Goal: Task Accomplishment & Management: Use online tool/utility

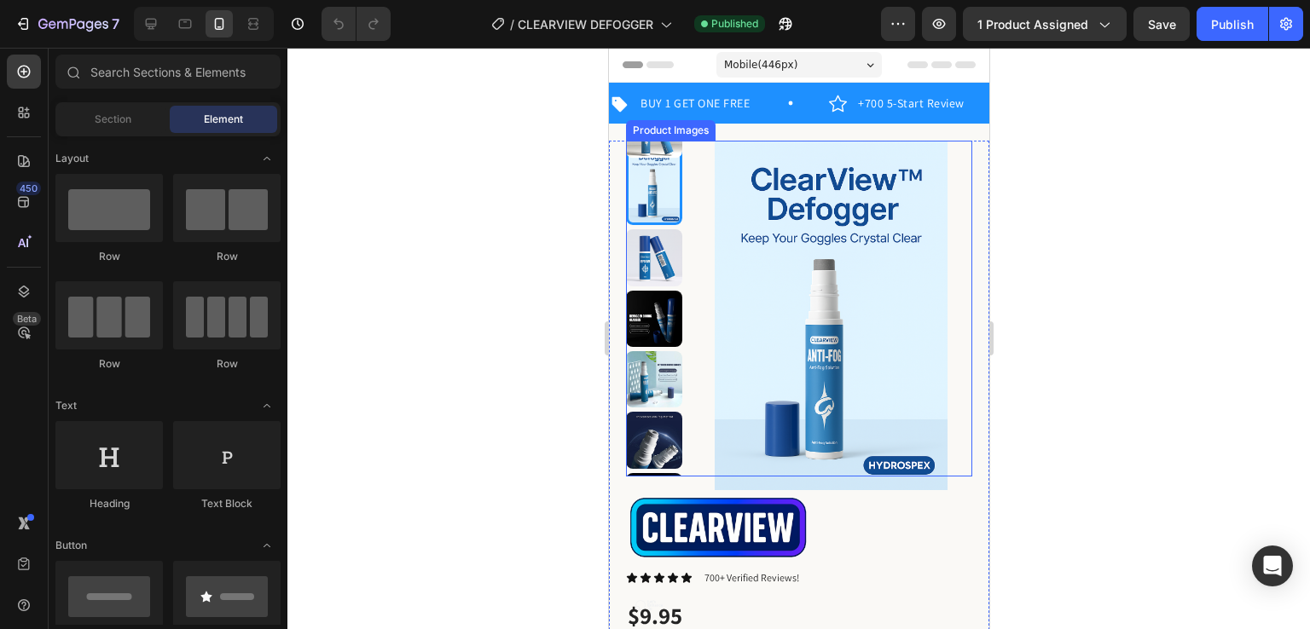
click at [854, 319] on img at bounding box center [829, 316] width 283 height 350
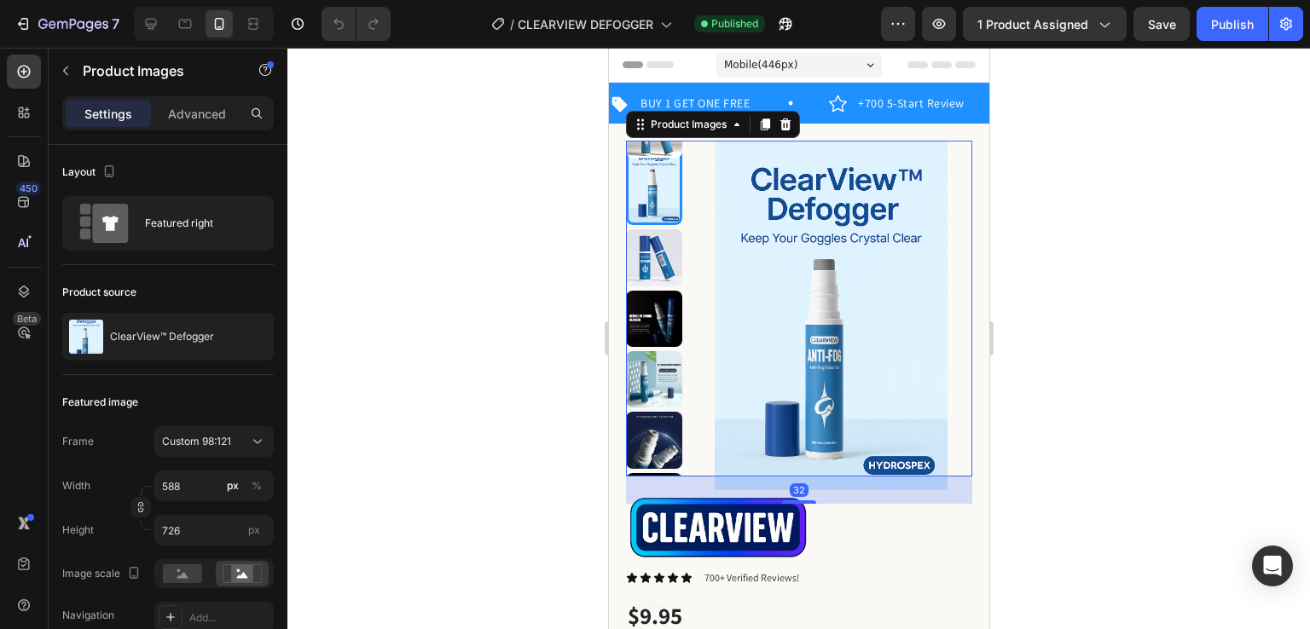
click at [1100, 379] on div at bounding box center [798, 339] width 1022 height 582
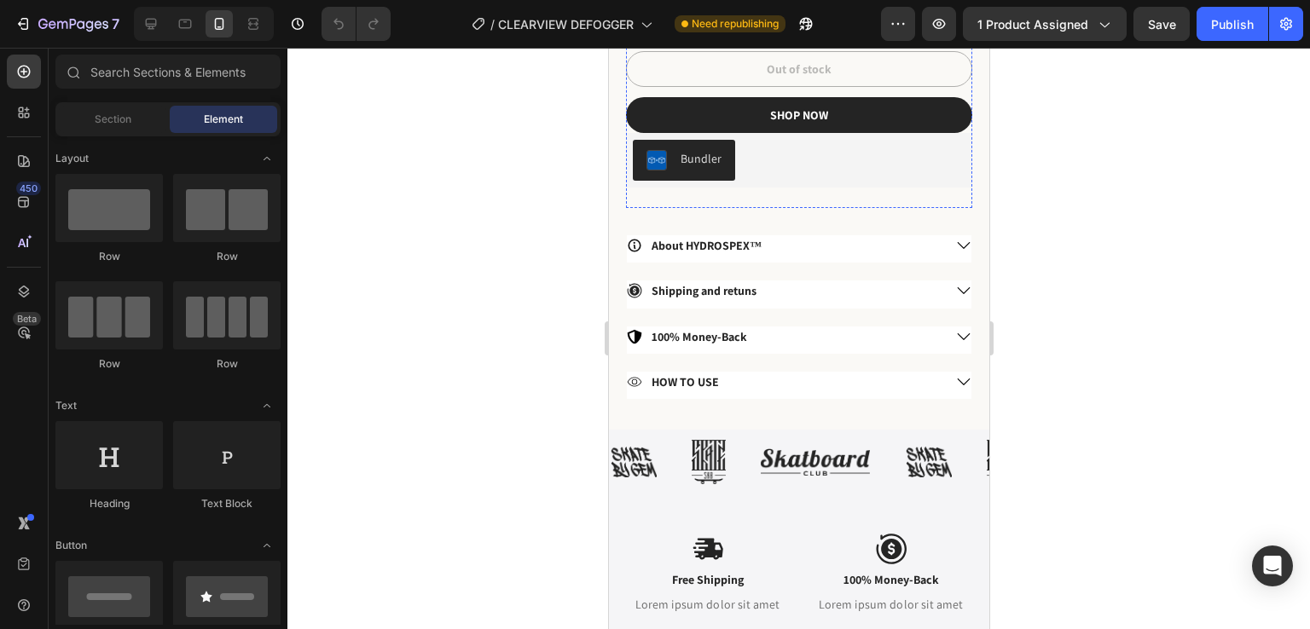
scroll to position [733, 0]
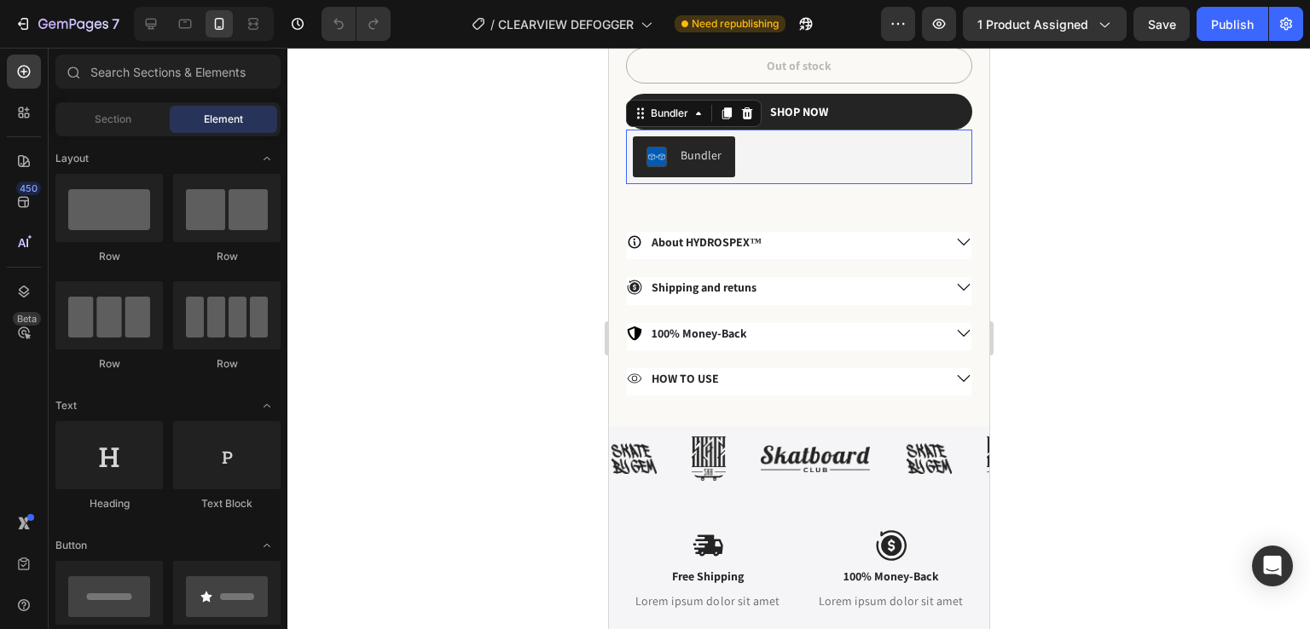
click at [702, 147] on div "Bundler" at bounding box center [700, 156] width 41 height 18
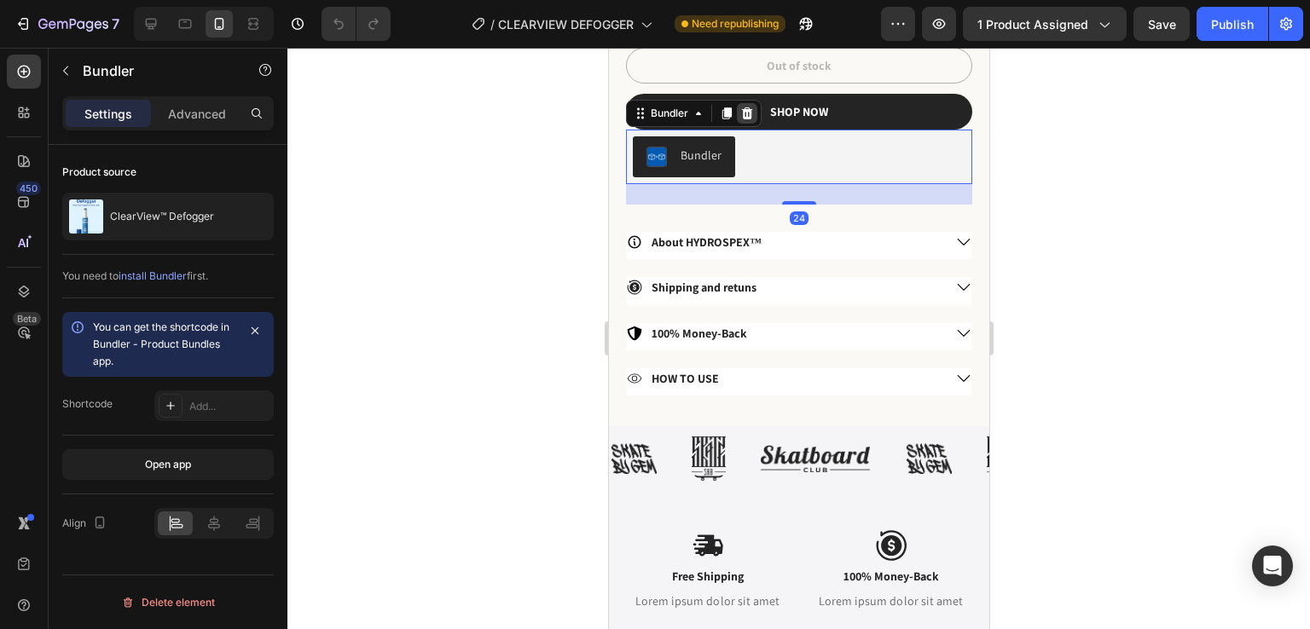
click at [747, 107] on icon at bounding box center [746, 113] width 11 height 12
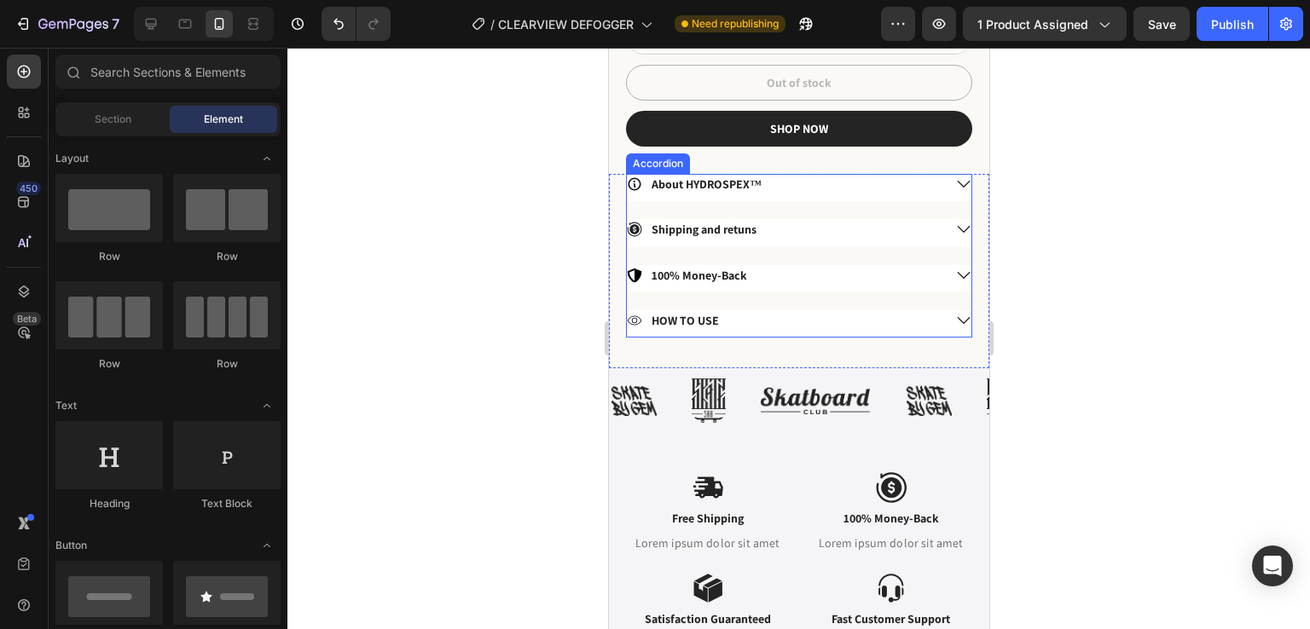
scroll to position [718, 0]
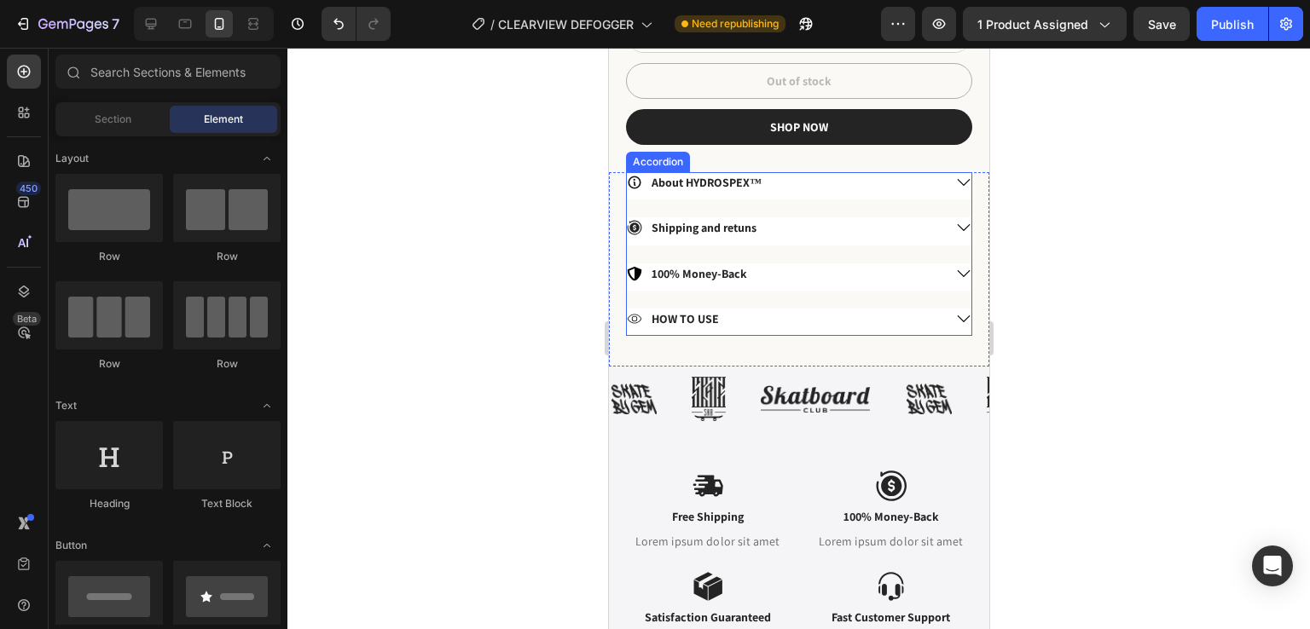
click at [735, 175] on p "About HYDROSPEX™" at bounding box center [706, 182] width 110 height 15
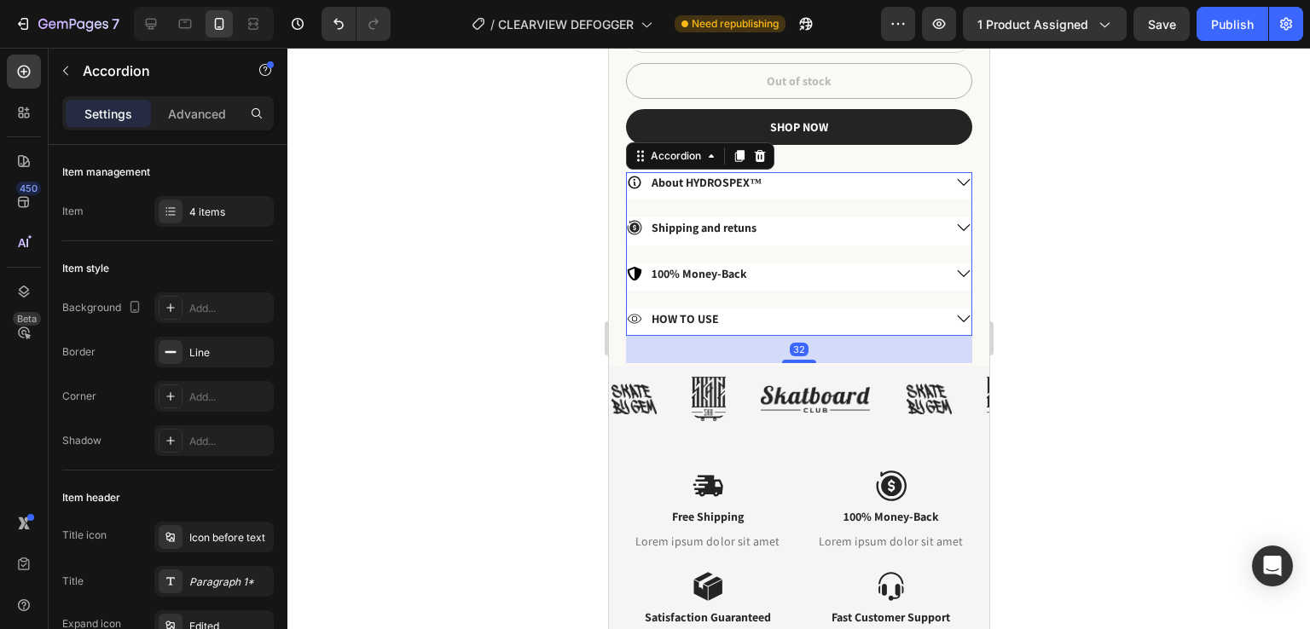
click at [717, 175] on p "About HYDROSPEX™" at bounding box center [706, 182] width 110 height 15
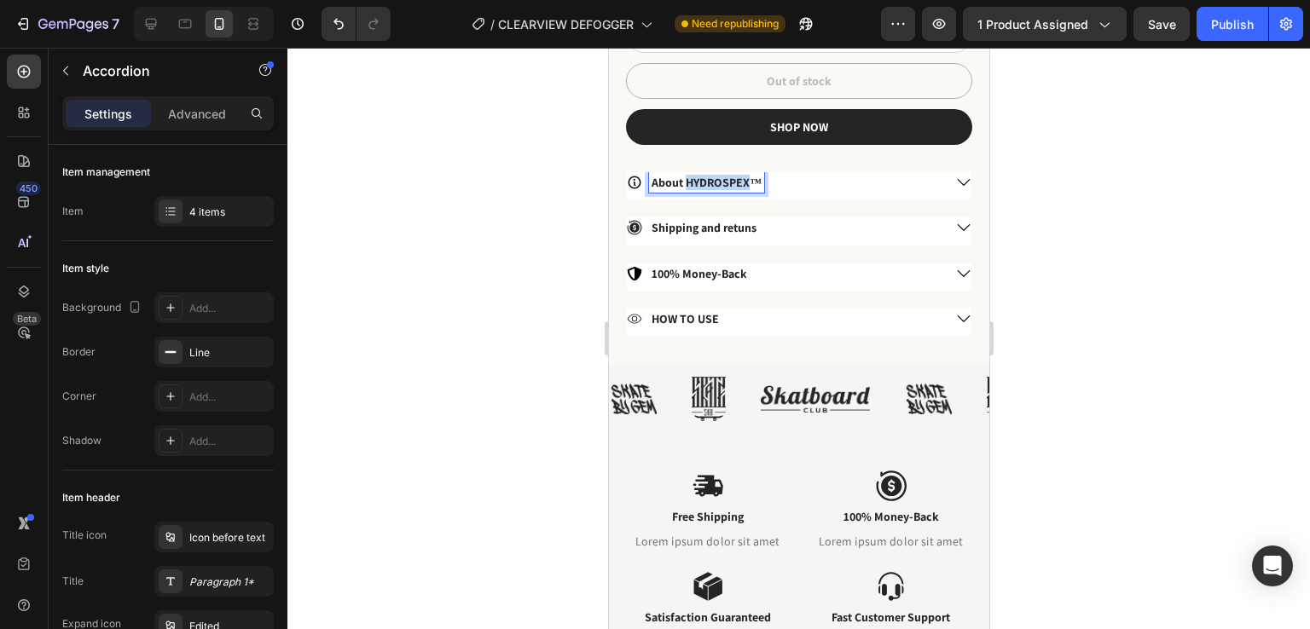
click at [717, 175] on p "About HYDROSPEX™" at bounding box center [706, 182] width 110 height 15
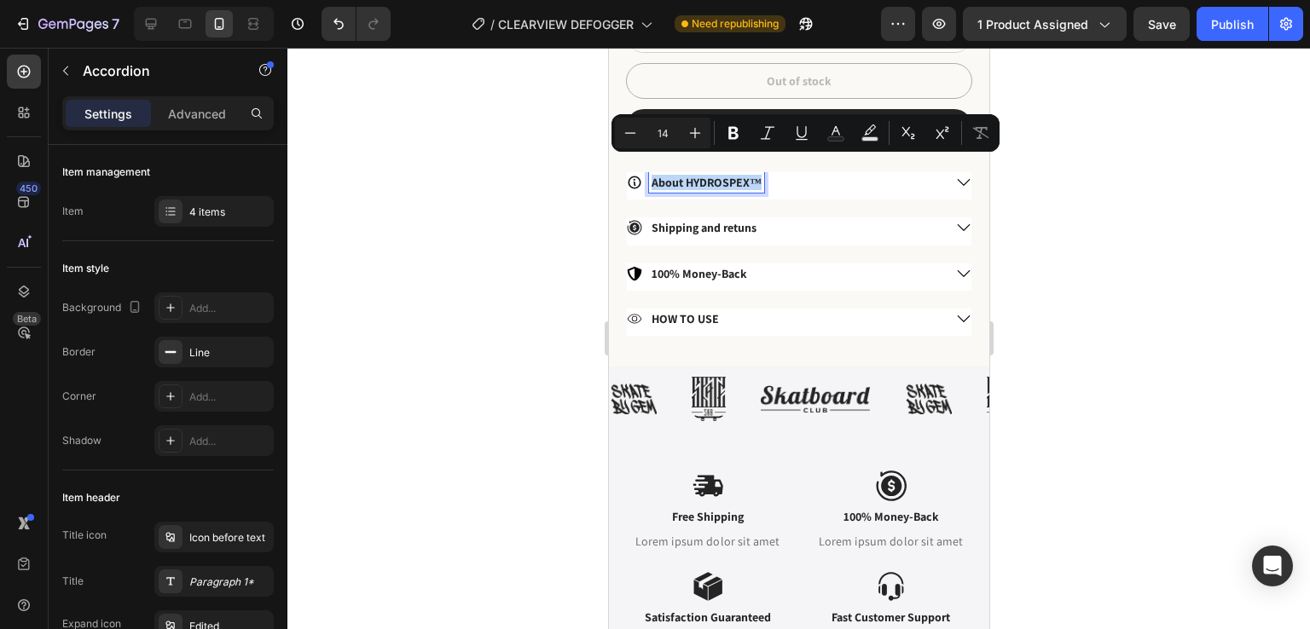
click at [717, 175] on p "About HYDROSPEX™" at bounding box center [706, 182] width 110 height 15
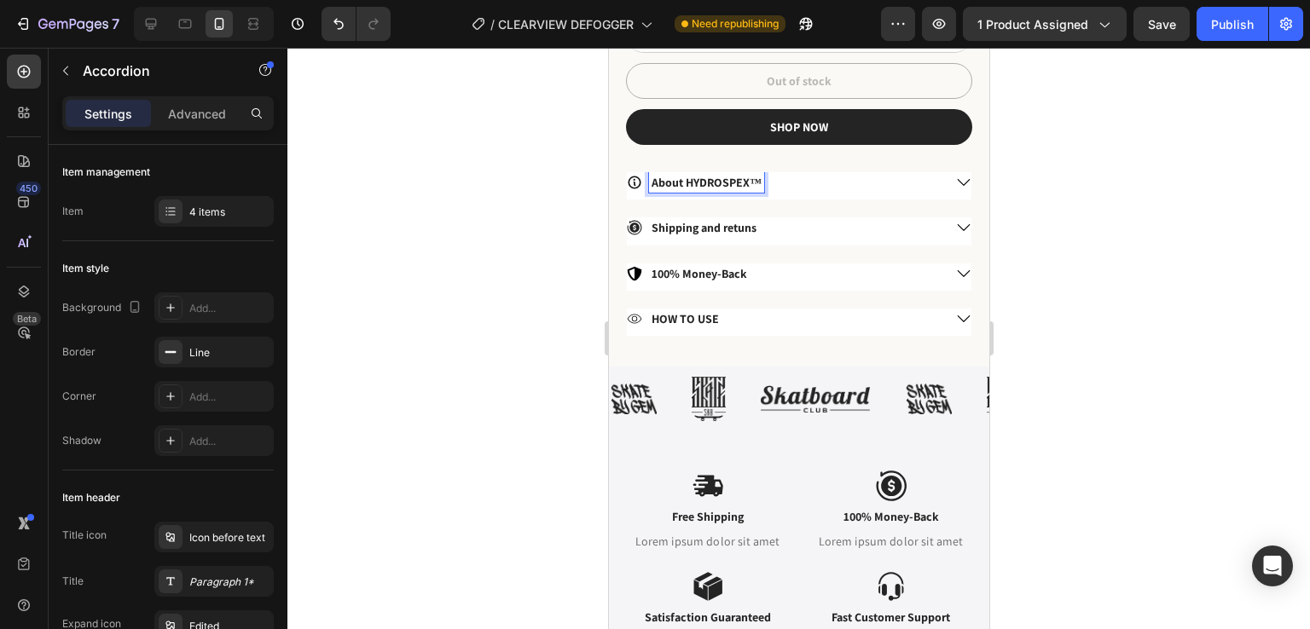
click at [748, 175] on p "About HYDROSPEX™" at bounding box center [706, 182] width 110 height 15
click at [1057, 159] on div at bounding box center [798, 339] width 1022 height 582
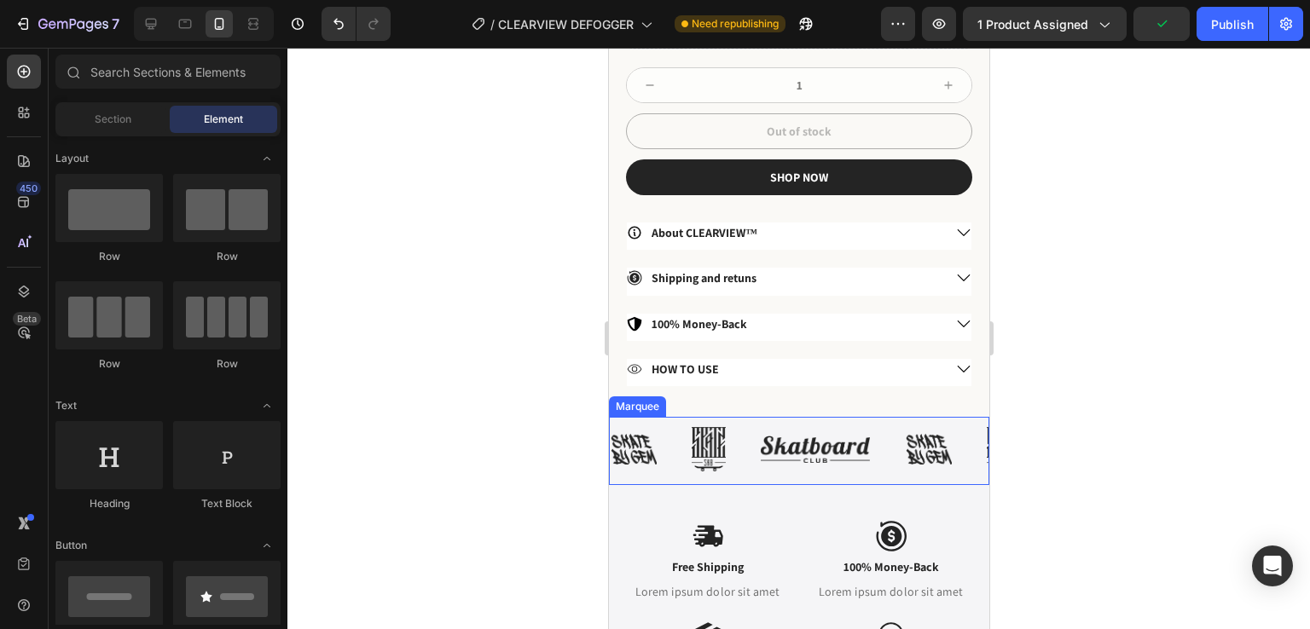
scroll to position [861, 0]
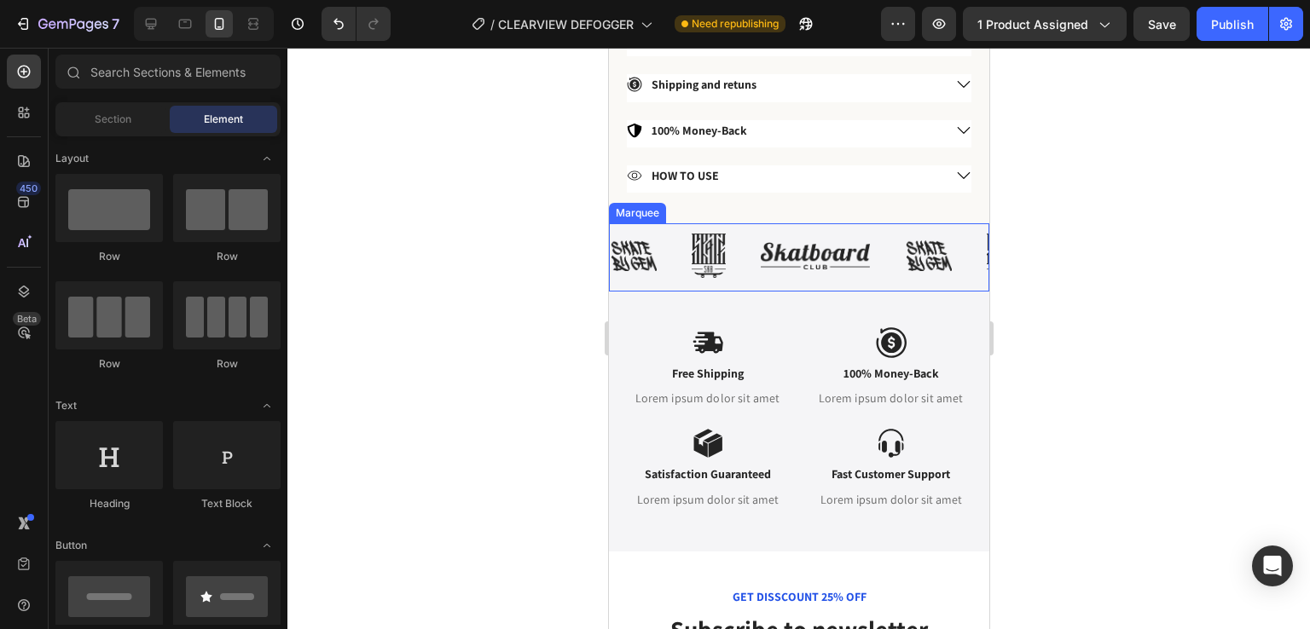
click at [843, 246] on img at bounding box center [814, 255] width 111 height 27
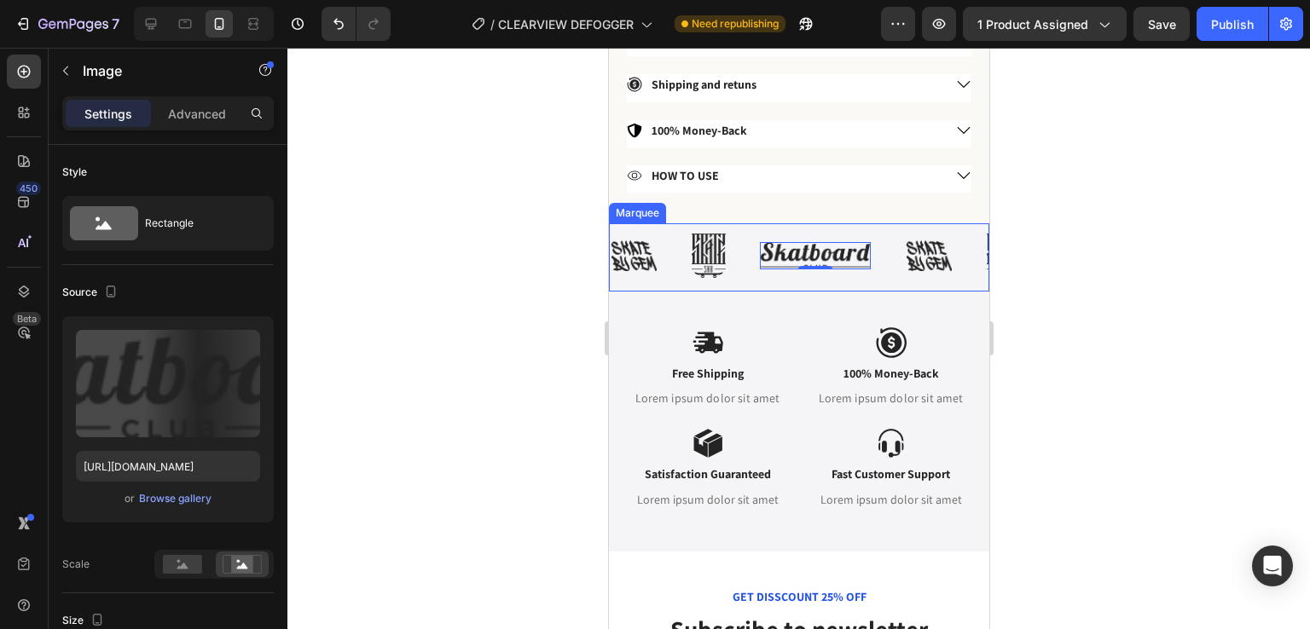
click at [882, 267] on div "Image Image Image 0 Image Image Image 0 Image Image Image 0 Image Image Image 0…" at bounding box center [798, 257] width 380 height 68
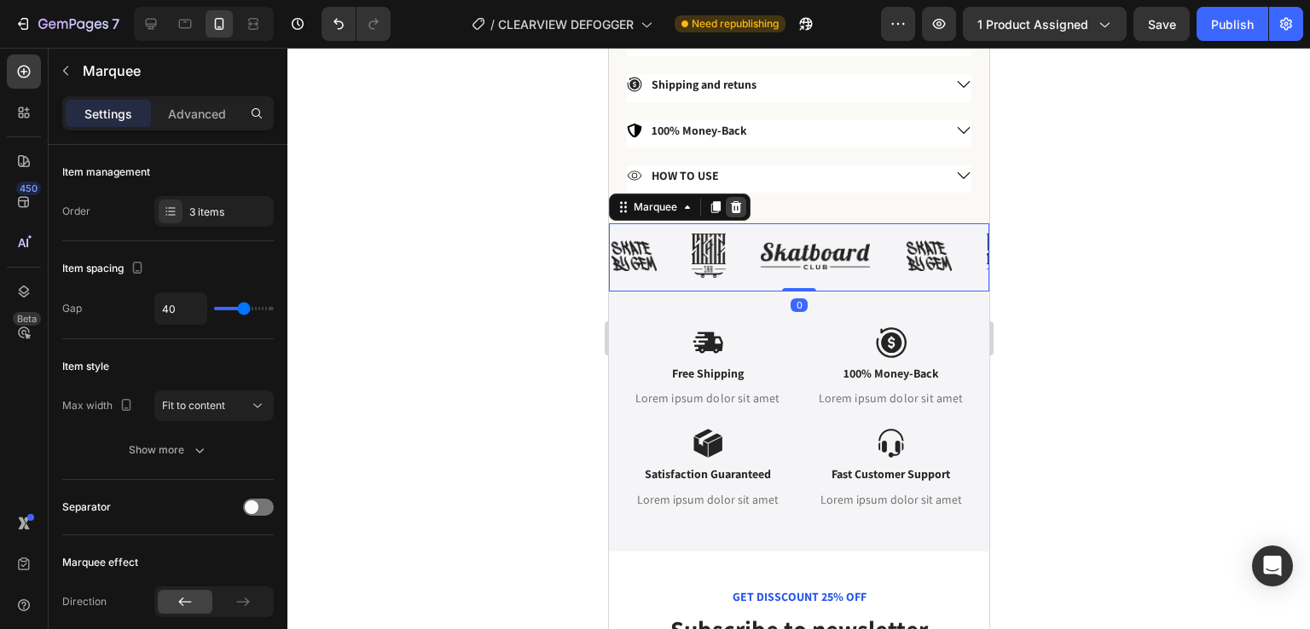
click at [740, 200] on icon at bounding box center [735, 207] width 14 height 14
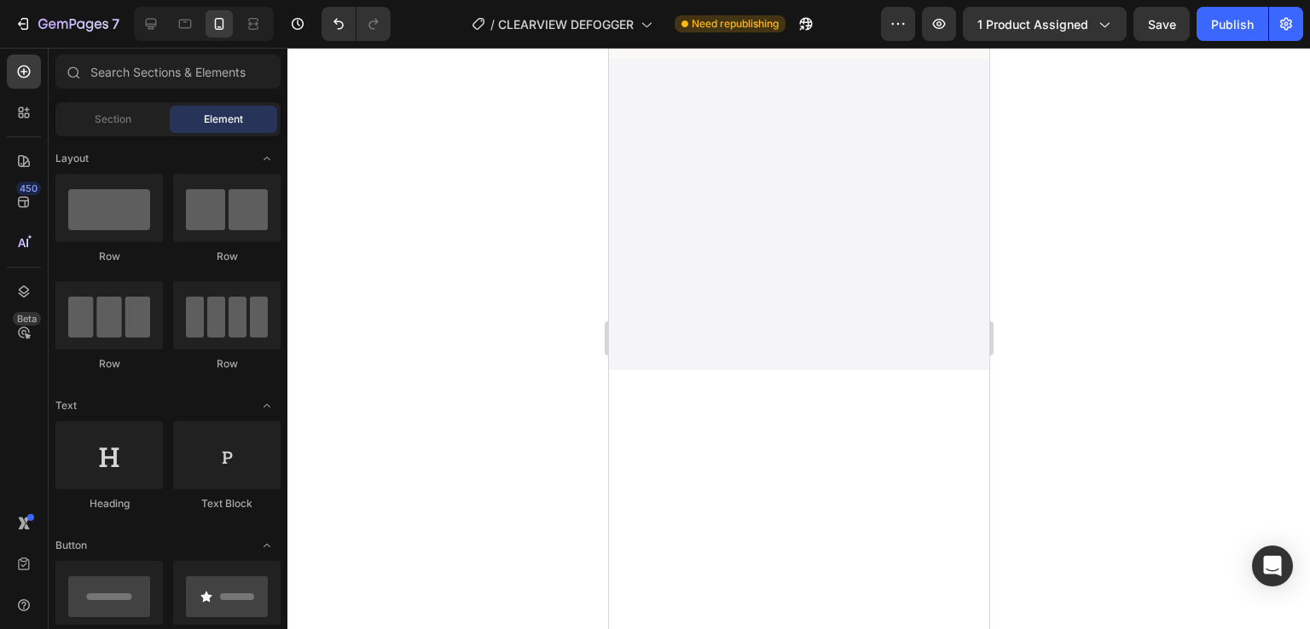
scroll to position [0, 0]
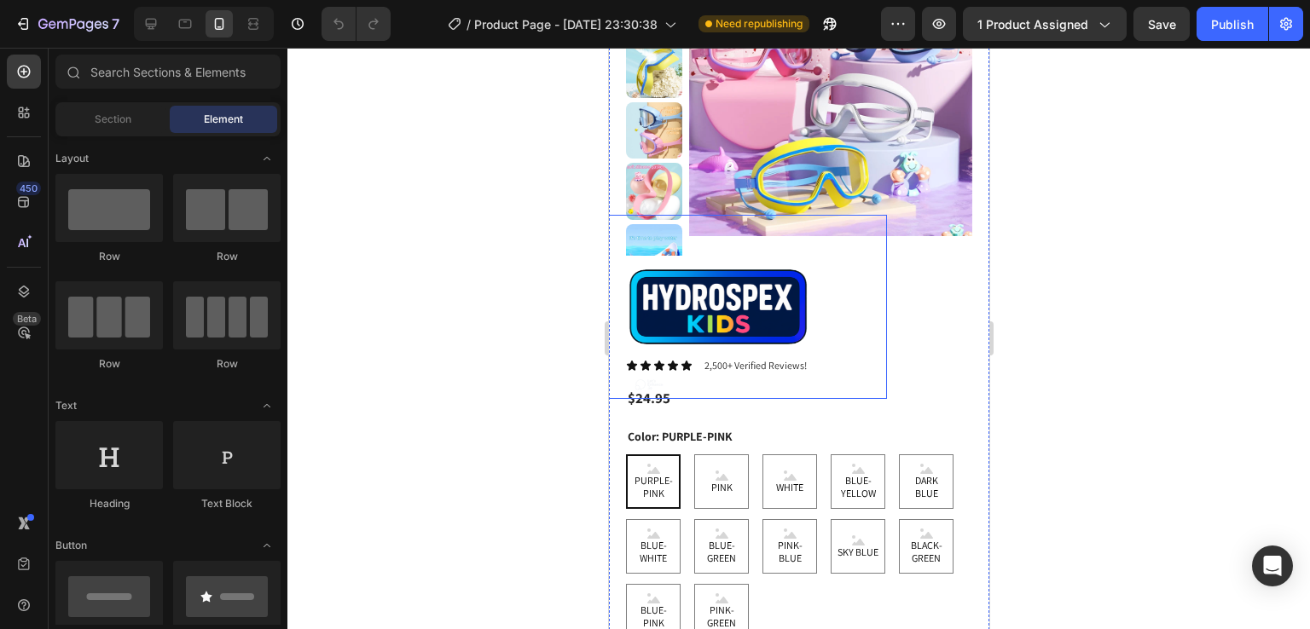
scroll to position [222, 0]
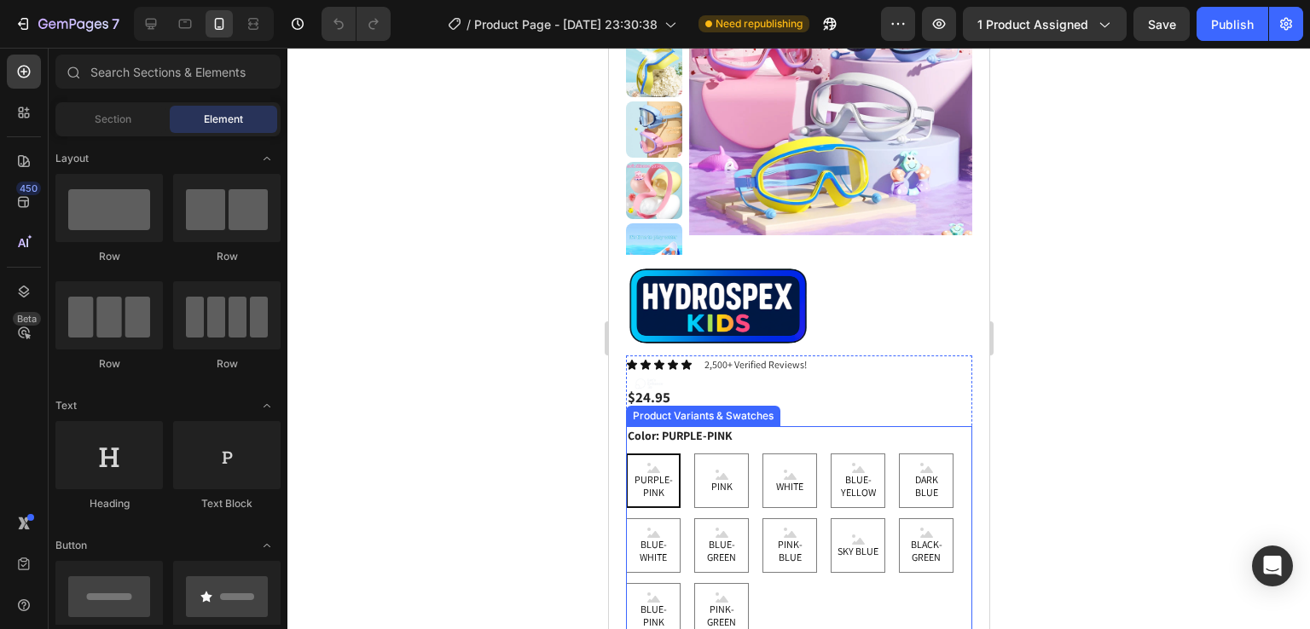
click at [466, 446] on div at bounding box center [798, 339] width 1022 height 582
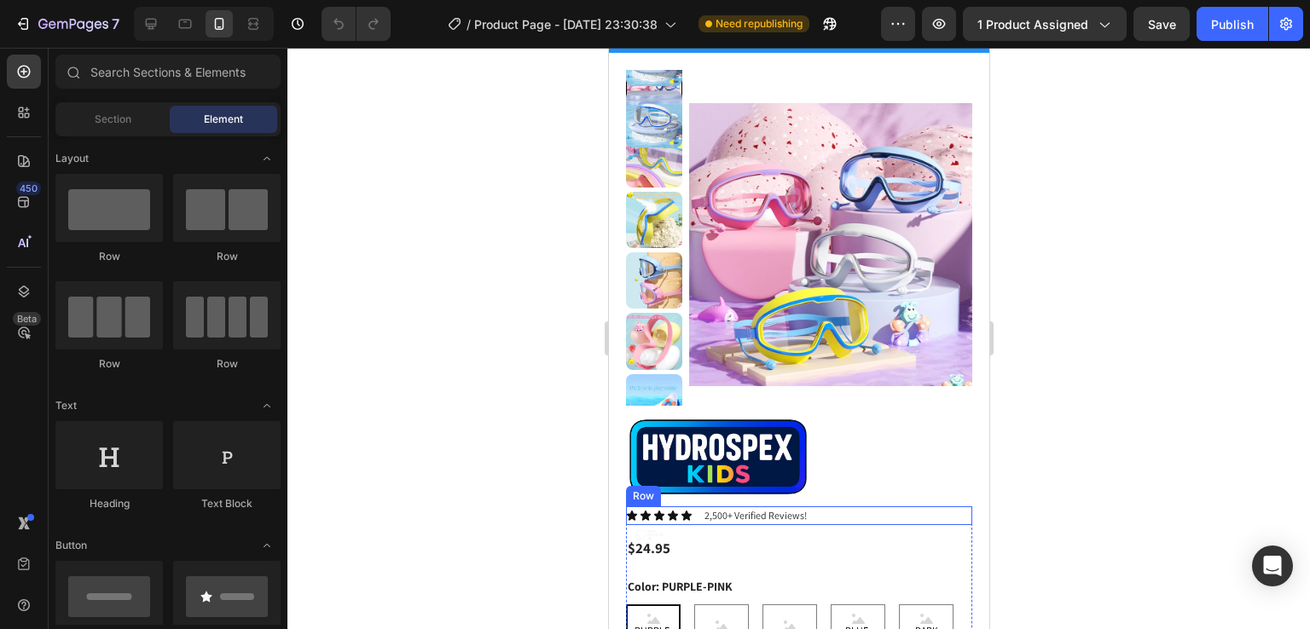
scroll to position [70, 0]
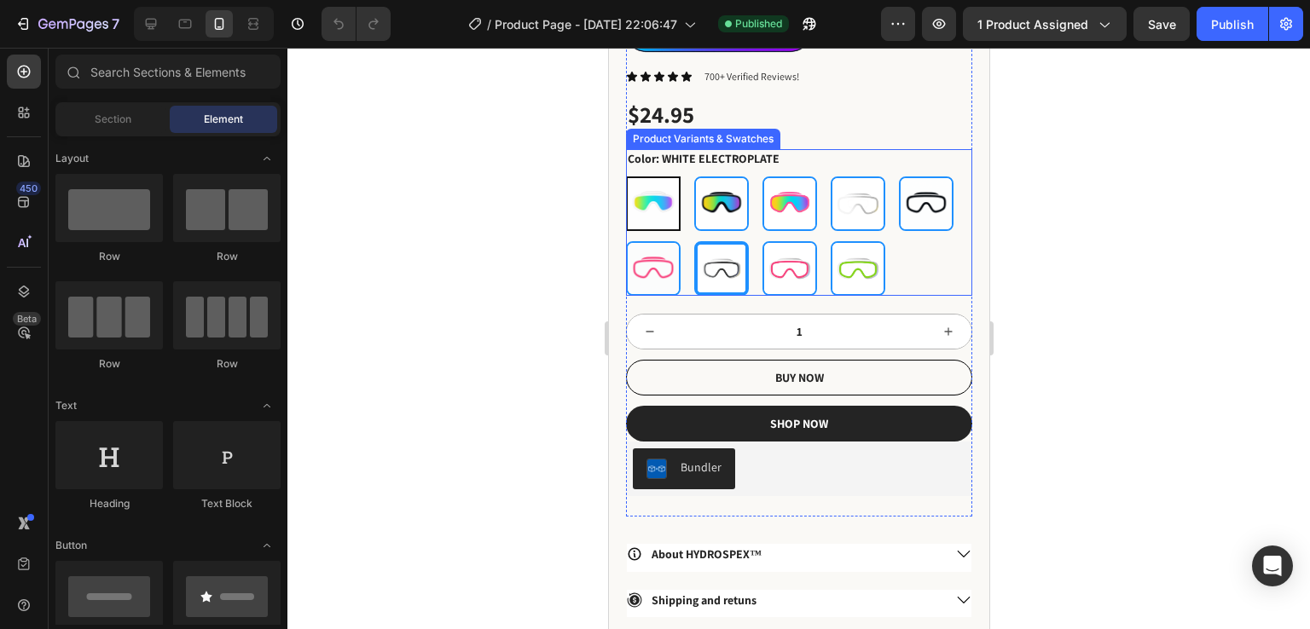
scroll to position [504, 0]
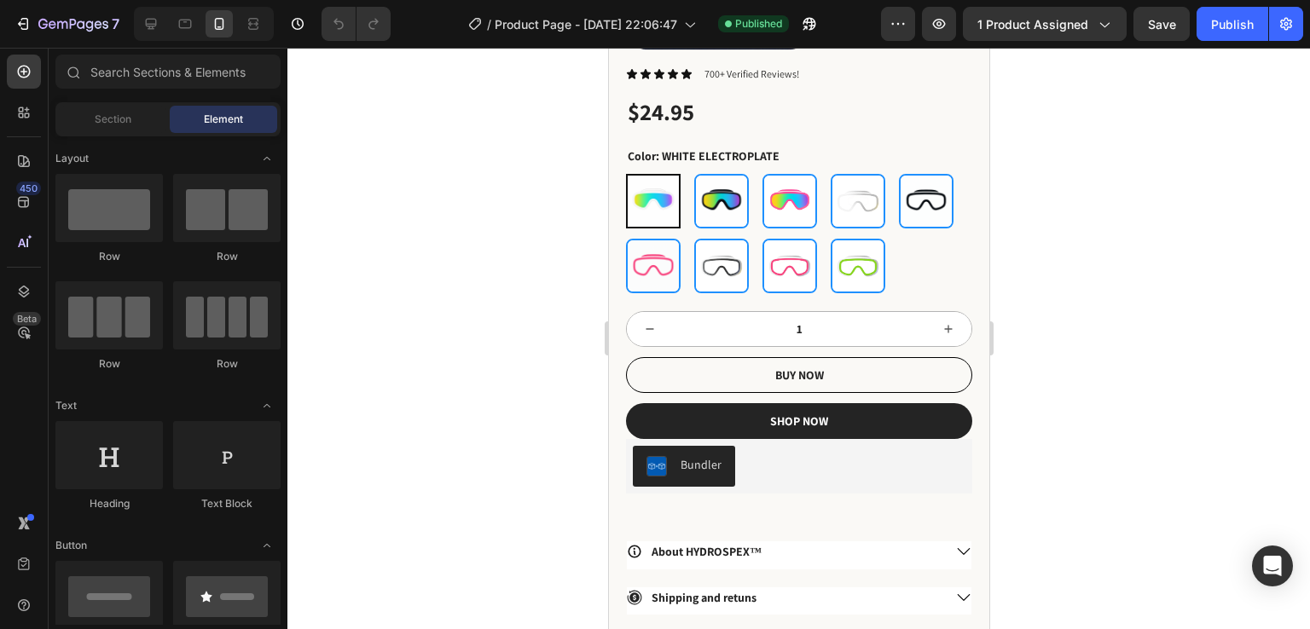
click at [498, 344] on div at bounding box center [798, 339] width 1022 height 582
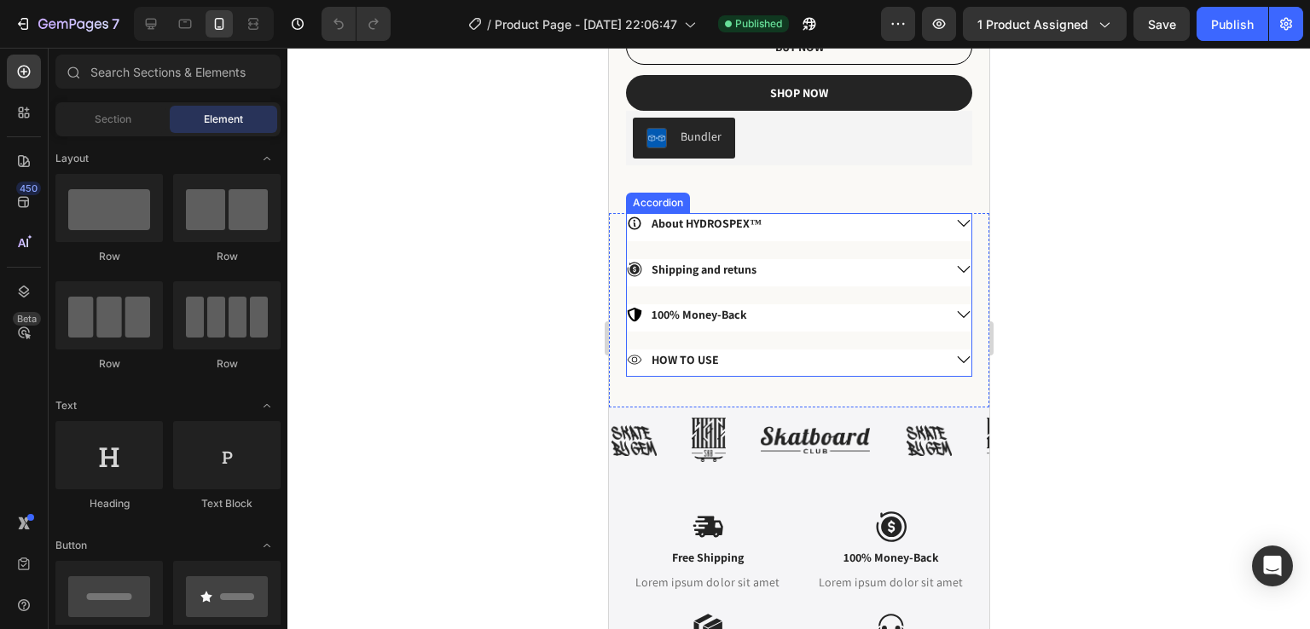
scroll to position [1136, 0]
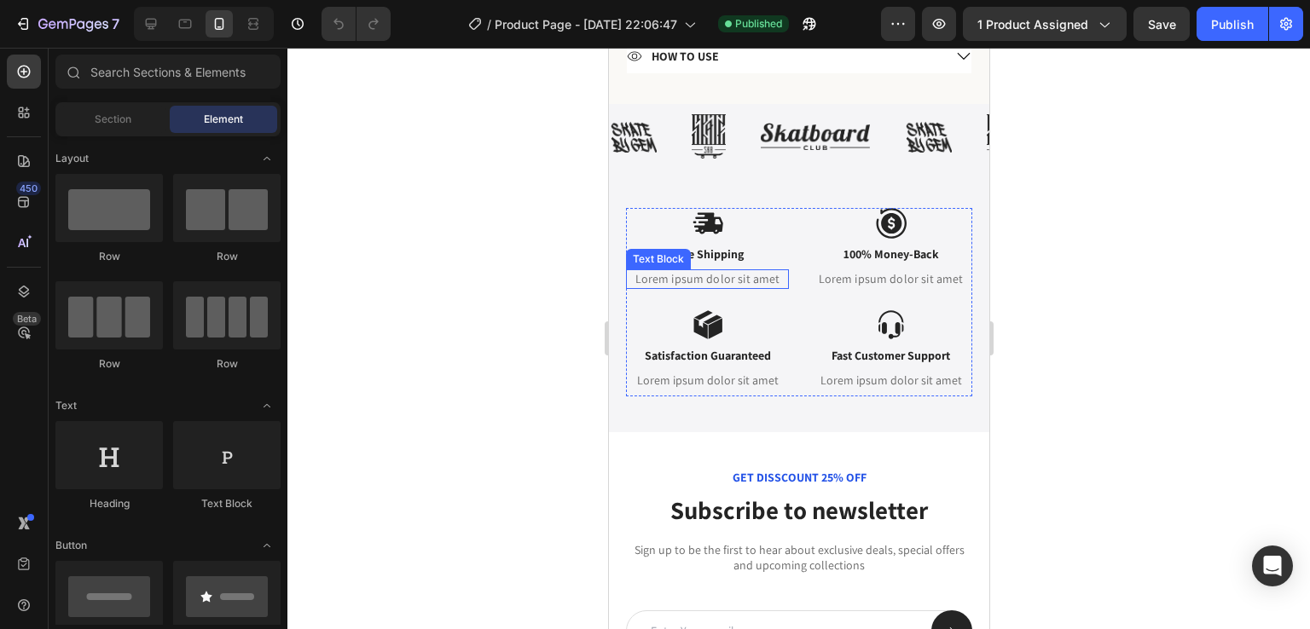
click at [697, 271] on p "Lorem ipsum dolor sit amet" at bounding box center [706, 278] width 159 height 15
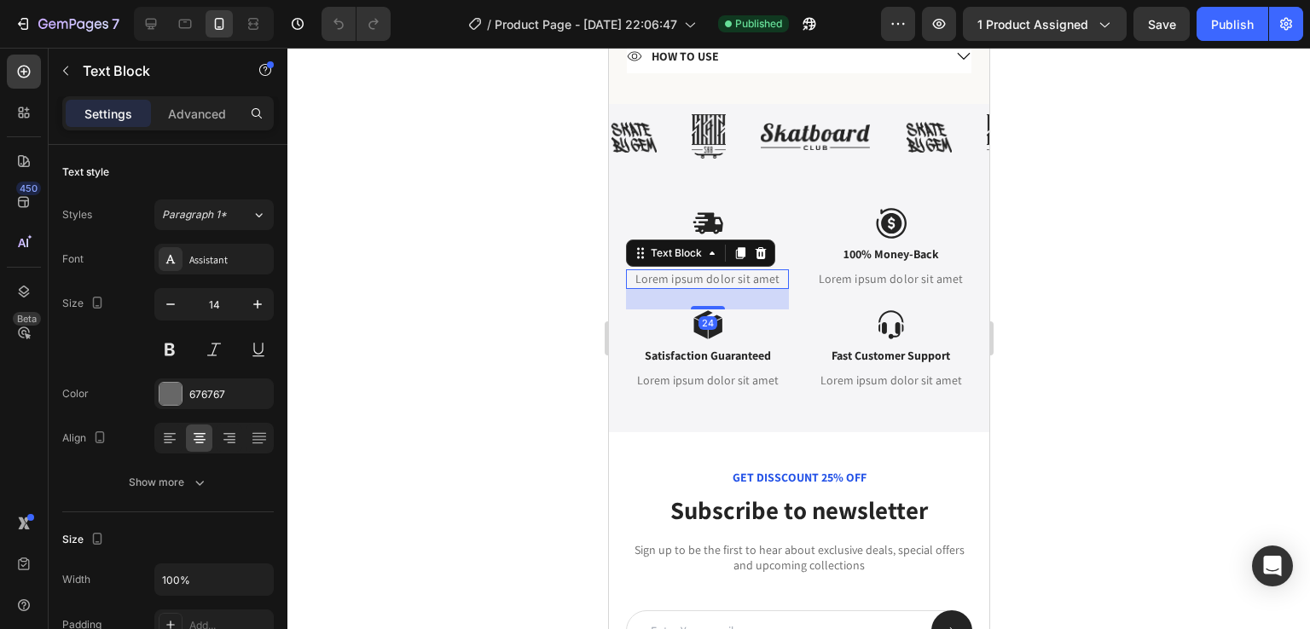
click at [697, 271] on p "Lorem ipsum dolor sit amet" at bounding box center [706, 278] width 159 height 15
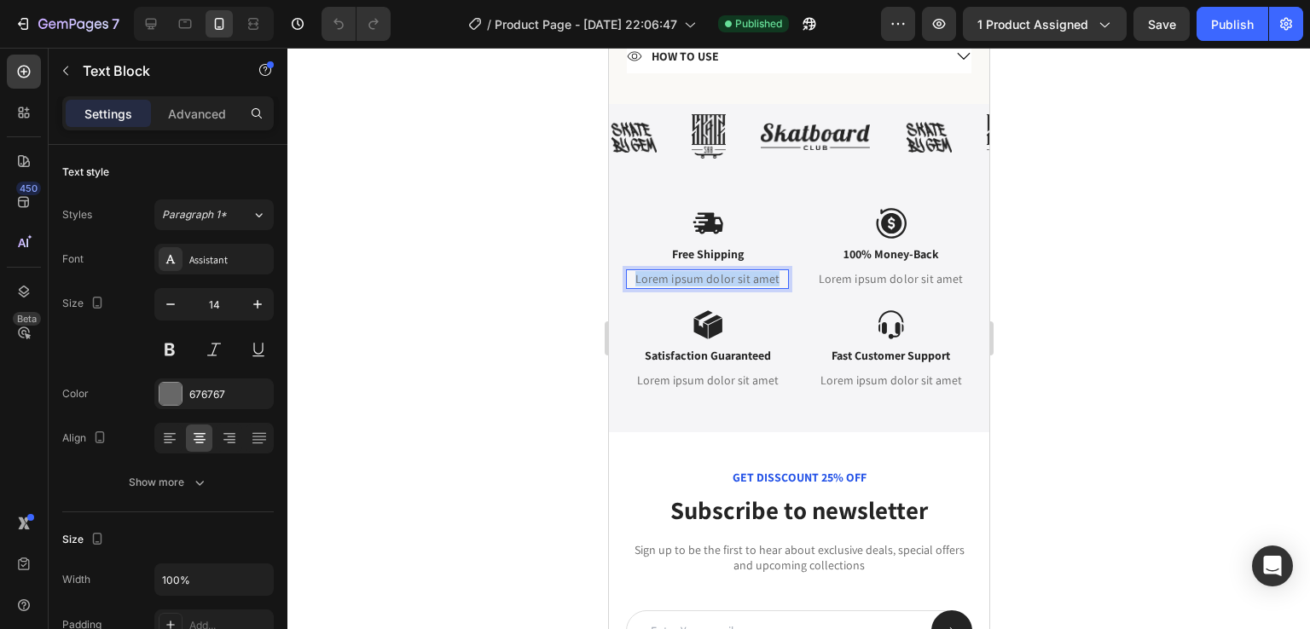
click at [697, 271] on p "Lorem ipsum dolor sit amet" at bounding box center [706, 278] width 159 height 15
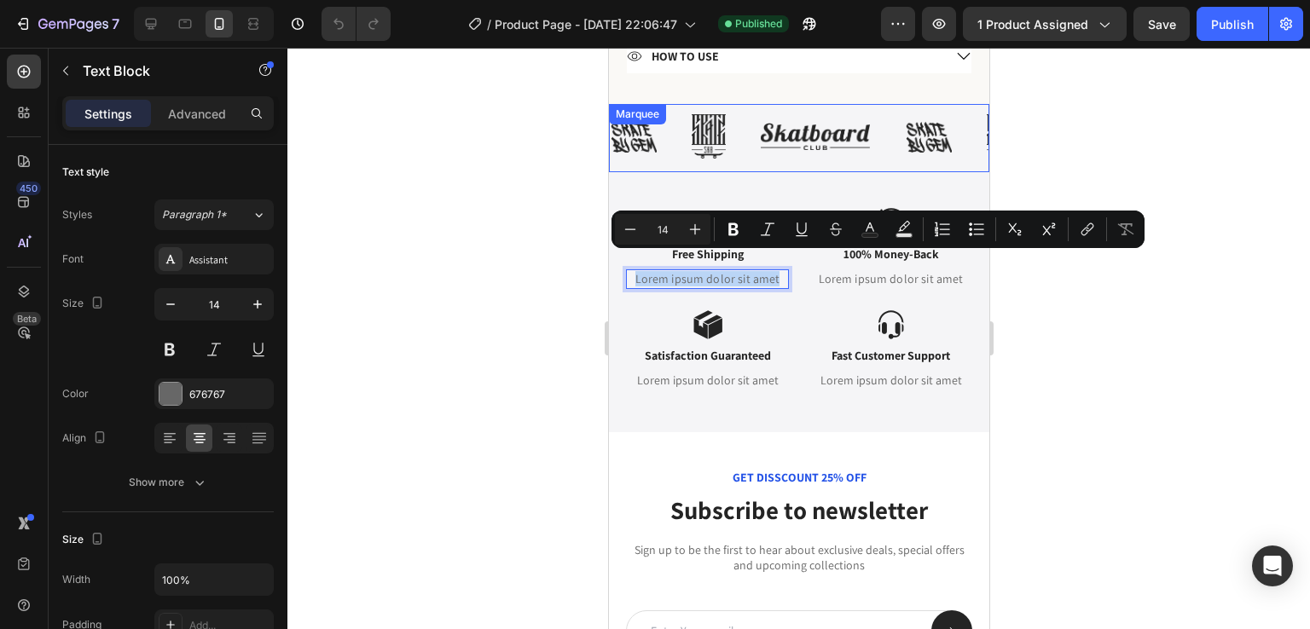
scroll to position [1047, 0]
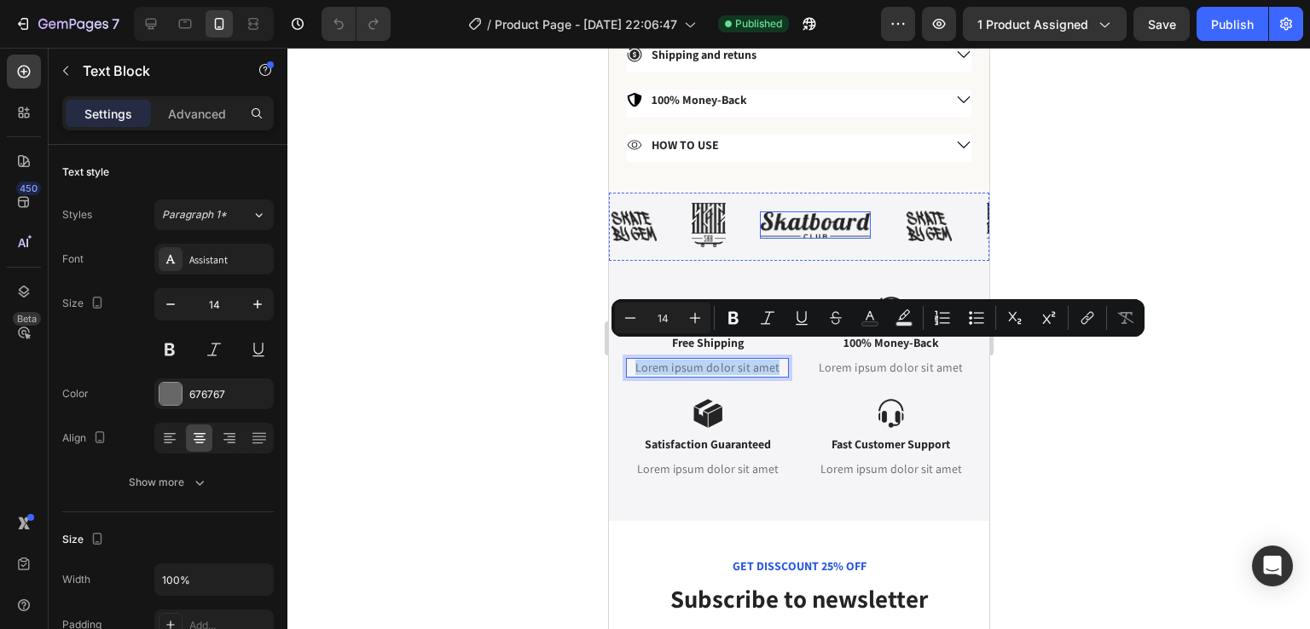
click at [761, 216] on img at bounding box center [814, 224] width 111 height 27
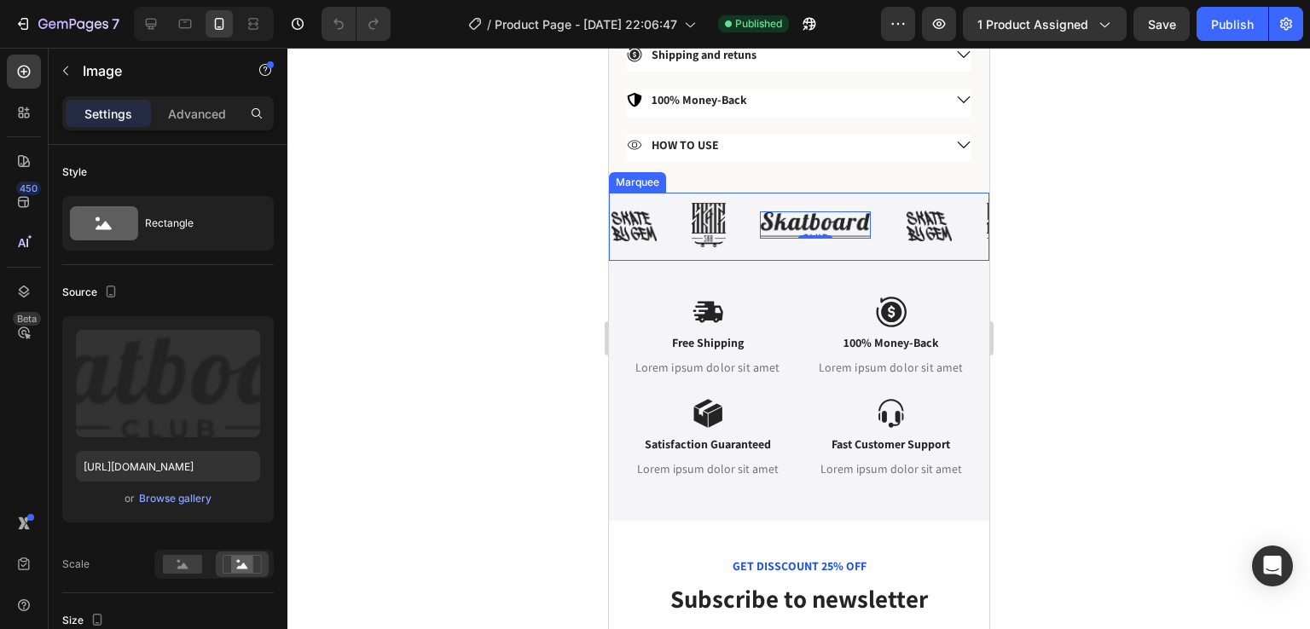
click at [799, 234] on div "Image Image Image 0 Image Image Image 0 Image Image Image 0 Image Image Image 0…" at bounding box center [798, 227] width 380 height 48
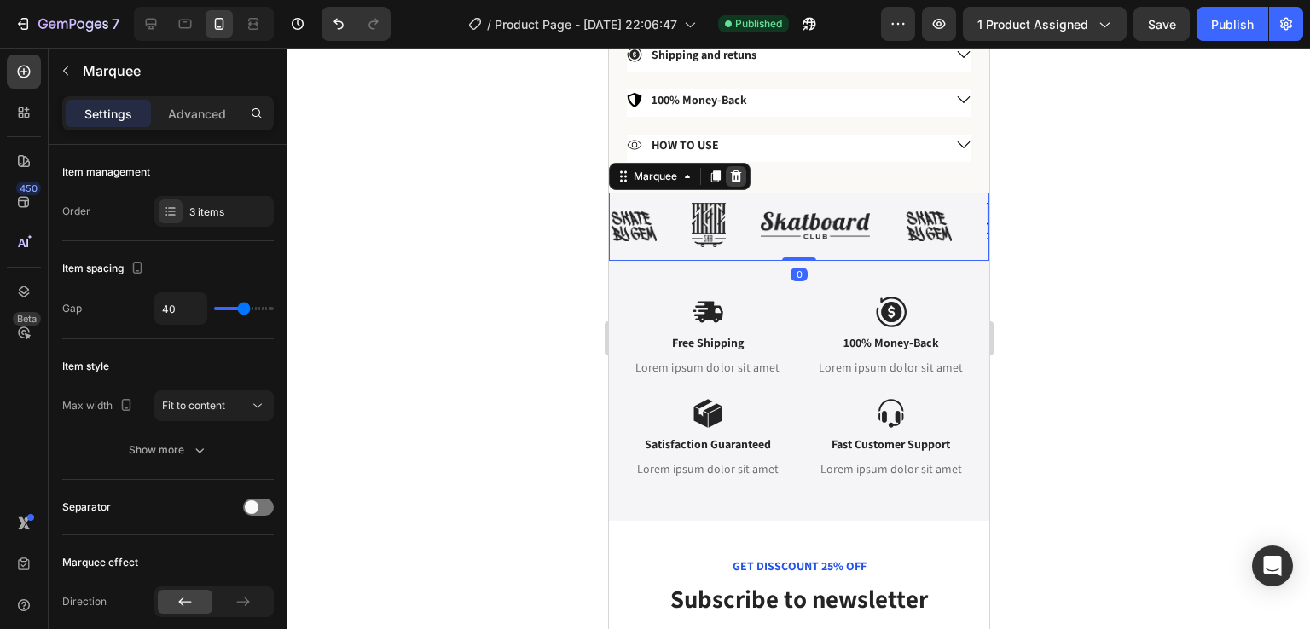
click at [744, 166] on div at bounding box center [735, 176] width 20 height 20
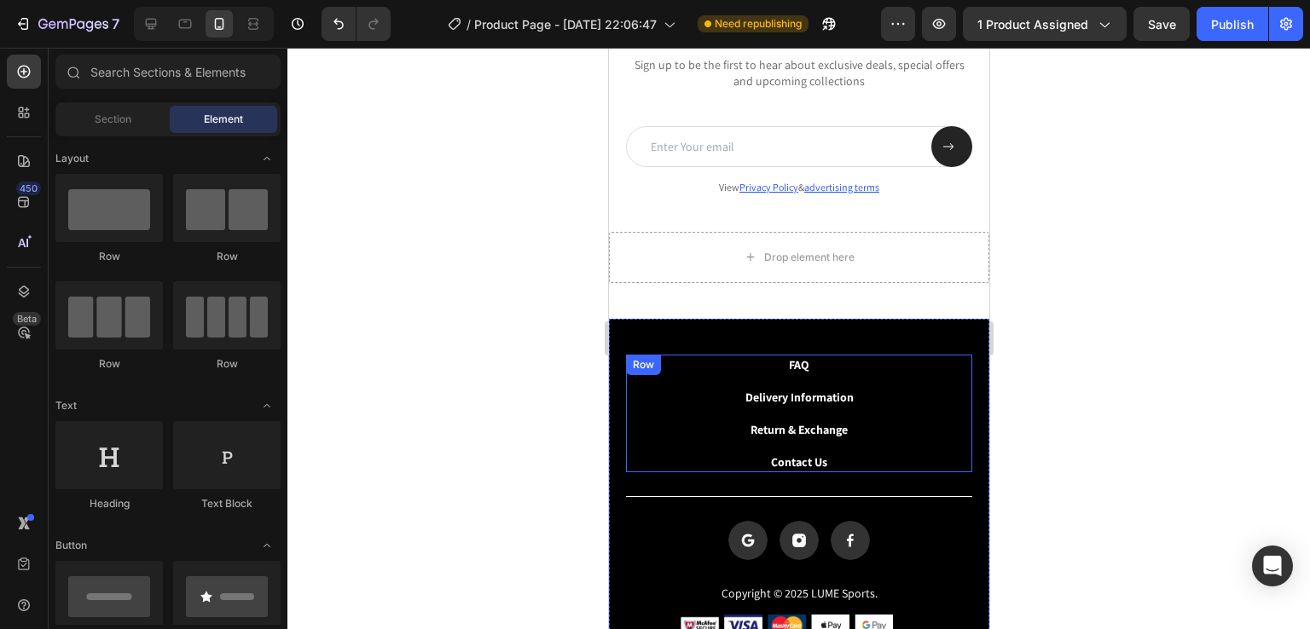
scroll to position [1588, 0]
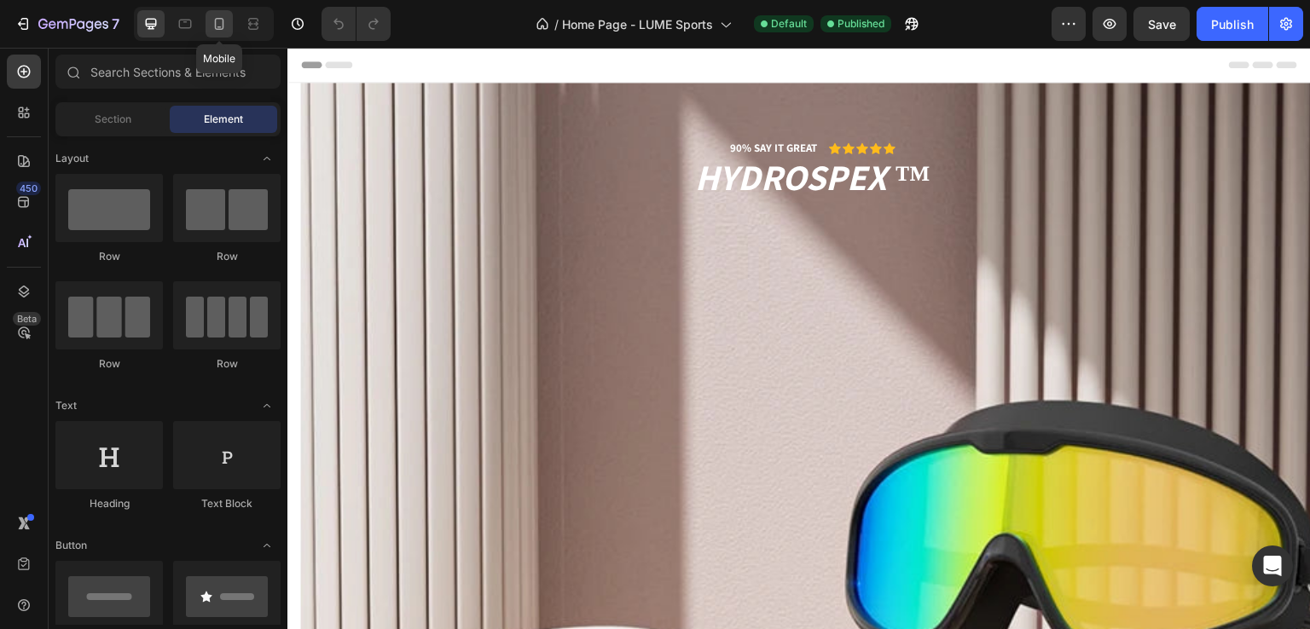
click at [222, 28] on icon at bounding box center [219, 23] width 17 height 17
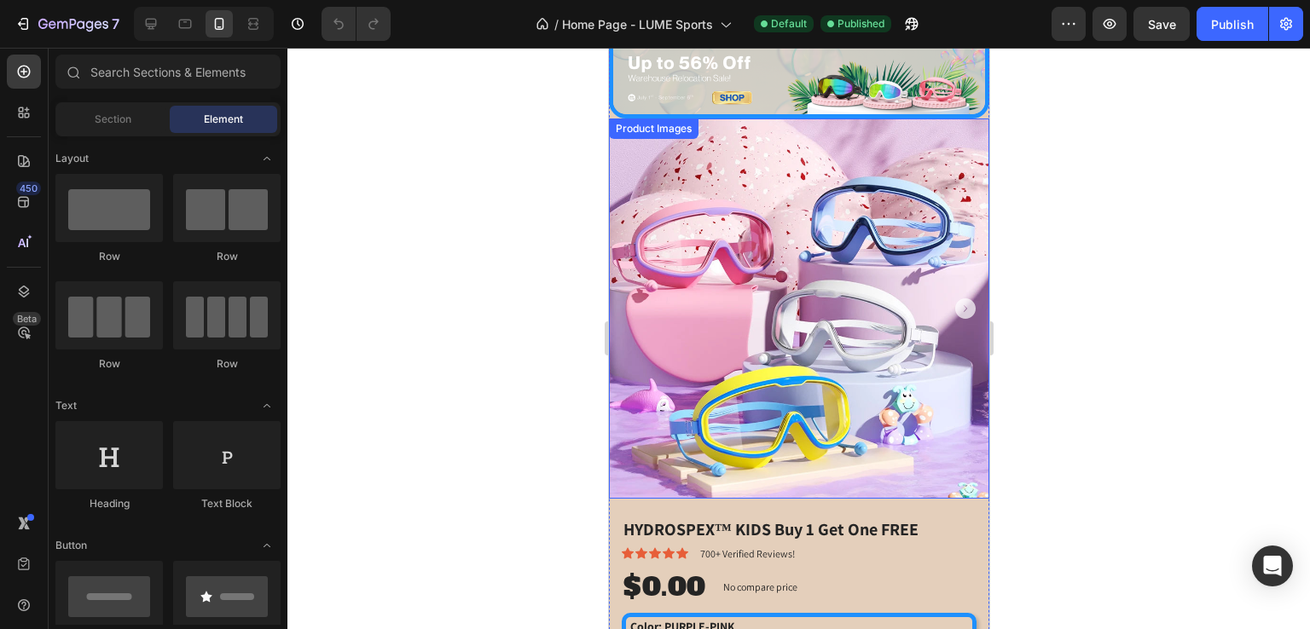
scroll to position [498, 0]
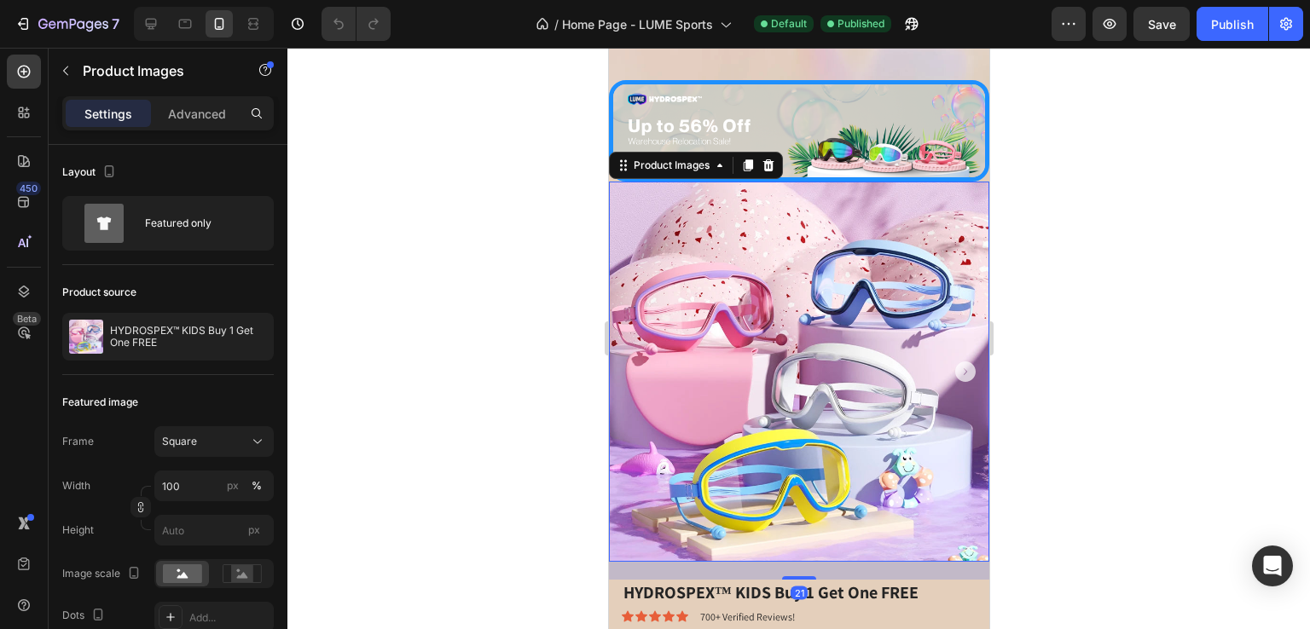
click at [686, 387] on img at bounding box center [798, 372] width 380 height 380
click at [1083, 25] on button "button" at bounding box center [1068, 24] width 34 height 34
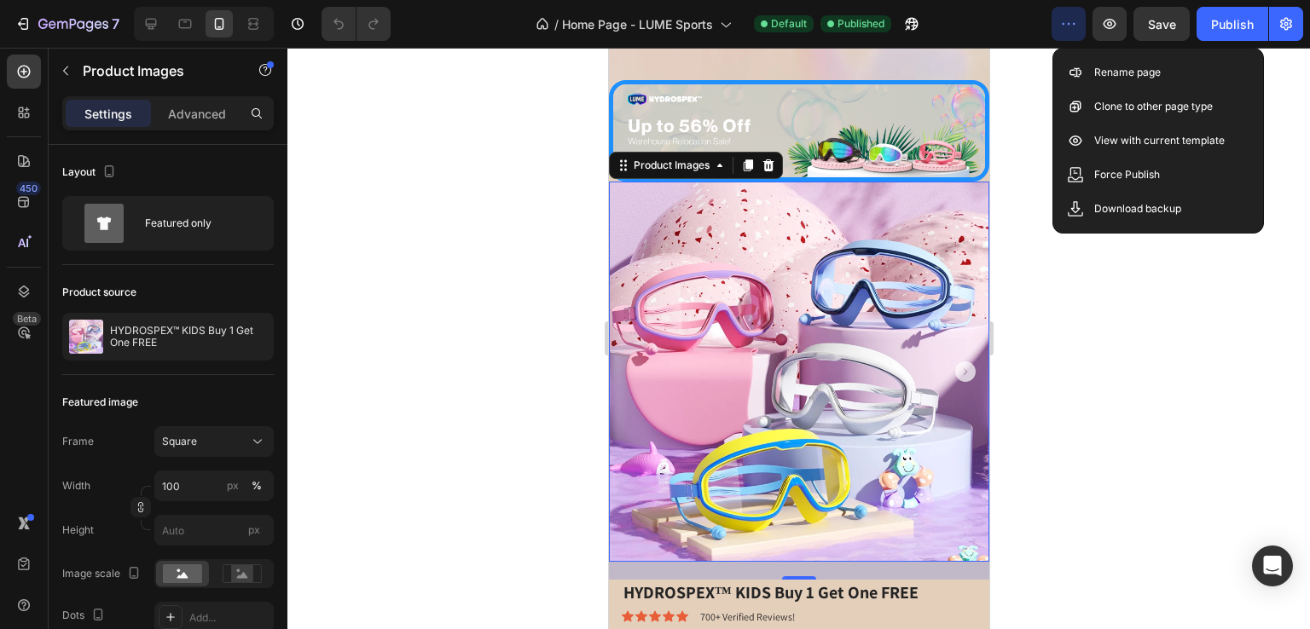
click at [1145, 431] on div at bounding box center [798, 339] width 1022 height 582
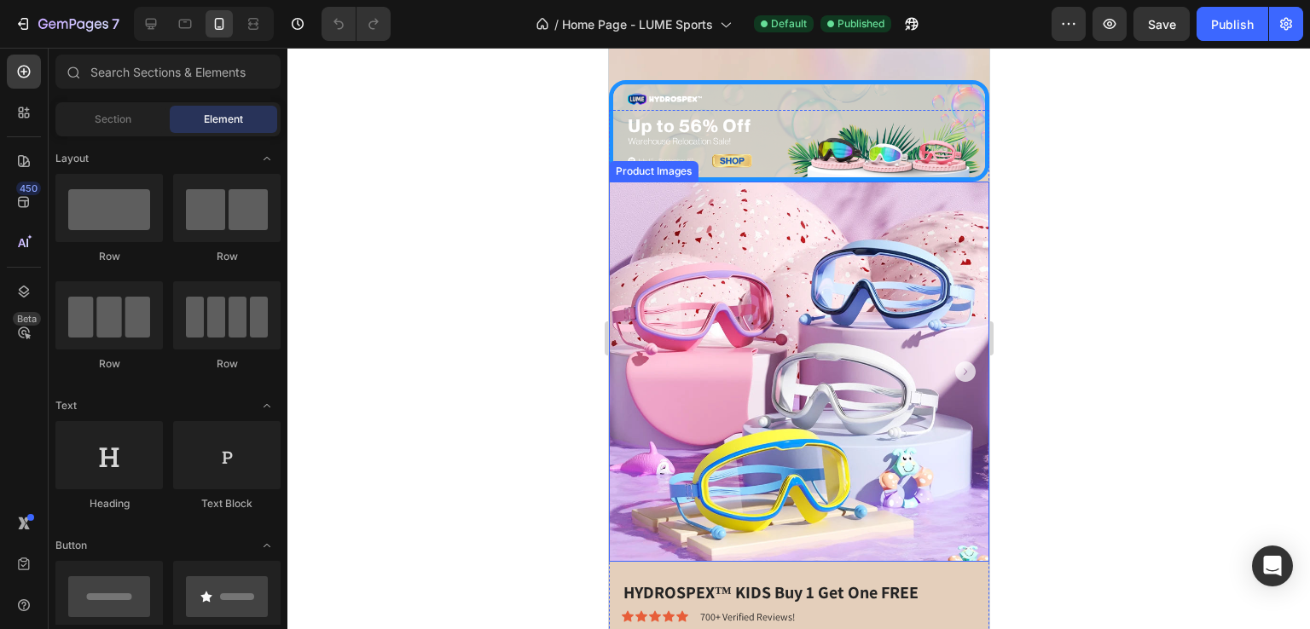
click at [824, 287] on img at bounding box center [798, 372] width 380 height 380
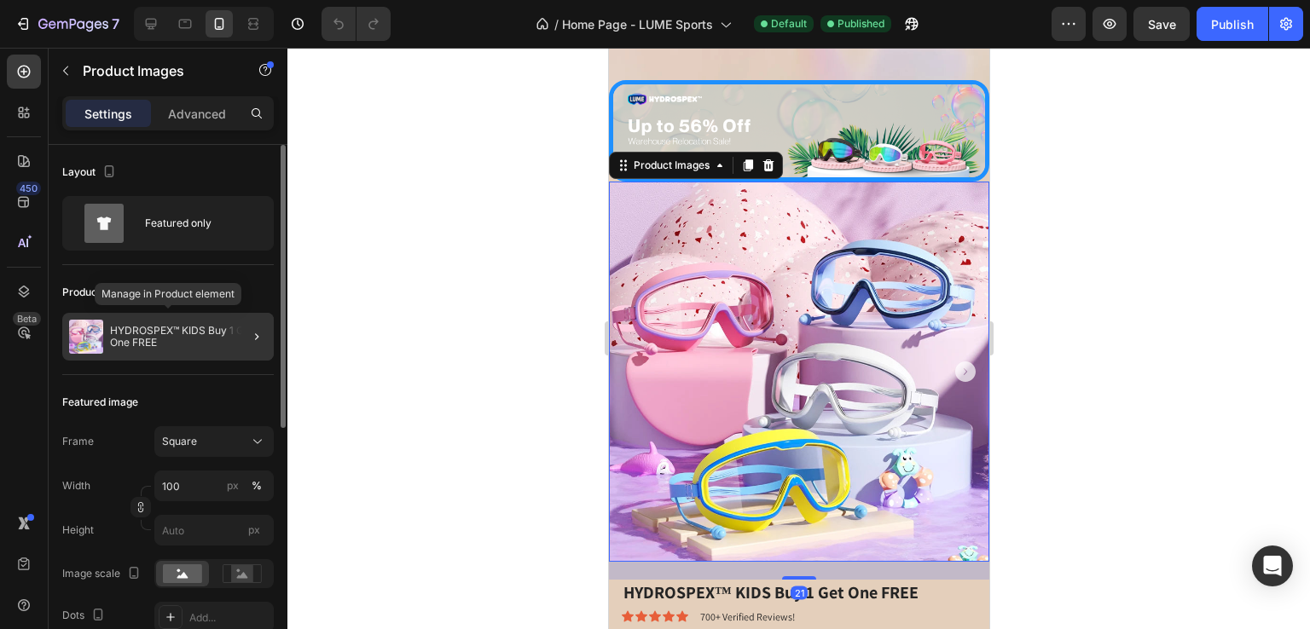
click at [172, 325] on p "HYDROSPEX™ KIDS Buy 1 Get One FREE" at bounding box center [188, 337] width 157 height 24
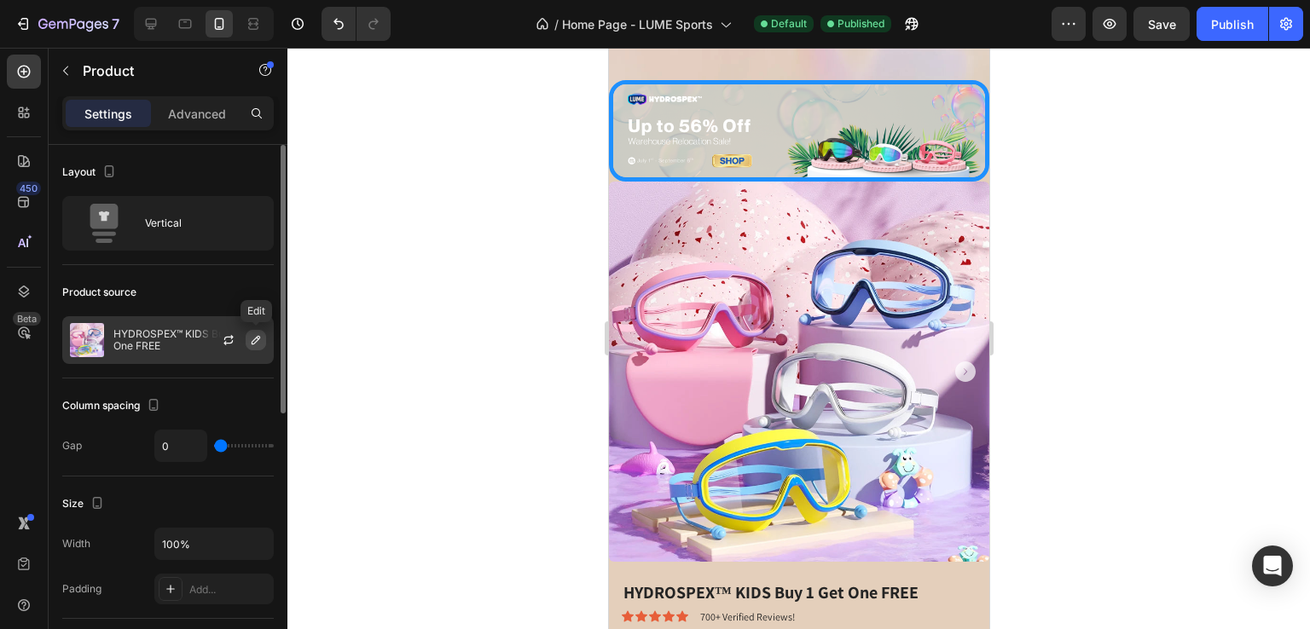
click at [253, 333] on icon "button" at bounding box center [256, 340] width 14 height 14
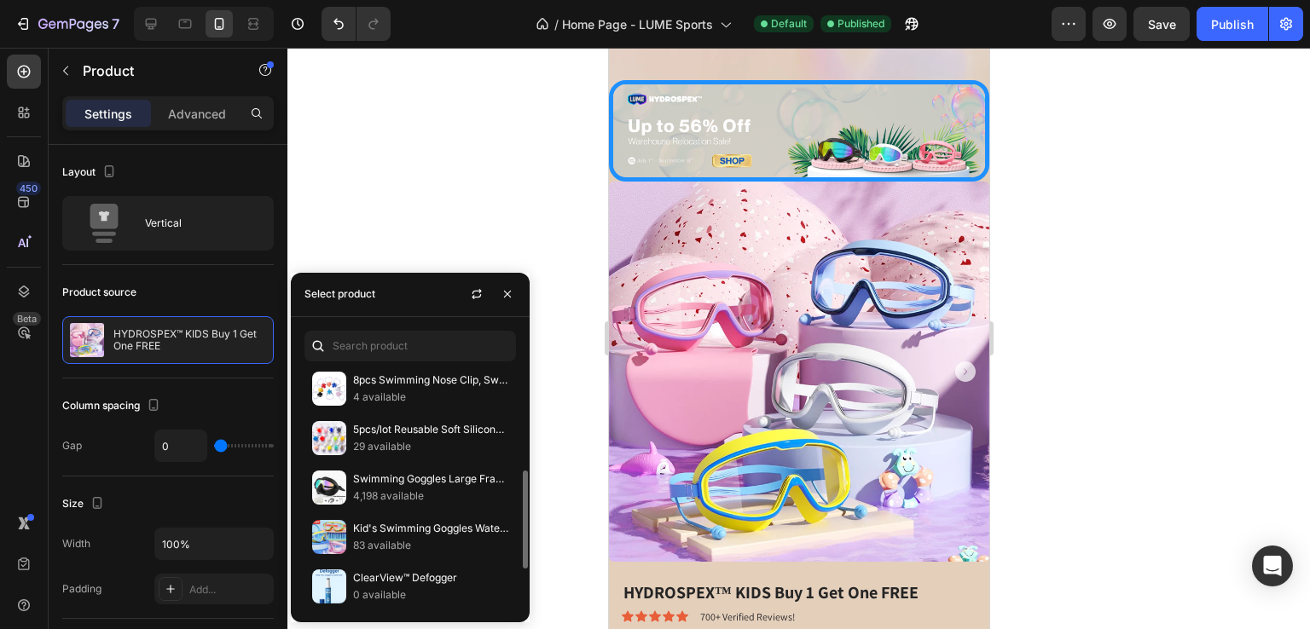
scroll to position [348, 0]
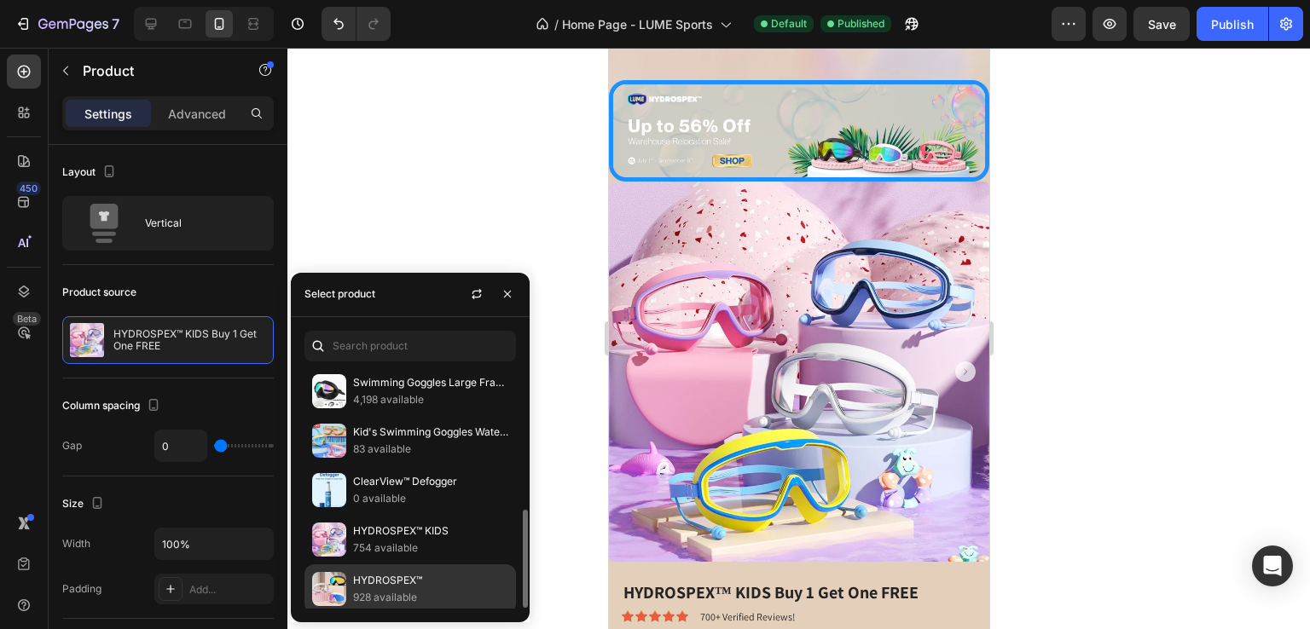
click at [426, 577] on p "HYDROSPEX™" at bounding box center [430, 580] width 155 height 17
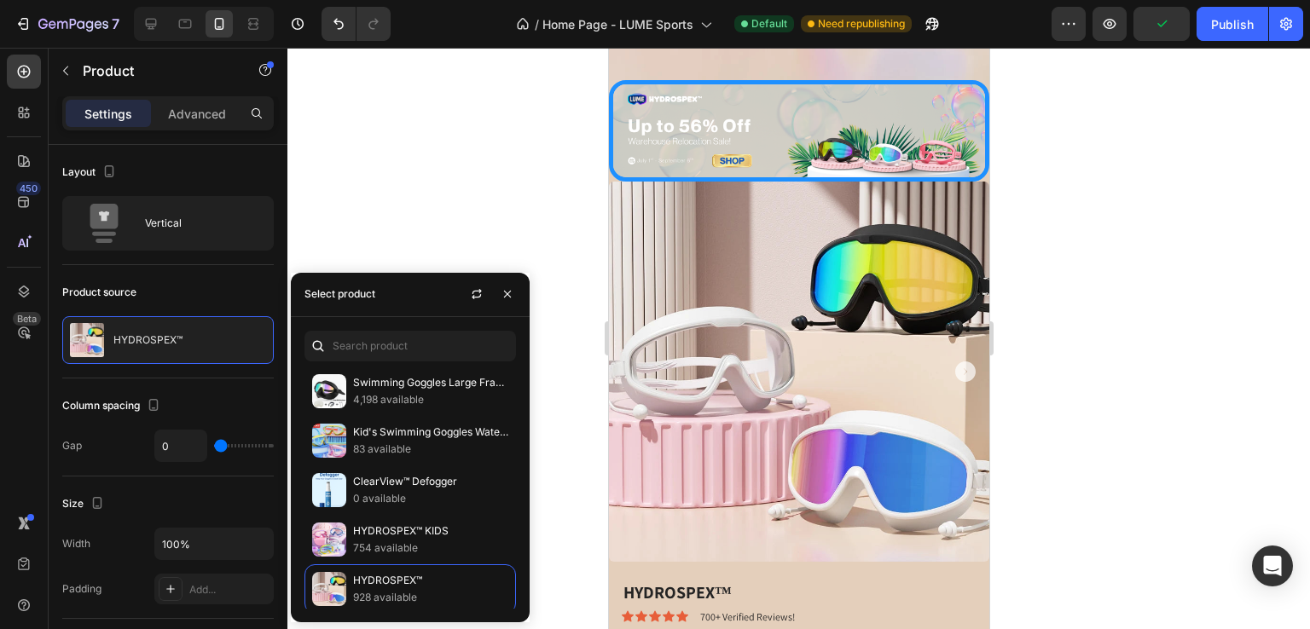
click at [443, 244] on div at bounding box center [798, 339] width 1022 height 582
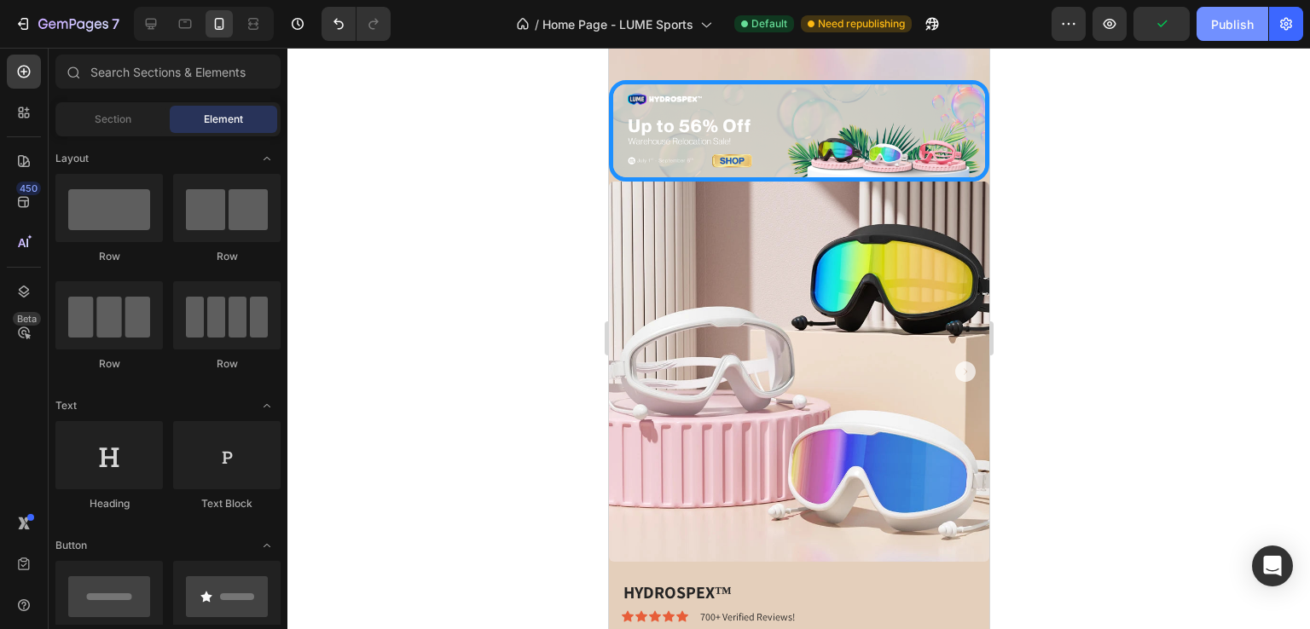
click at [1242, 21] on div "Publish" at bounding box center [1232, 24] width 43 height 18
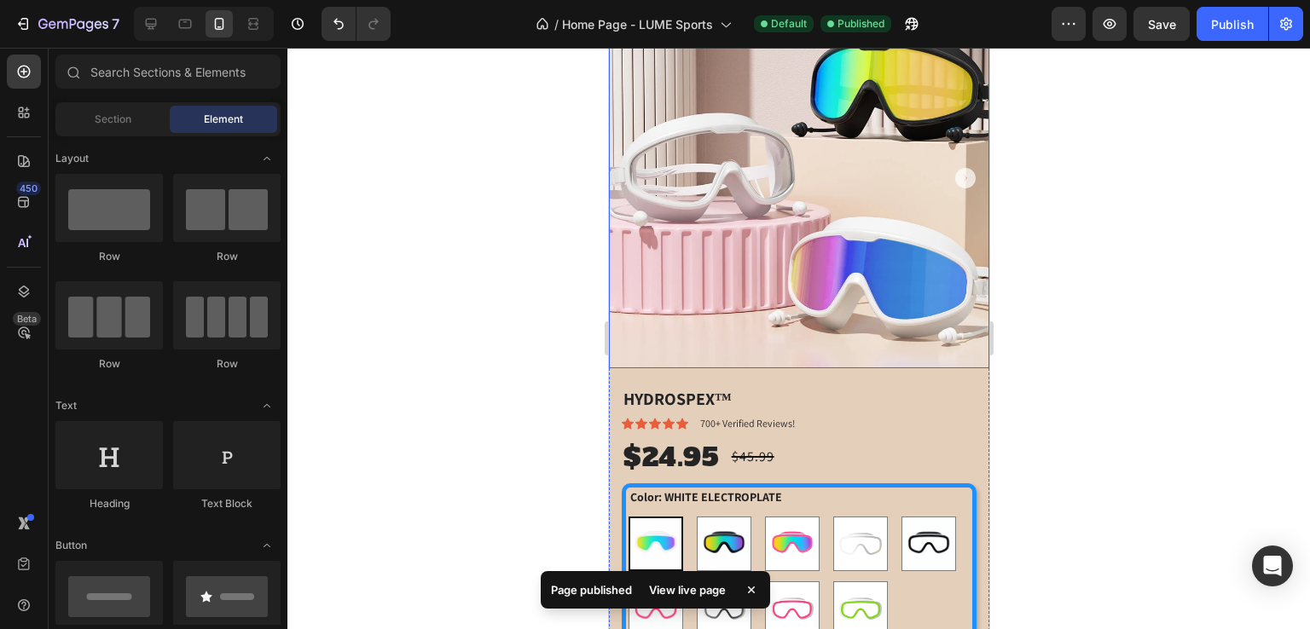
scroll to position [675, 0]
click at [435, 454] on div at bounding box center [798, 339] width 1022 height 582
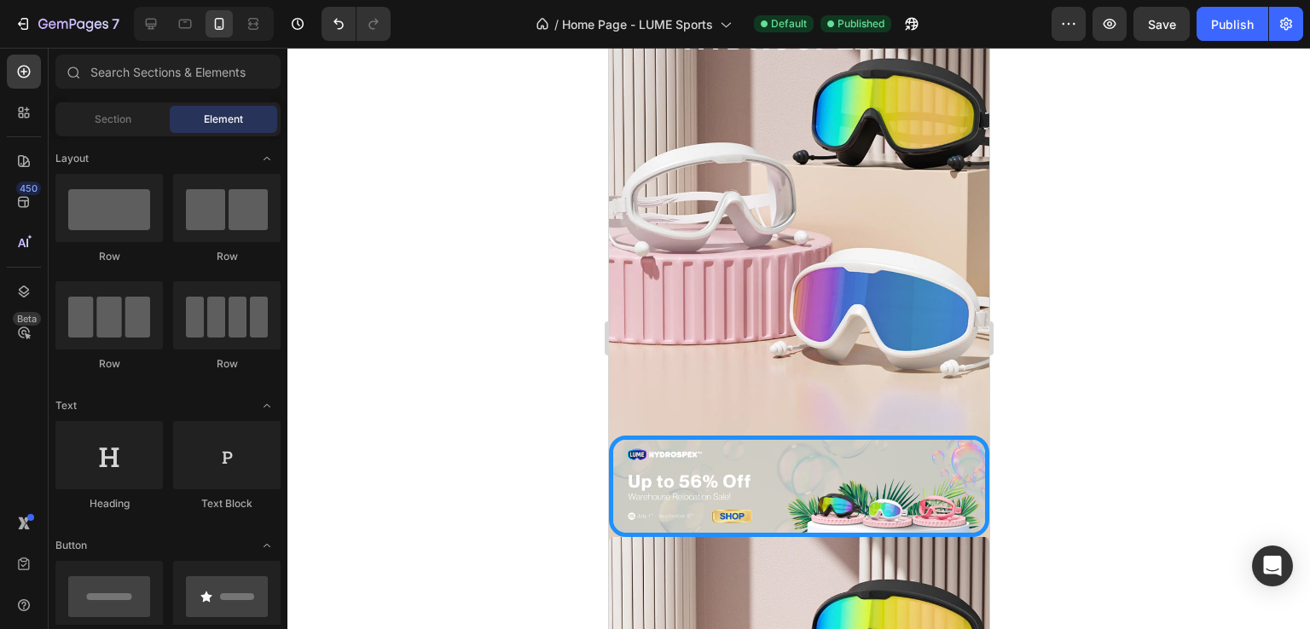
scroll to position [143, 0]
click at [539, 420] on div at bounding box center [798, 339] width 1022 height 582
drag, startPoint x: 461, startPoint y: 226, endPoint x: 443, endPoint y: 102, distance: 125.1
click at [443, 102] on div at bounding box center [798, 339] width 1022 height 582
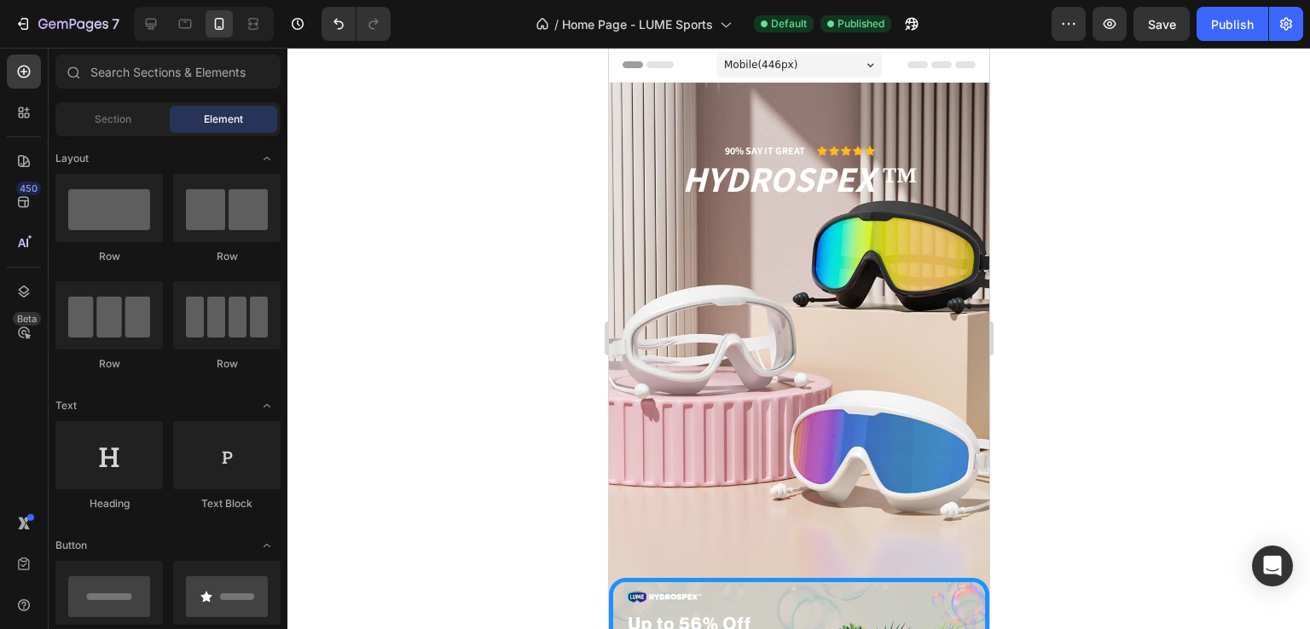
click at [478, 232] on div at bounding box center [798, 339] width 1022 height 582
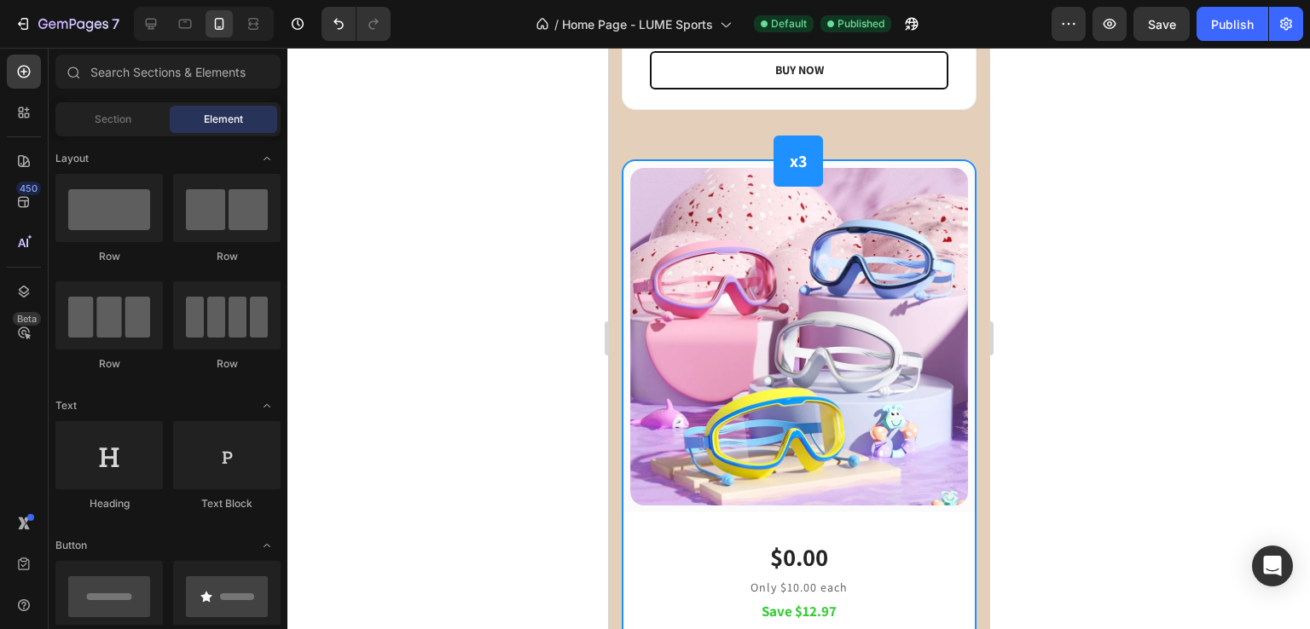
scroll to position [2217, 0]
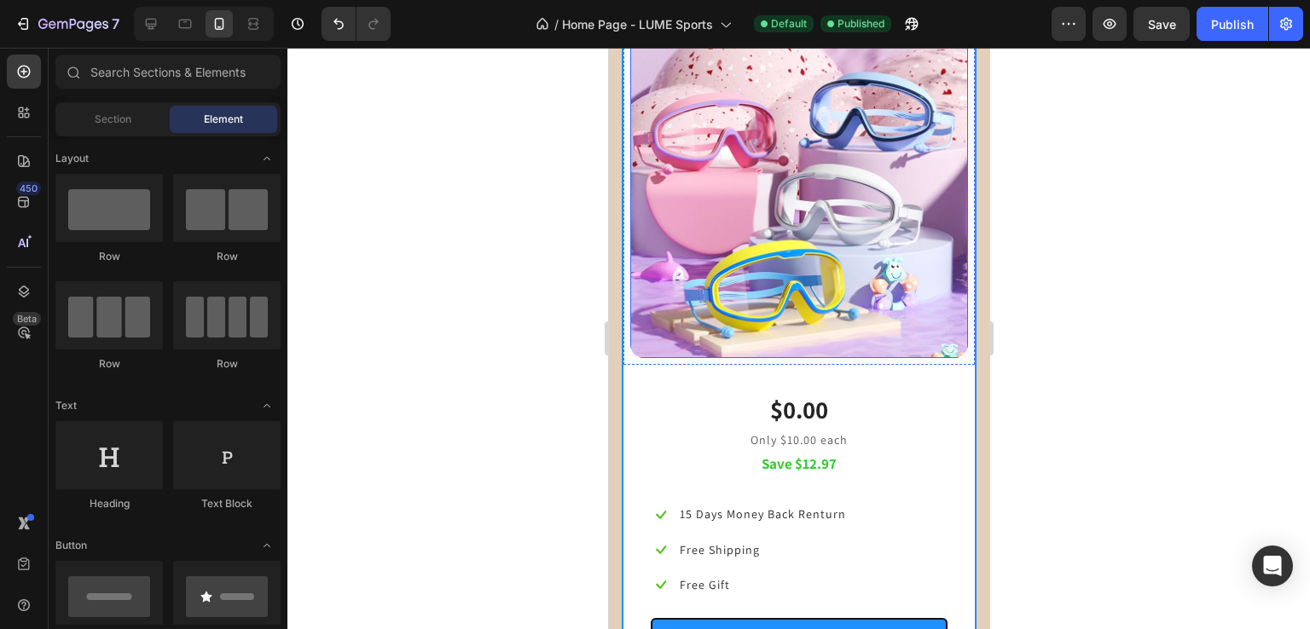
click at [716, 312] on img at bounding box center [798, 189] width 338 height 338
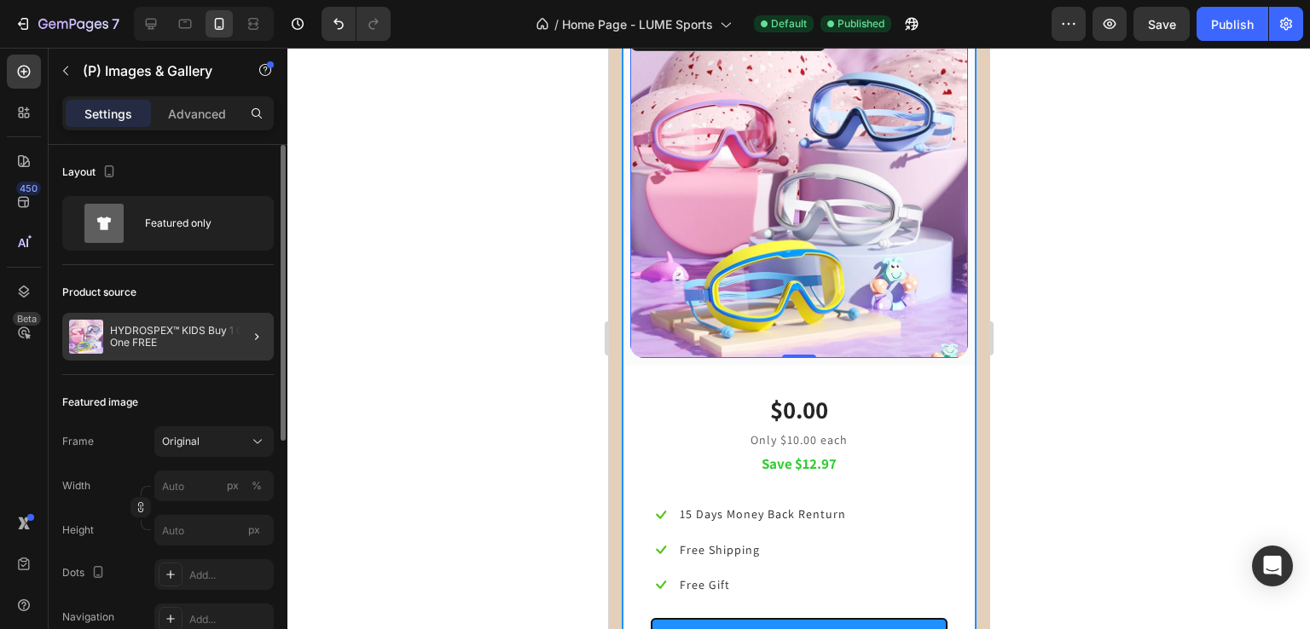
click at [245, 329] on div at bounding box center [250, 337] width 48 height 48
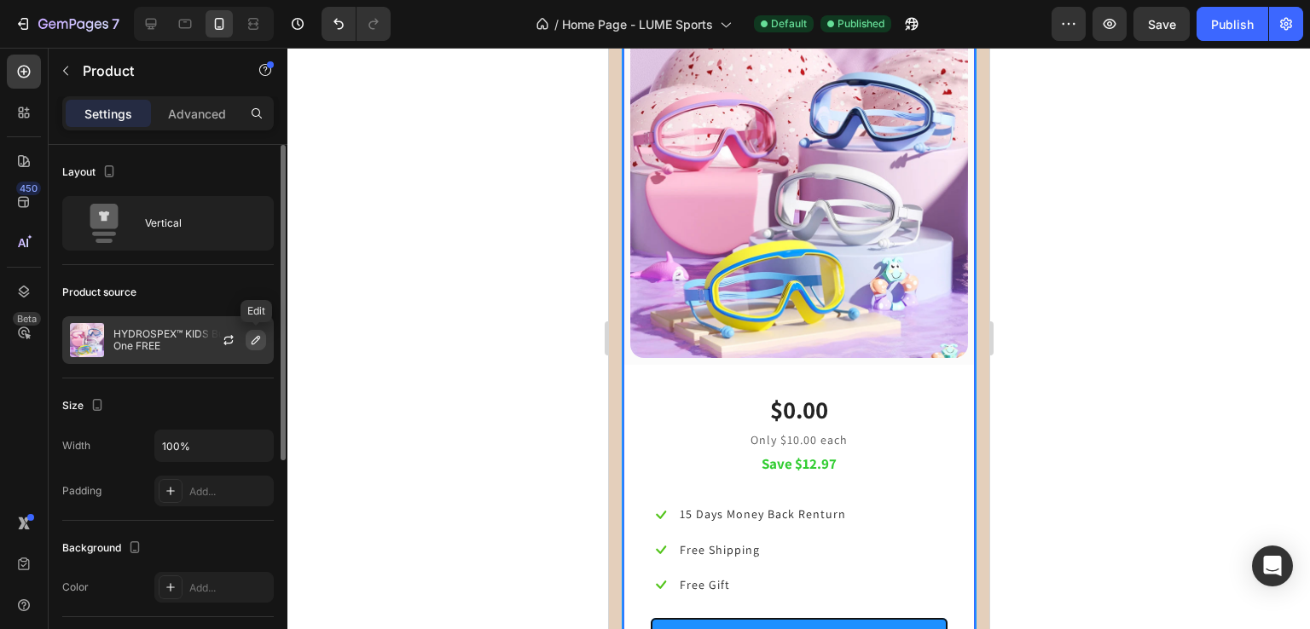
click at [260, 333] on icon "button" at bounding box center [256, 340] width 14 height 14
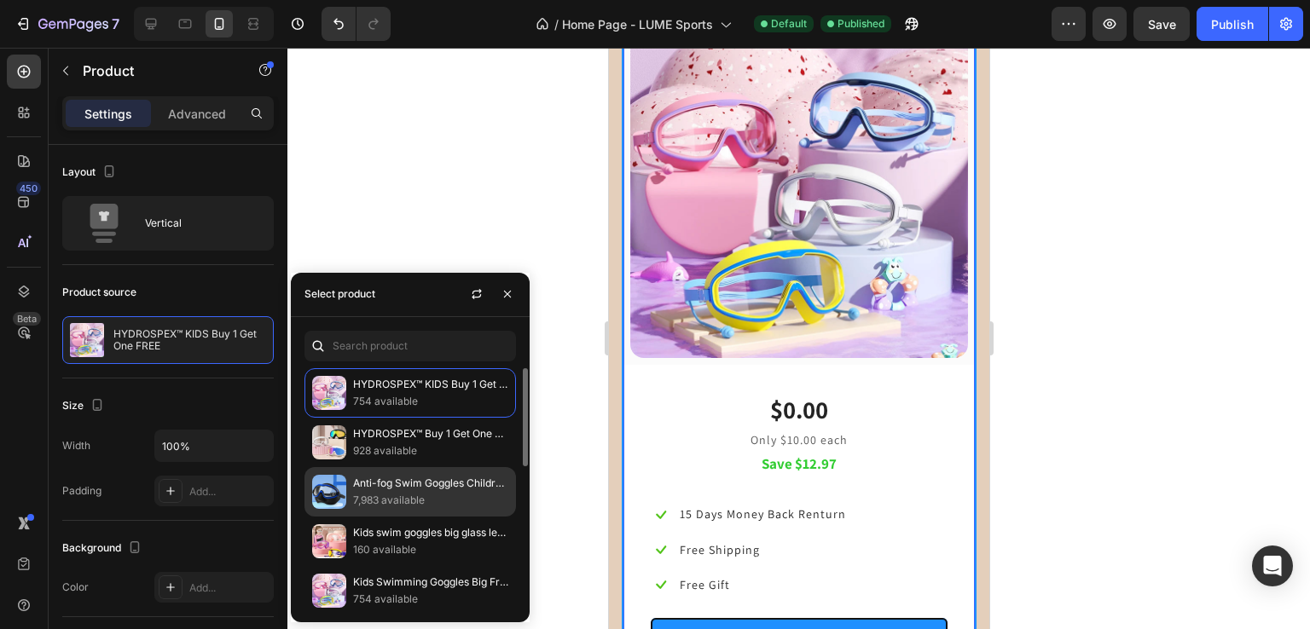
scroll to position [348, 0]
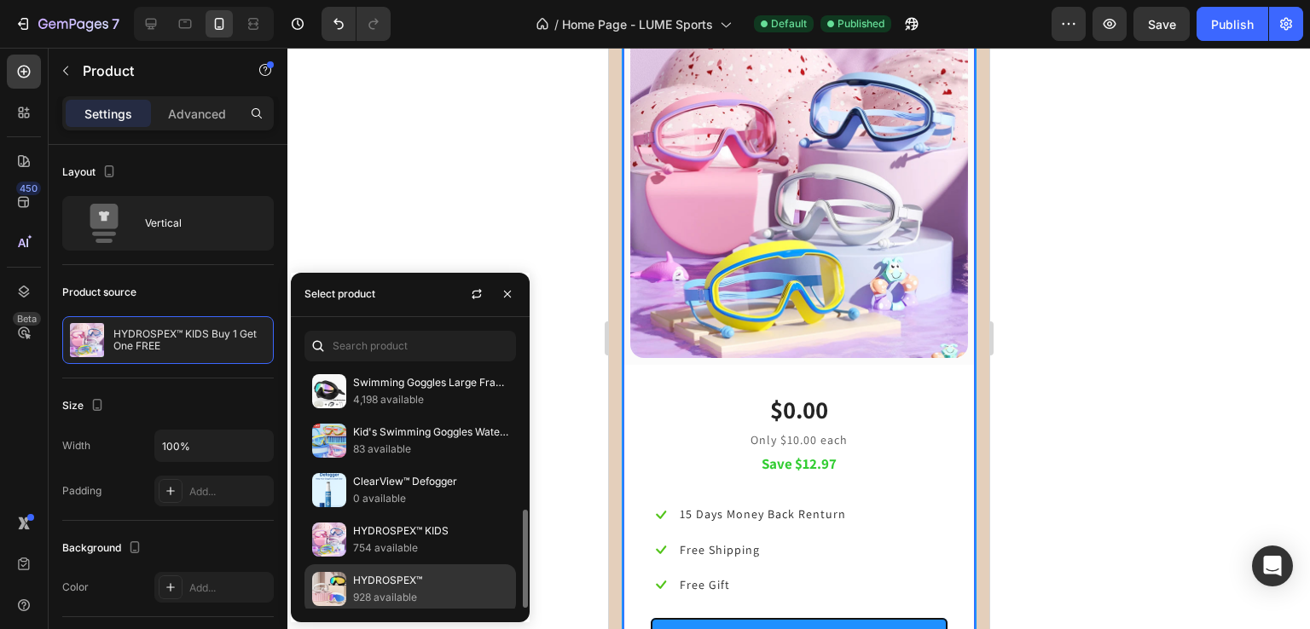
click at [447, 593] on p "928 available" at bounding box center [430, 597] width 155 height 17
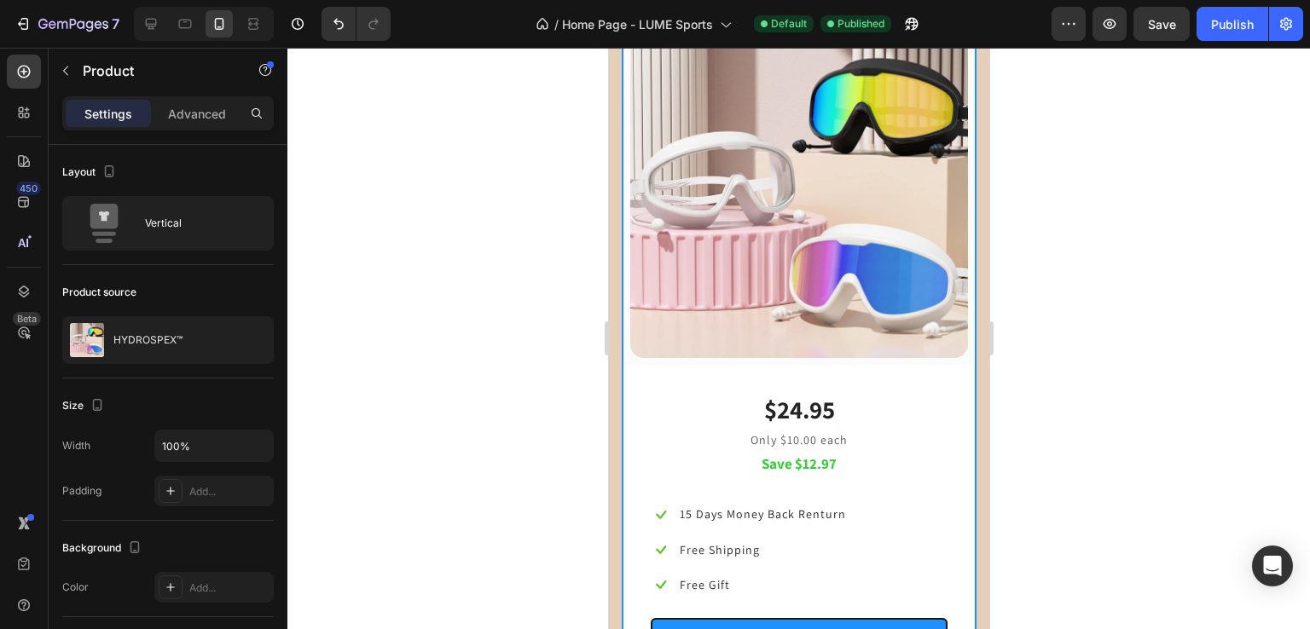
click at [564, 261] on div at bounding box center [798, 339] width 1022 height 582
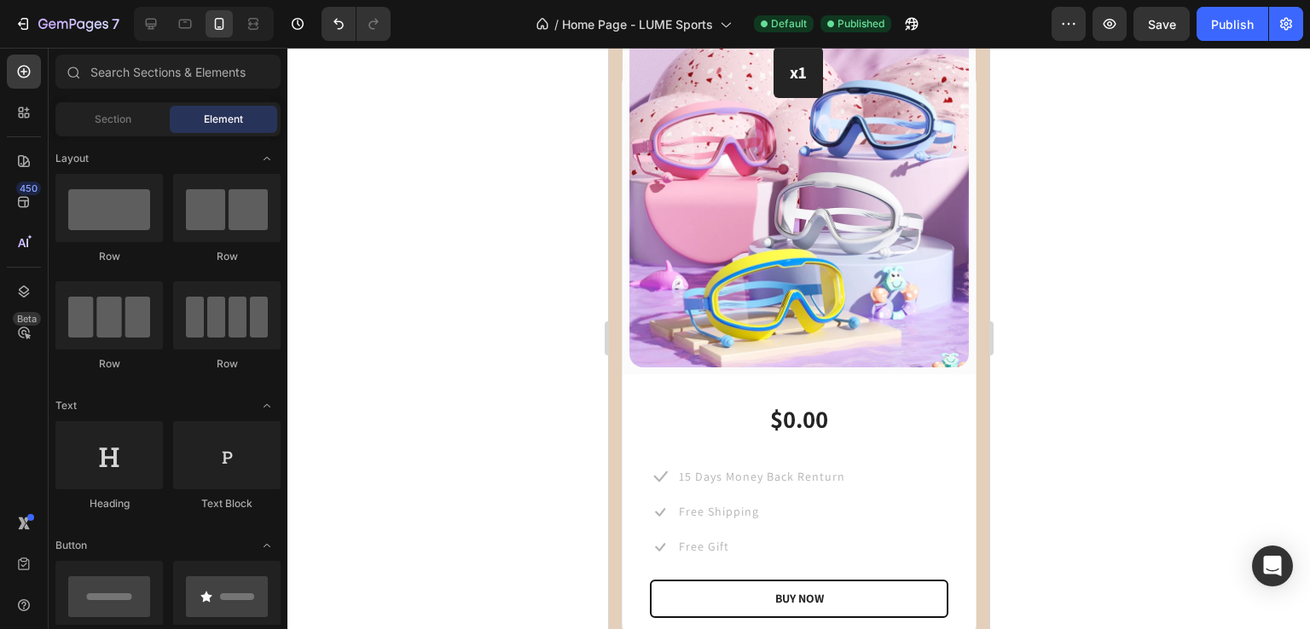
scroll to position [1540, 0]
click at [698, 291] on img at bounding box center [797, 198] width 339 height 339
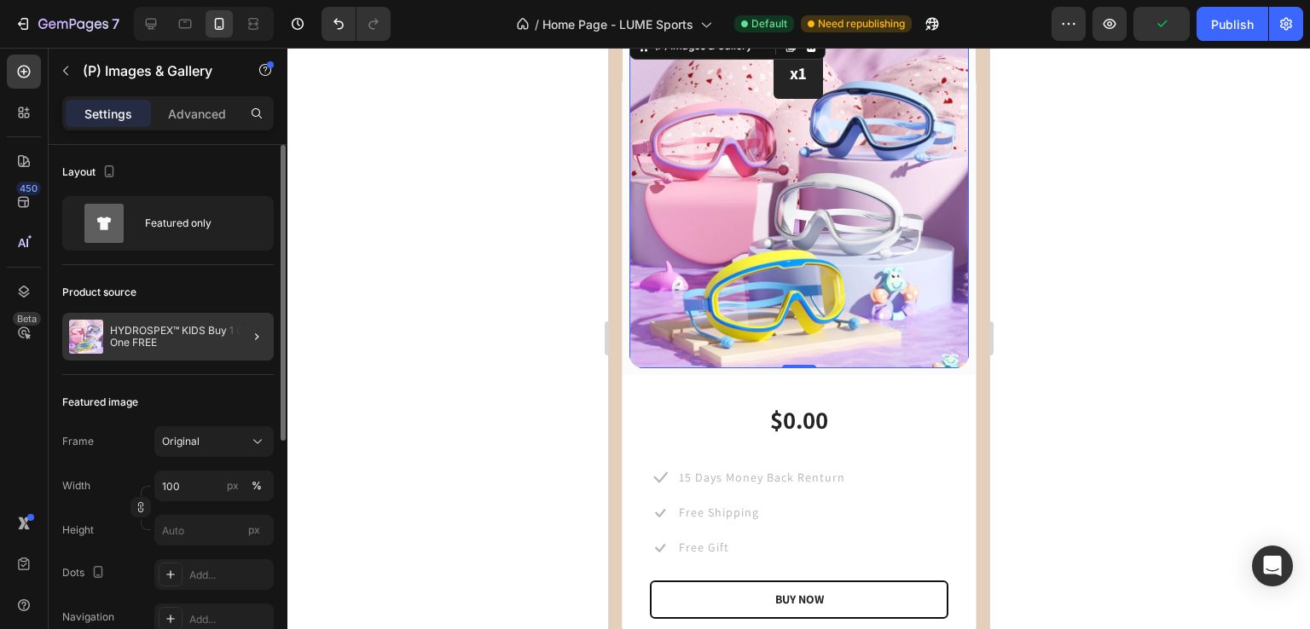
click at [242, 339] on div at bounding box center [250, 337] width 48 height 48
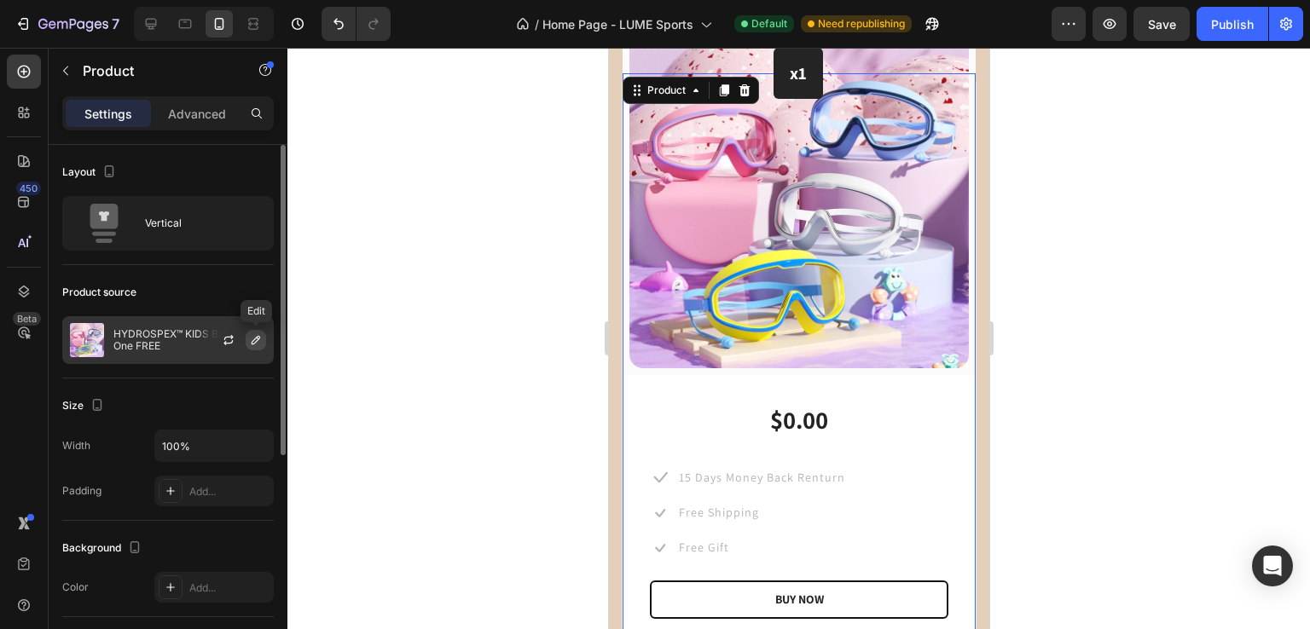
click at [261, 339] on icon "button" at bounding box center [256, 340] width 14 height 14
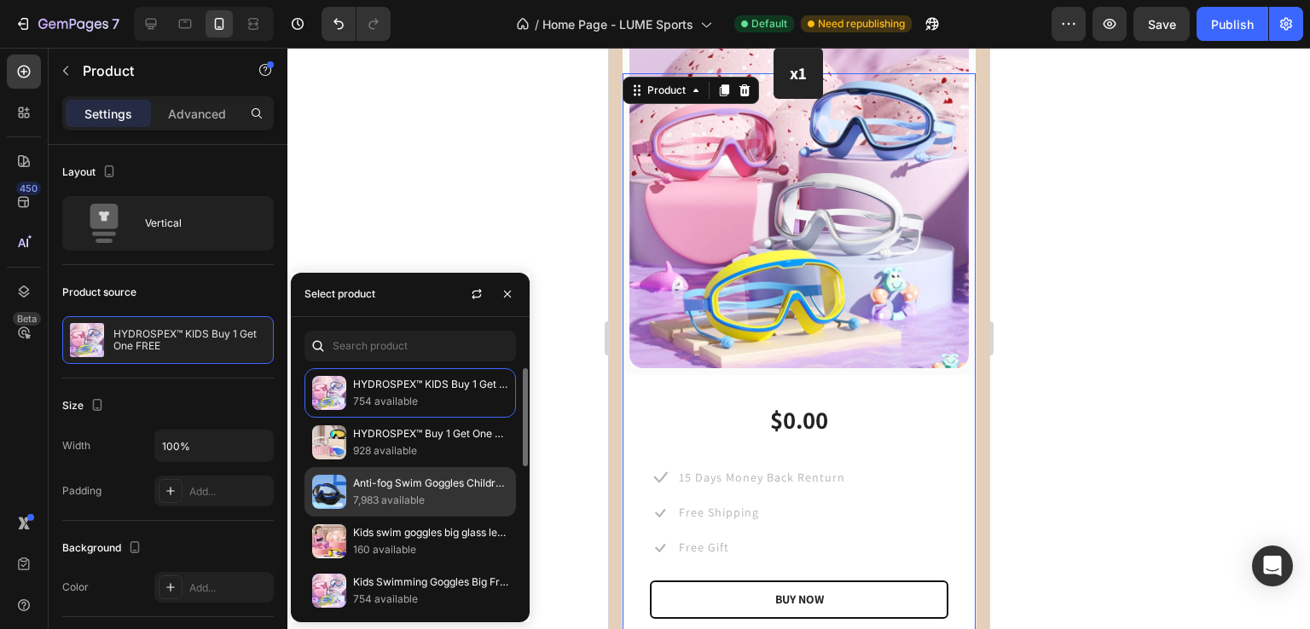
scroll to position [348, 0]
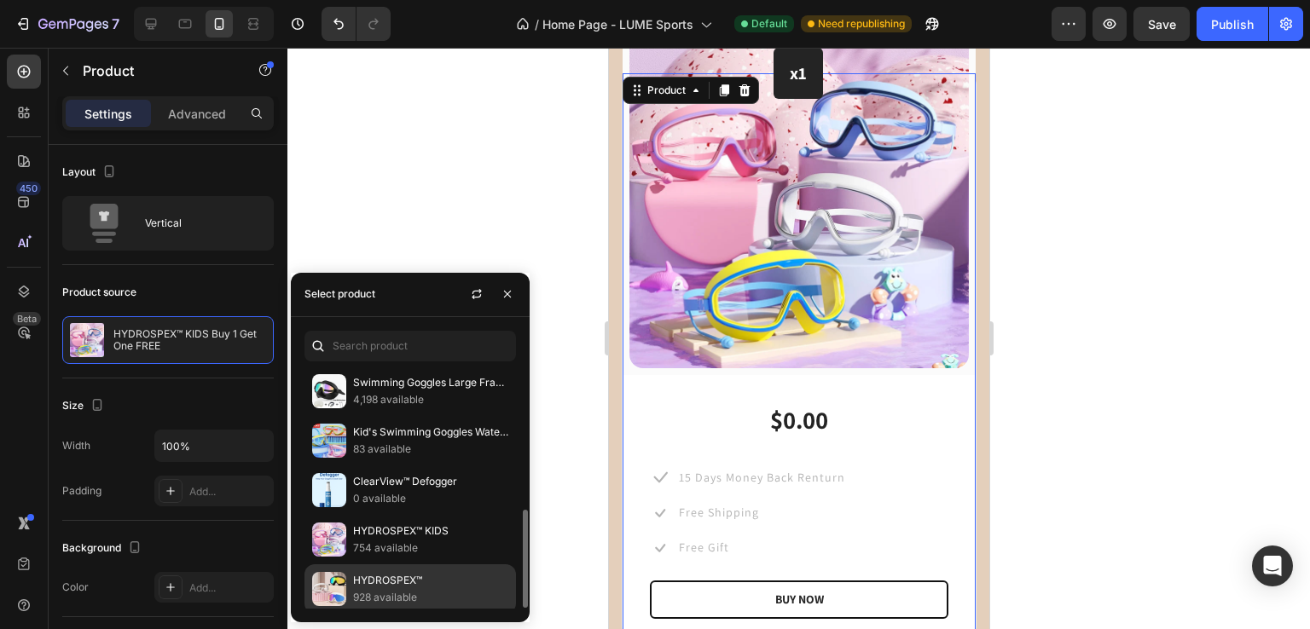
click at [433, 598] on p "928 available" at bounding box center [430, 597] width 155 height 17
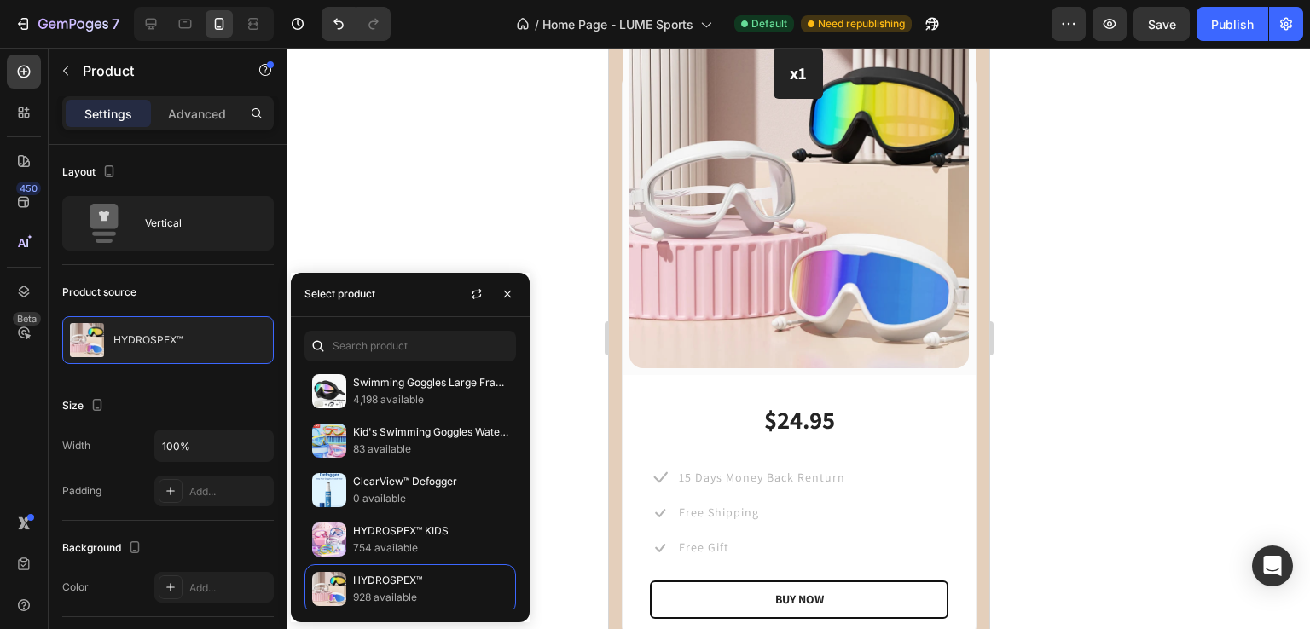
click at [436, 164] on div at bounding box center [798, 339] width 1022 height 582
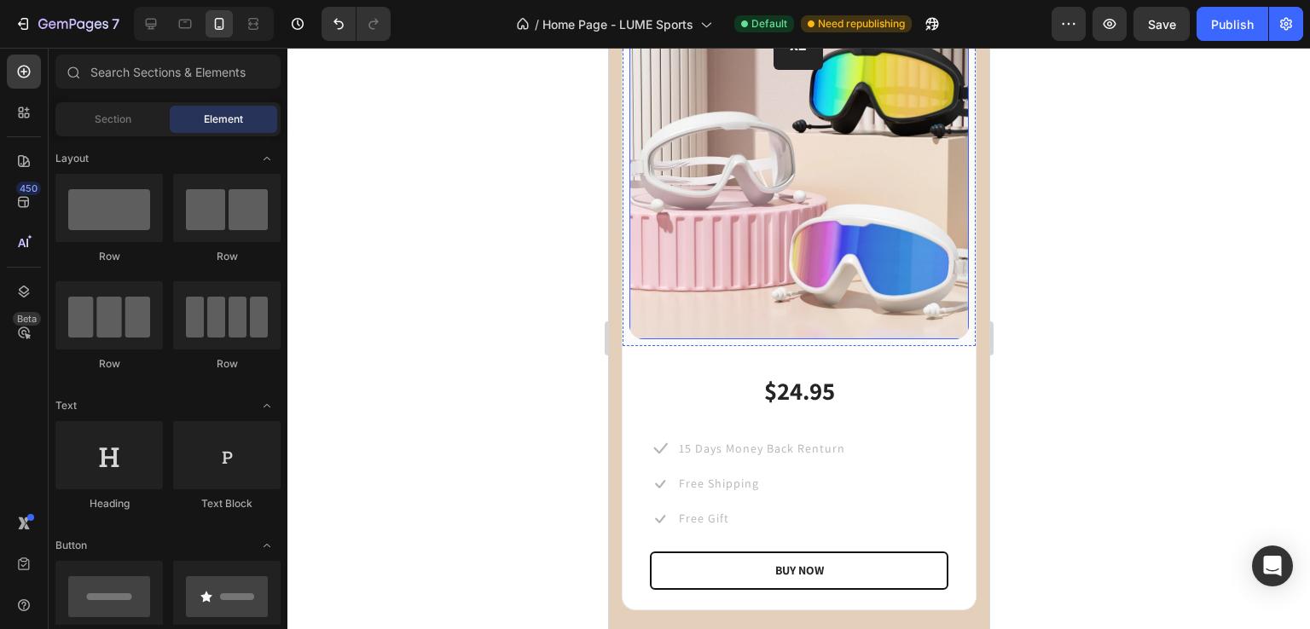
scroll to position [1571, 0]
click at [780, 241] on img at bounding box center [797, 167] width 339 height 339
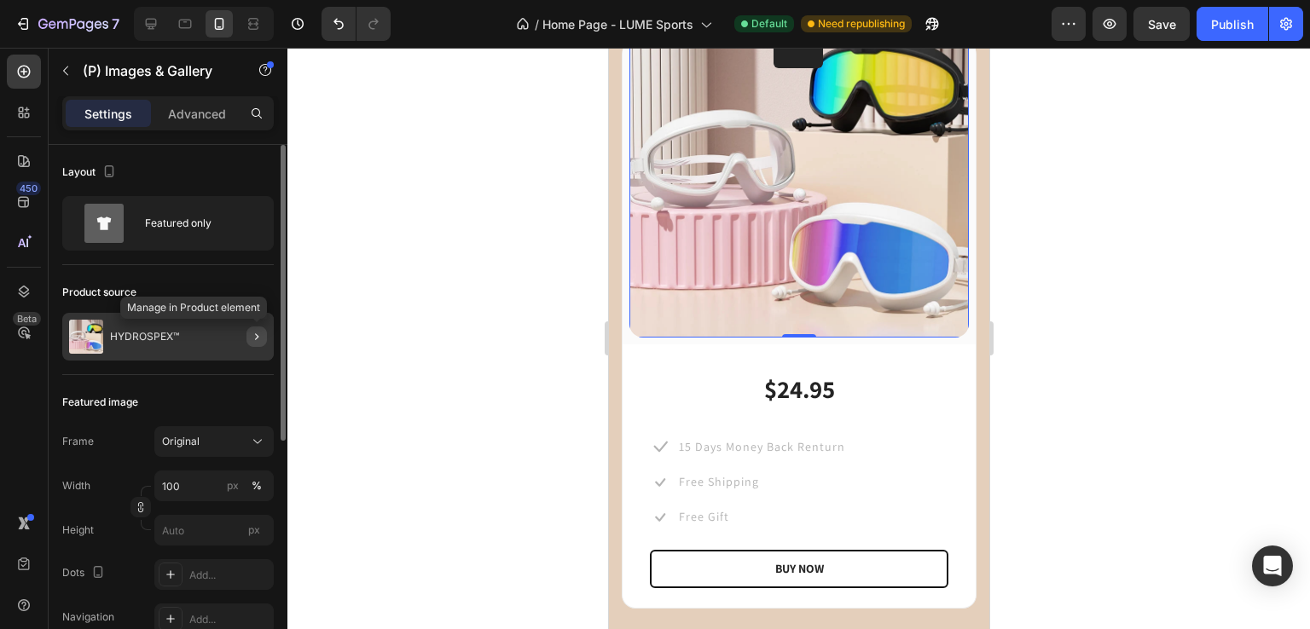
click at [246, 337] on button "button" at bounding box center [256, 337] width 20 height 20
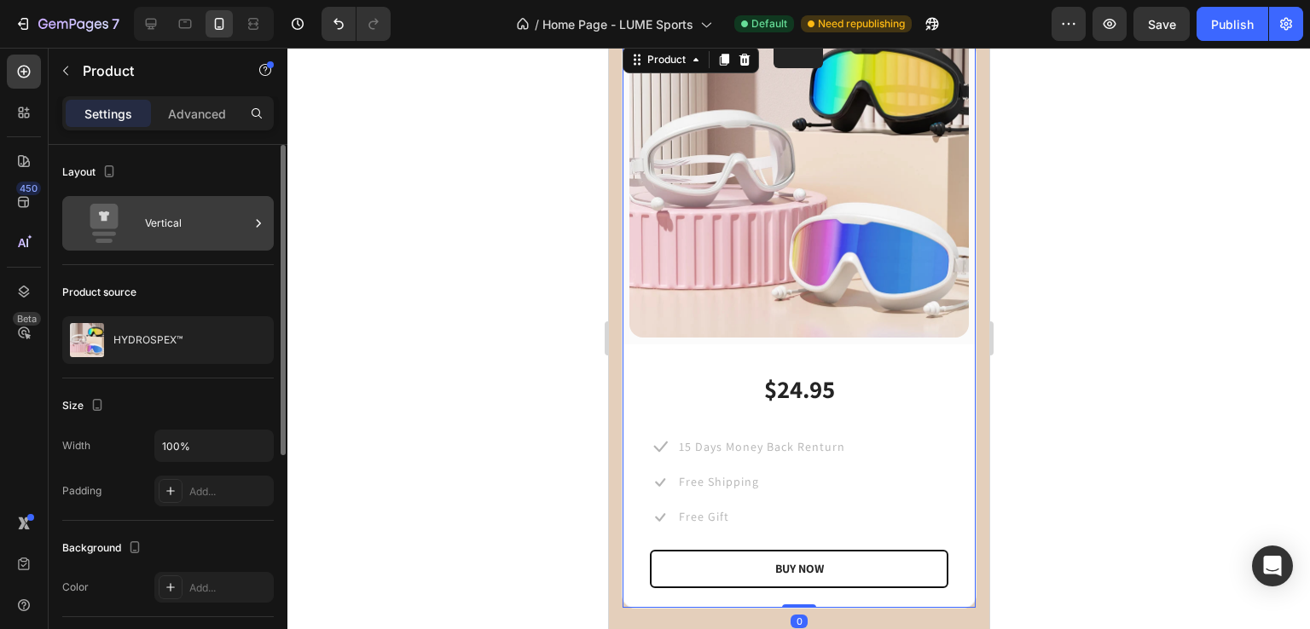
click at [156, 223] on div "Vertical" at bounding box center [197, 223] width 104 height 39
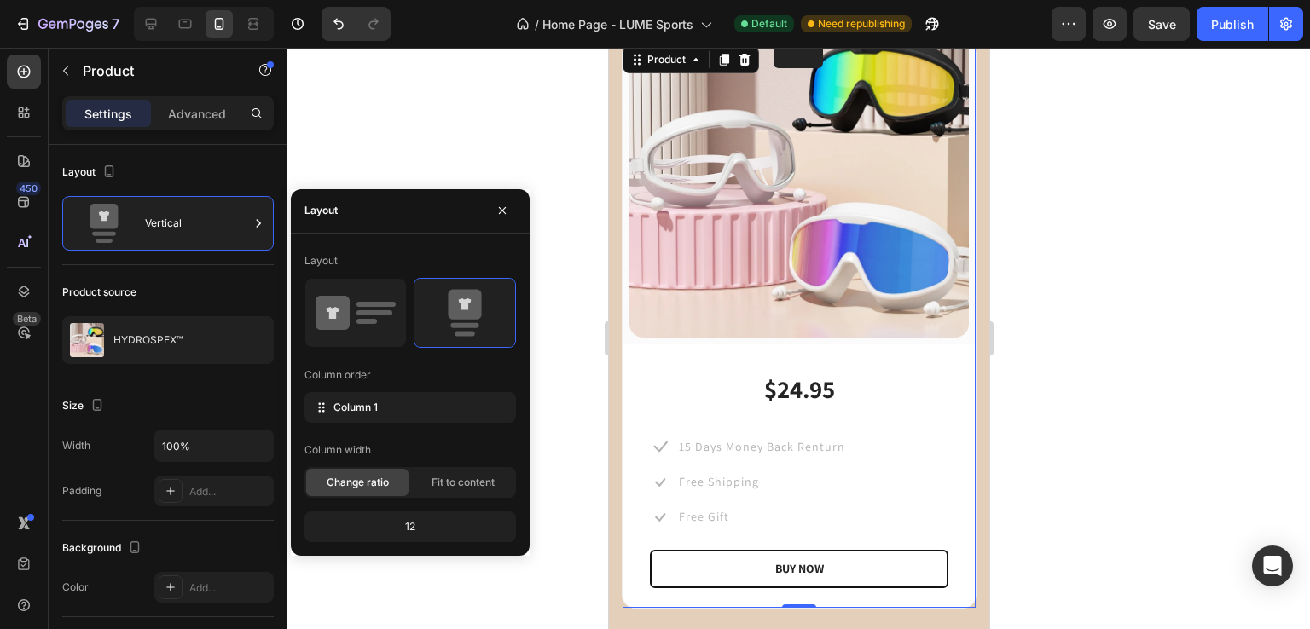
click at [339, 84] on div at bounding box center [798, 339] width 1022 height 582
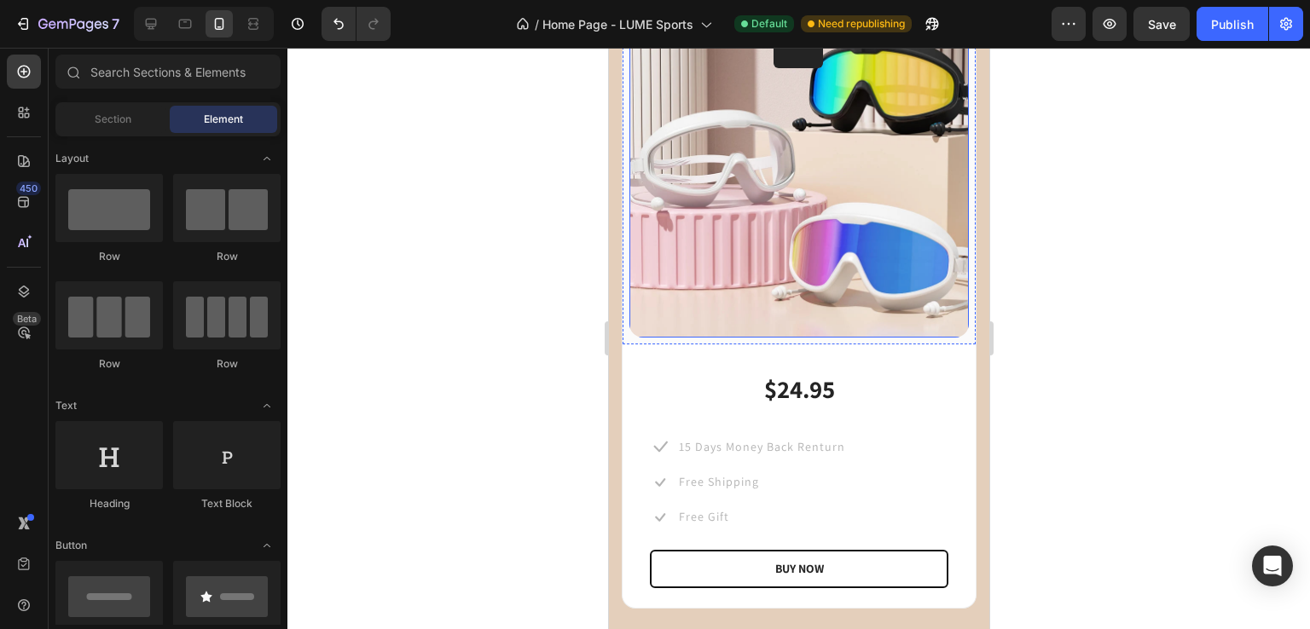
click at [692, 202] on img at bounding box center [797, 167] width 339 height 339
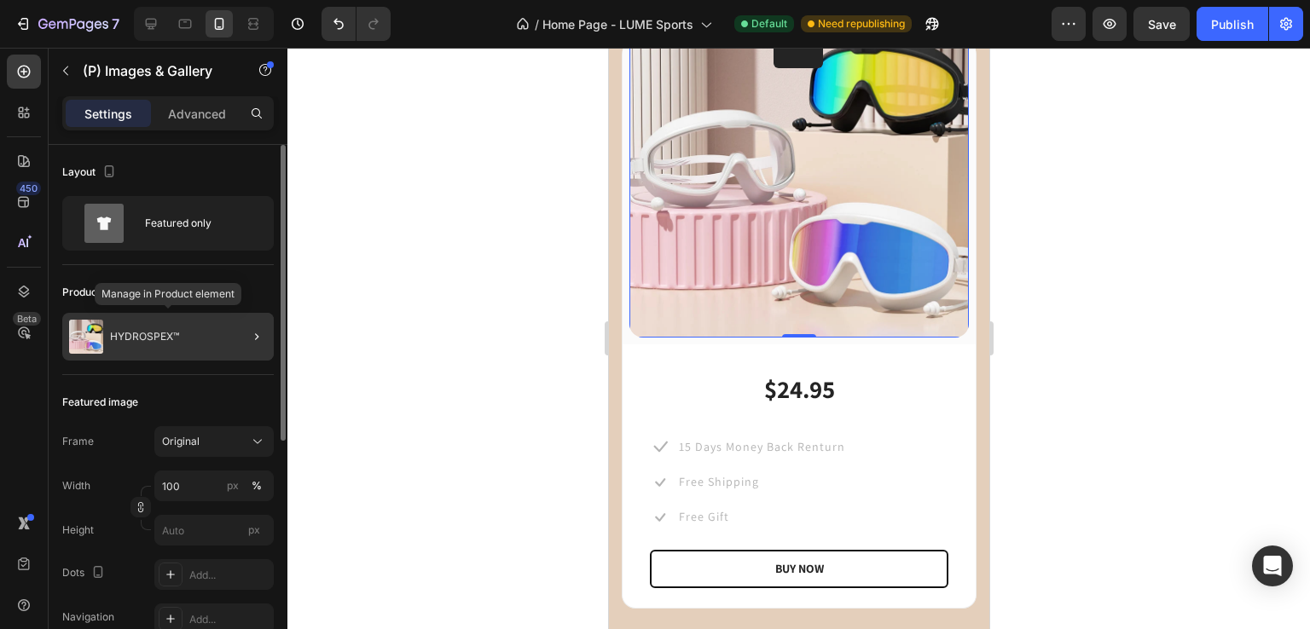
click at [218, 345] on div "HYDROSPEX™" at bounding box center [167, 337] width 211 height 48
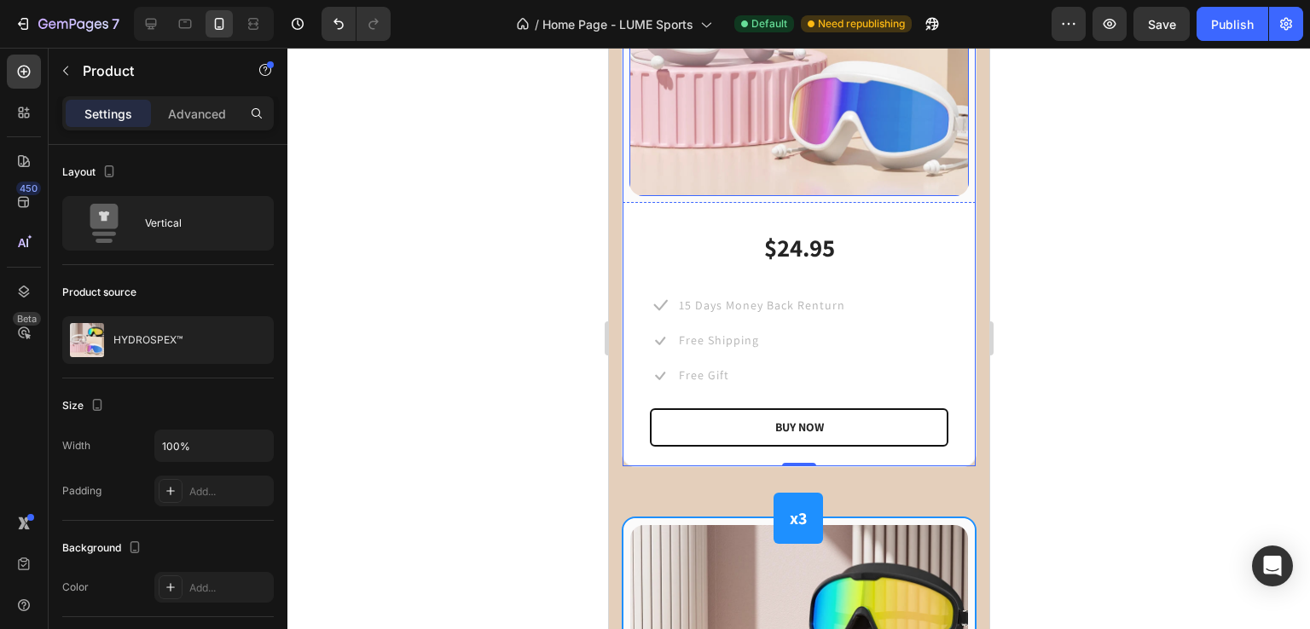
scroll to position [1715, 0]
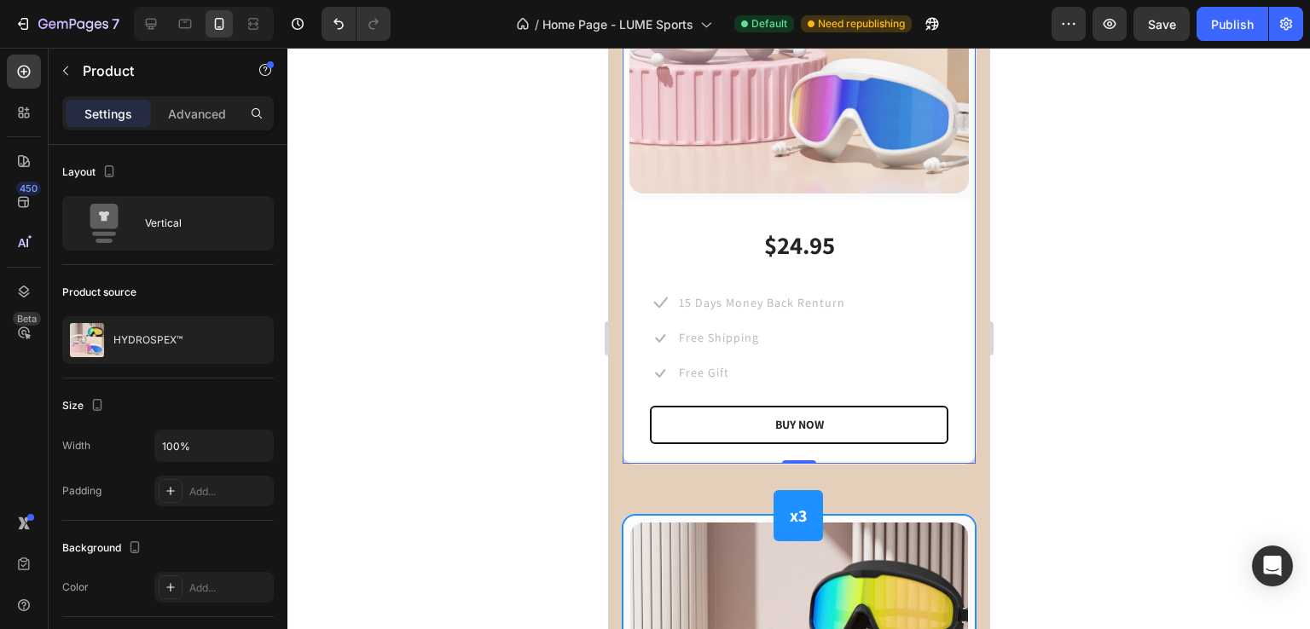
click at [549, 332] on div at bounding box center [798, 339] width 1022 height 582
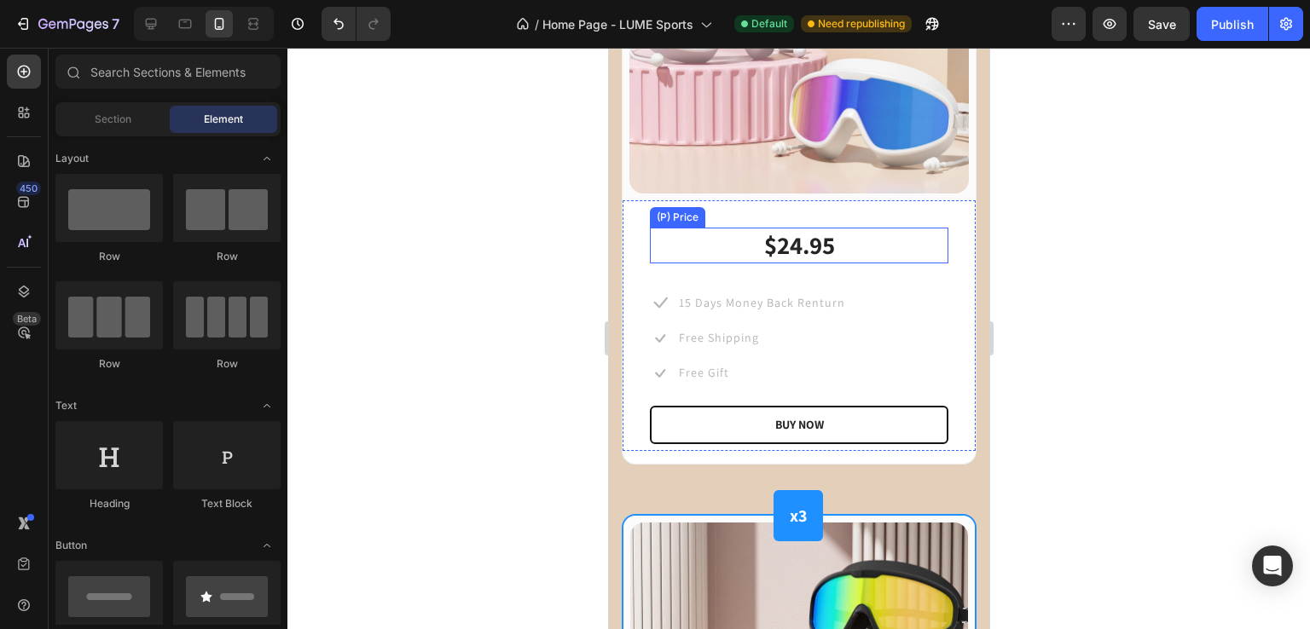
scroll to position [1605, 0]
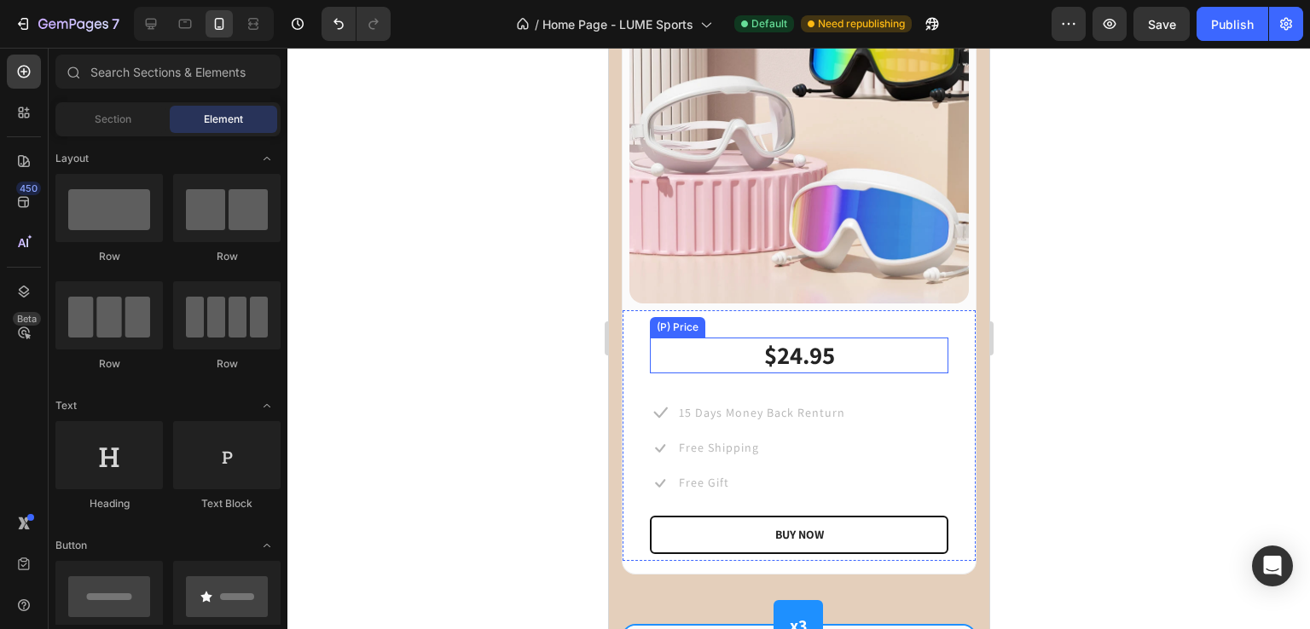
click at [683, 229] on img at bounding box center [797, 133] width 339 height 339
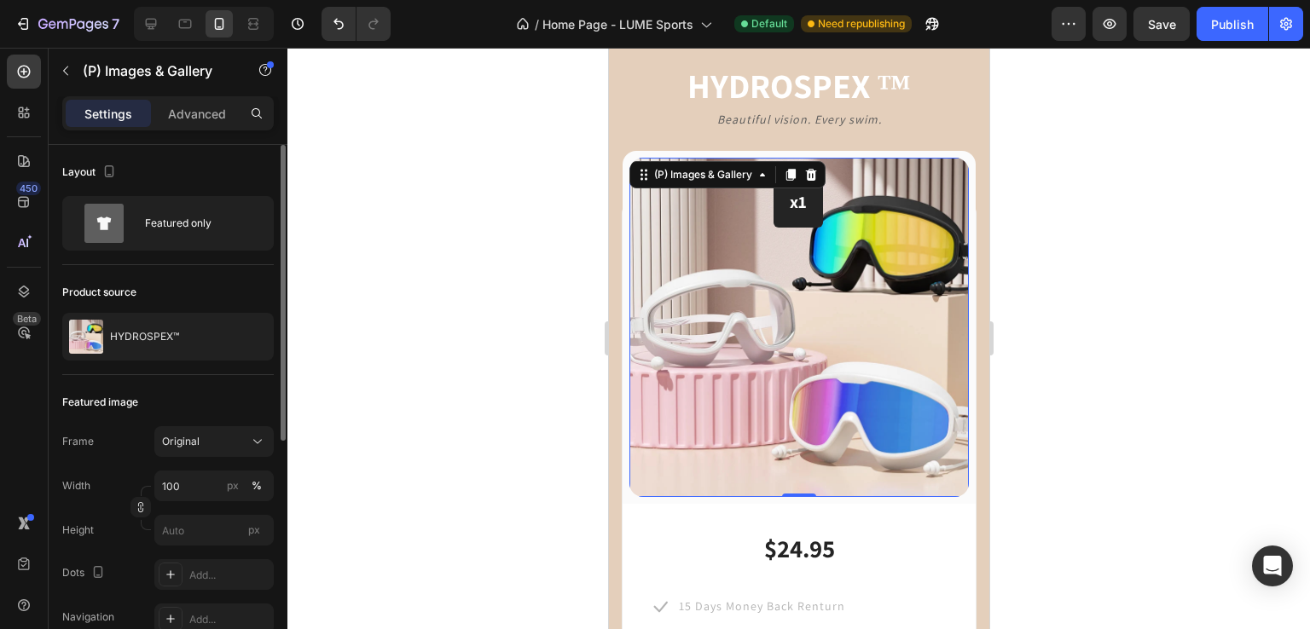
scroll to position [1410, 0]
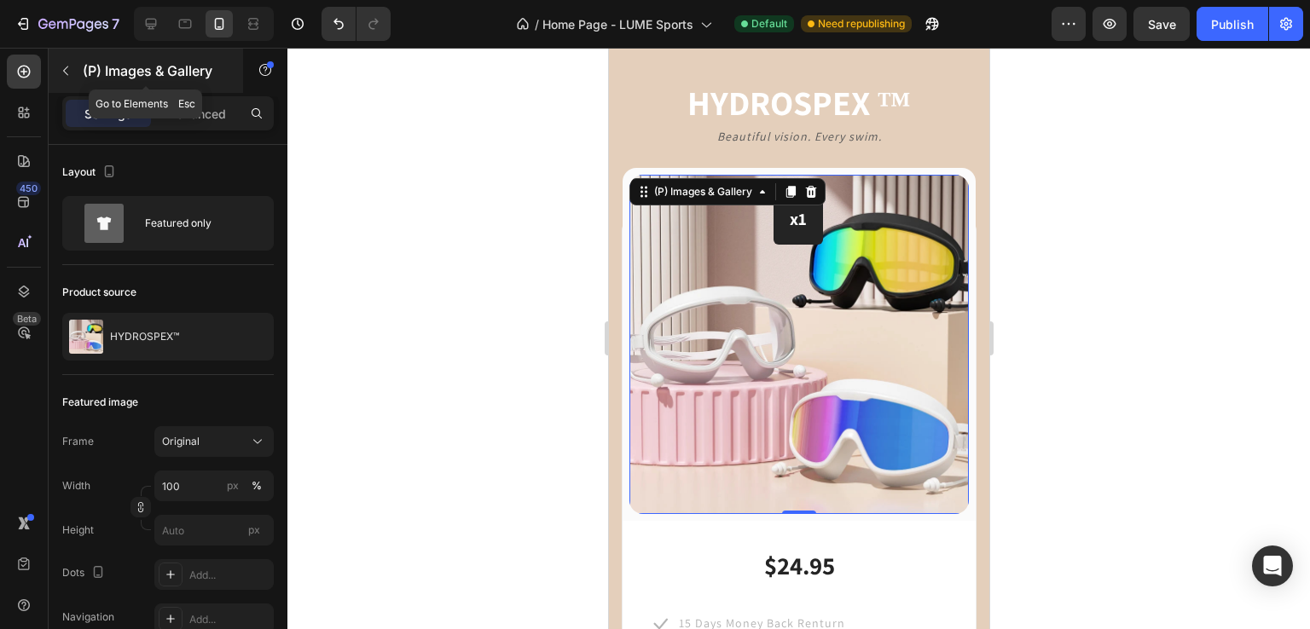
click at [134, 76] on p "(P) Images & Gallery" at bounding box center [155, 71] width 145 height 20
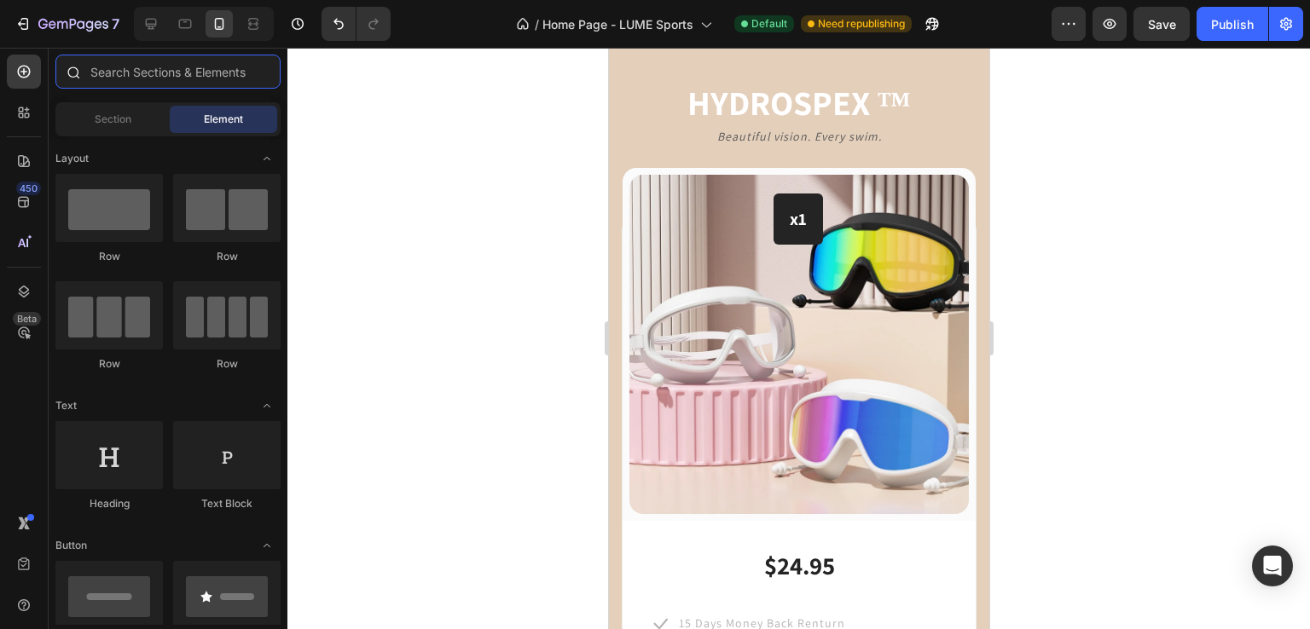
click at [153, 76] on input "text" at bounding box center [167, 72] width 225 height 34
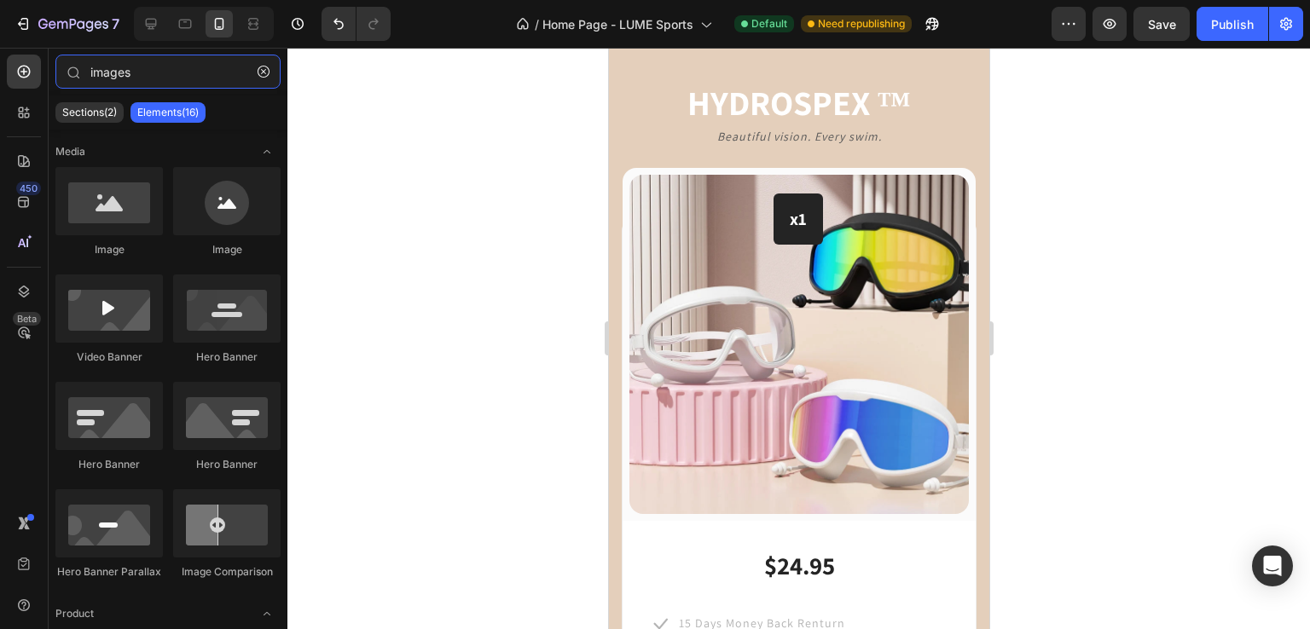
type input "images"
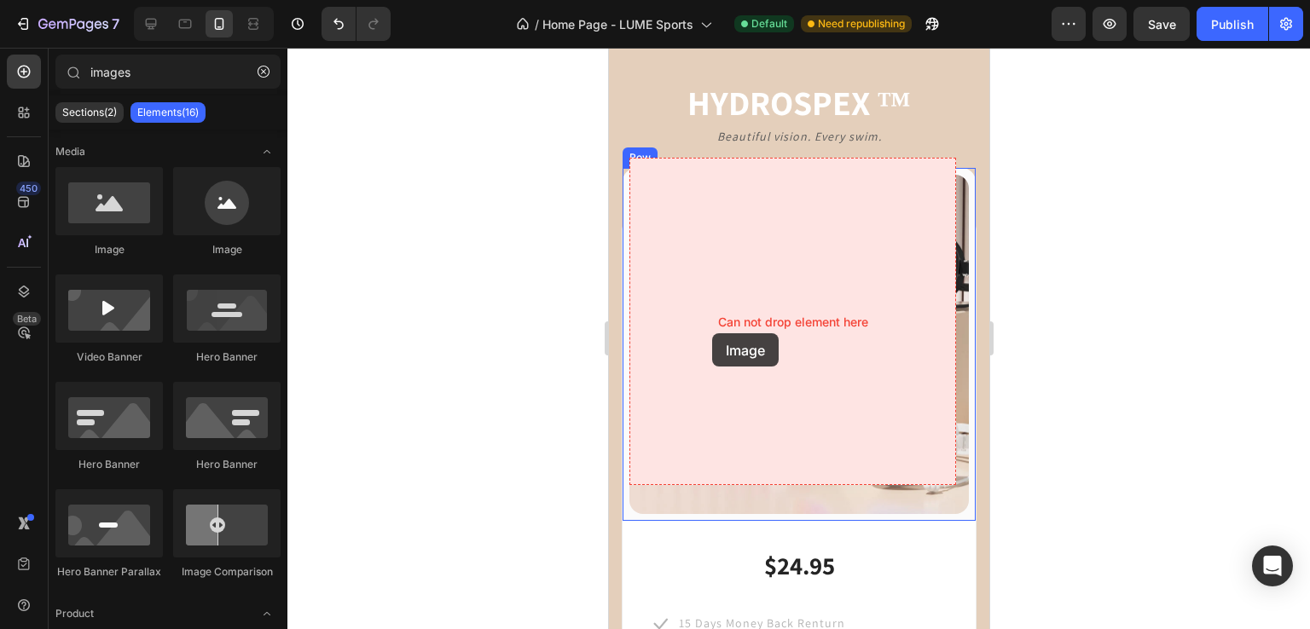
drag, startPoint x: 1007, startPoint y: 316, endPoint x: 711, endPoint y: 333, distance: 296.4
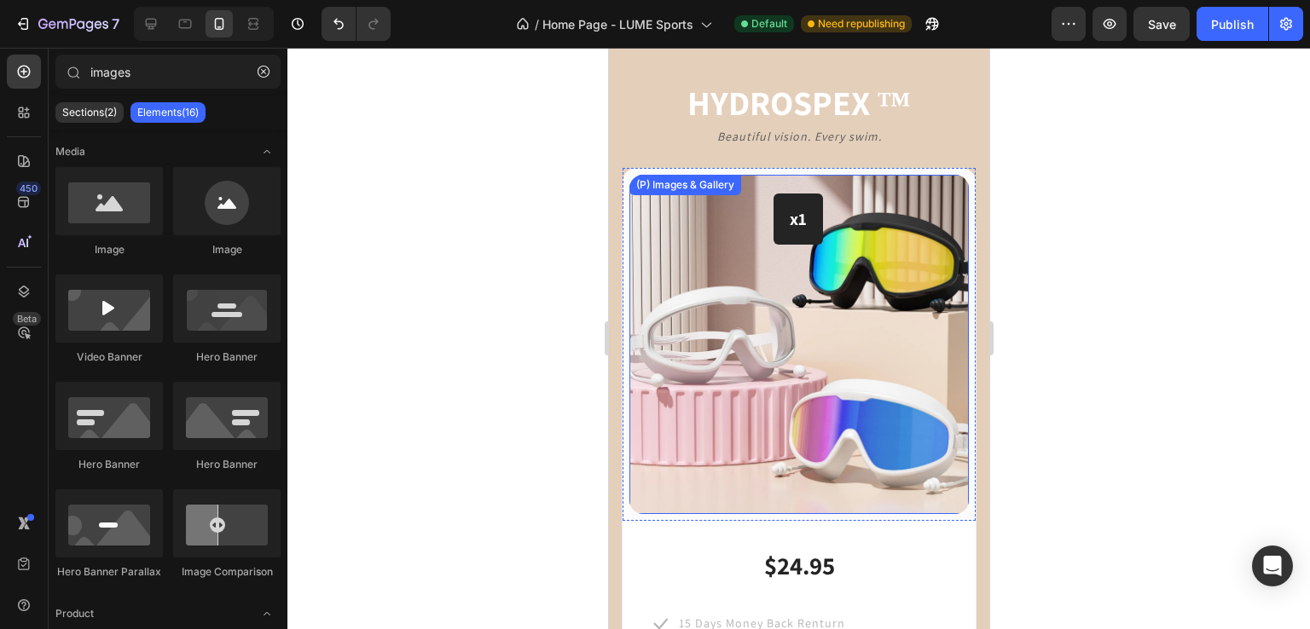
click at [785, 268] on img at bounding box center [797, 344] width 339 height 339
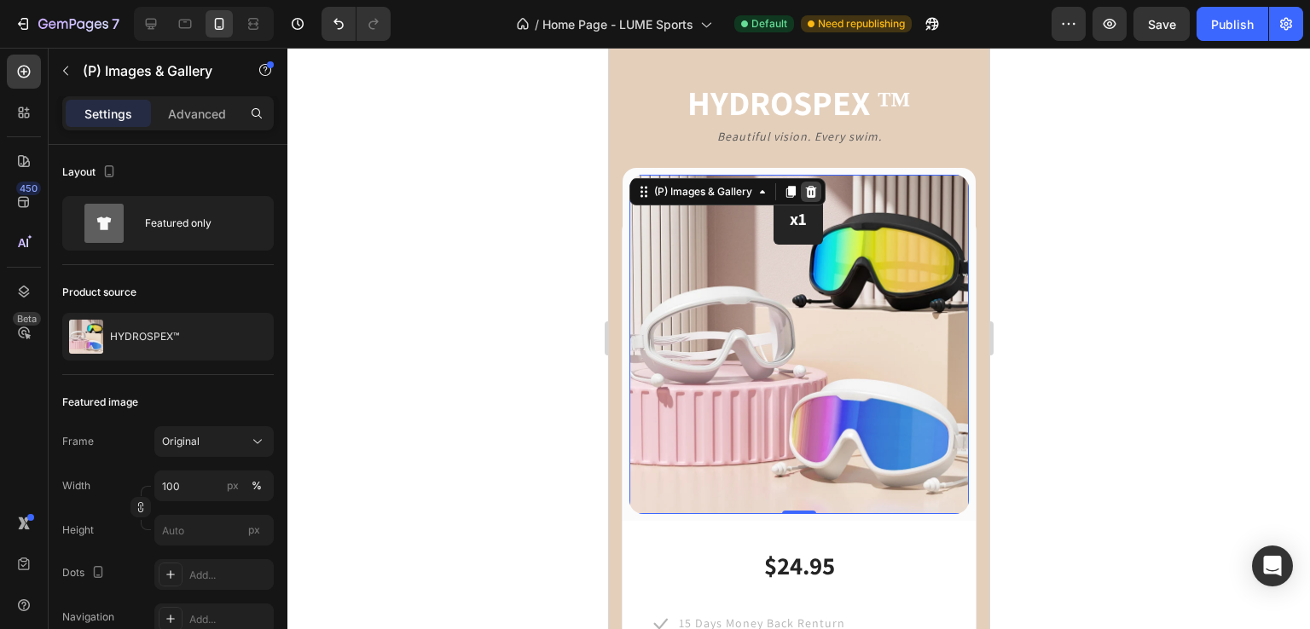
click at [814, 182] on div at bounding box center [810, 192] width 20 height 20
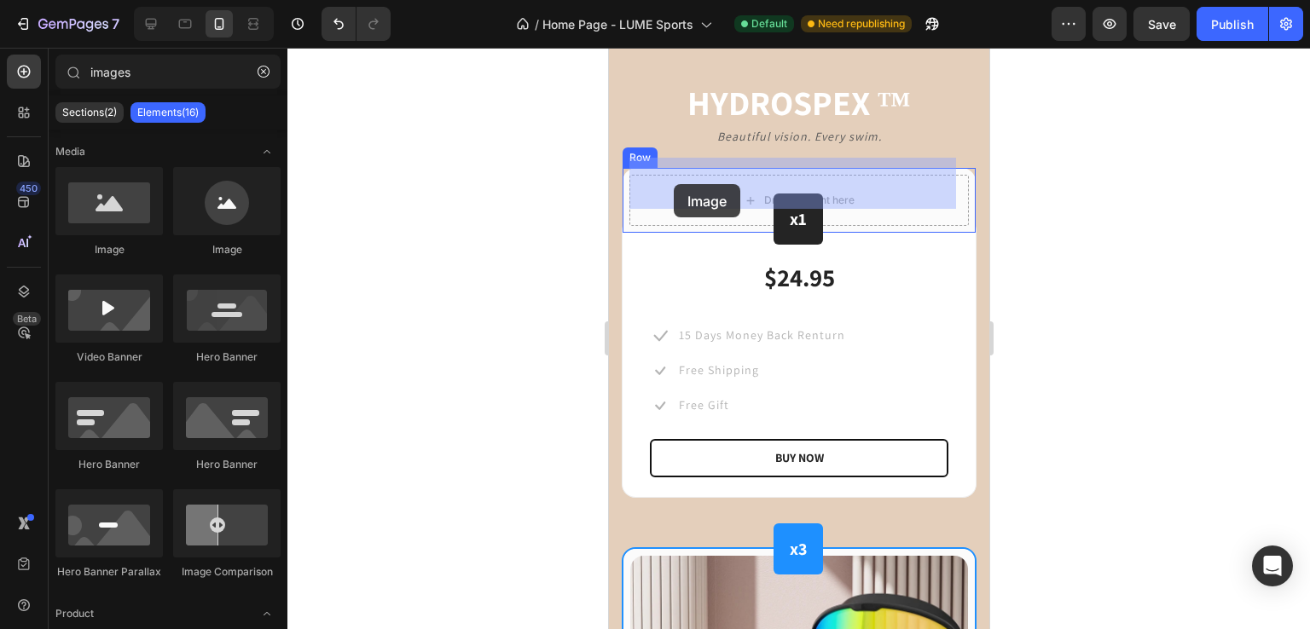
drag, startPoint x: 703, startPoint y: 288, endPoint x: 674, endPoint y: 184, distance: 108.2
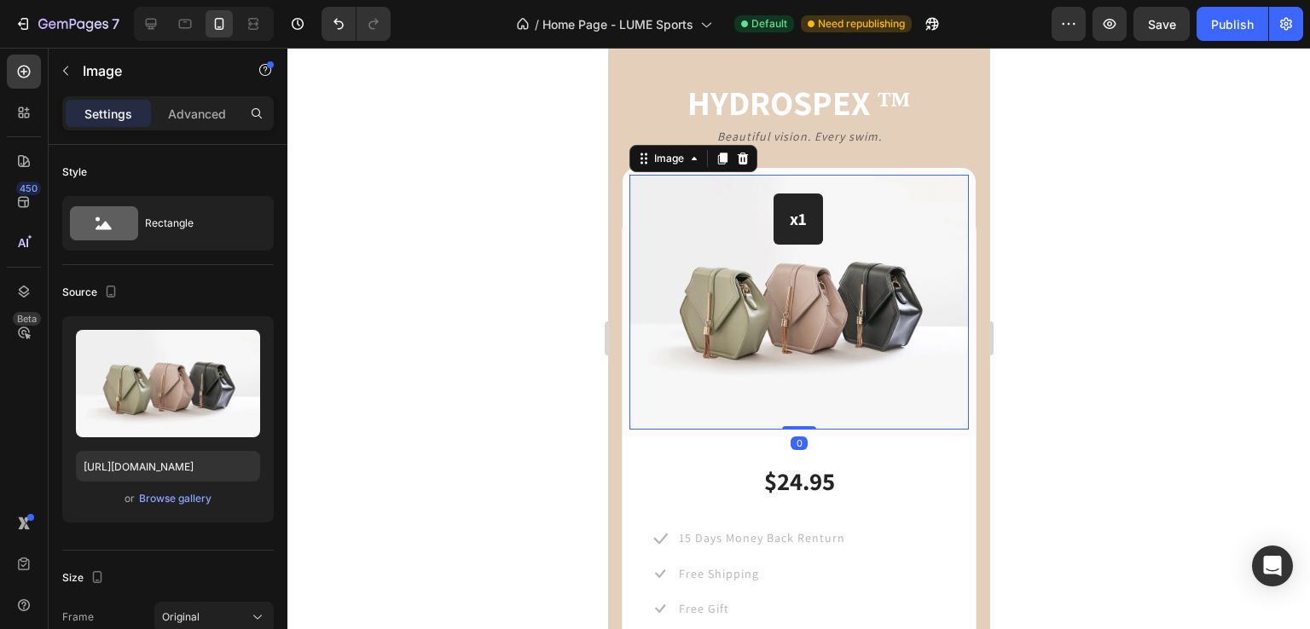
click at [486, 259] on div at bounding box center [798, 339] width 1022 height 582
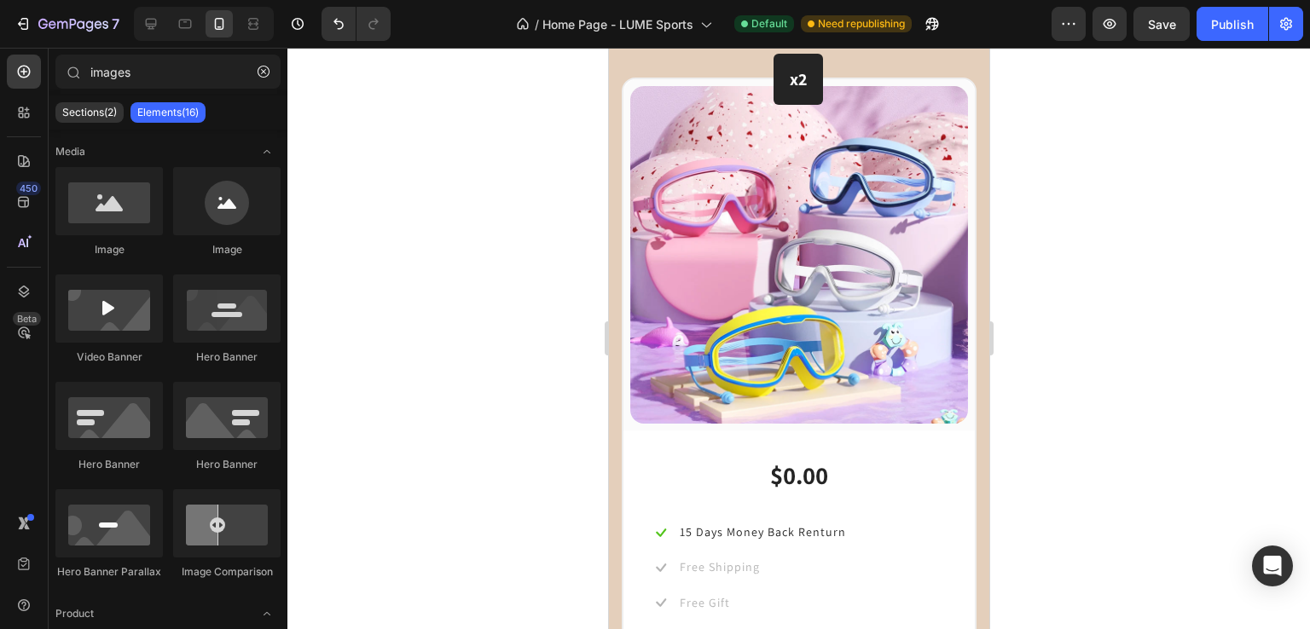
scroll to position [2857, 0]
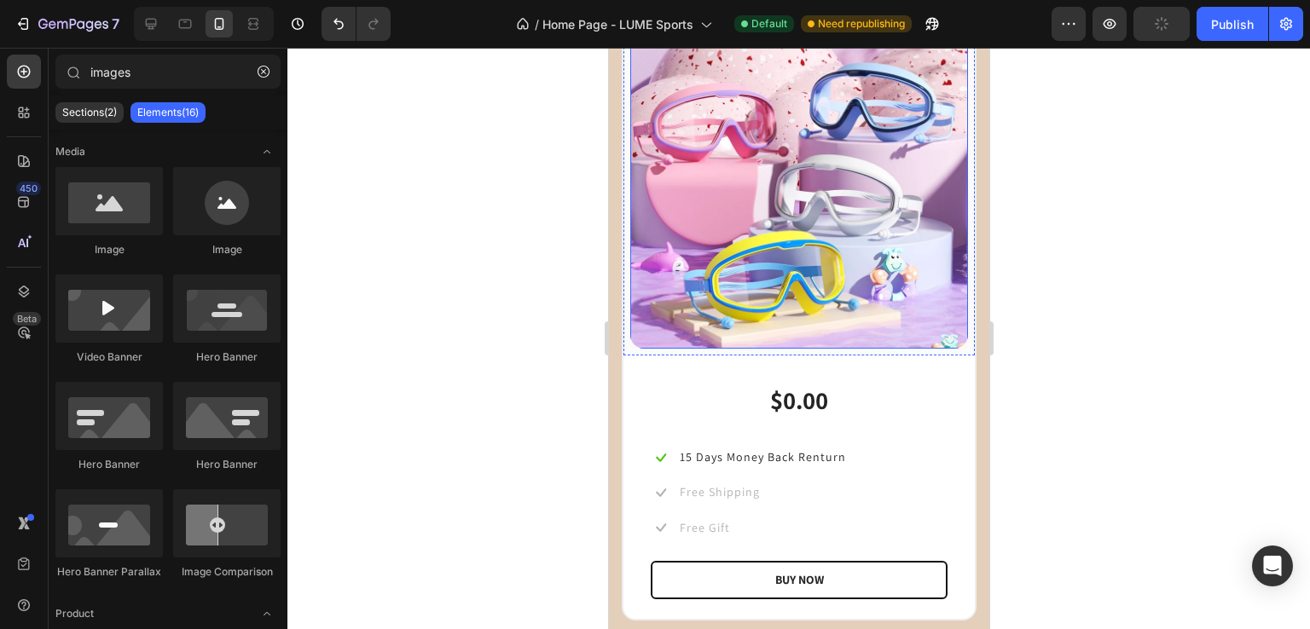
click at [724, 209] on img at bounding box center [798, 180] width 338 height 338
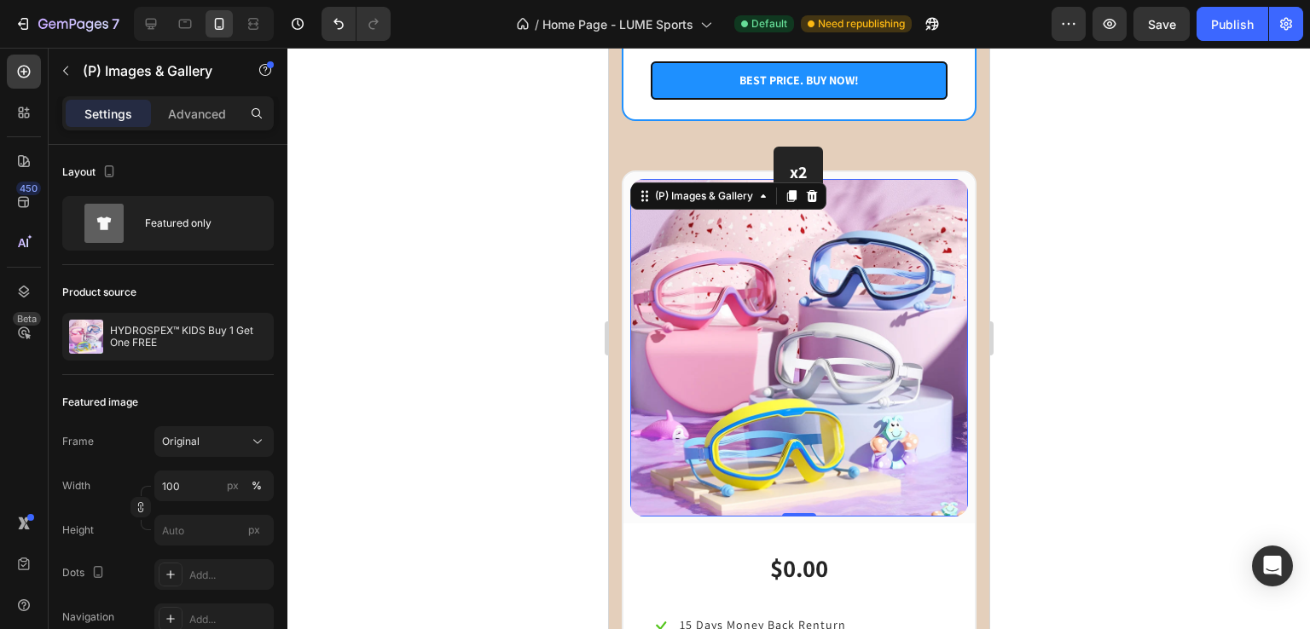
scroll to position [2688, 0]
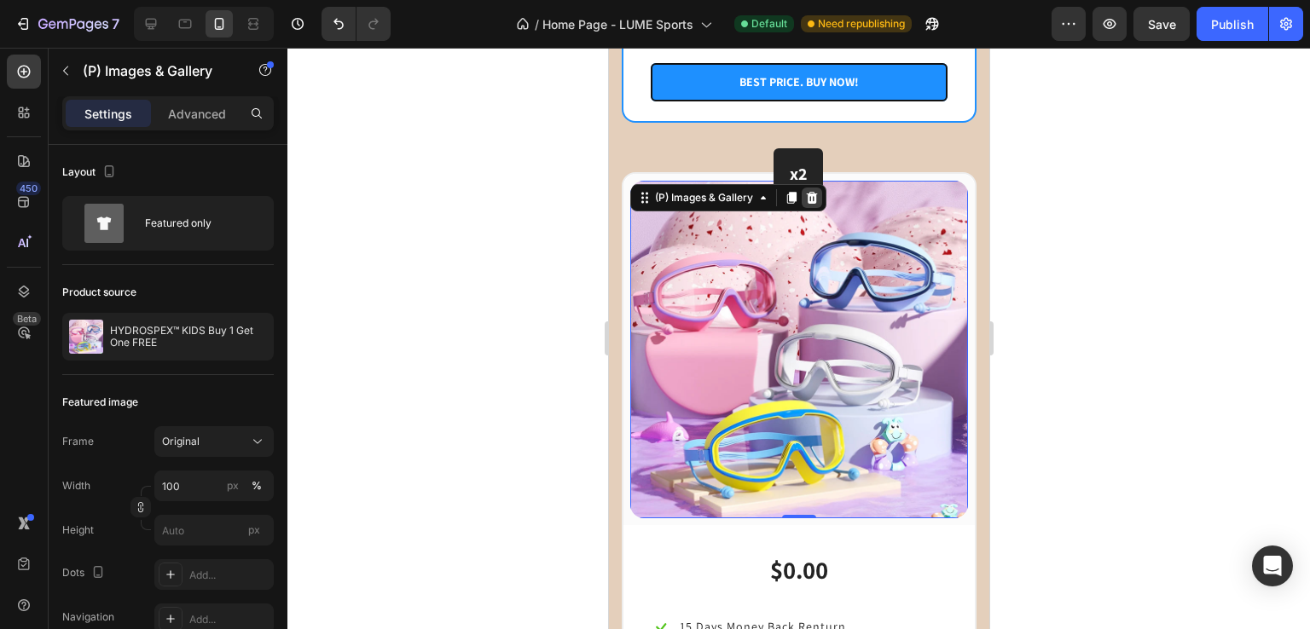
click at [819, 188] on div at bounding box center [811, 198] width 20 height 20
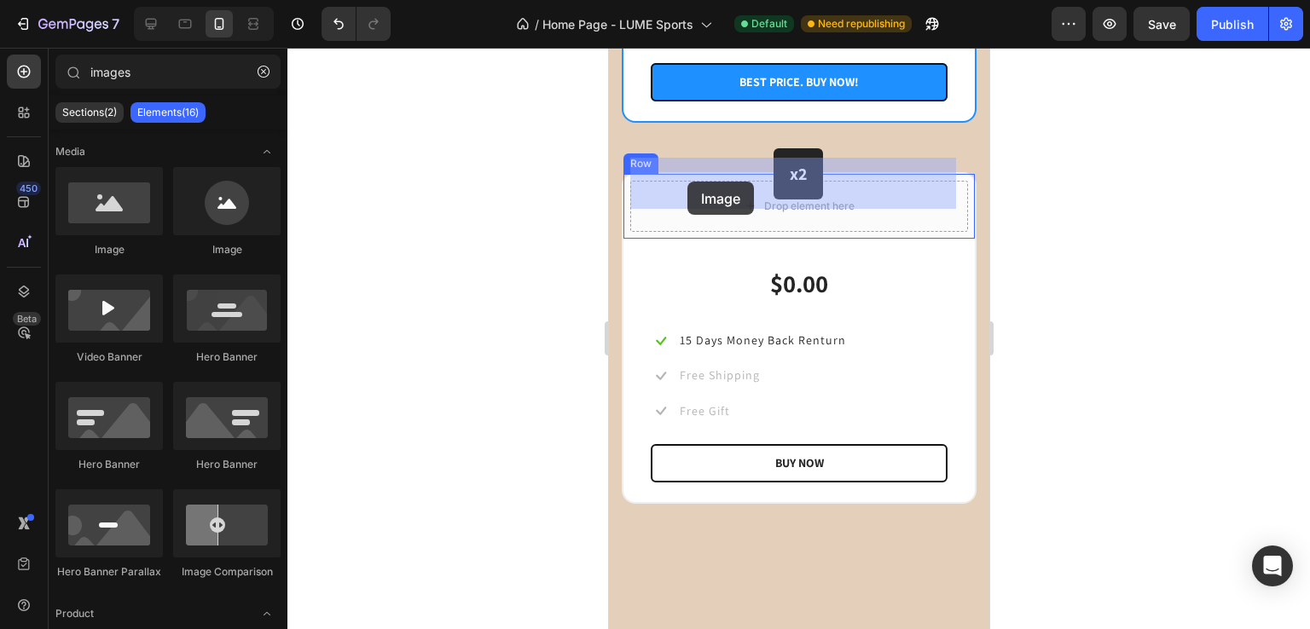
drag, startPoint x: 765, startPoint y: 247, endPoint x: 690, endPoint y: 180, distance: 100.8
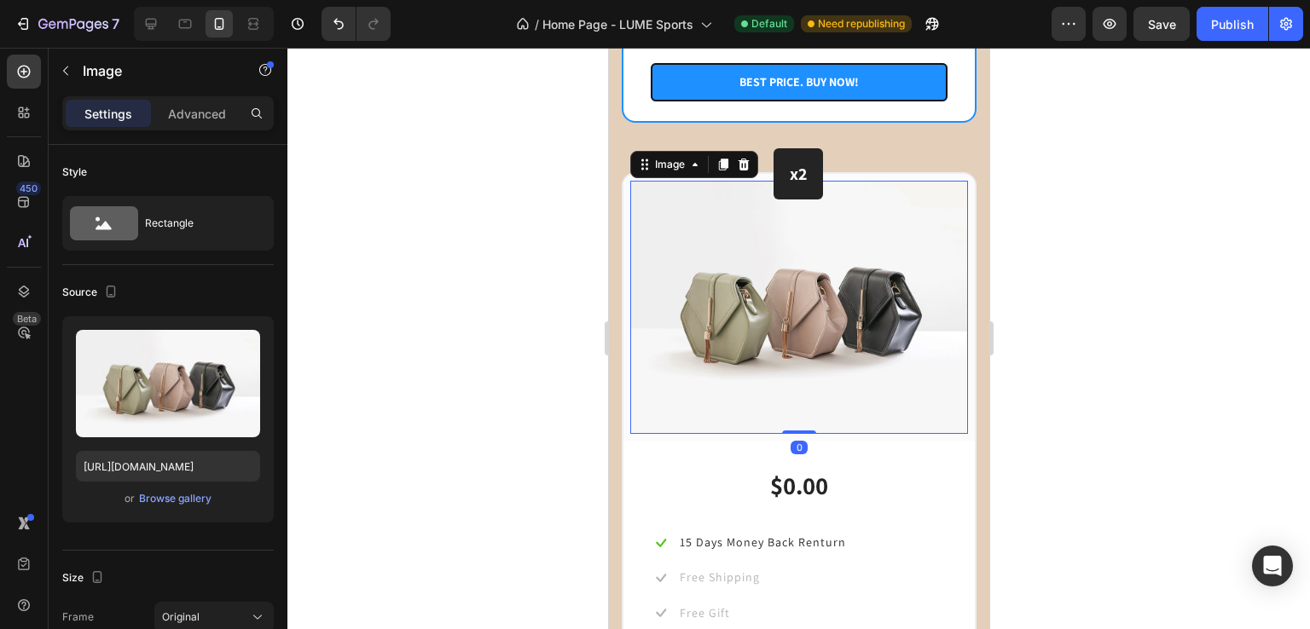
click at [504, 234] on div at bounding box center [798, 339] width 1022 height 582
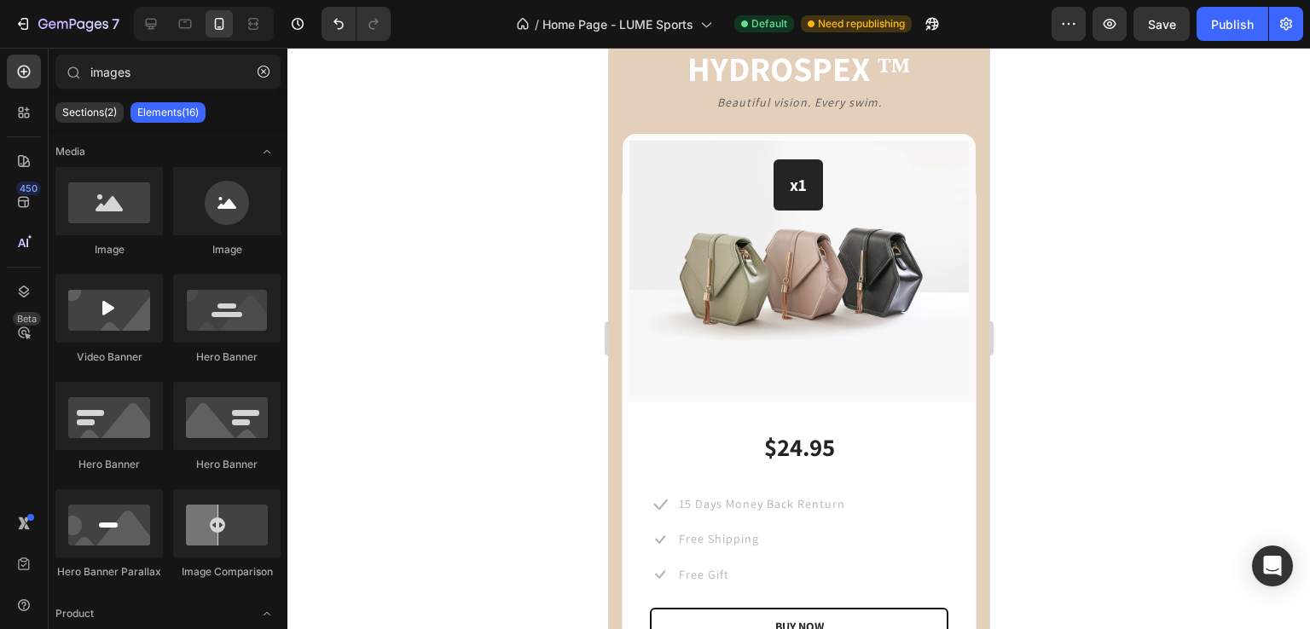
scroll to position [1425, 0]
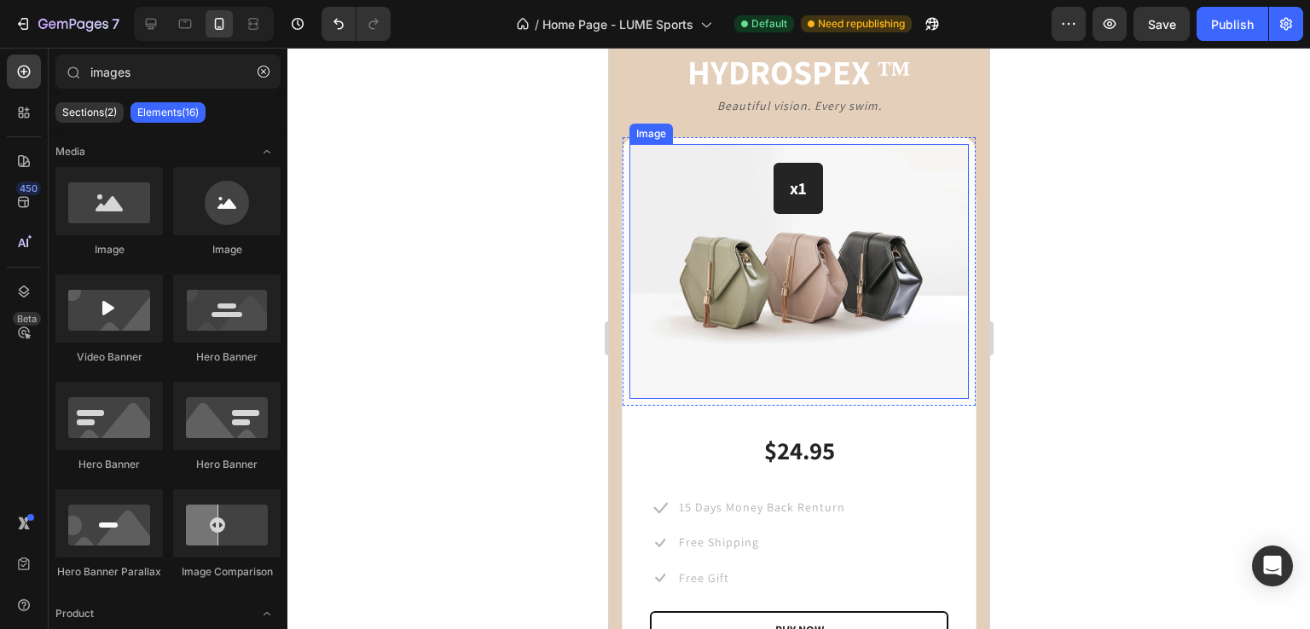
click at [784, 283] on img at bounding box center [797, 271] width 339 height 255
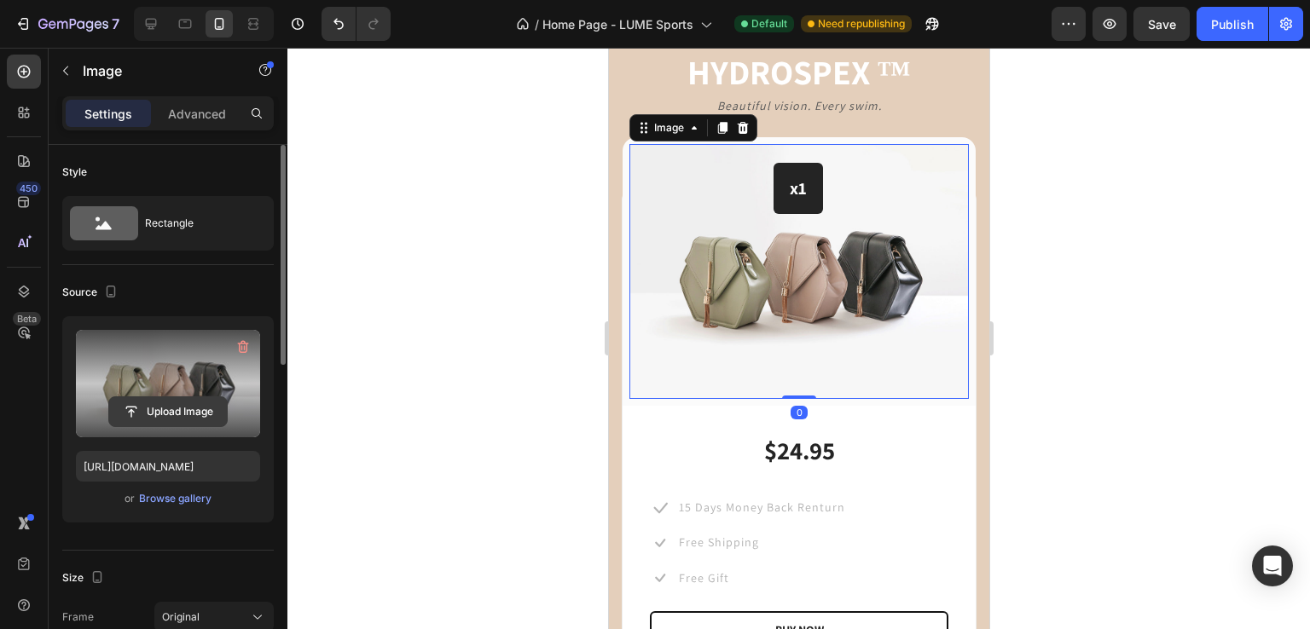
click at [150, 410] on input "file" at bounding box center [168, 411] width 118 height 29
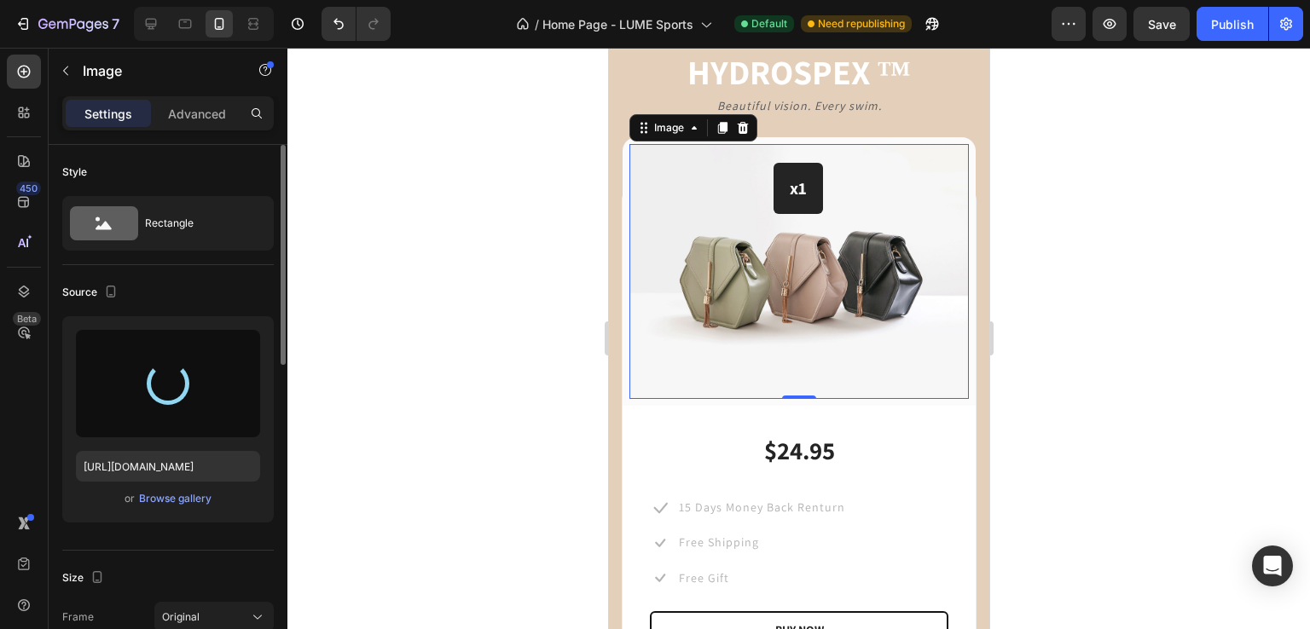
type input "https://cdn.shopify.com/s/files/1/0772/2100/3479/files/gempages_577513519503639…"
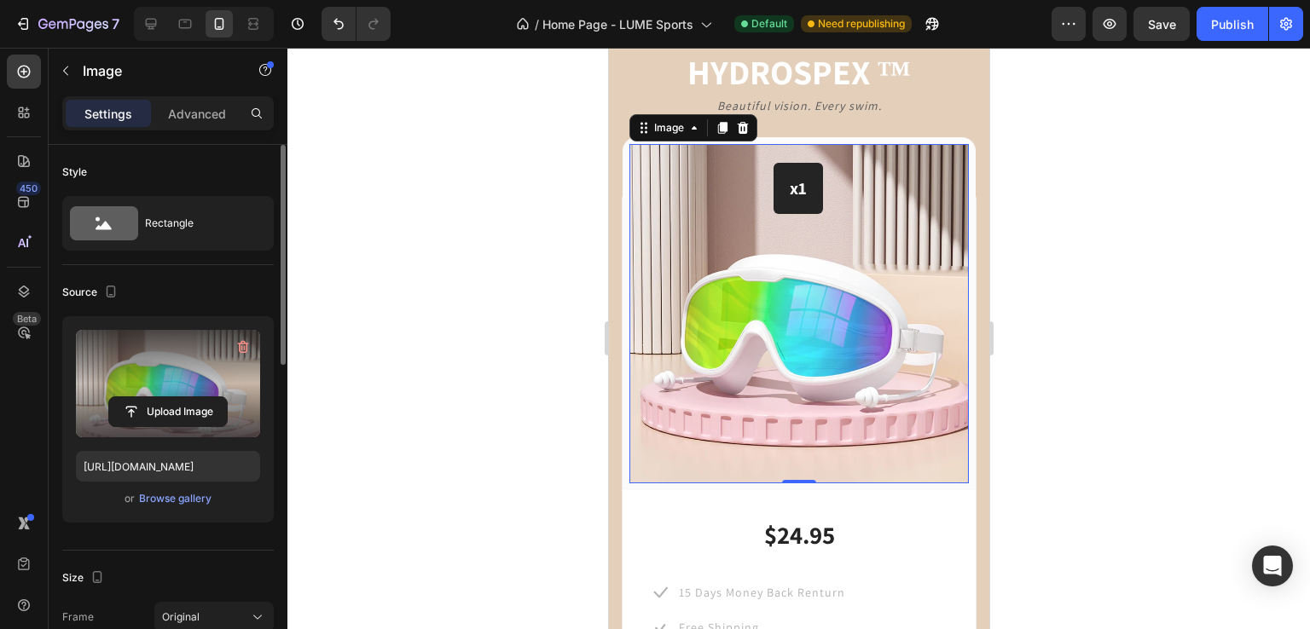
click at [434, 297] on div at bounding box center [798, 339] width 1022 height 582
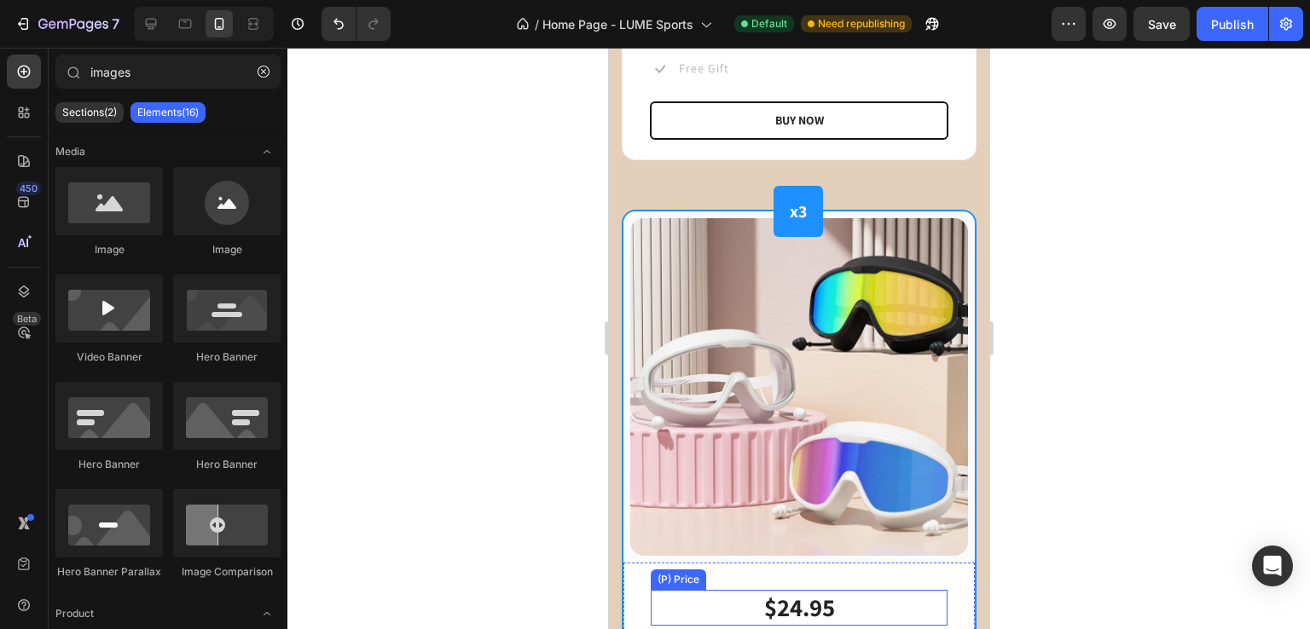
scroll to position [2154, 0]
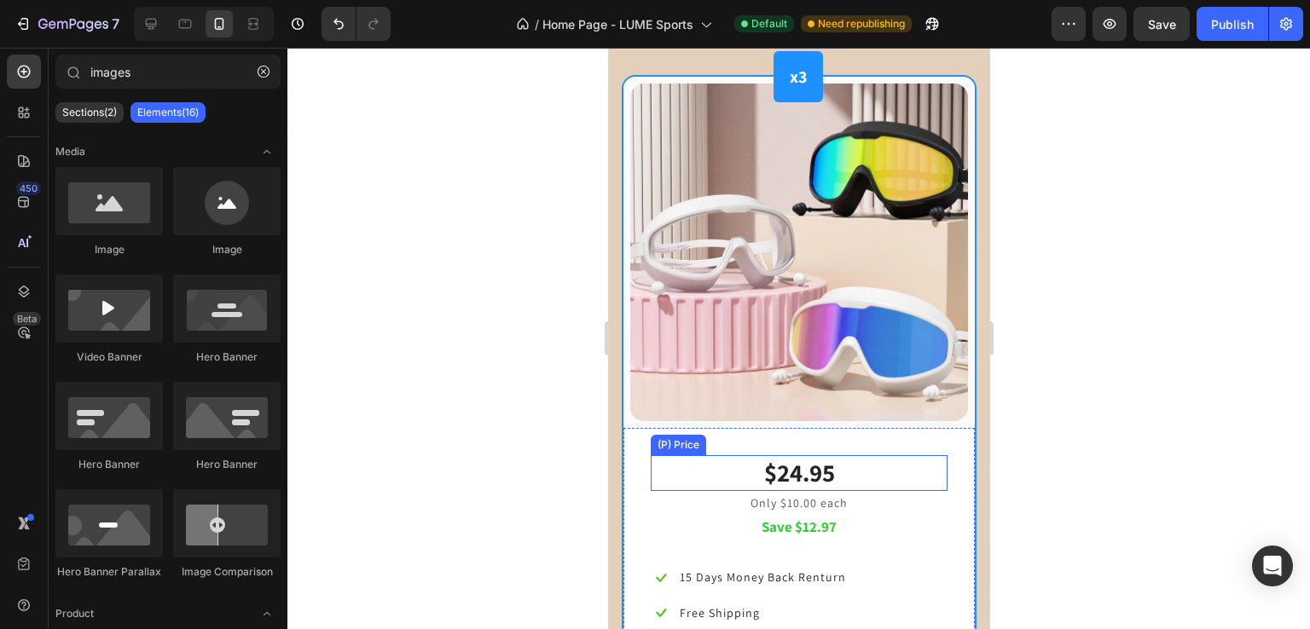
click at [797, 455] on div "$24.95" at bounding box center [798, 473] width 297 height 36
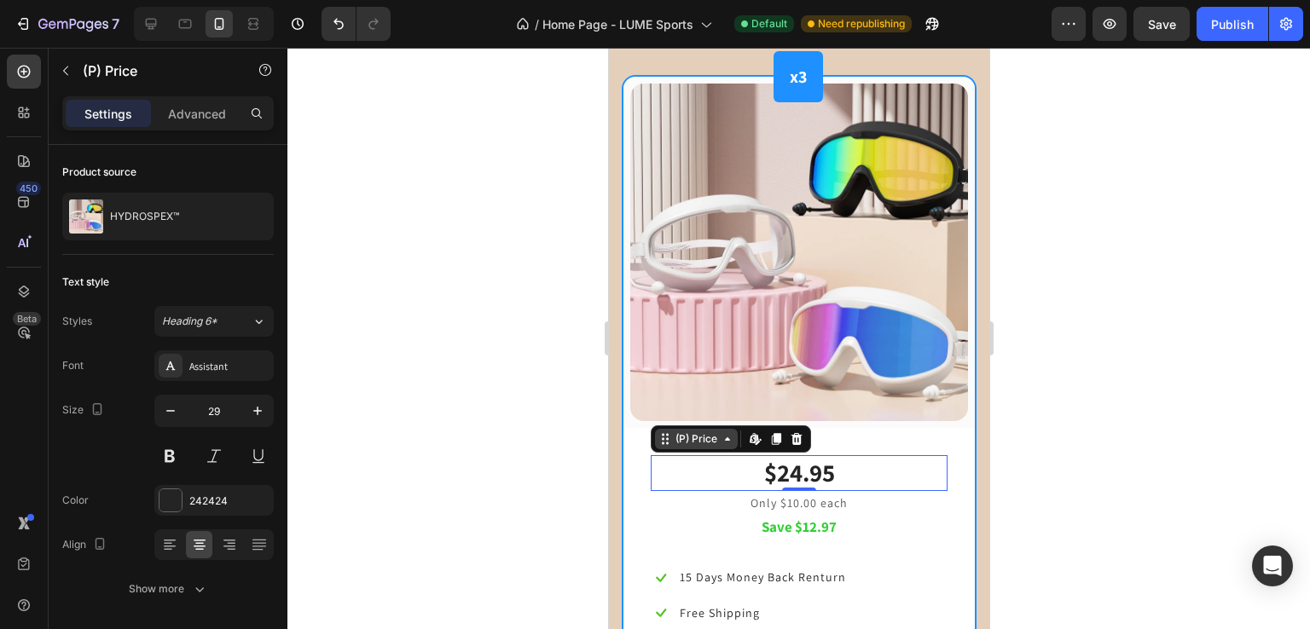
click at [724, 437] on icon at bounding box center [726, 438] width 5 height 3
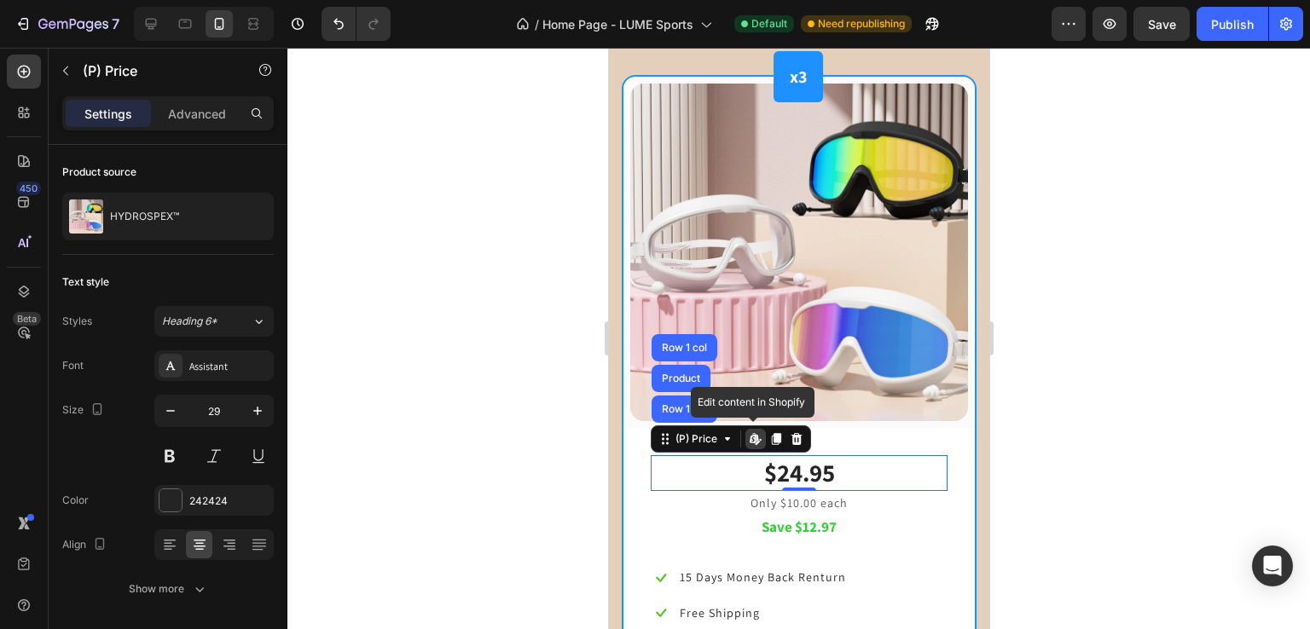
click at [757, 441] on icon at bounding box center [757, 443] width 5 height 5
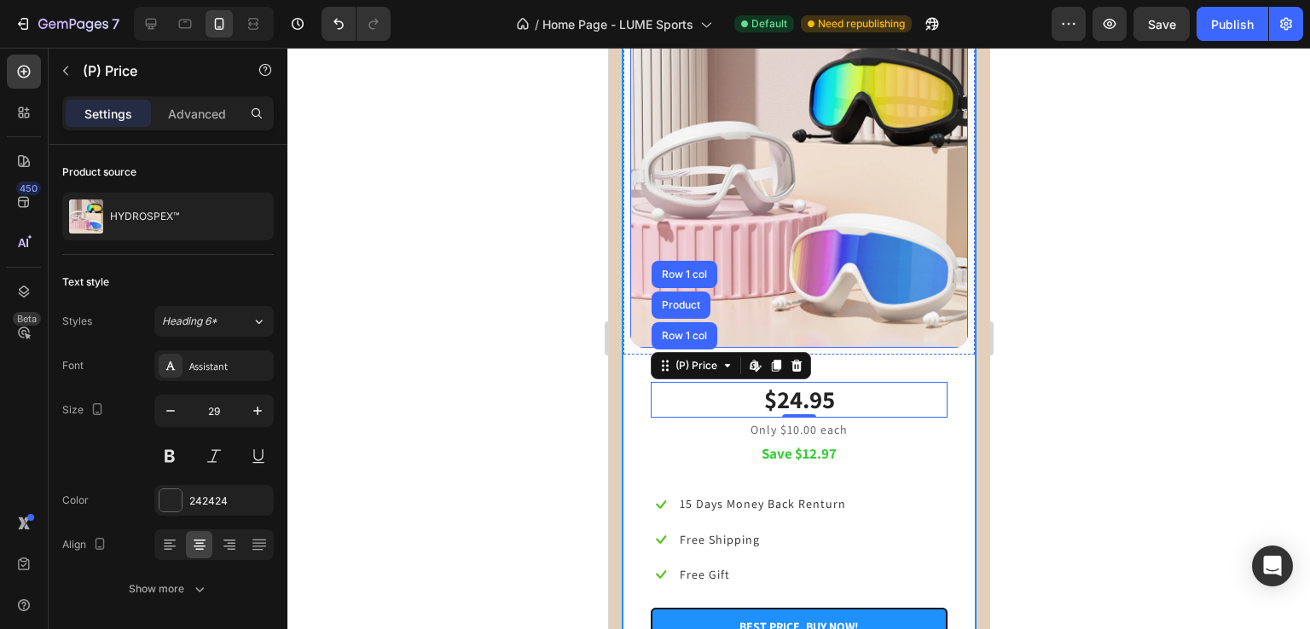
scroll to position [2238, 0]
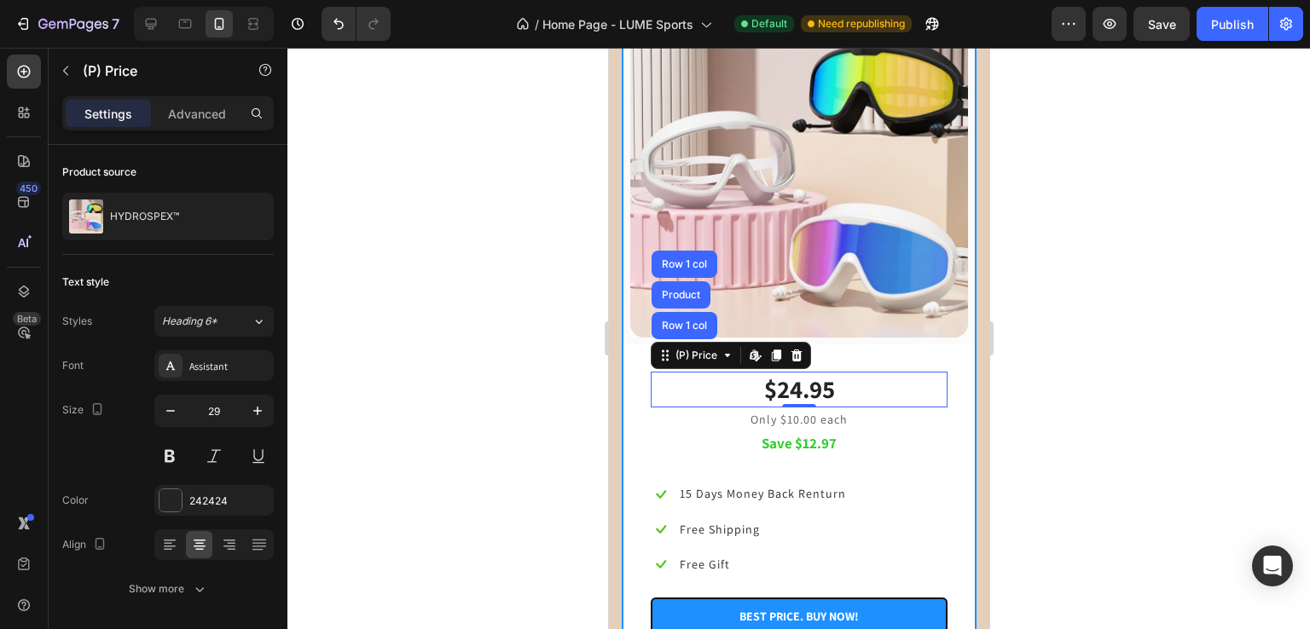
click at [495, 379] on div at bounding box center [798, 339] width 1022 height 582
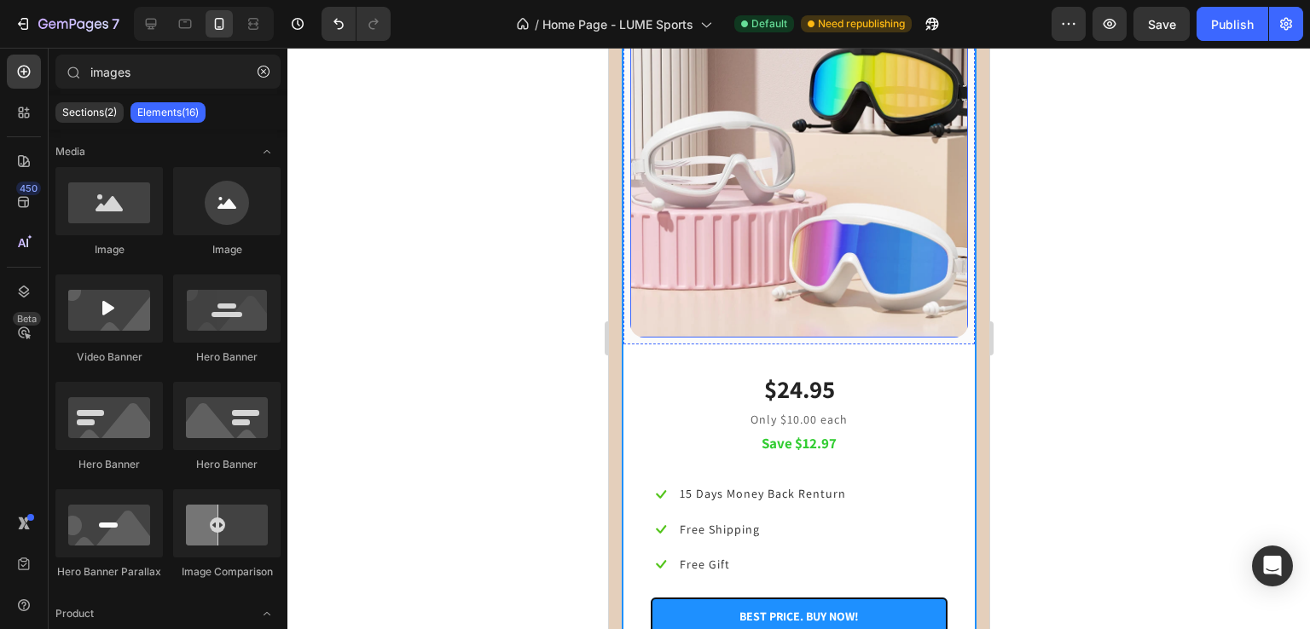
click at [773, 219] on img at bounding box center [798, 169] width 338 height 338
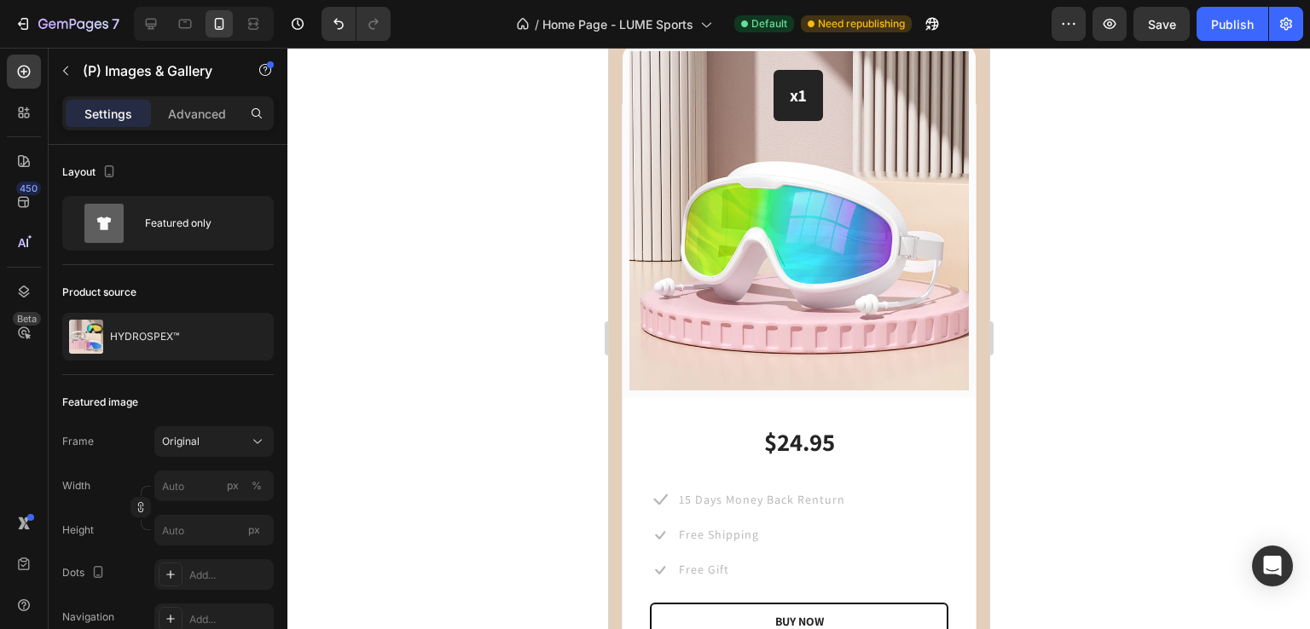
scroll to position [1520, 0]
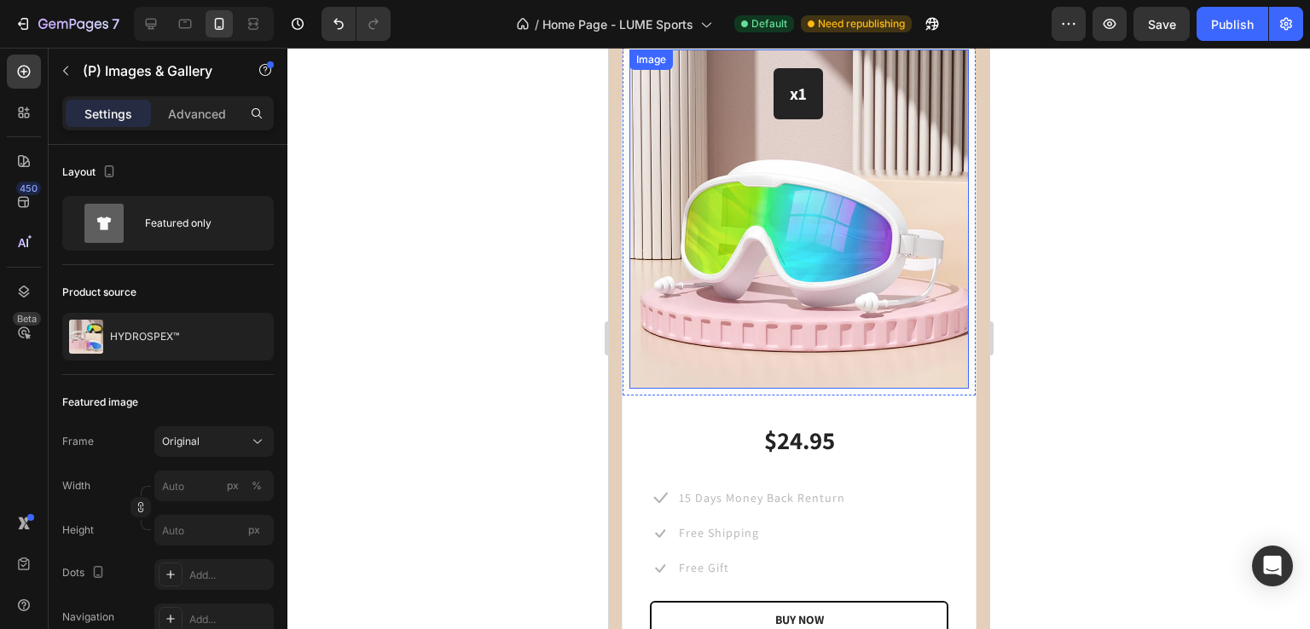
click at [663, 316] on img at bounding box center [797, 218] width 339 height 339
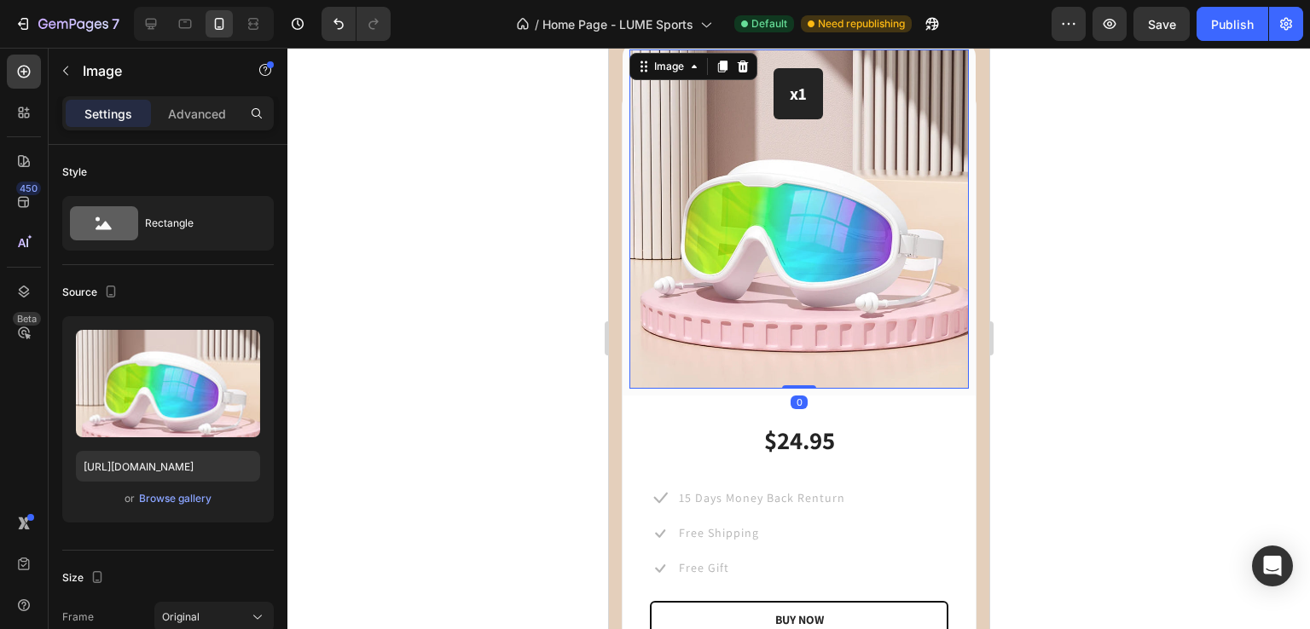
click at [481, 253] on div at bounding box center [798, 339] width 1022 height 582
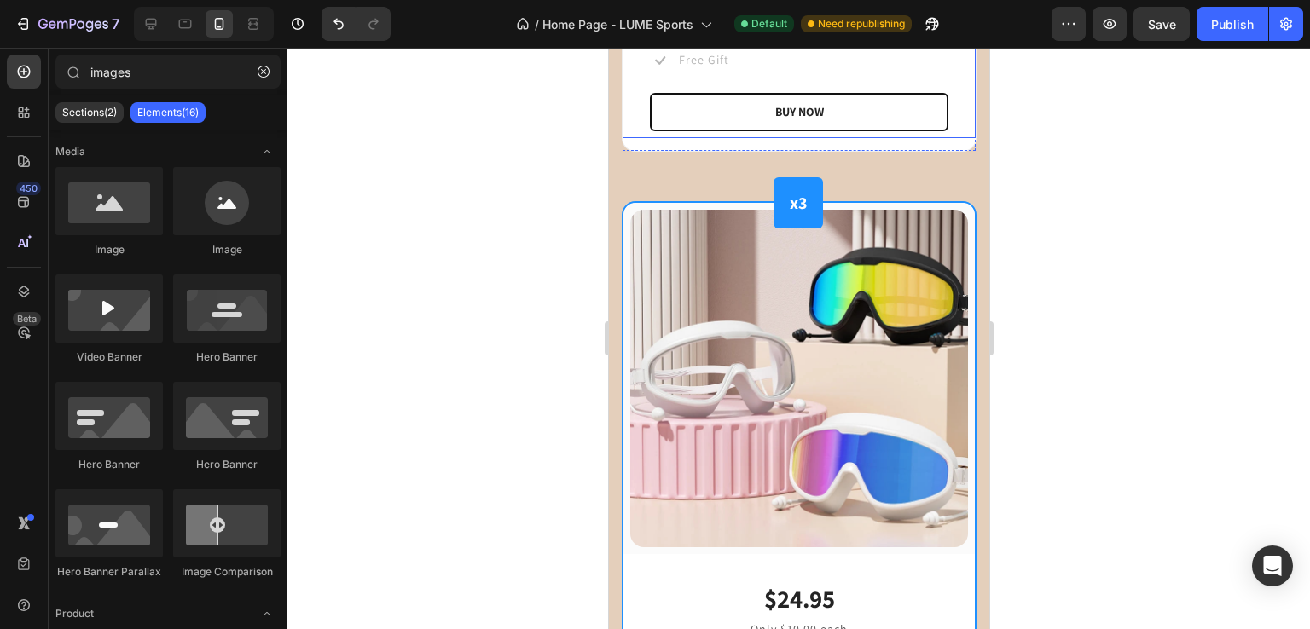
scroll to position [2032, 0]
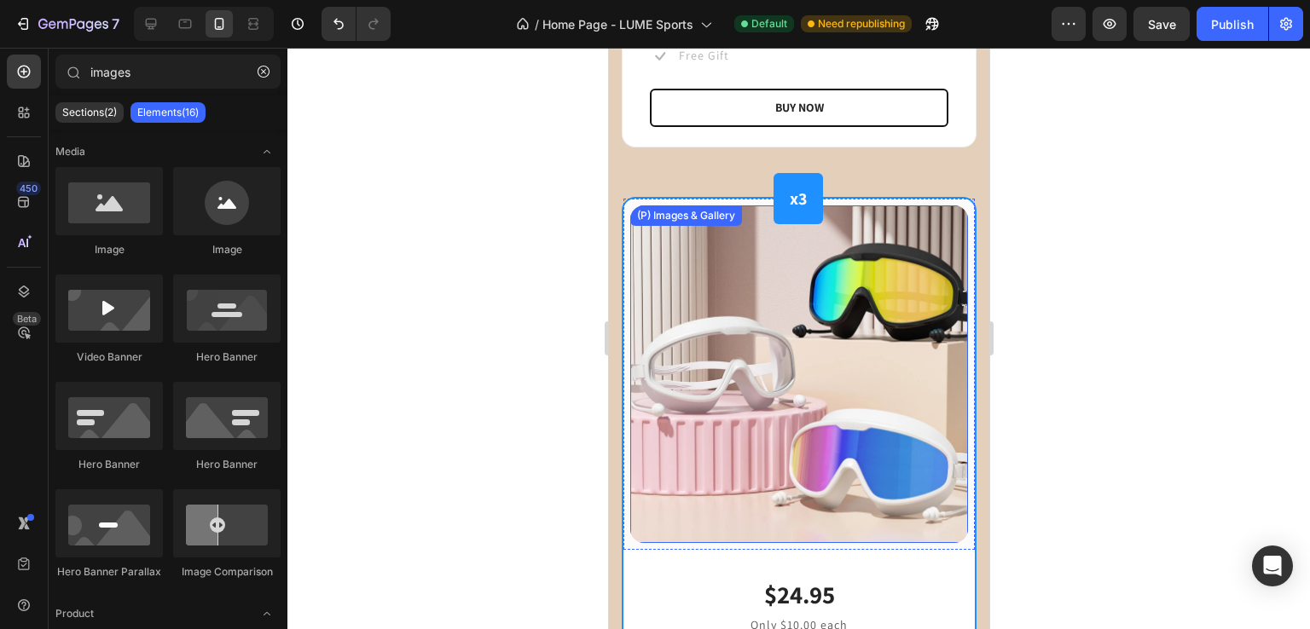
click at [718, 509] on img at bounding box center [798, 375] width 338 height 338
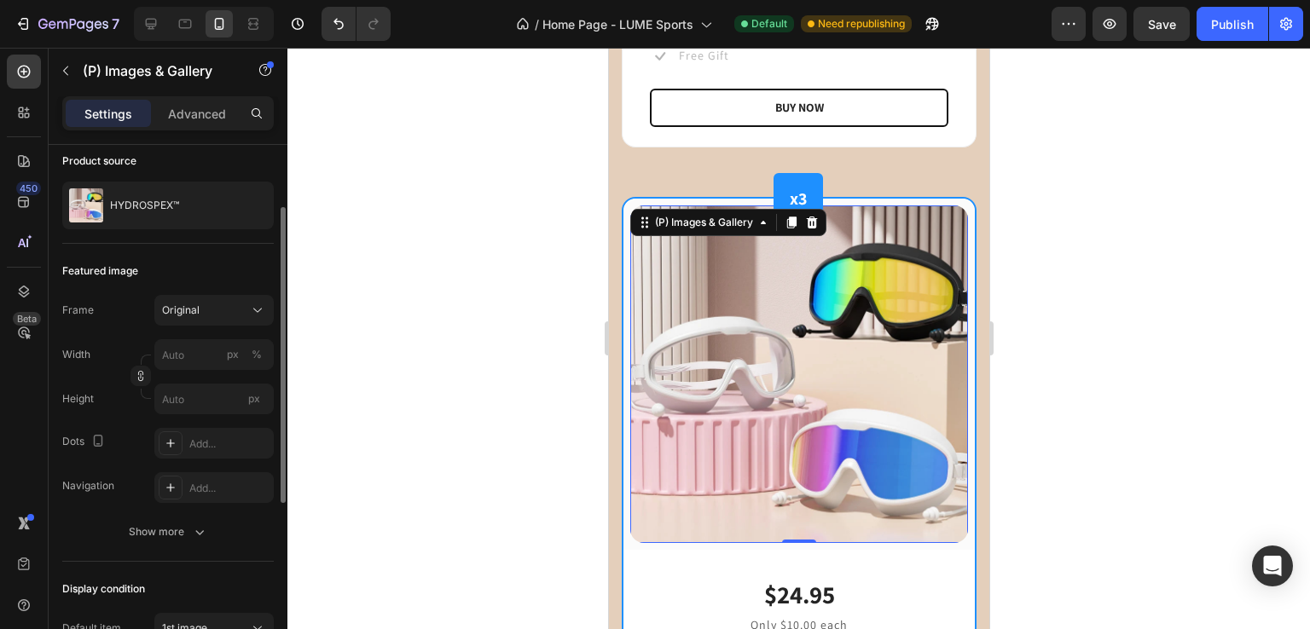
scroll to position [124, 0]
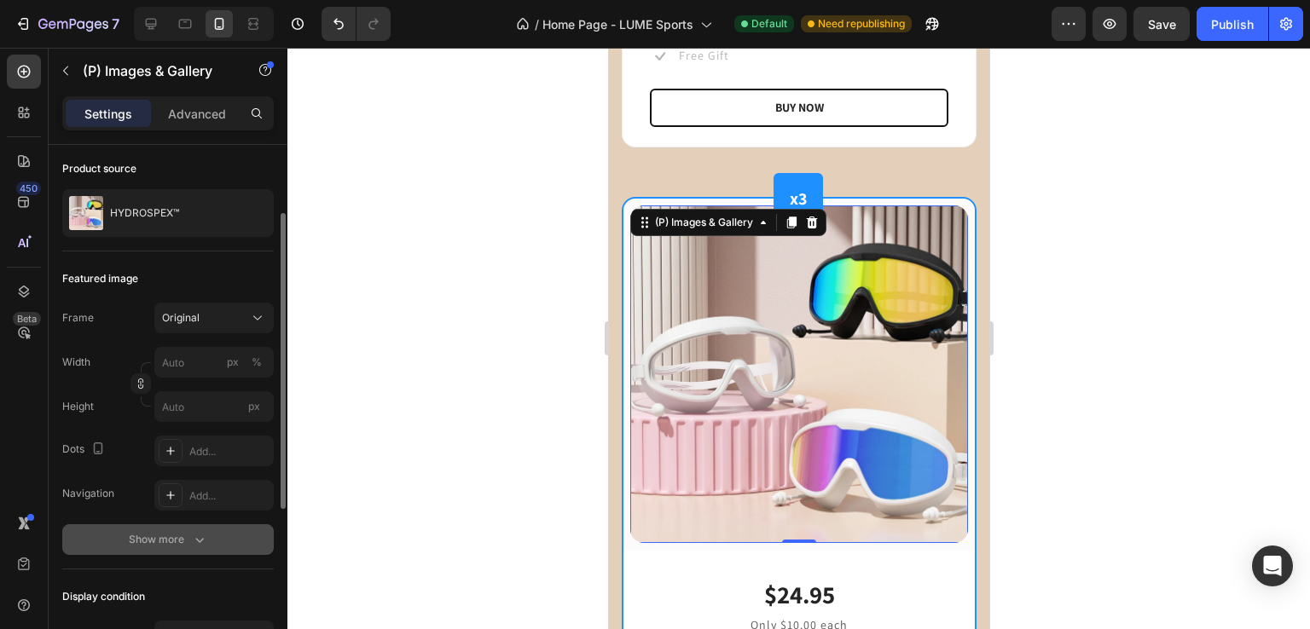
click at [164, 532] on div "Show more" at bounding box center [168, 539] width 79 height 17
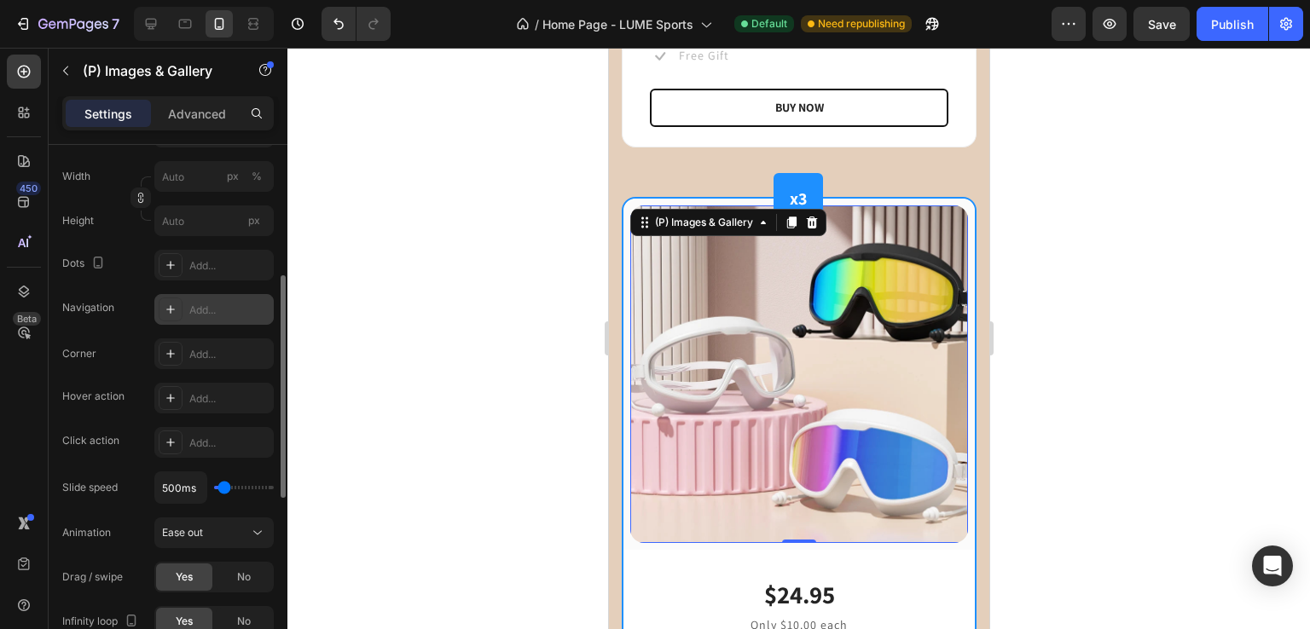
scroll to position [310, 0]
click at [214, 363] on div "Add..." at bounding box center [213, 353] width 119 height 31
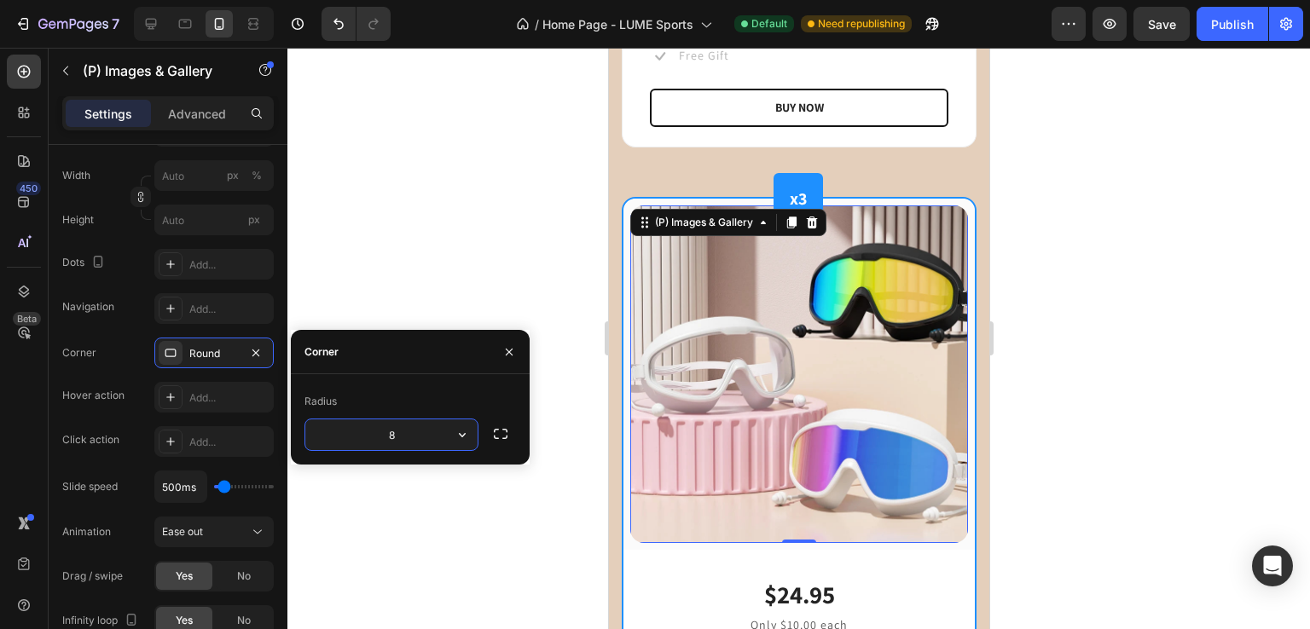
click at [404, 233] on div at bounding box center [798, 339] width 1022 height 582
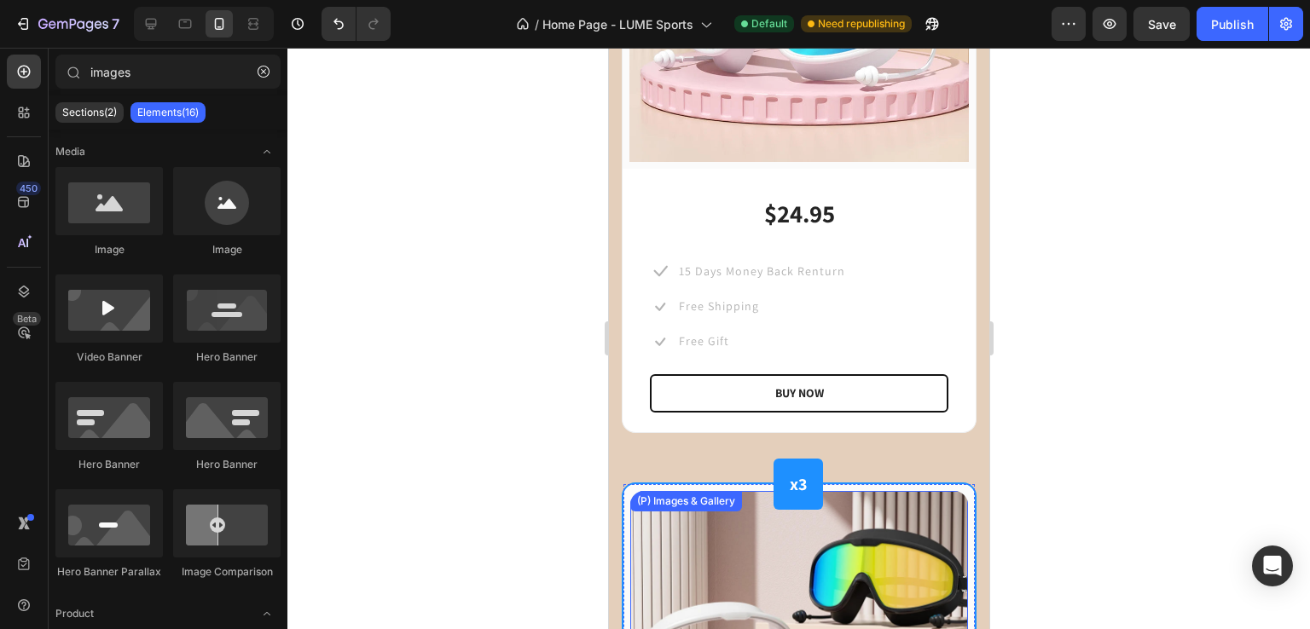
scroll to position [1738, 0]
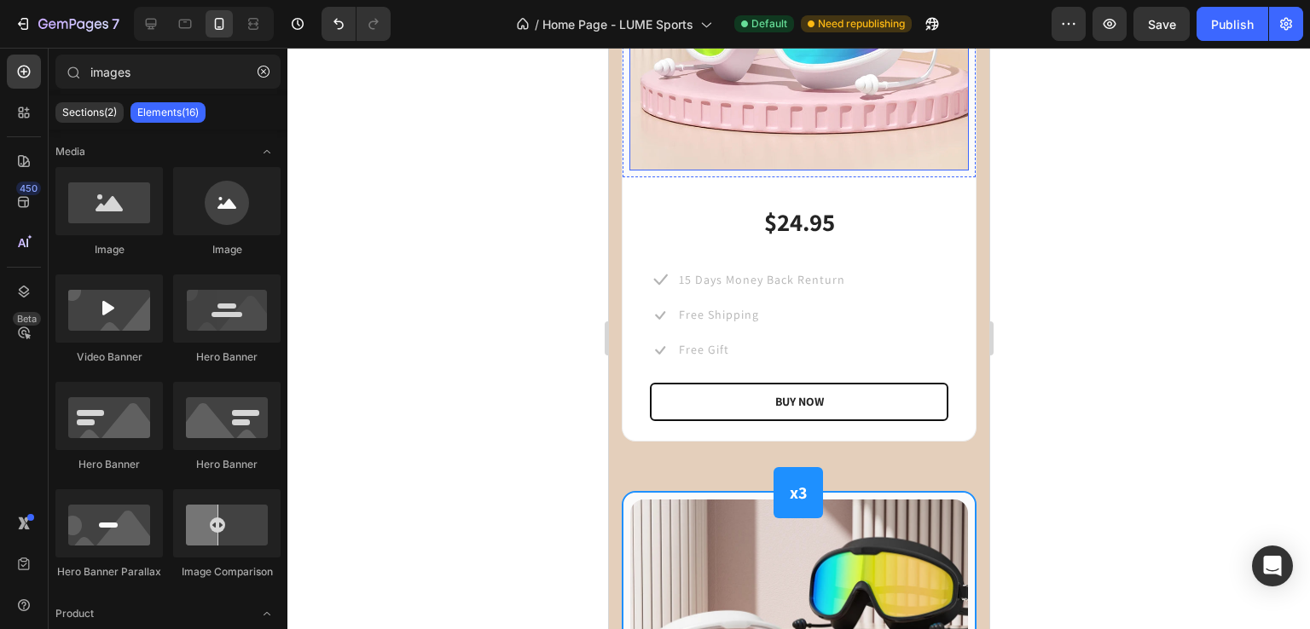
click at [671, 134] on img at bounding box center [797, 0] width 339 height 339
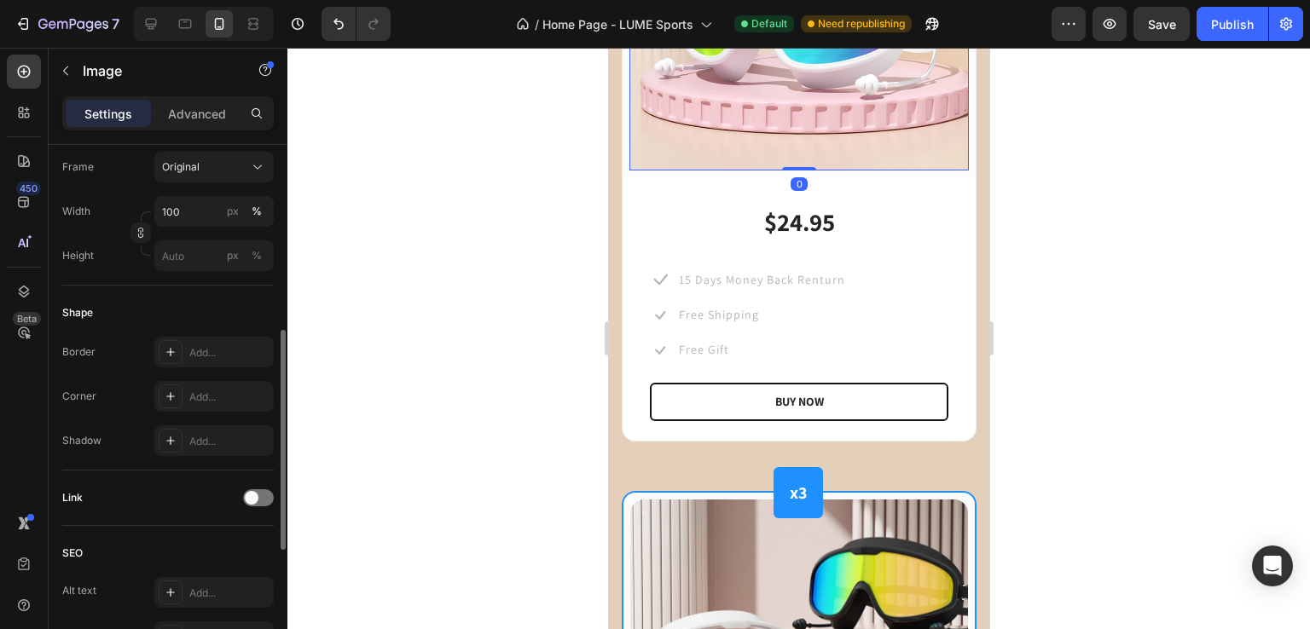
scroll to position [450, 0]
click at [200, 381] on div "Add..." at bounding box center [213, 396] width 119 height 31
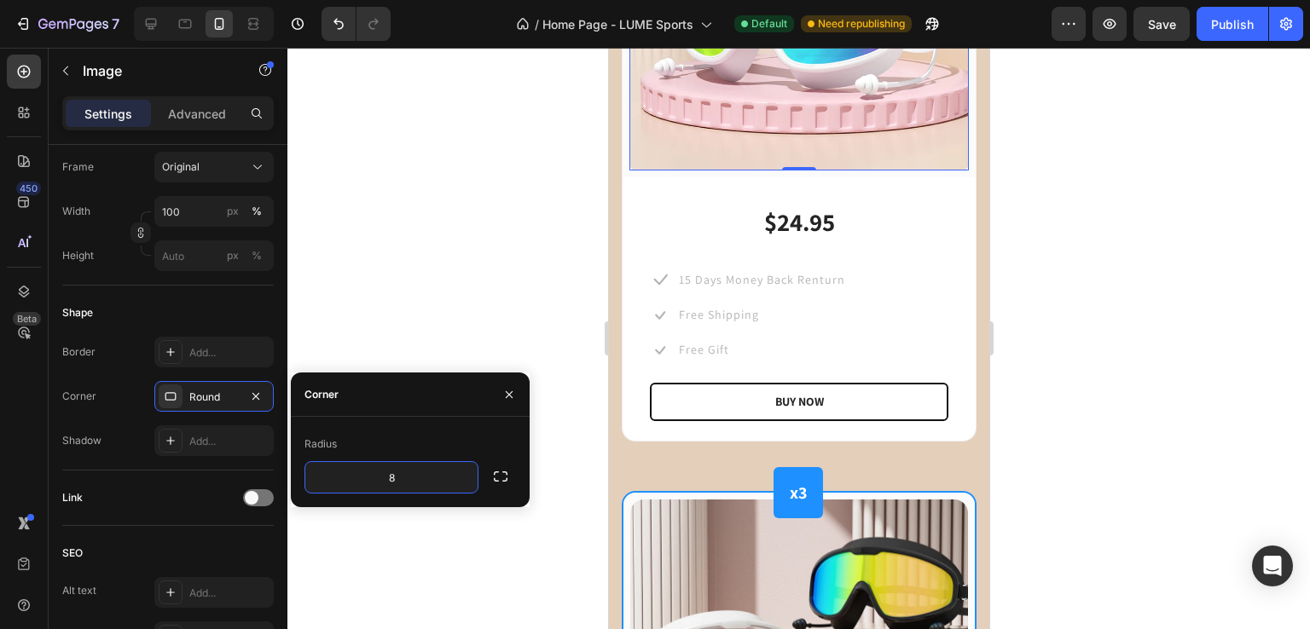
click at [374, 253] on div at bounding box center [798, 339] width 1022 height 582
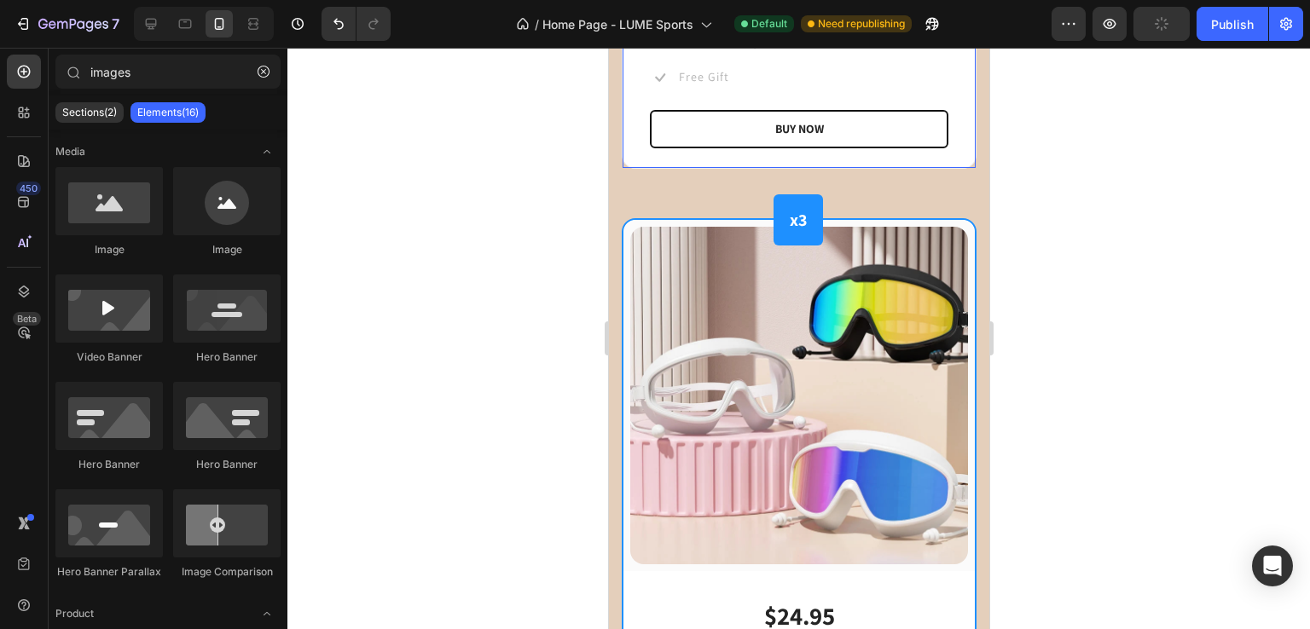
scroll to position [2019, 0]
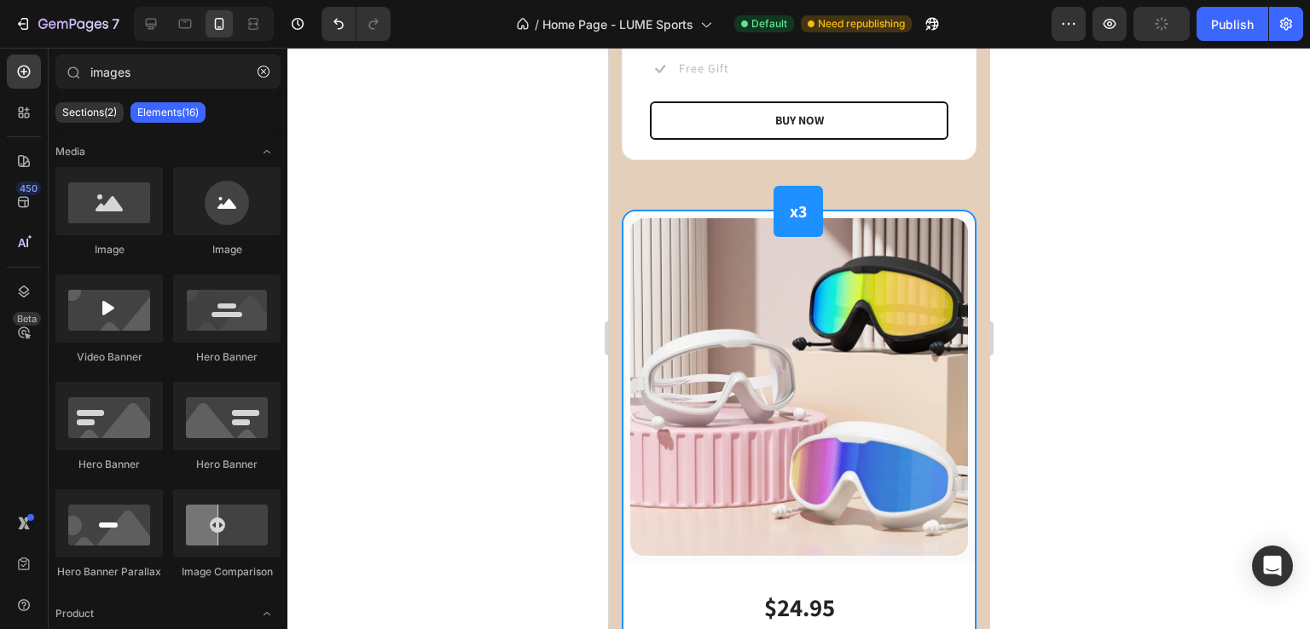
click at [553, 475] on div at bounding box center [798, 339] width 1022 height 582
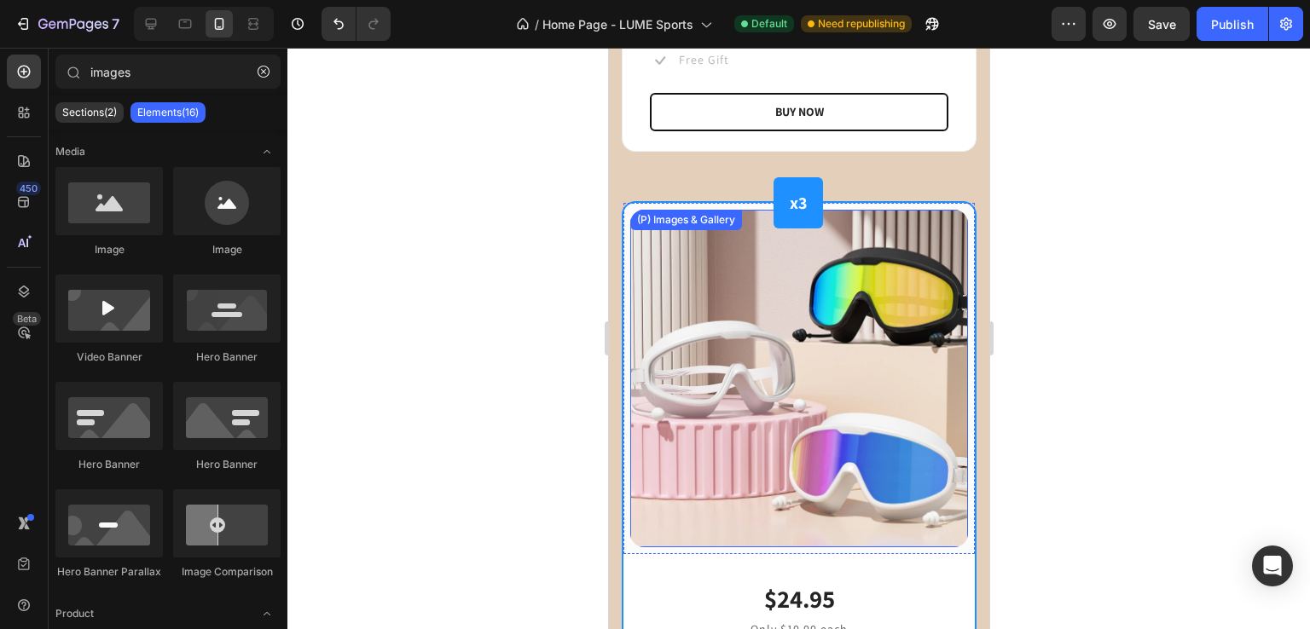
scroll to position [2029, 0]
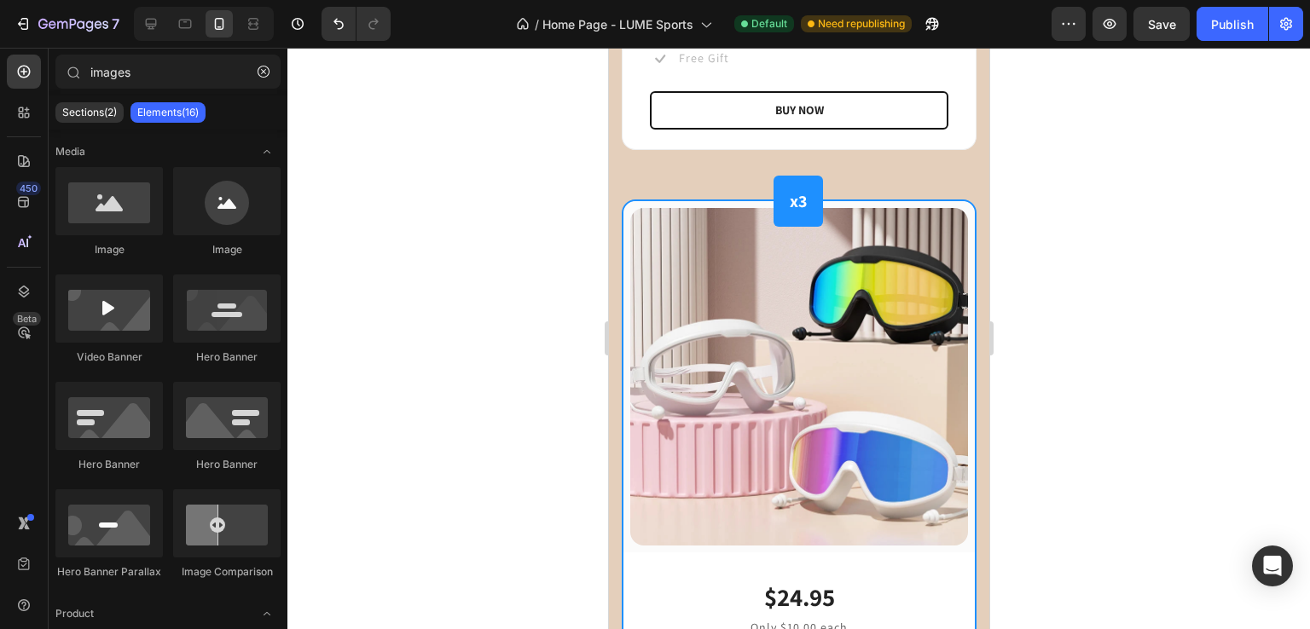
click at [510, 412] on div at bounding box center [798, 339] width 1022 height 582
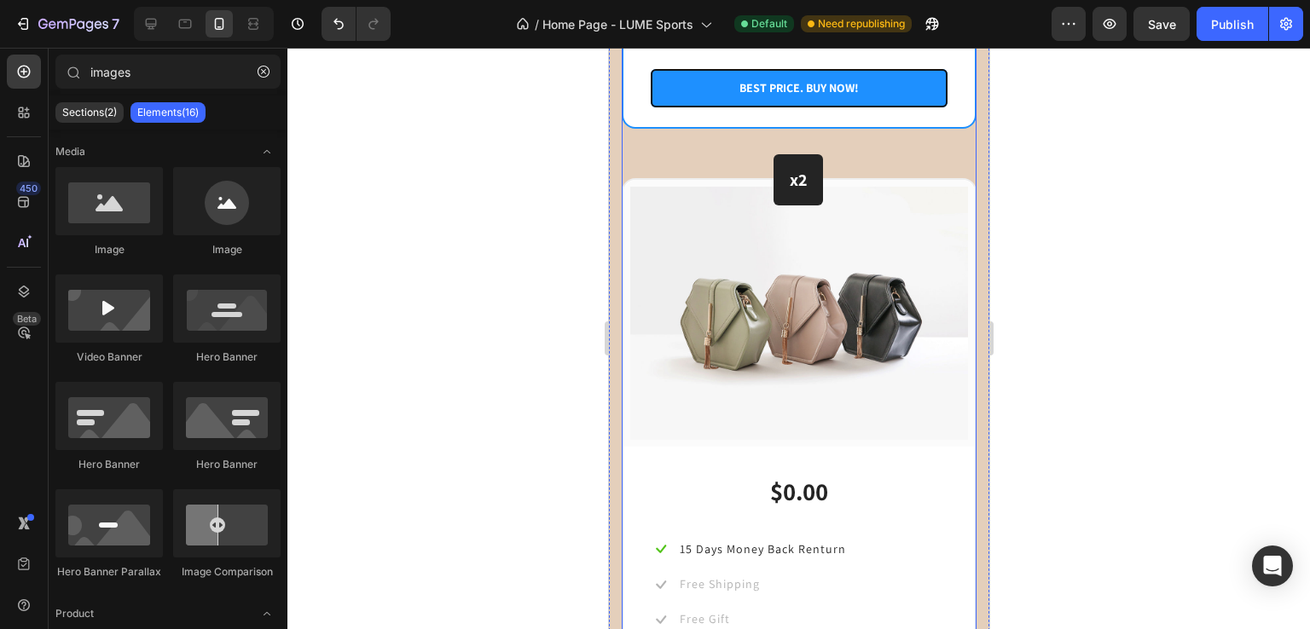
scroll to position [2930, 0]
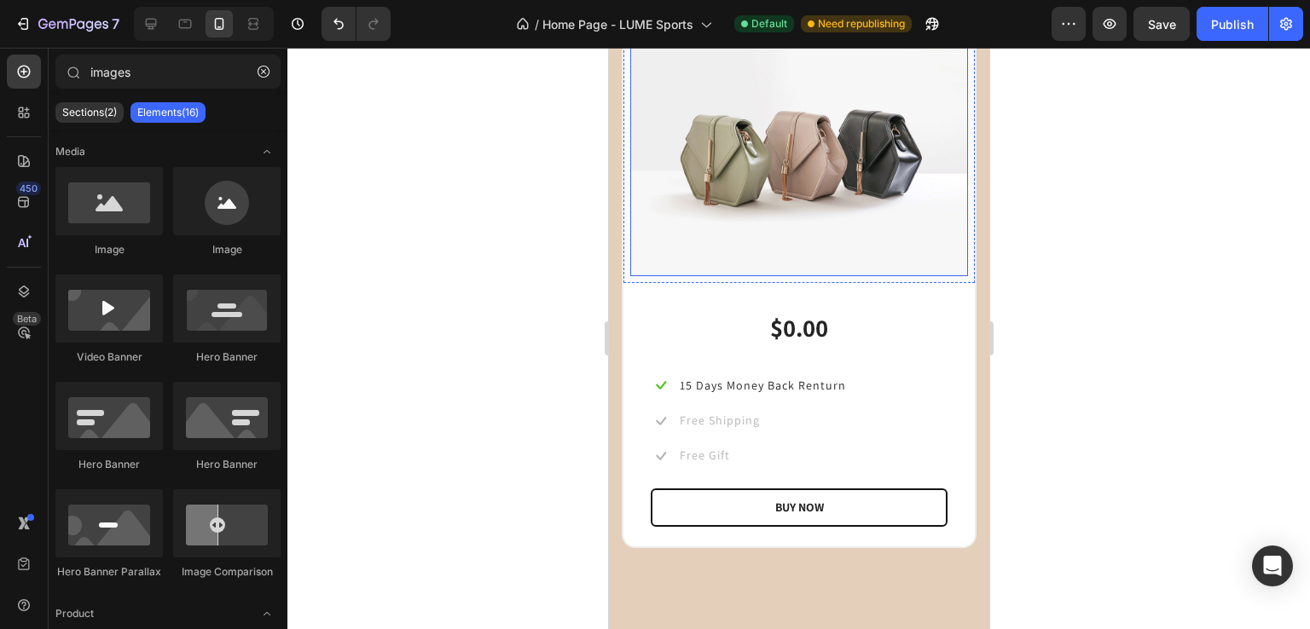
click at [687, 121] on img at bounding box center [798, 149] width 338 height 253
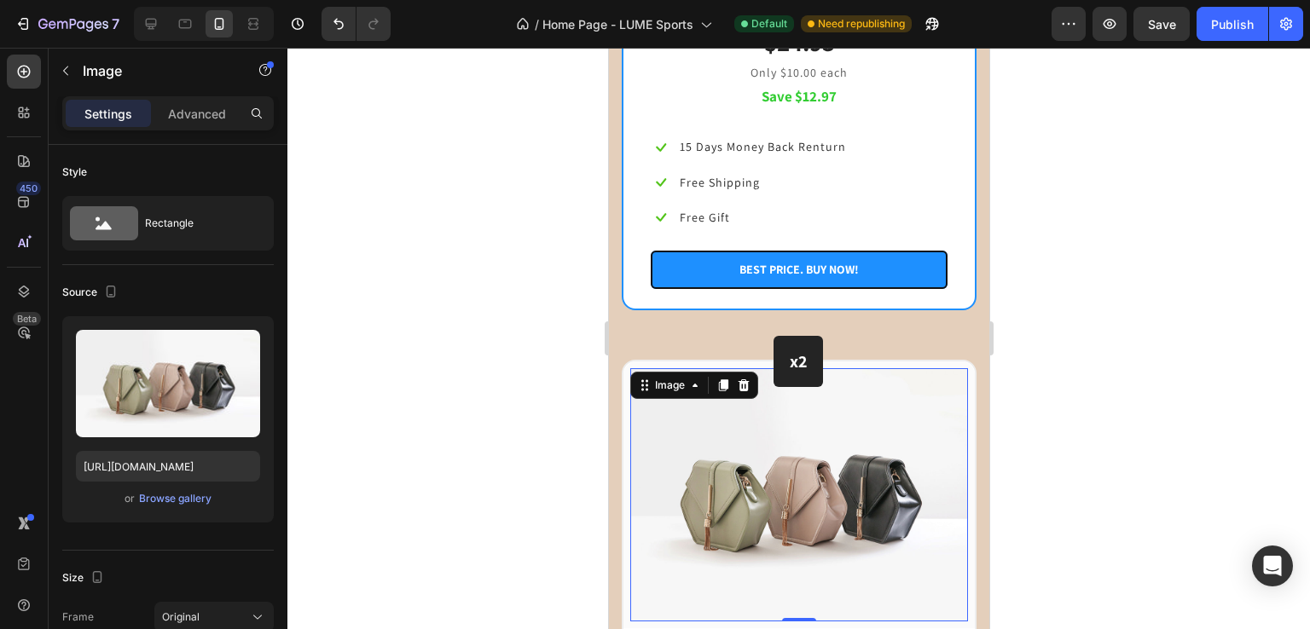
scroll to position [2555, 0]
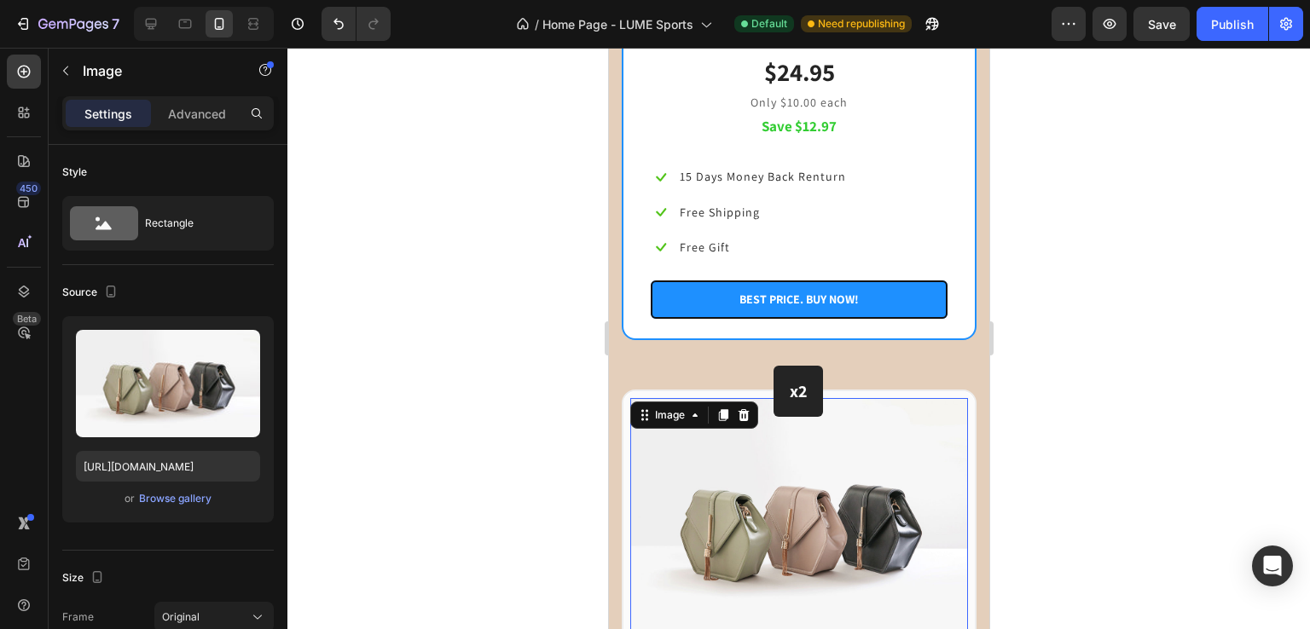
click at [706, 525] on img at bounding box center [798, 524] width 338 height 253
click at [336, 25] on icon "Undo/Redo" at bounding box center [338, 23] width 17 height 17
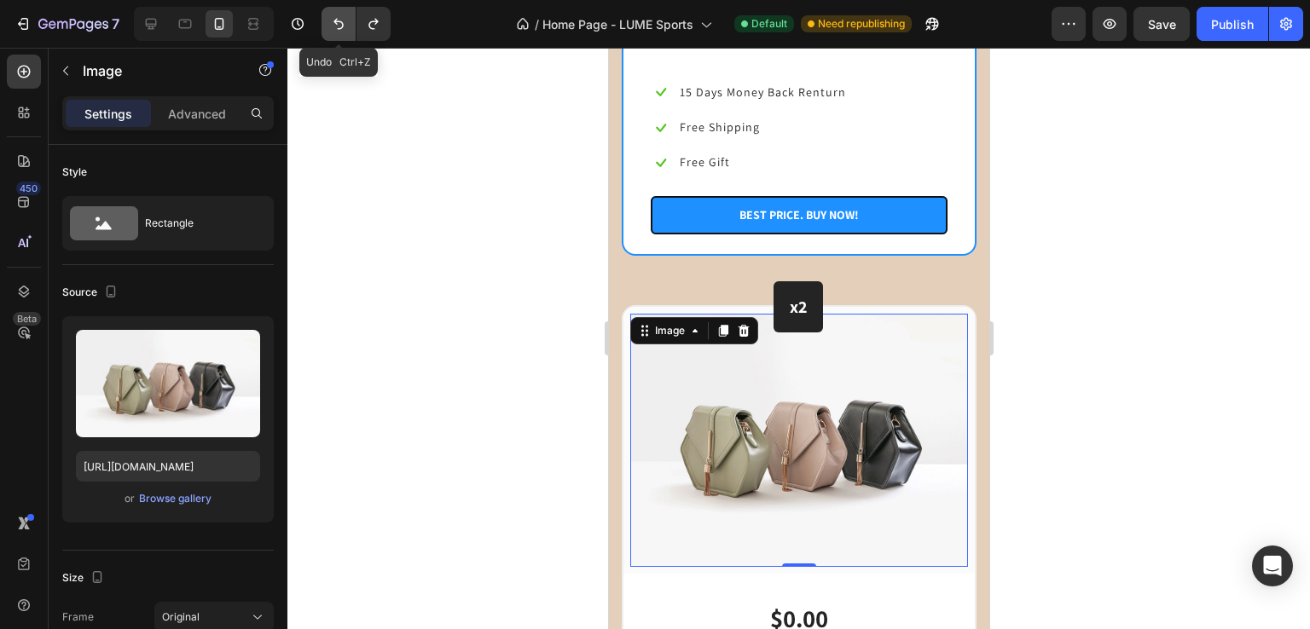
scroll to position [2473, 0]
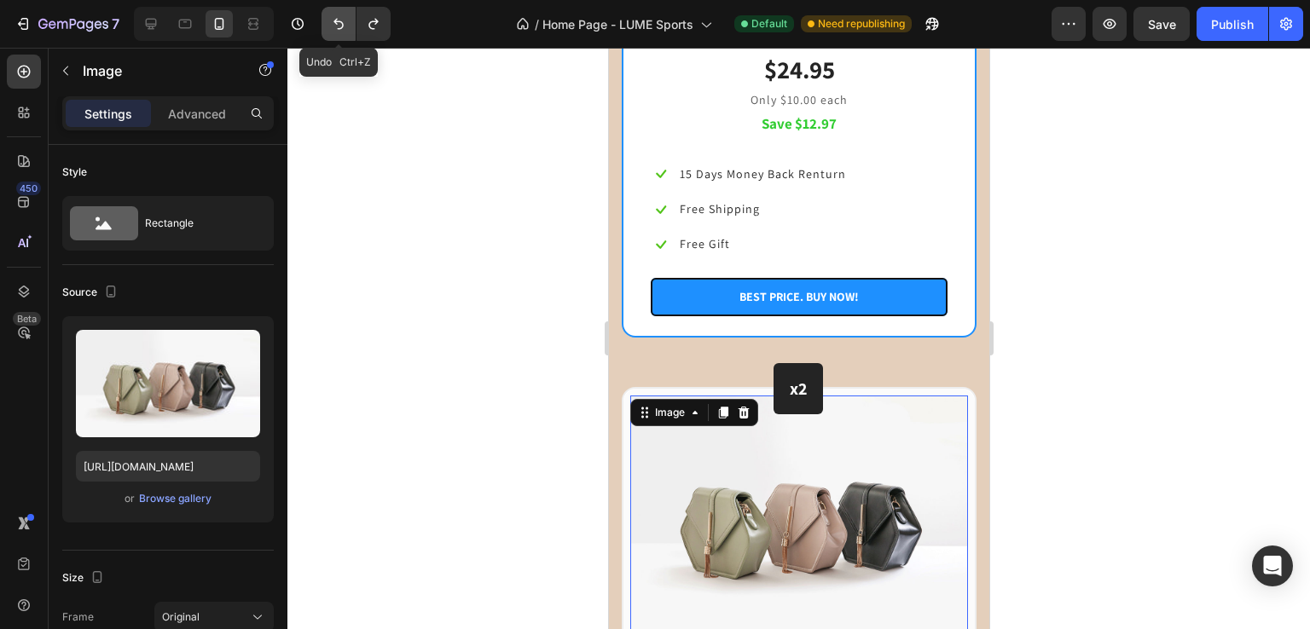
click at [336, 25] on icon "Undo/Redo" at bounding box center [338, 23] width 17 height 17
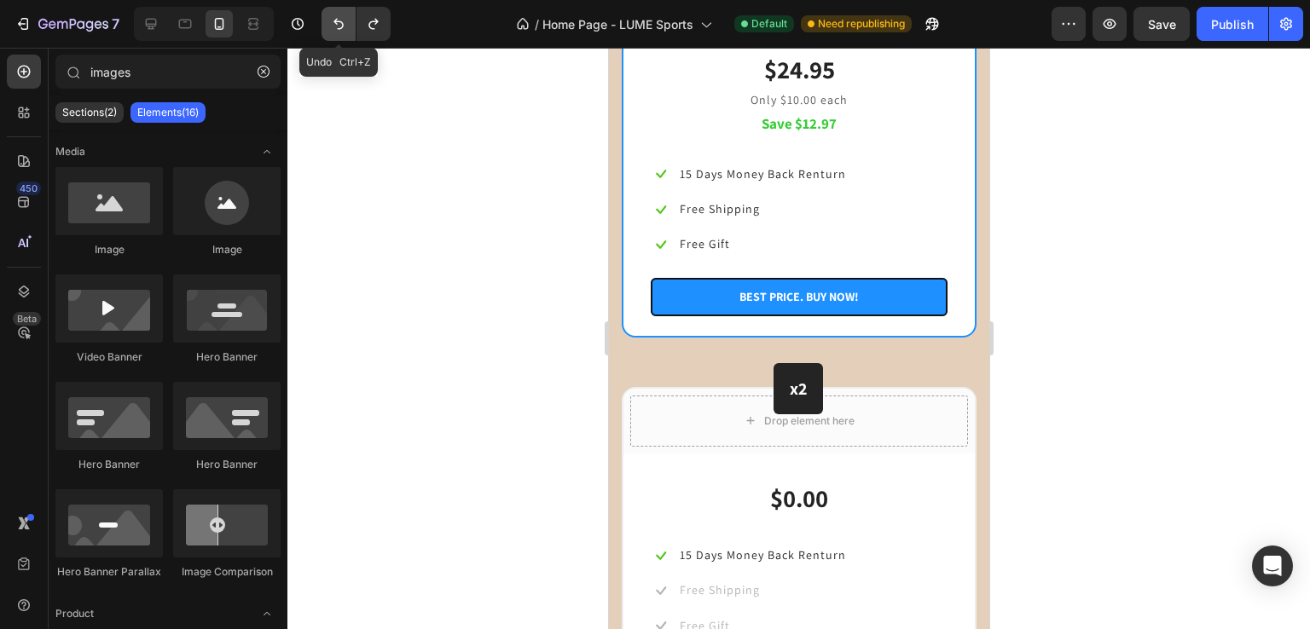
click at [336, 25] on icon "Undo/Redo" at bounding box center [338, 23] width 17 height 17
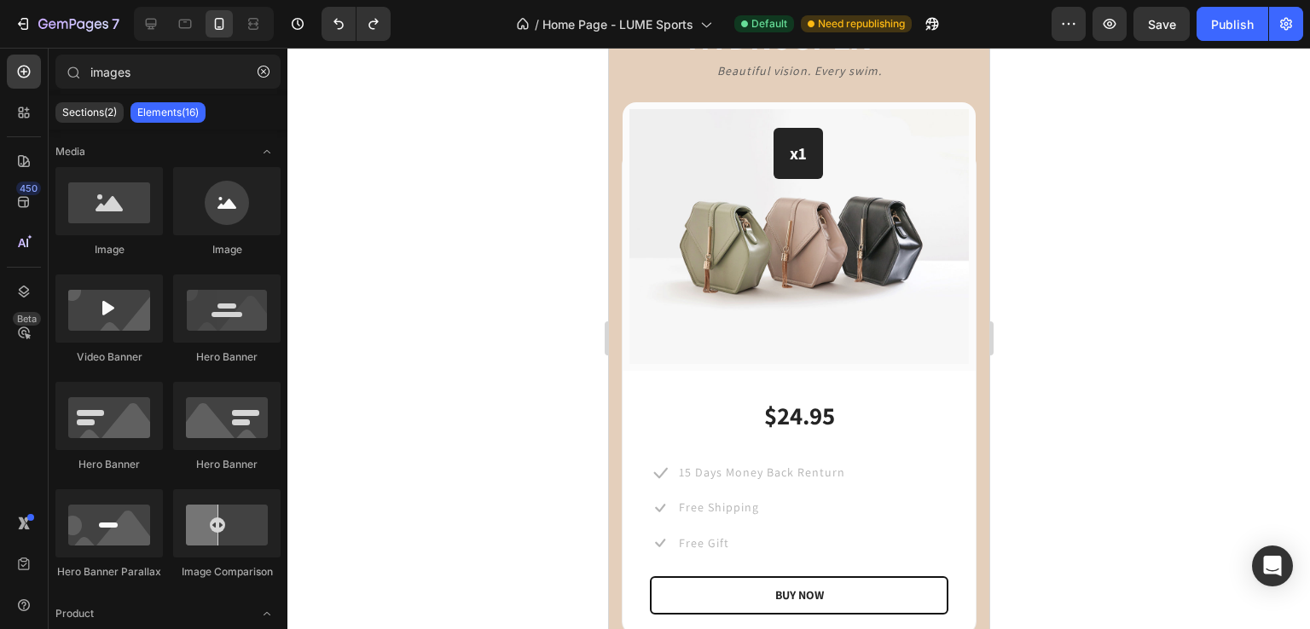
scroll to position [1451, 0]
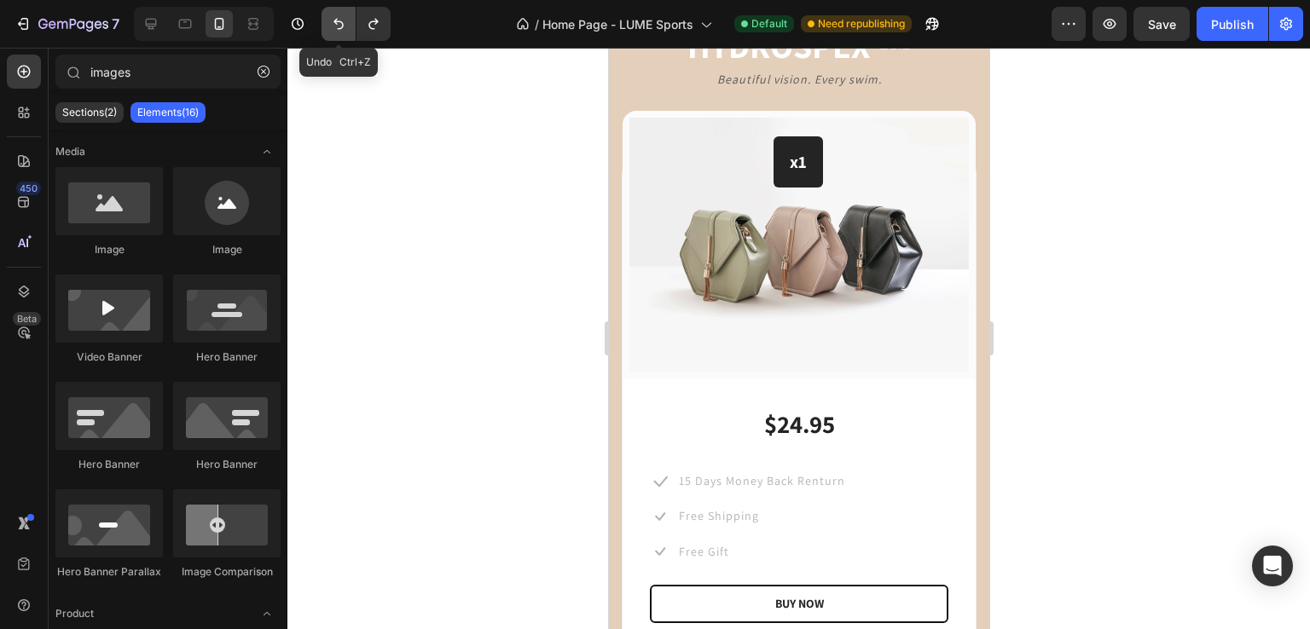
click at [338, 21] on icon "Undo/Redo" at bounding box center [338, 24] width 10 height 11
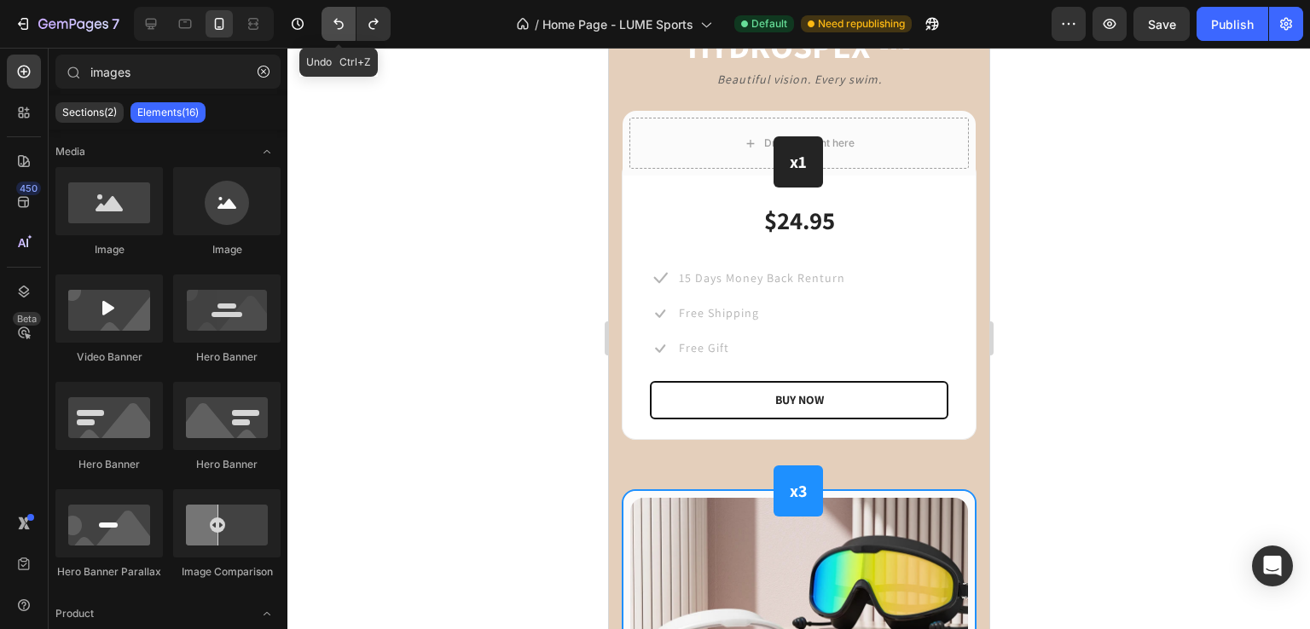
click at [338, 21] on icon "Undo/Redo" at bounding box center [338, 24] width 10 height 11
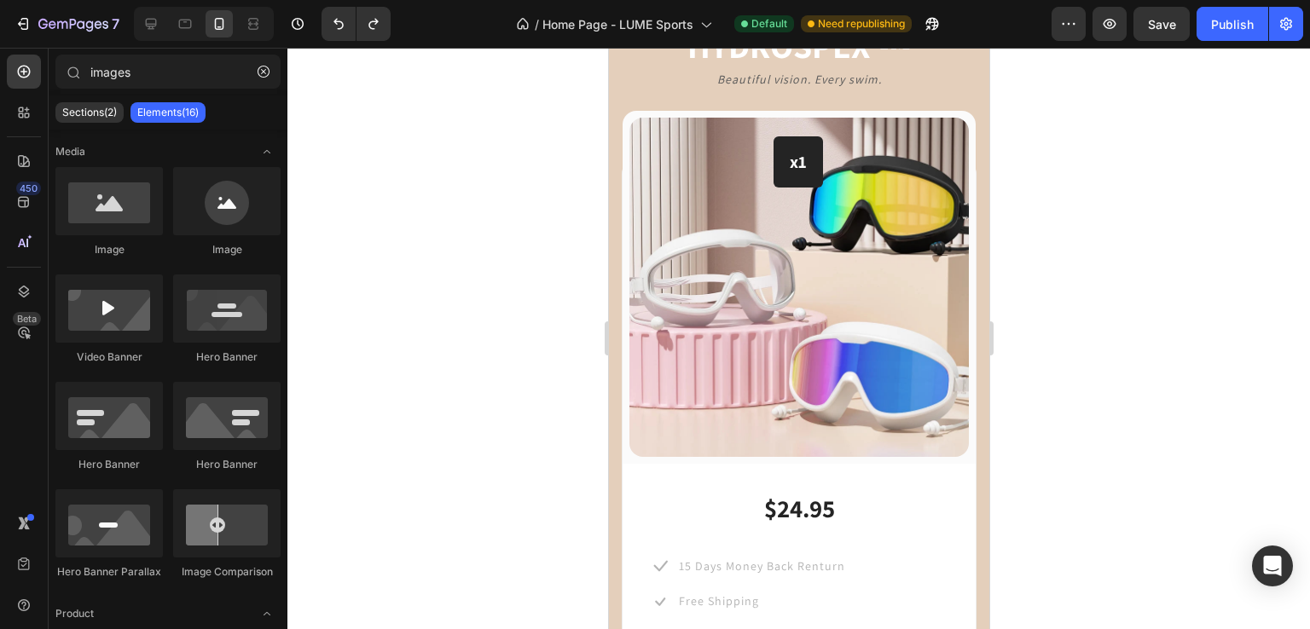
click at [417, 315] on div at bounding box center [798, 339] width 1022 height 582
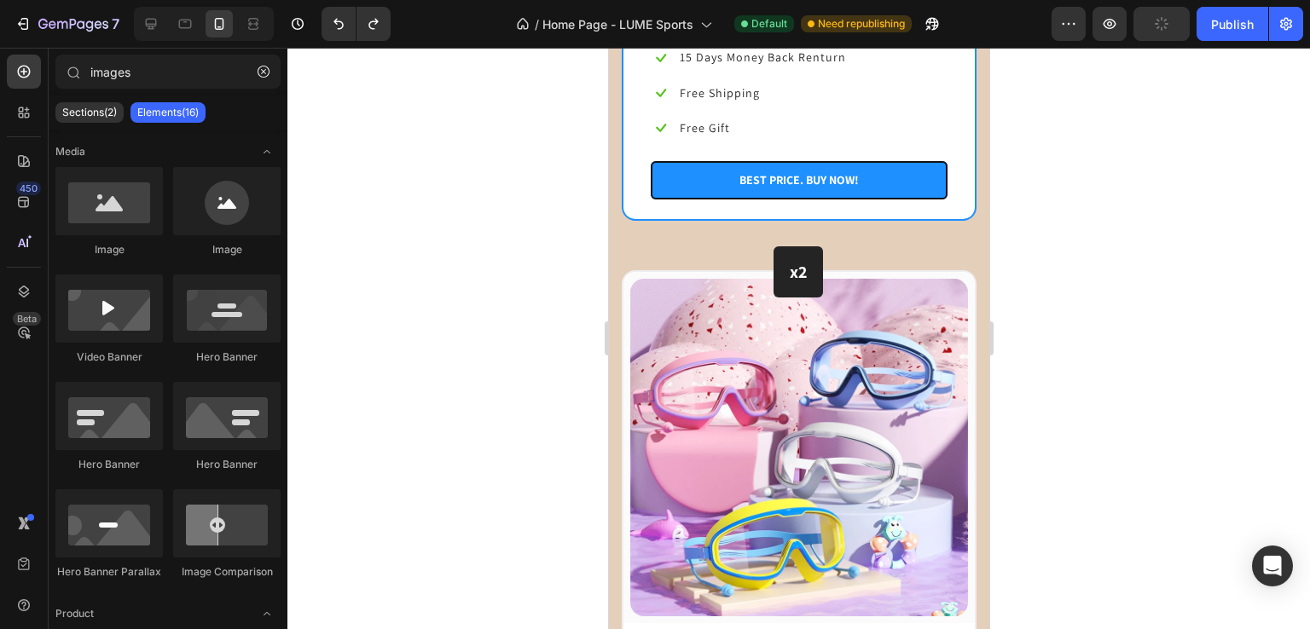
scroll to position [2677, 0]
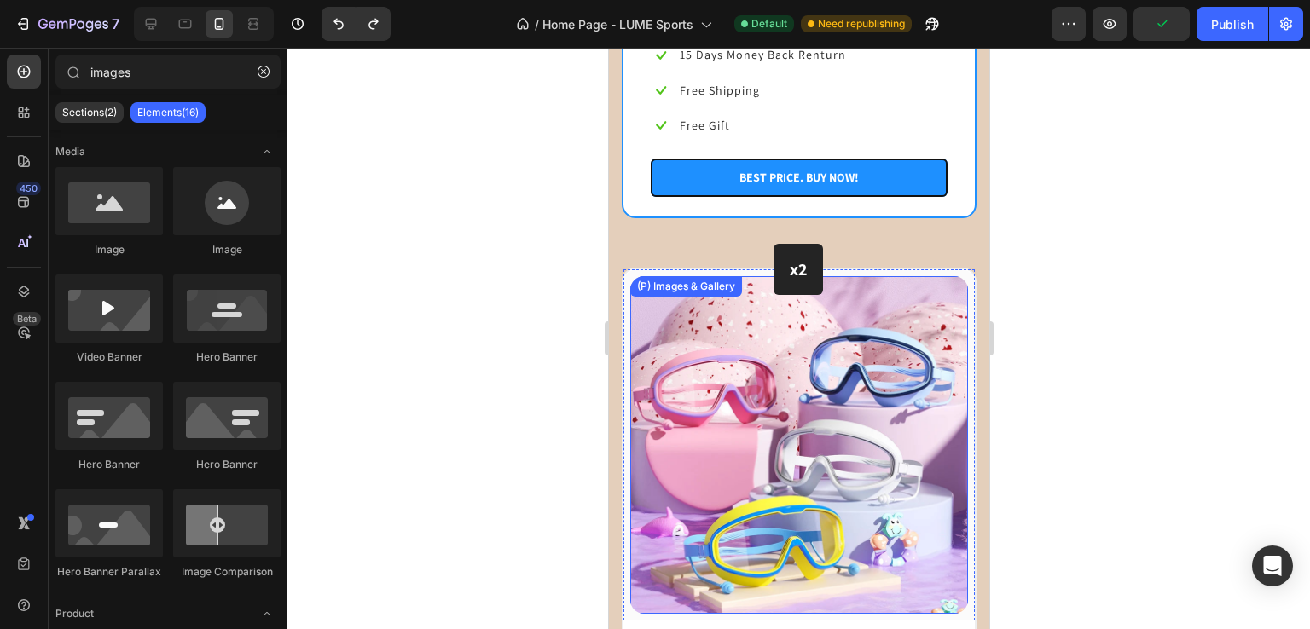
click at [723, 366] on img at bounding box center [798, 445] width 338 height 338
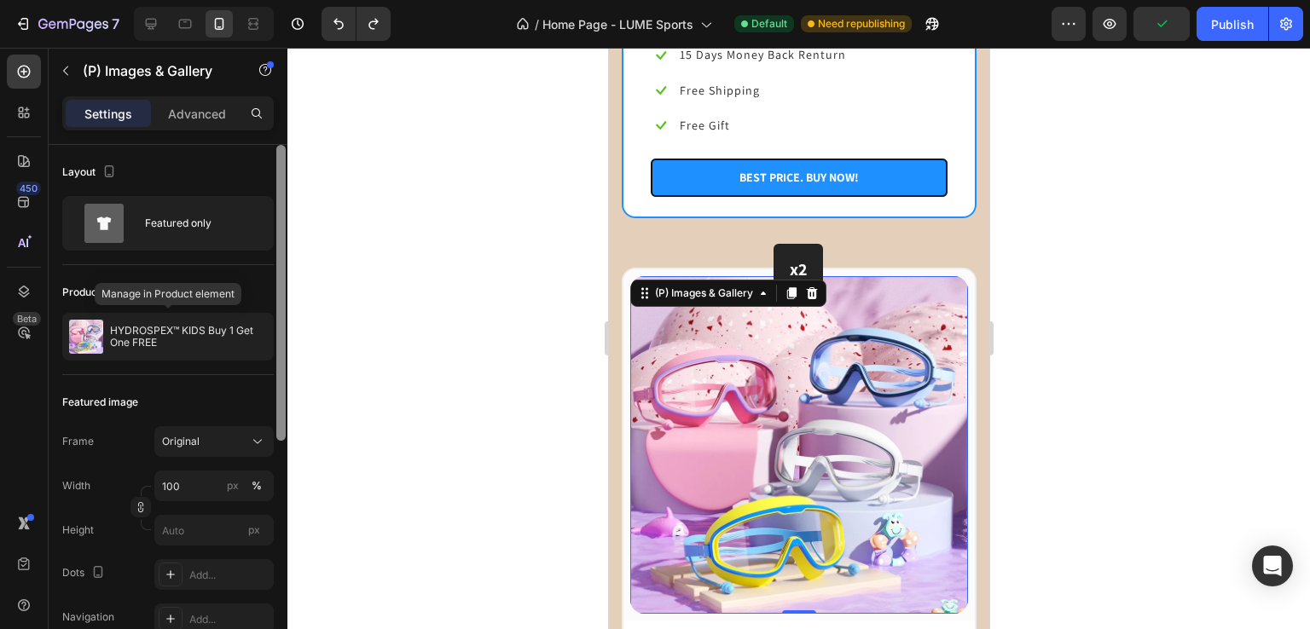
click at [177, 335] on p "HYDROSPEX™ KIDS Buy 1 Get One FREE" at bounding box center [188, 337] width 157 height 24
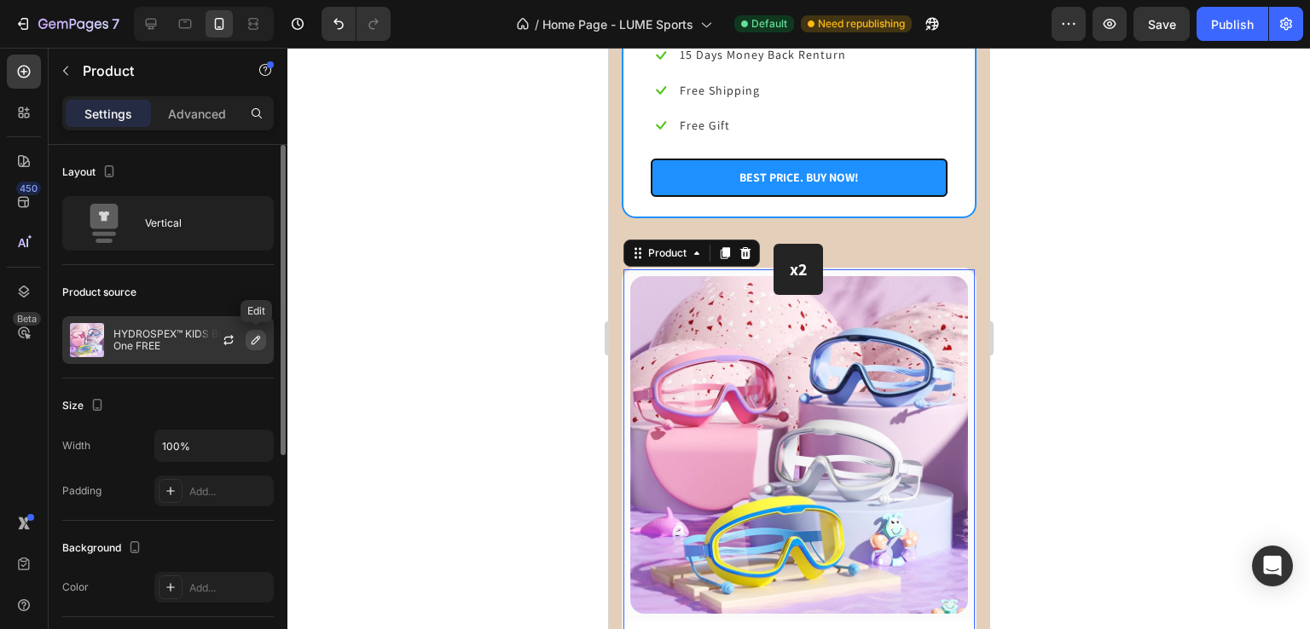
click at [256, 342] on icon "button" at bounding box center [256, 340] width 14 height 14
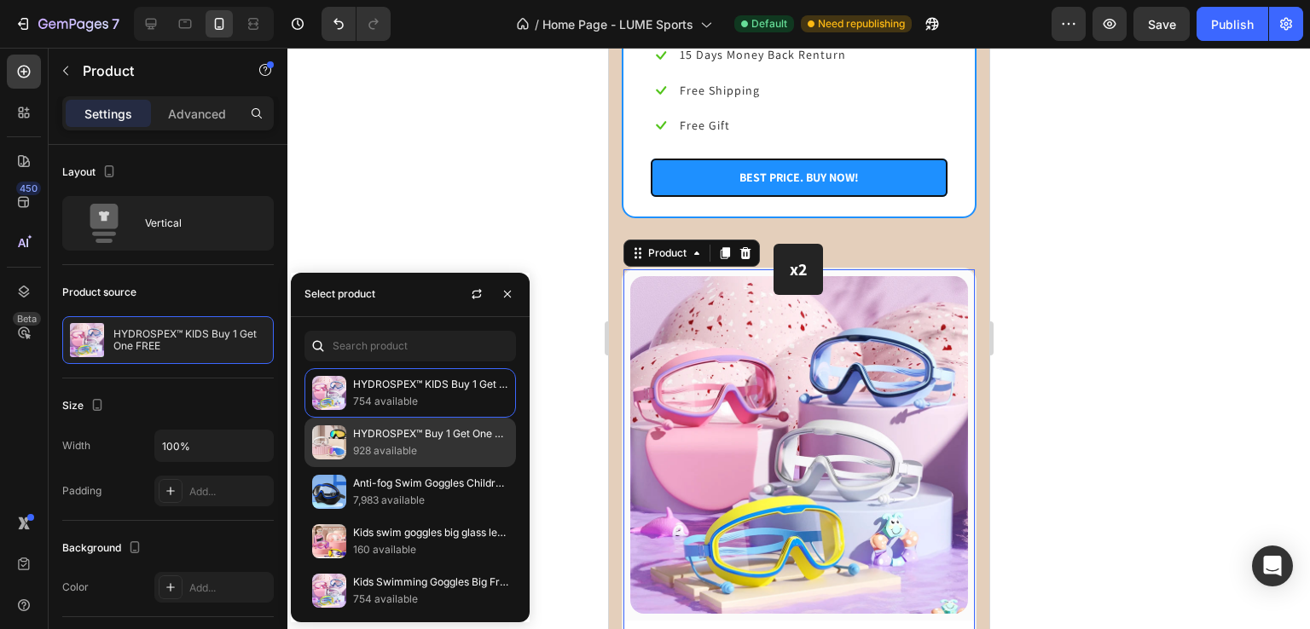
scroll to position [348, 0]
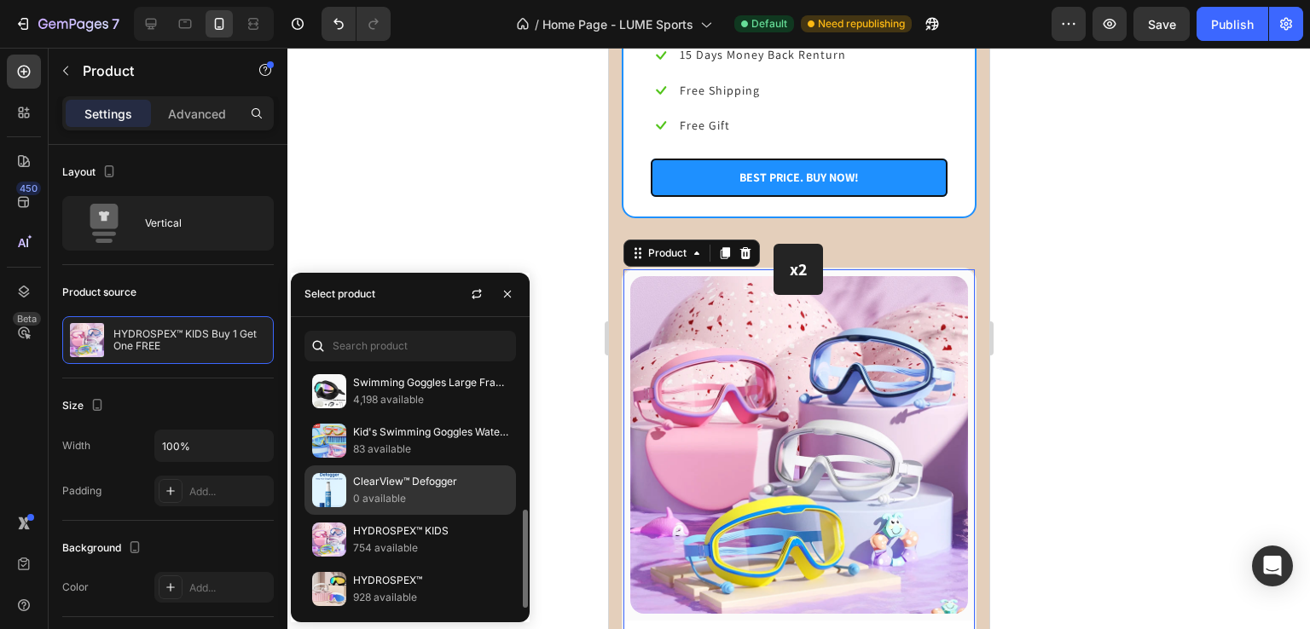
drag, startPoint x: 327, startPoint y: 579, endPoint x: 348, endPoint y: 509, distance: 72.9
click at [327, 579] on img at bounding box center [329, 589] width 34 height 34
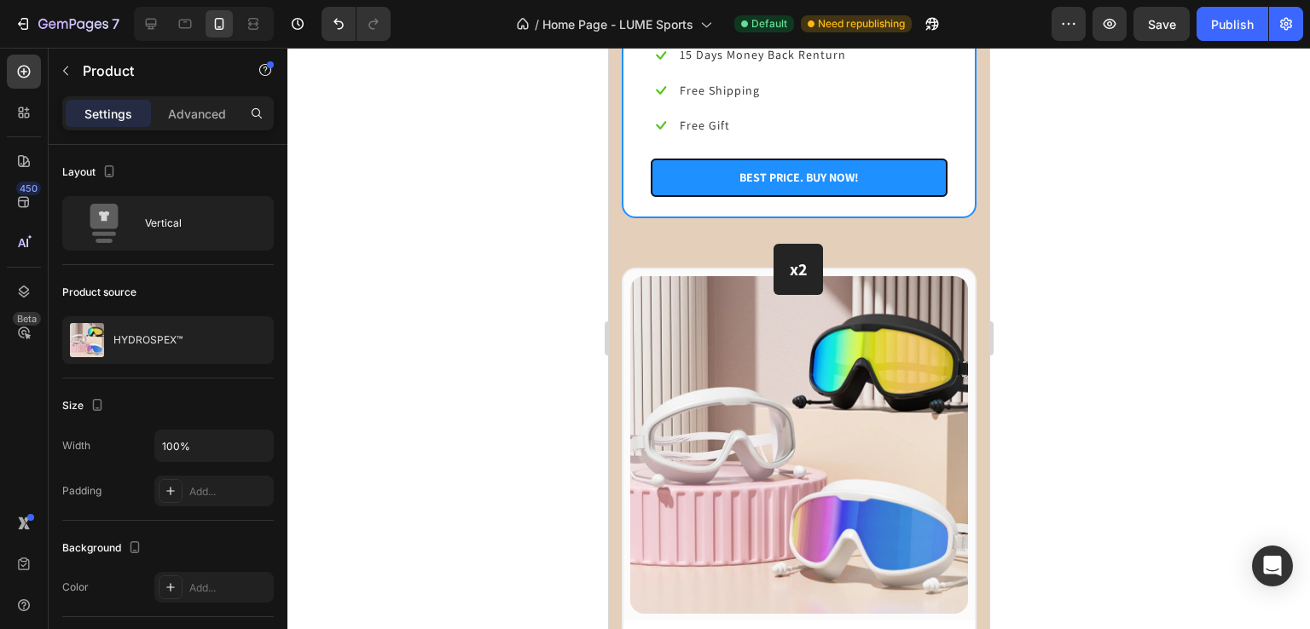
click at [472, 205] on div at bounding box center [798, 339] width 1022 height 582
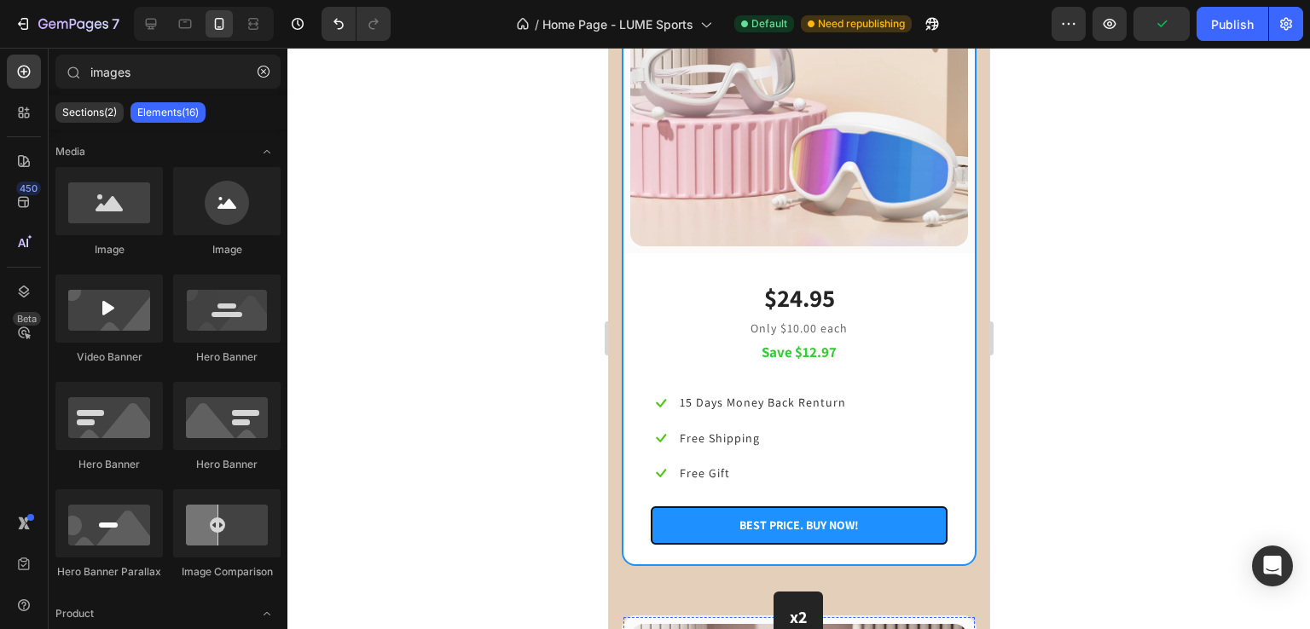
scroll to position [2328, 0]
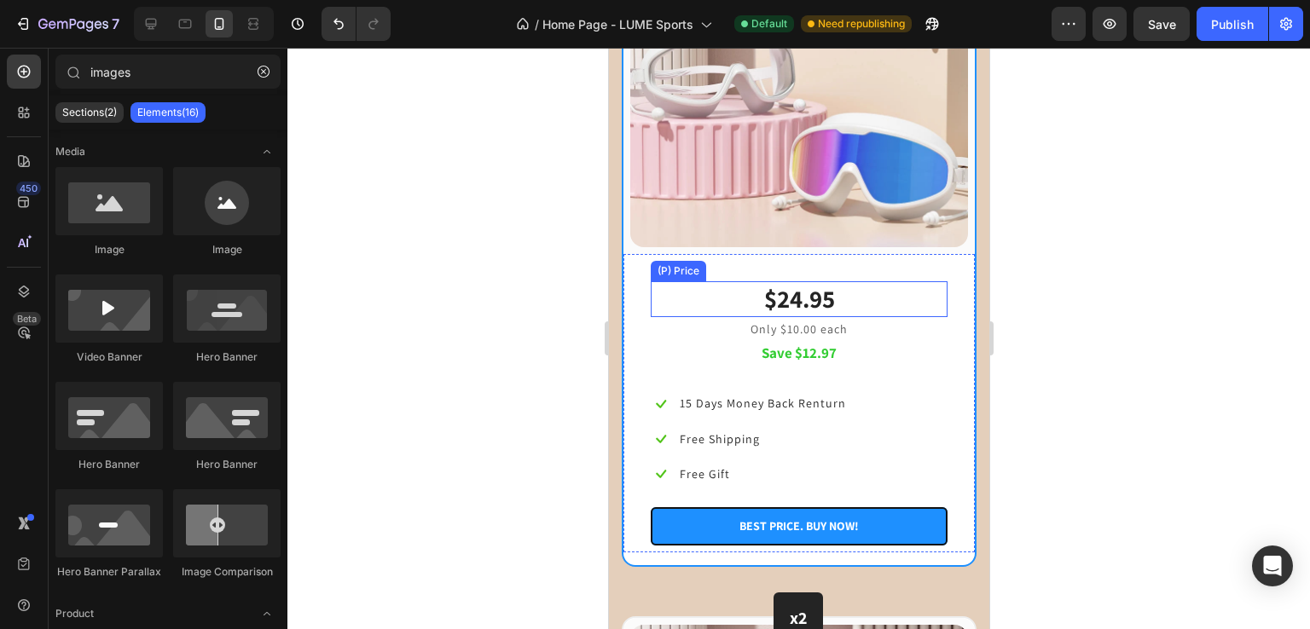
click at [800, 285] on div "$24.95" at bounding box center [798, 299] width 297 height 36
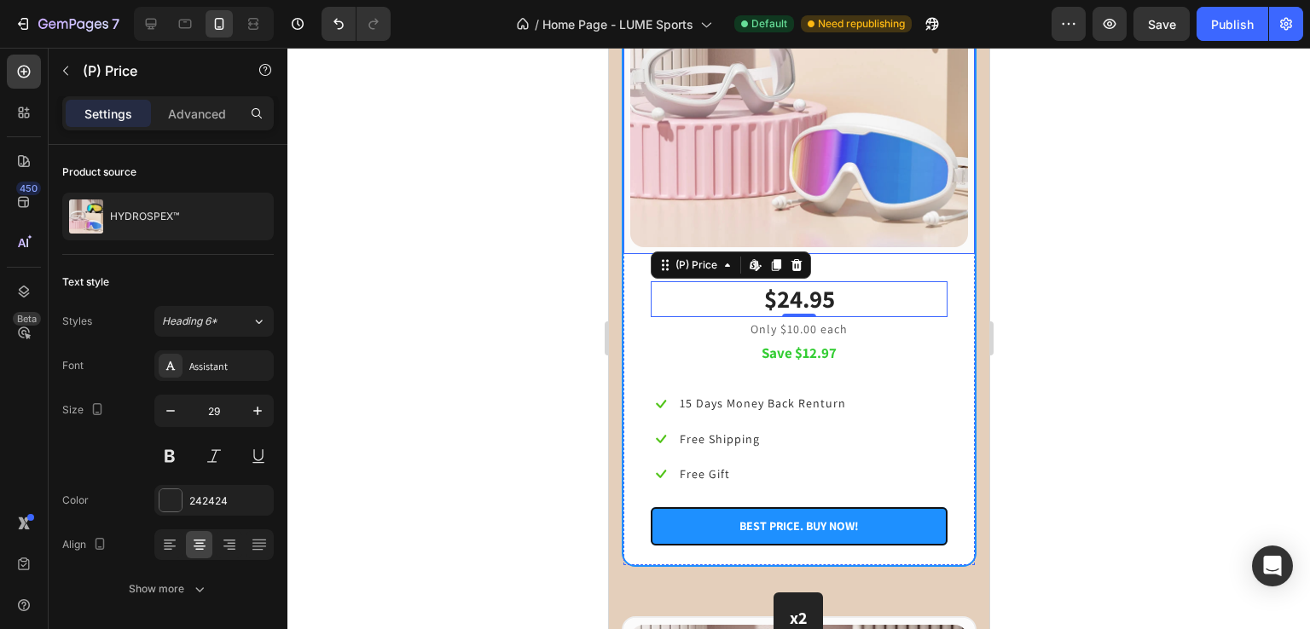
click at [698, 223] on div "(P) Images & Gallery Row" at bounding box center [797, 78] width 351 height 351
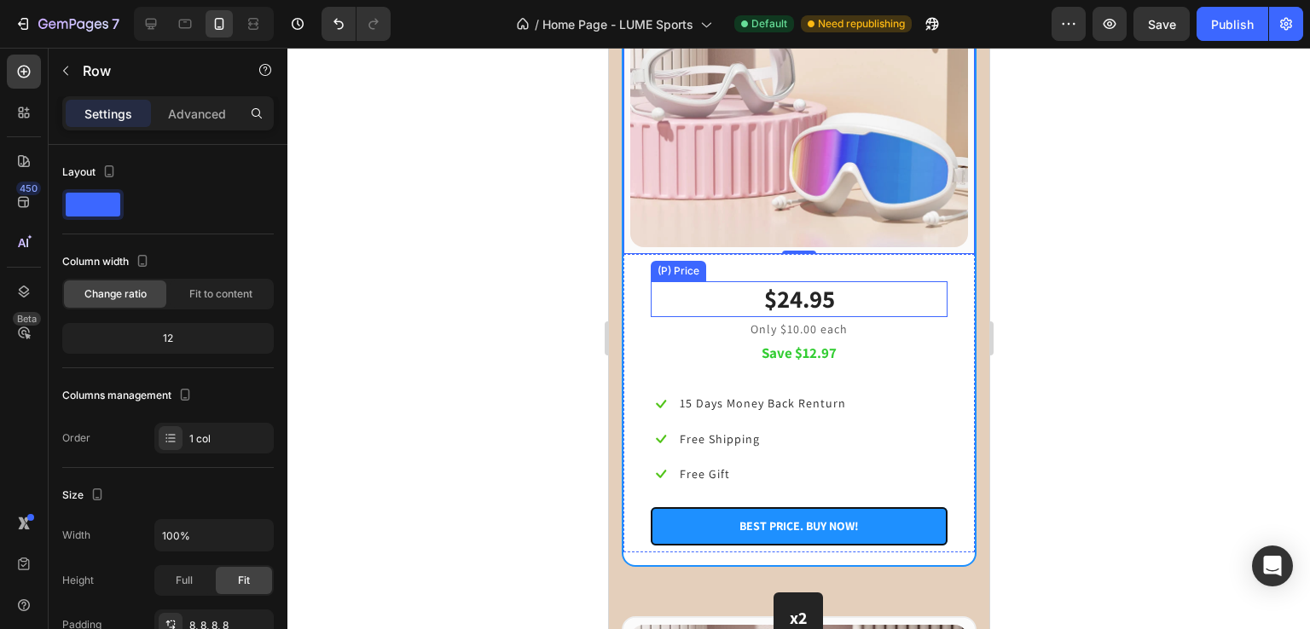
click at [779, 281] on div "$24.95" at bounding box center [798, 299] width 297 height 36
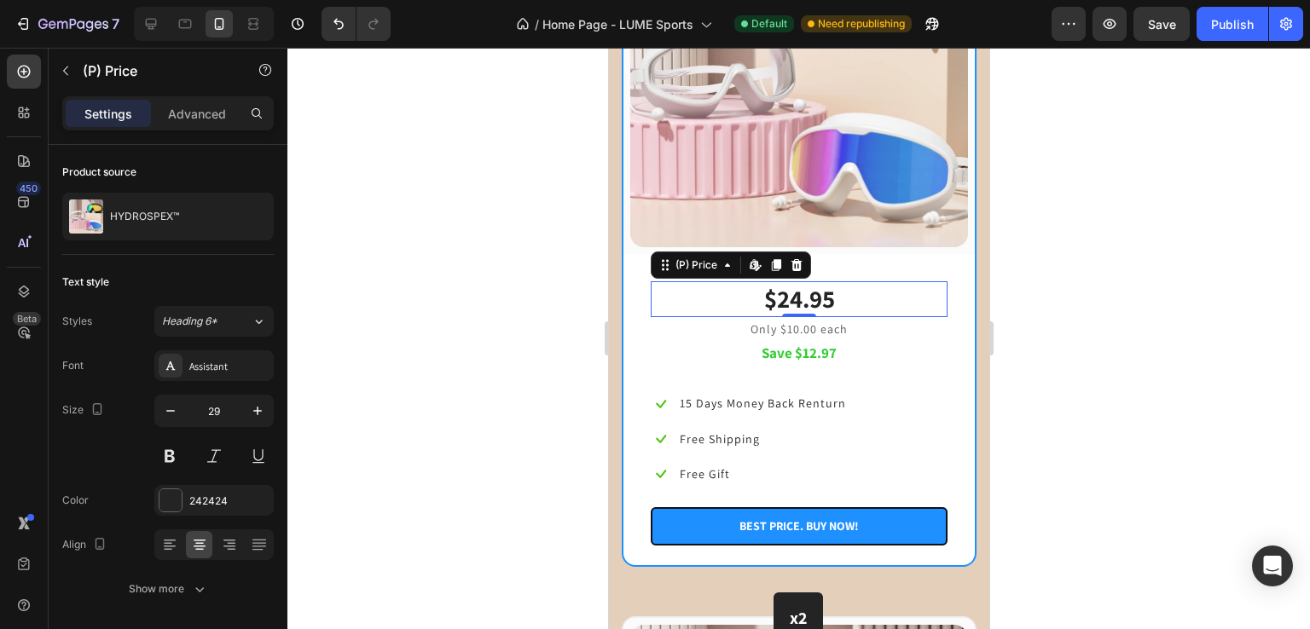
click at [723, 252] on div "(P) Price Edit content in Shopify" at bounding box center [730, 265] width 160 height 27
click at [724, 258] on icon at bounding box center [727, 265] width 14 height 14
click at [799, 281] on div "$24.95" at bounding box center [798, 299] width 297 height 36
click at [655, 252] on div "(P) Price Row 1 col Product Row 1 col Edit content in Shopify" at bounding box center [730, 265] width 160 height 27
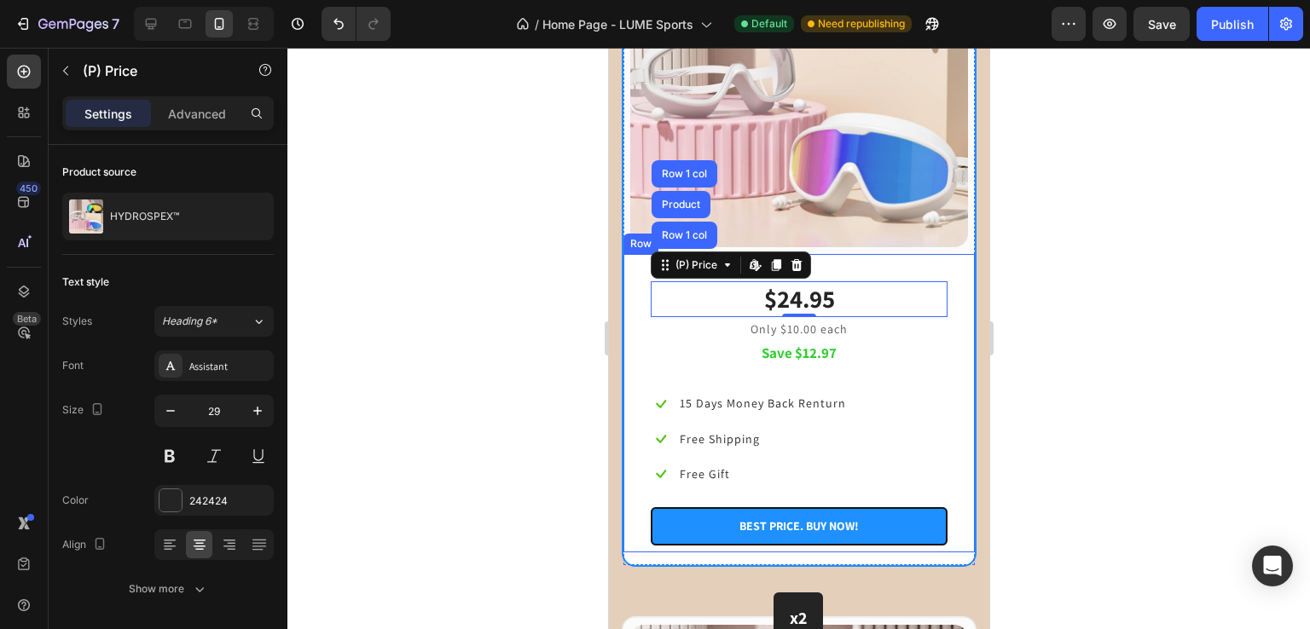
click at [683, 343] on div "$24.95 (P) Price Row 1 col Product Row 1 col Edit content in Shopify 0 (P) Pric…" at bounding box center [798, 413] width 297 height 264
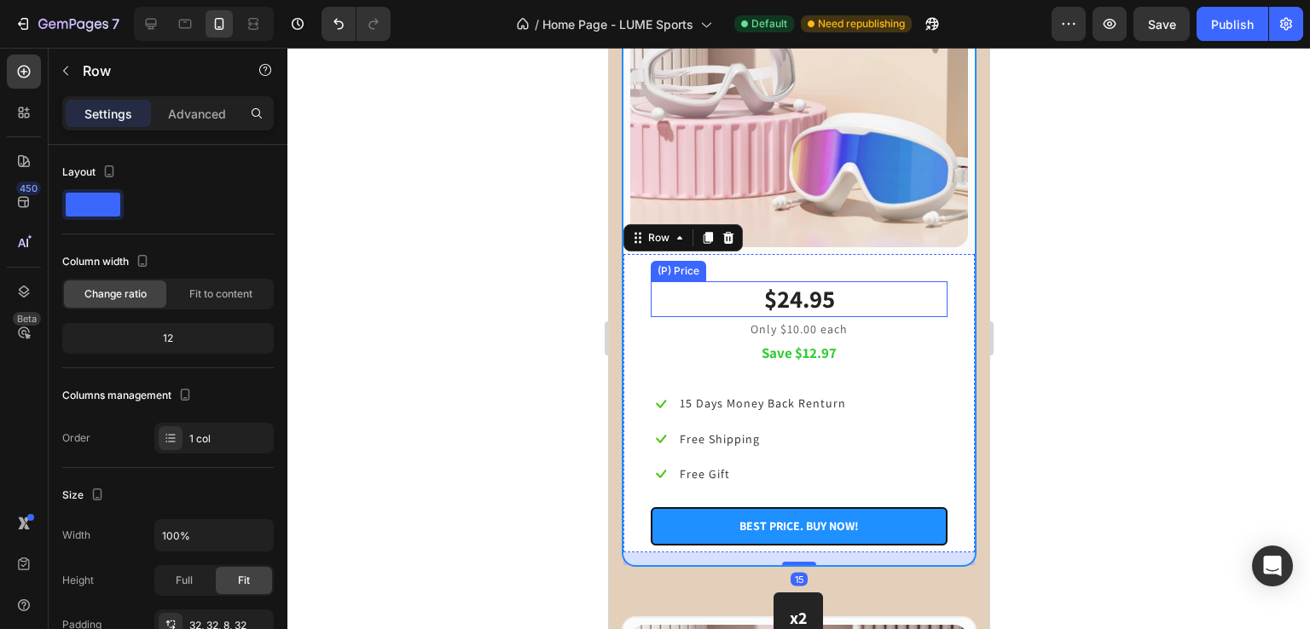
click at [778, 281] on div "$24.95" at bounding box center [798, 299] width 297 height 36
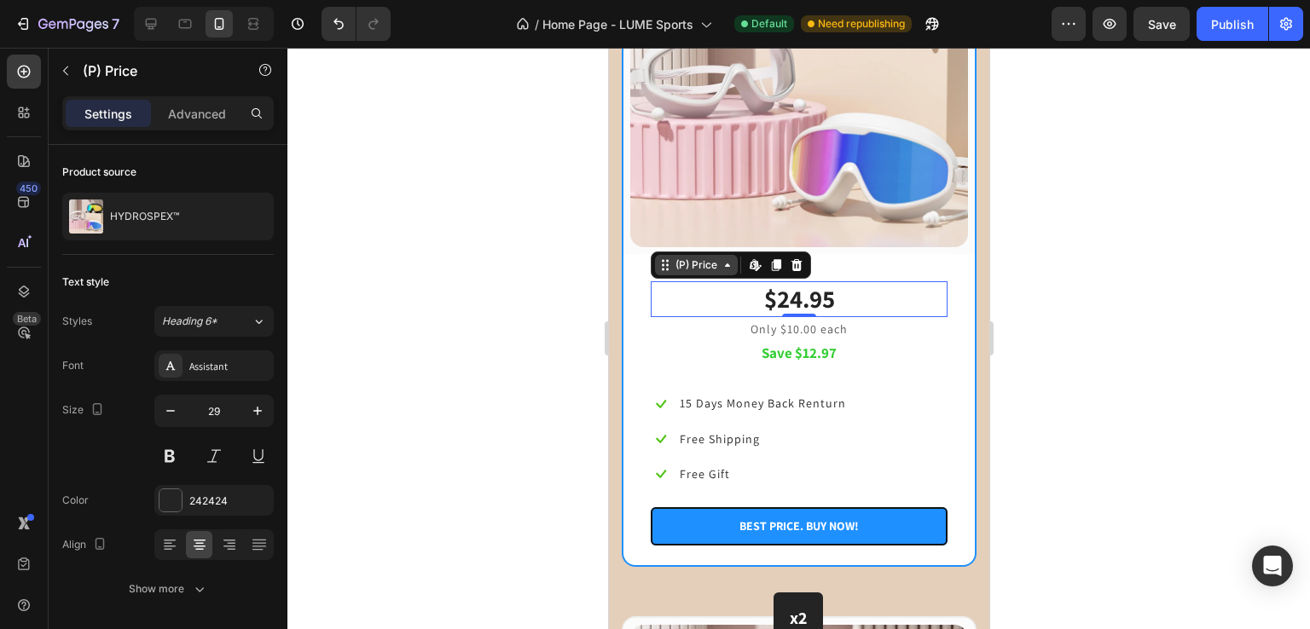
click at [730, 258] on icon at bounding box center [727, 265] width 14 height 14
click at [1164, 353] on div at bounding box center [798, 339] width 1022 height 582
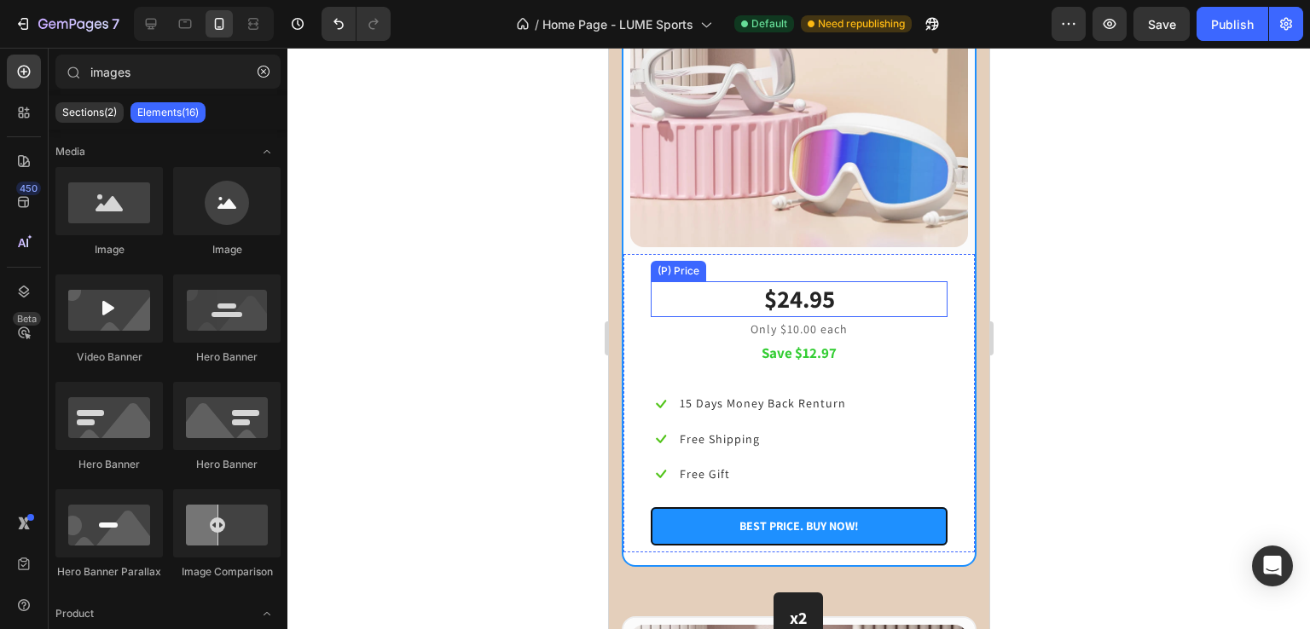
click at [819, 282] on div "$24.95" at bounding box center [798, 299] width 297 height 36
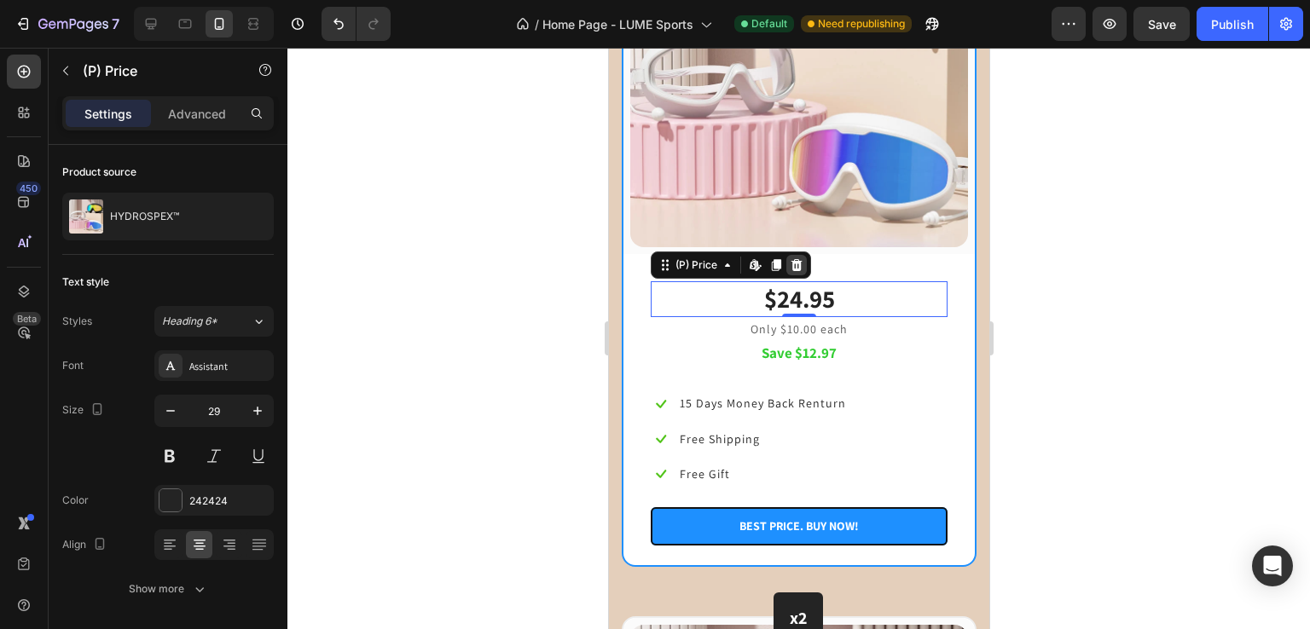
click at [792, 259] on icon at bounding box center [795, 265] width 11 height 12
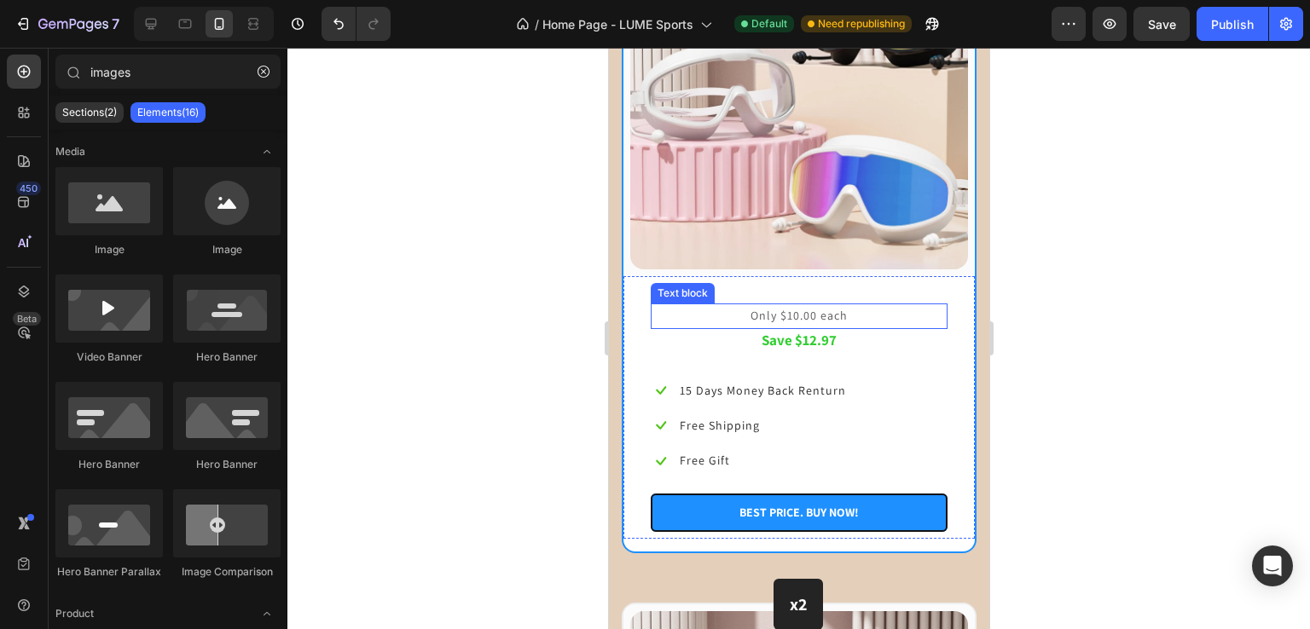
scroll to position [2313, 0]
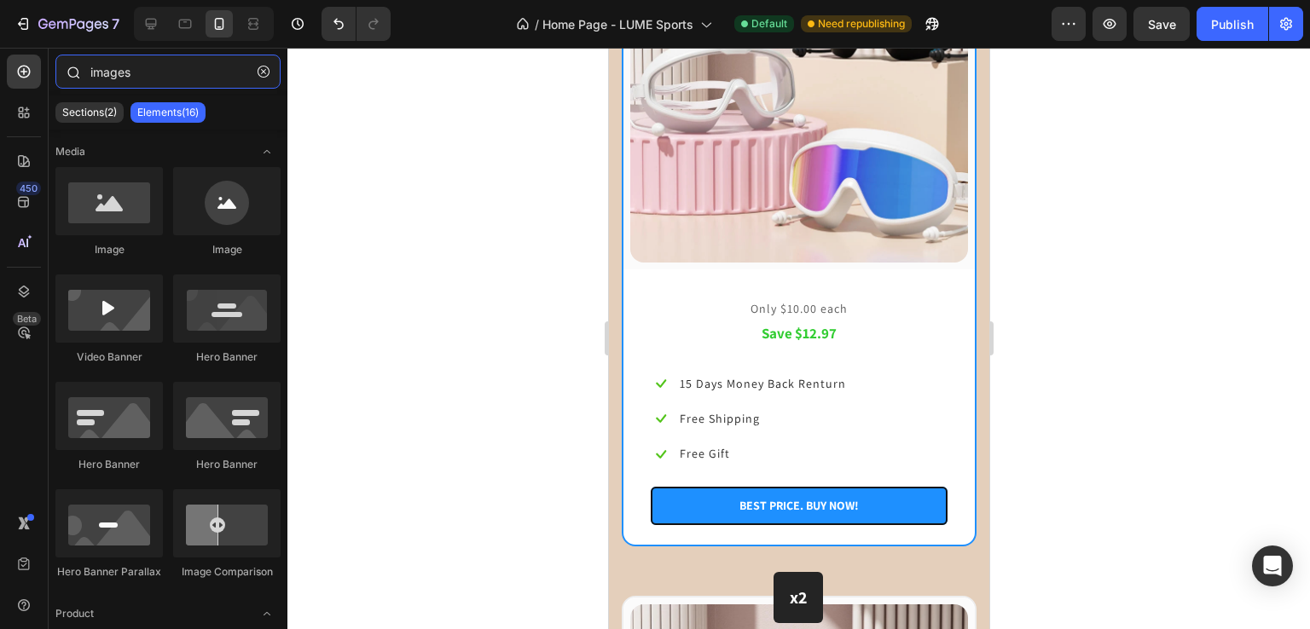
click at [128, 72] on input "images" at bounding box center [167, 72] width 225 height 34
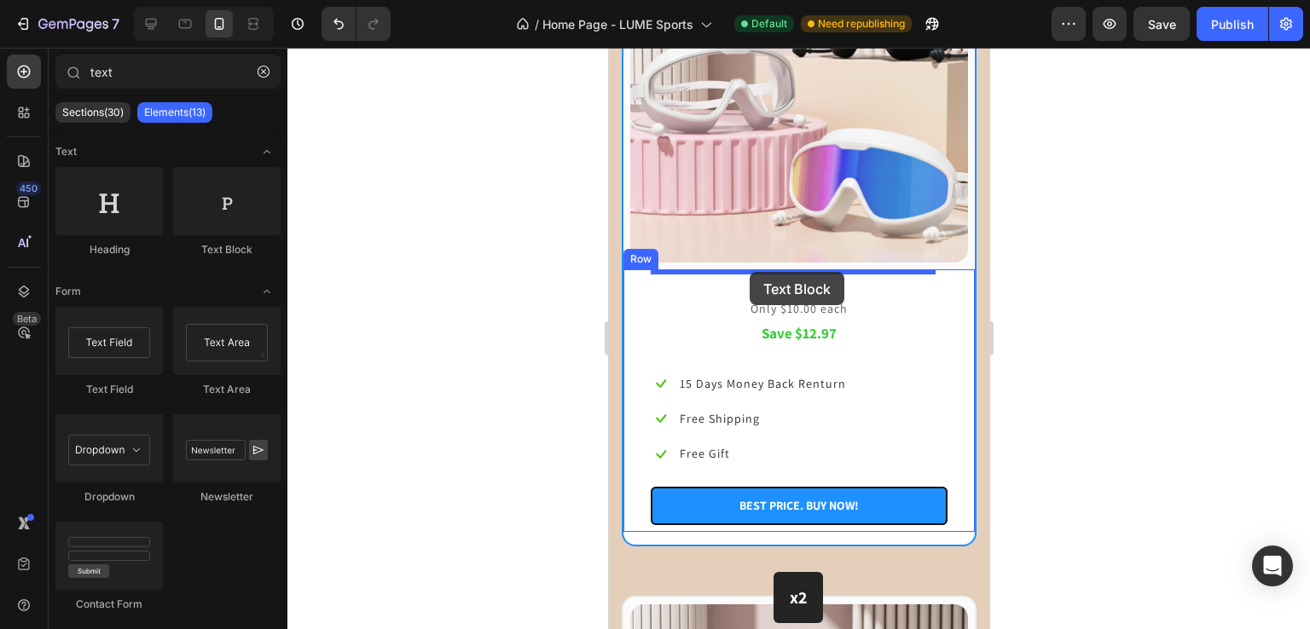
drag, startPoint x: 840, startPoint y: 247, endPoint x: 749, endPoint y: 273, distance: 94.8
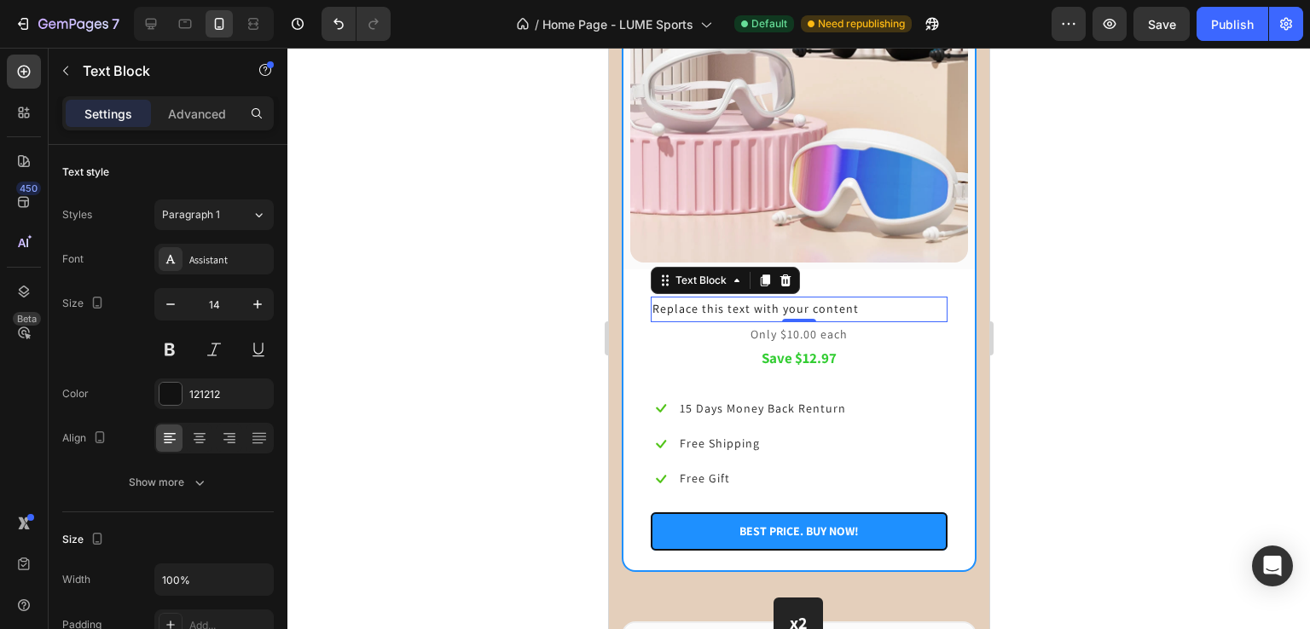
click at [775, 297] on div "Replace this text with your content" at bounding box center [798, 309] width 297 height 25
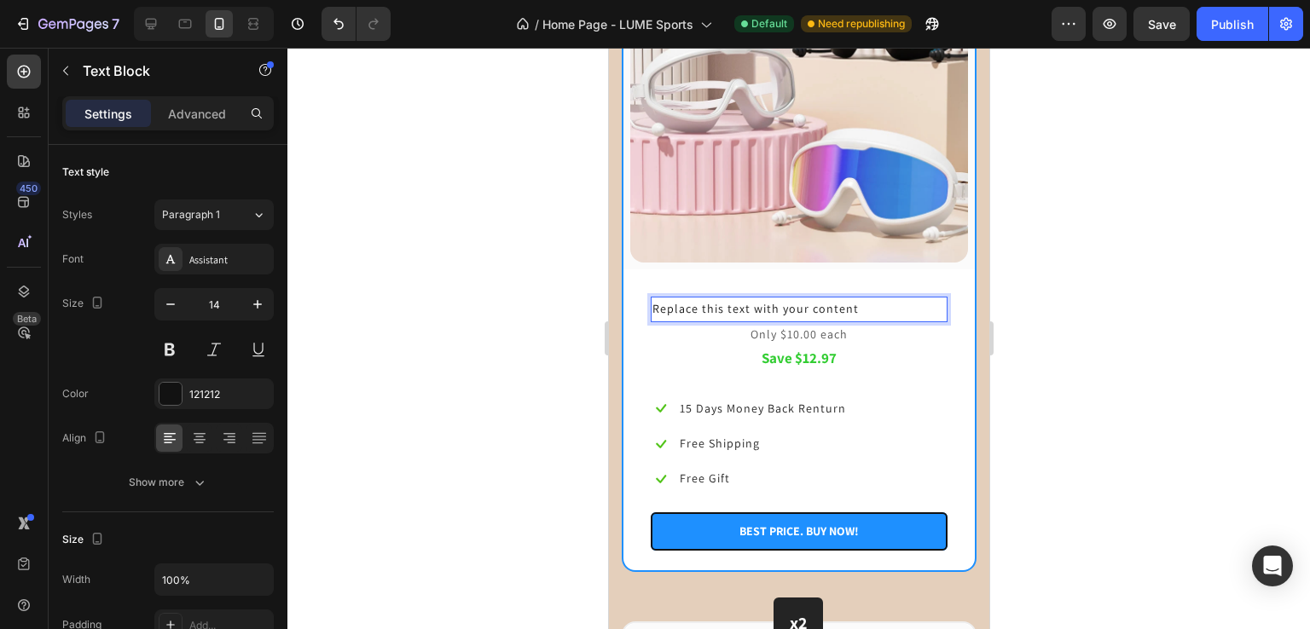
click at [747, 298] on p "Replace this text with your content" at bounding box center [797, 308] width 293 height 21
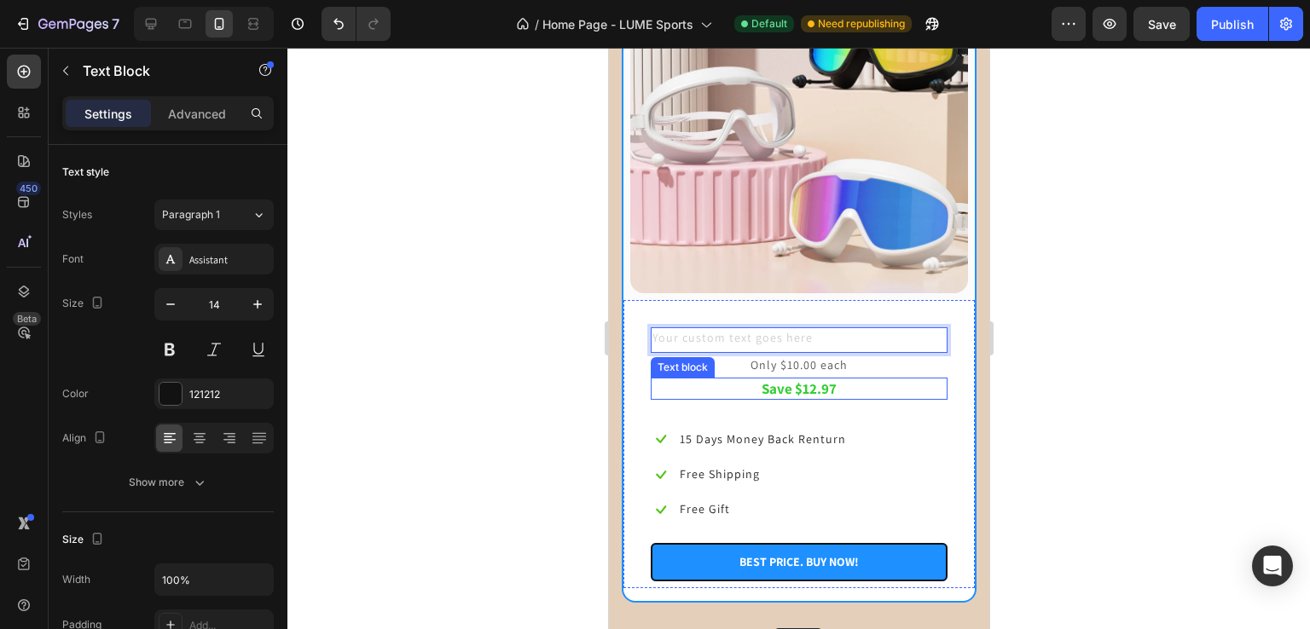
scroll to position [2284, 0]
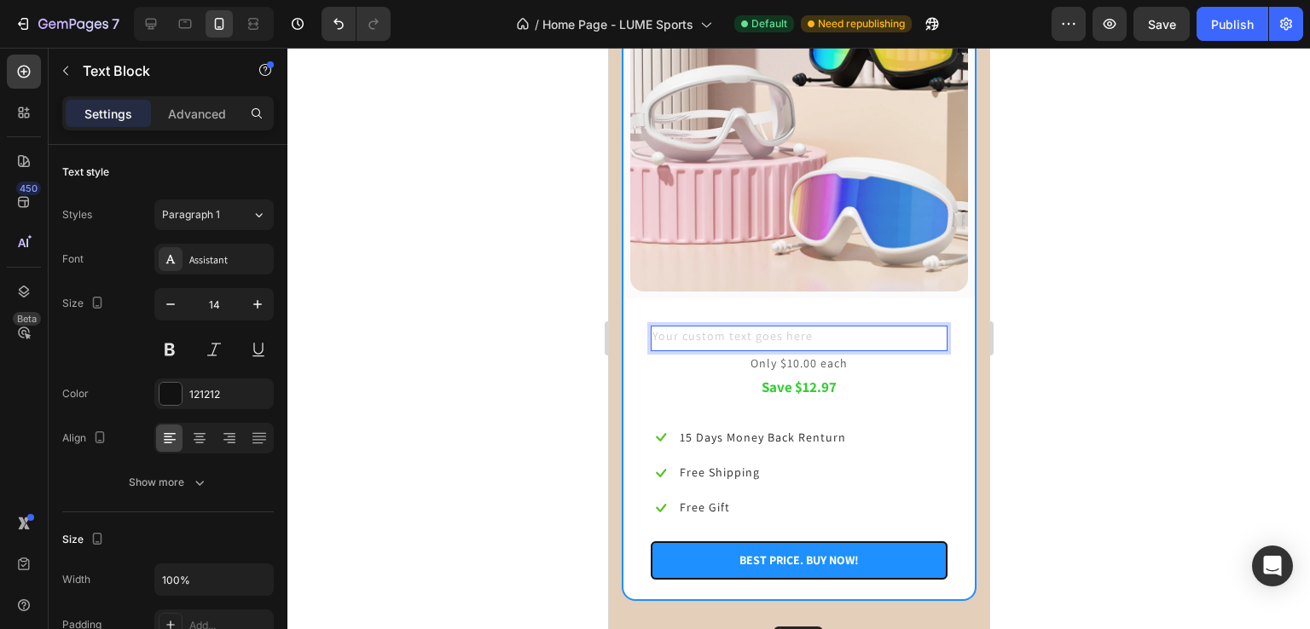
click at [700, 326] on div "Rich Text Editor. Editing area: main" at bounding box center [798, 338] width 297 height 25
click at [60, 70] on icon "button" at bounding box center [66, 71] width 14 height 14
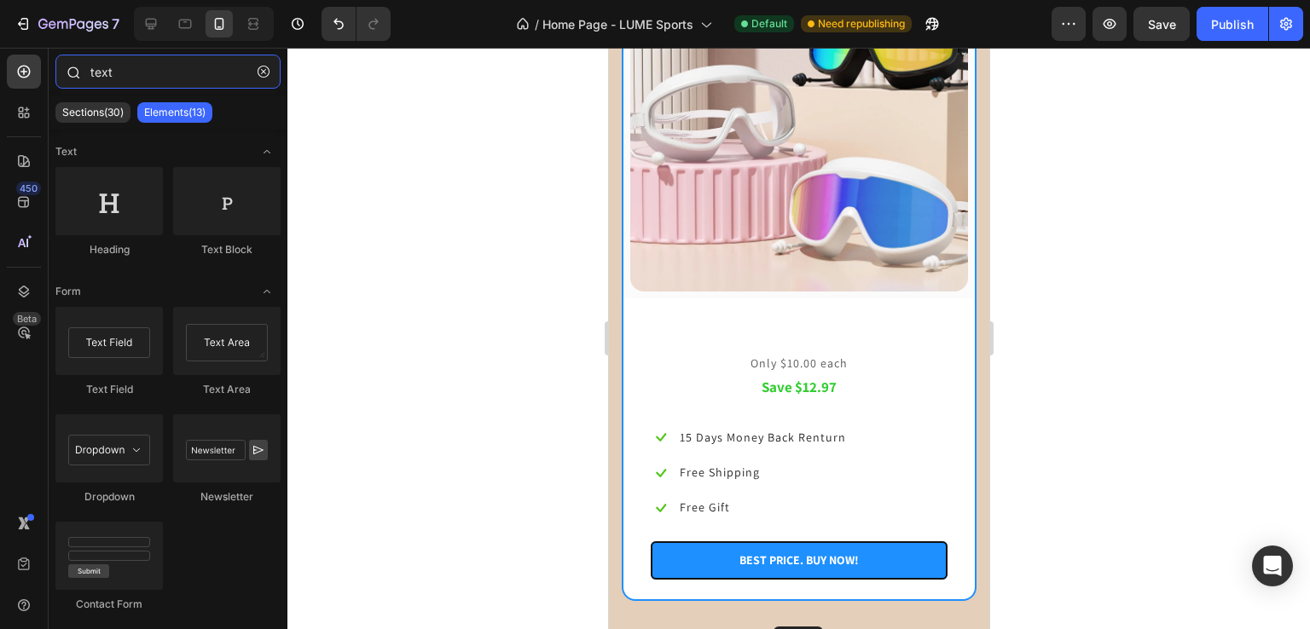
click at [138, 81] on input "text" at bounding box center [167, 72] width 225 height 34
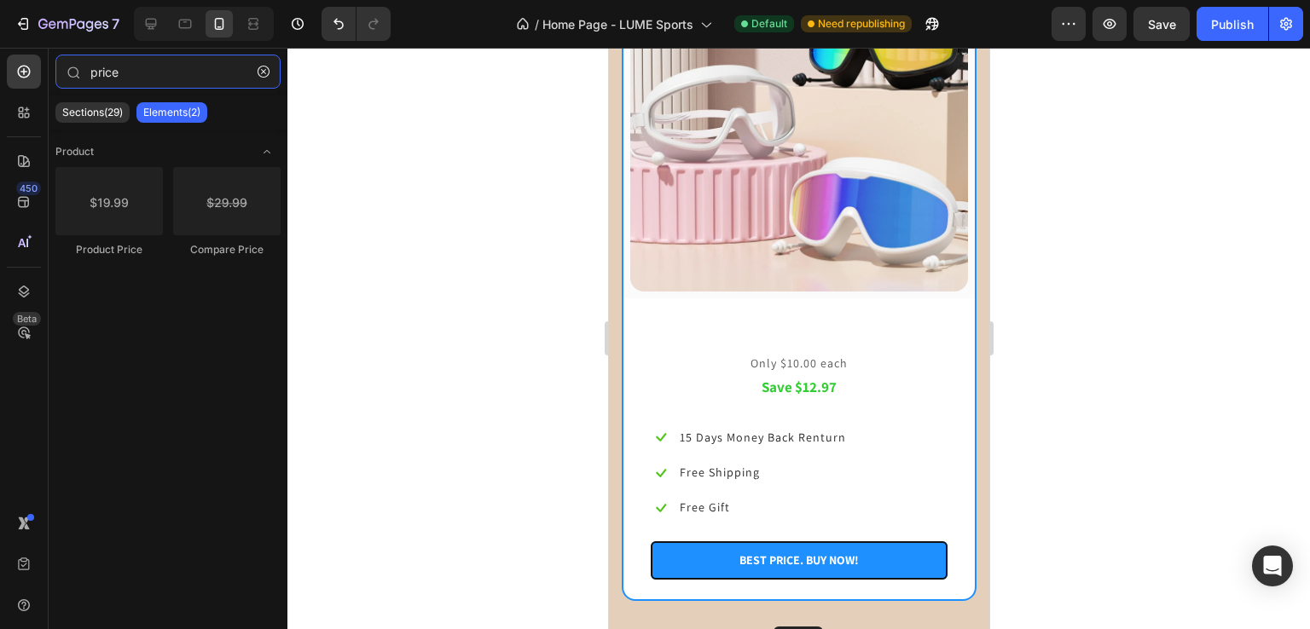
type input "price"
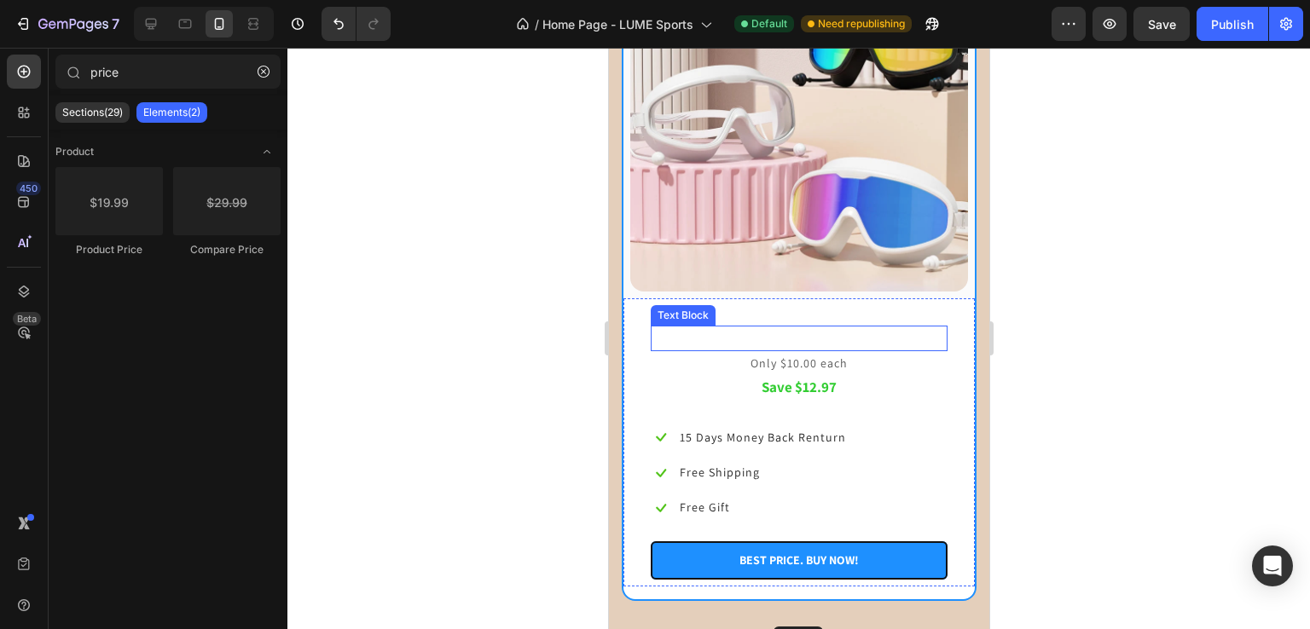
click at [717, 327] on p "Rich Text Editor. Editing area: main" at bounding box center [797, 337] width 293 height 21
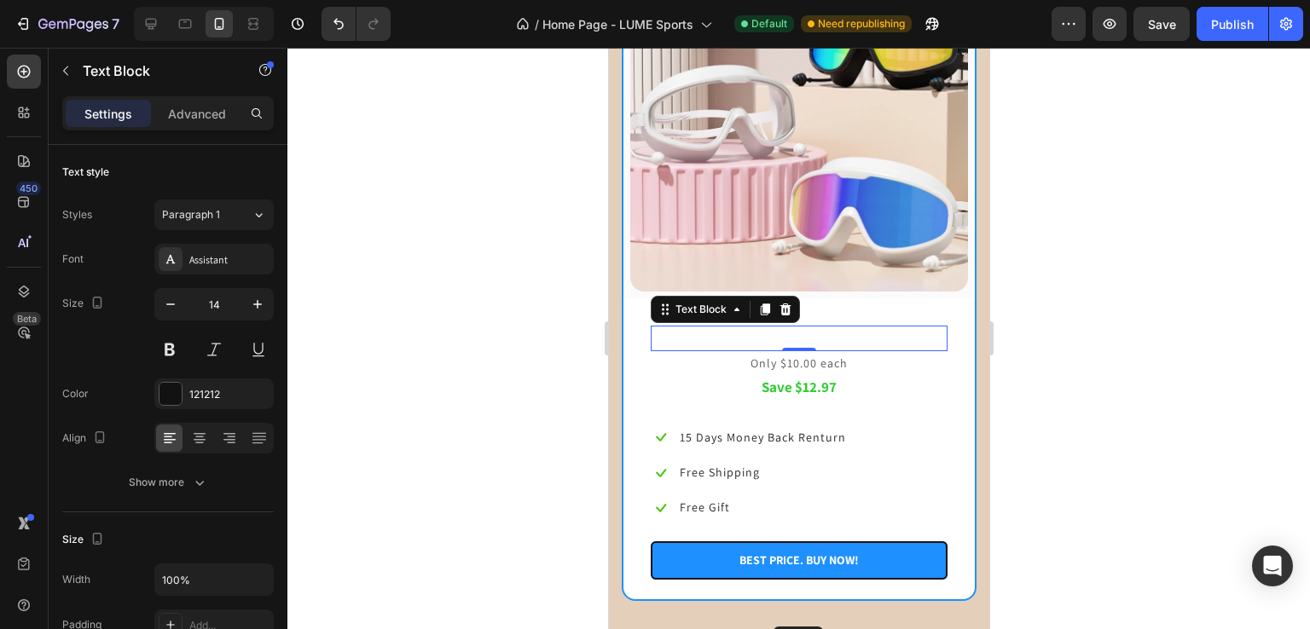
click at [717, 326] on div "Rich Text Editor. Editing area: main" at bounding box center [798, 338] width 297 height 25
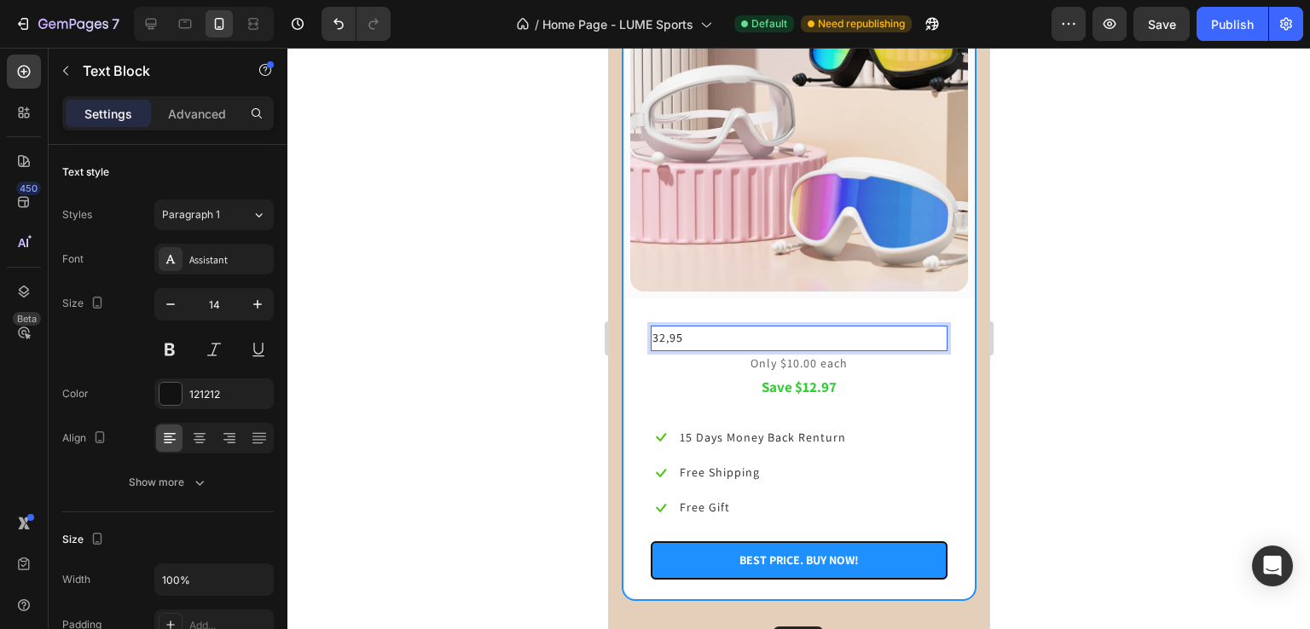
click at [699, 327] on p "32,95" at bounding box center [797, 337] width 293 height 21
click at [540, 297] on div at bounding box center [798, 339] width 1022 height 582
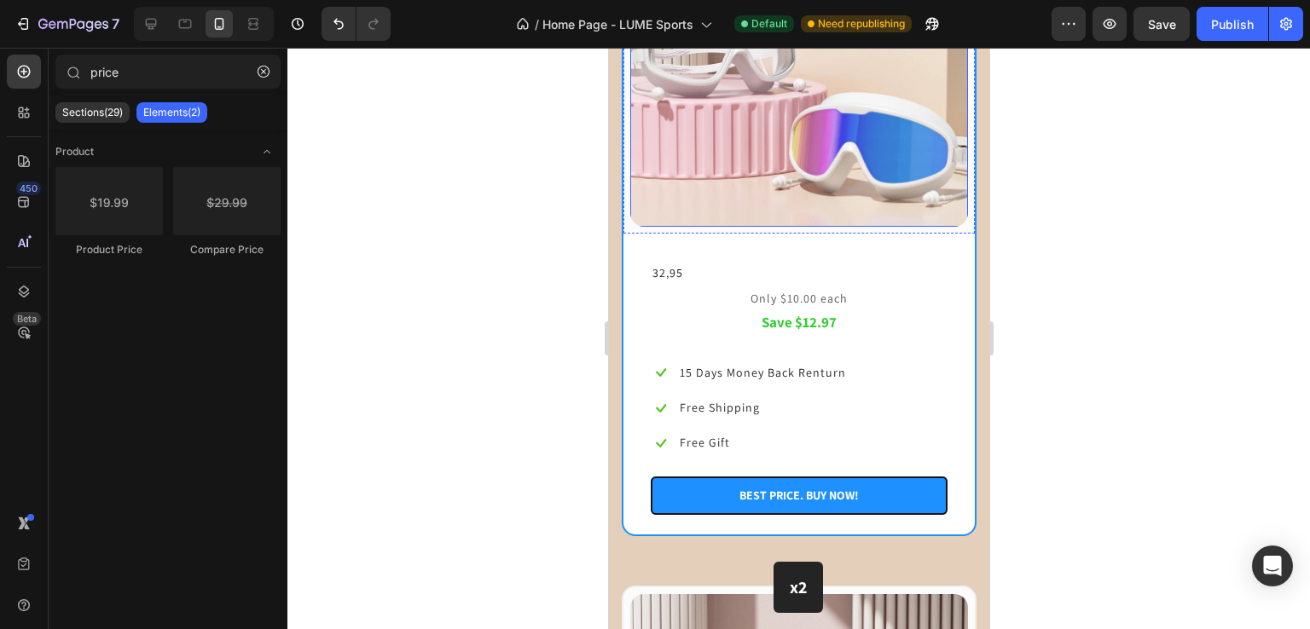
scroll to position [2350, 0]
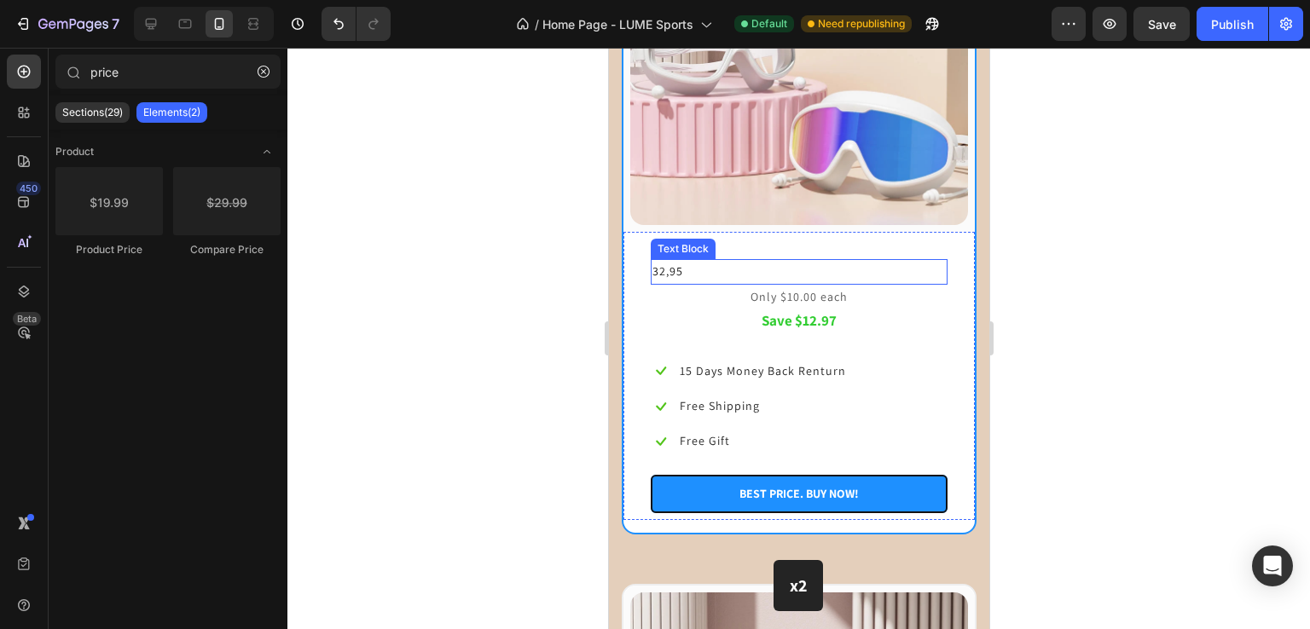
click at [690, 261] on p "32,95" at bounding box center [797, 271] width 293 height 21
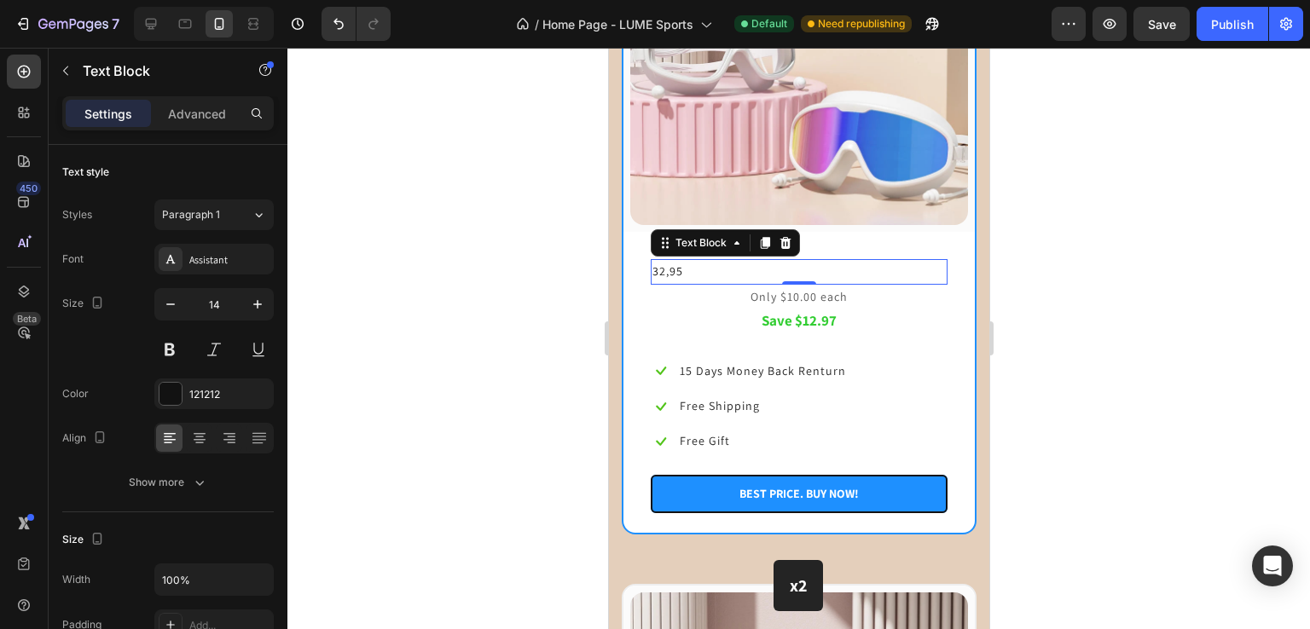
click at [413, 282] on div at bounding box center [798, 339] width 1022 height 582
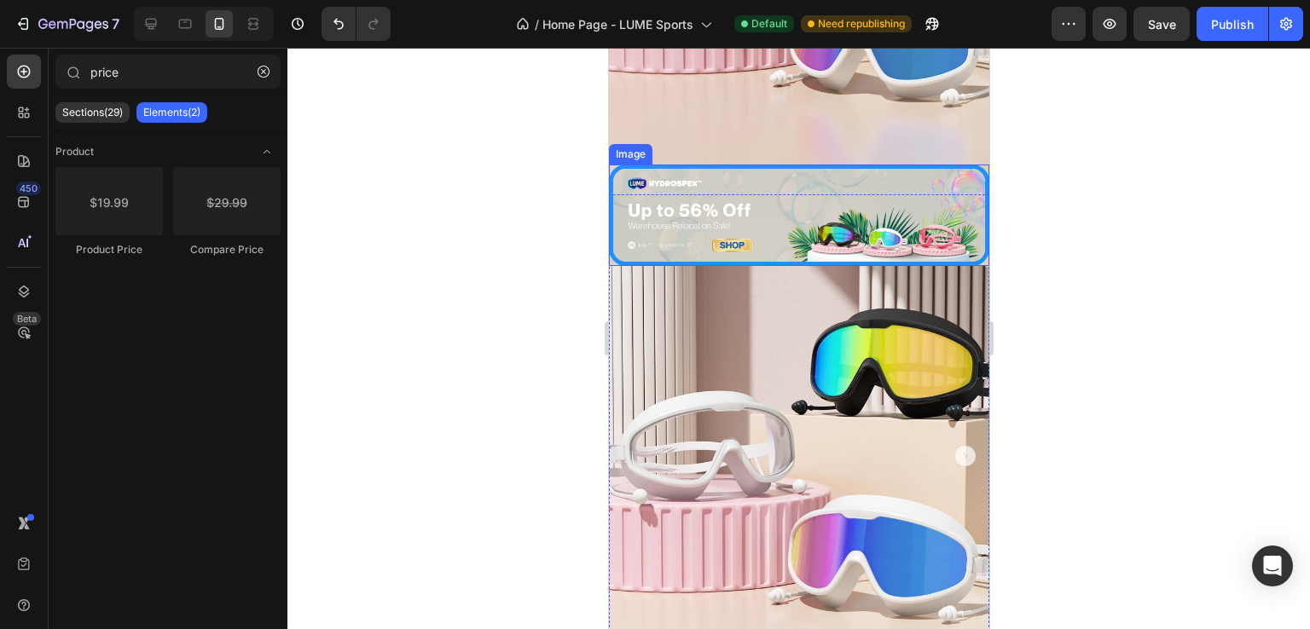
scroll to position [415, 0]
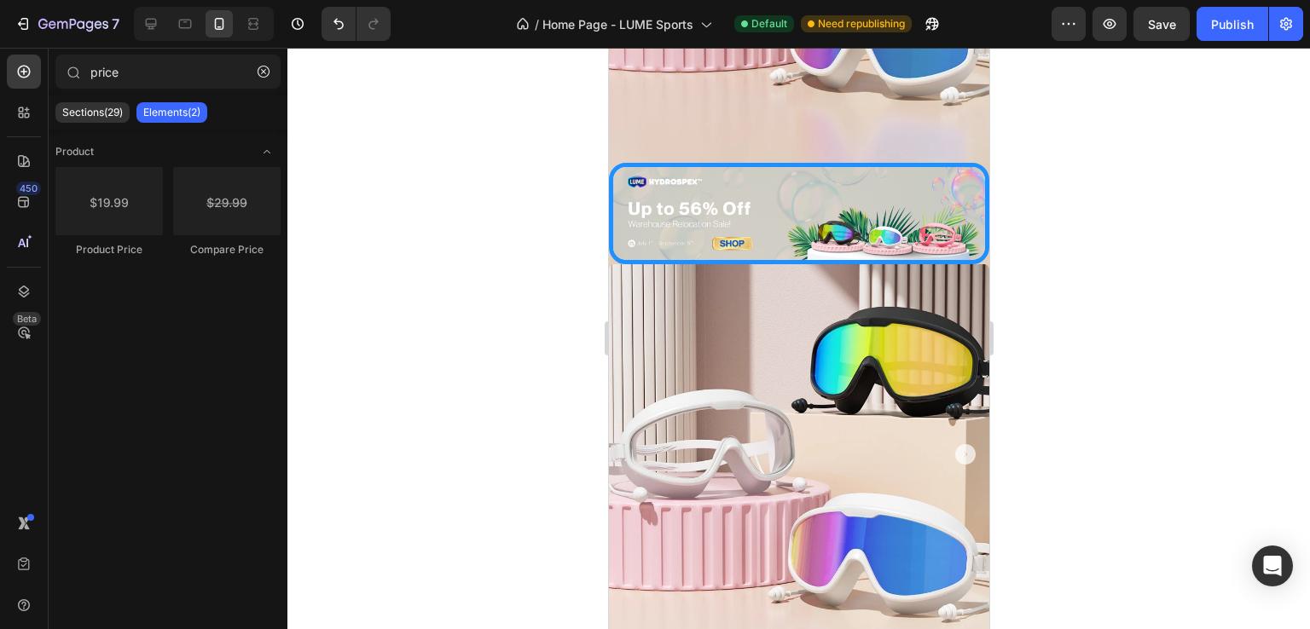
click at [411, 352] on div at bounding box center [798, 339] width 1022 height 582
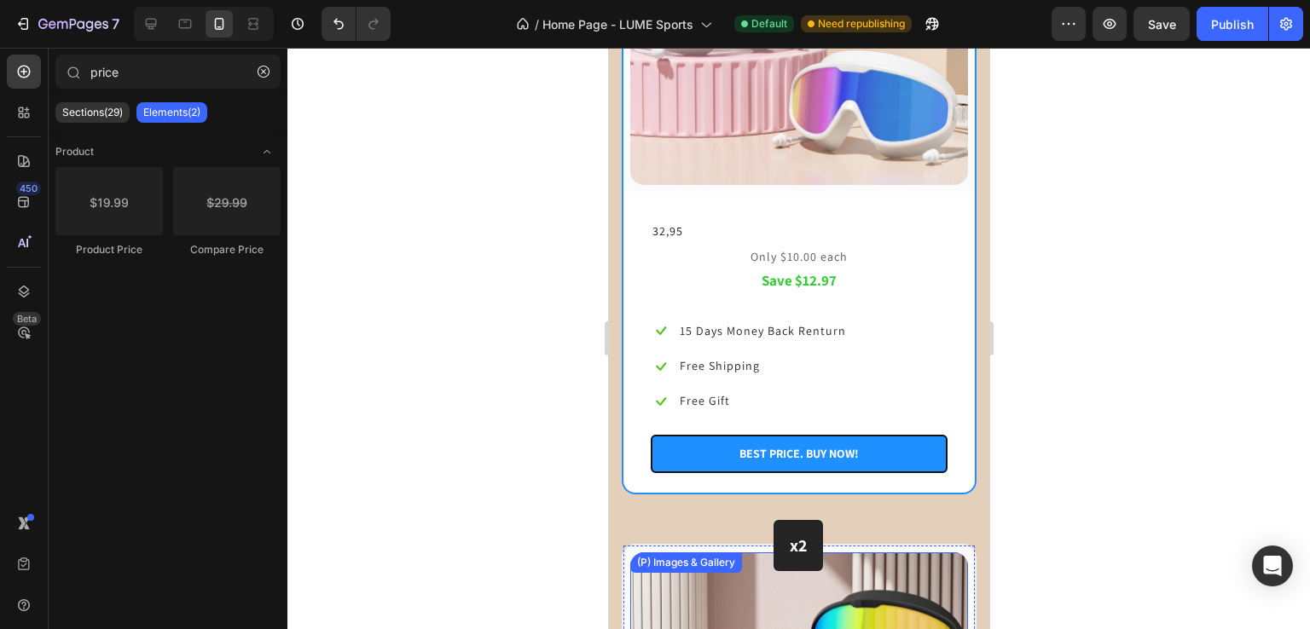
scroll to position [2389, 0]
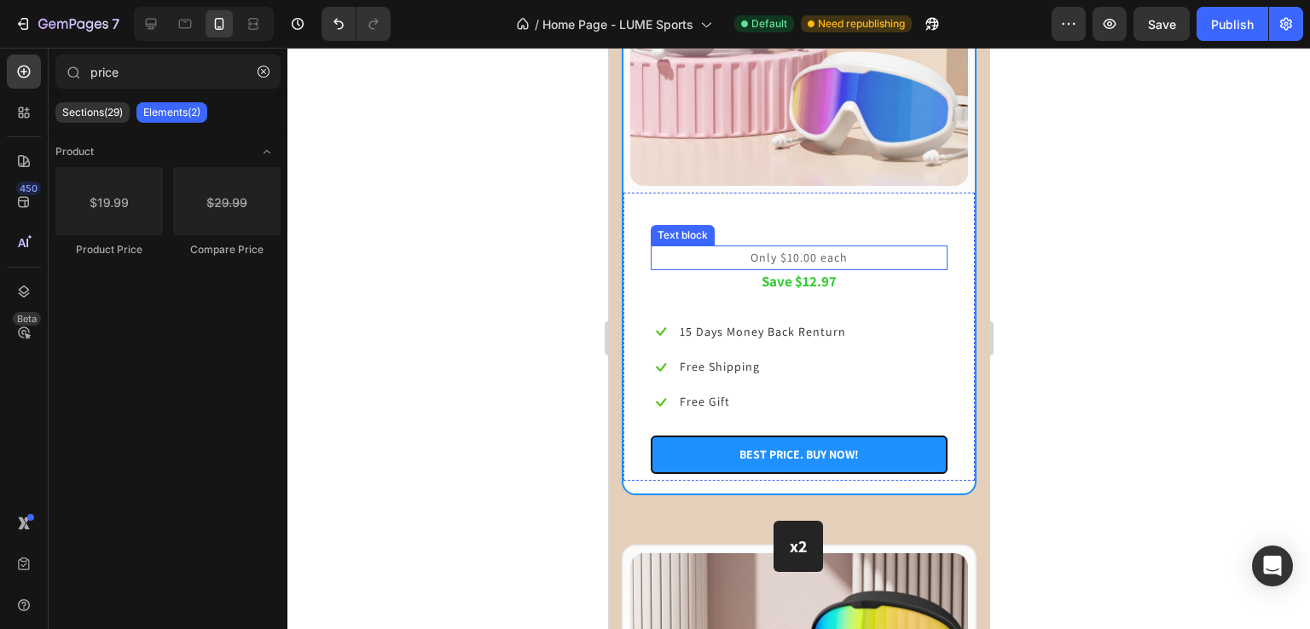
click at [685, 225] on div "Text block" at bounding box center [682, 235] width 64 height 20
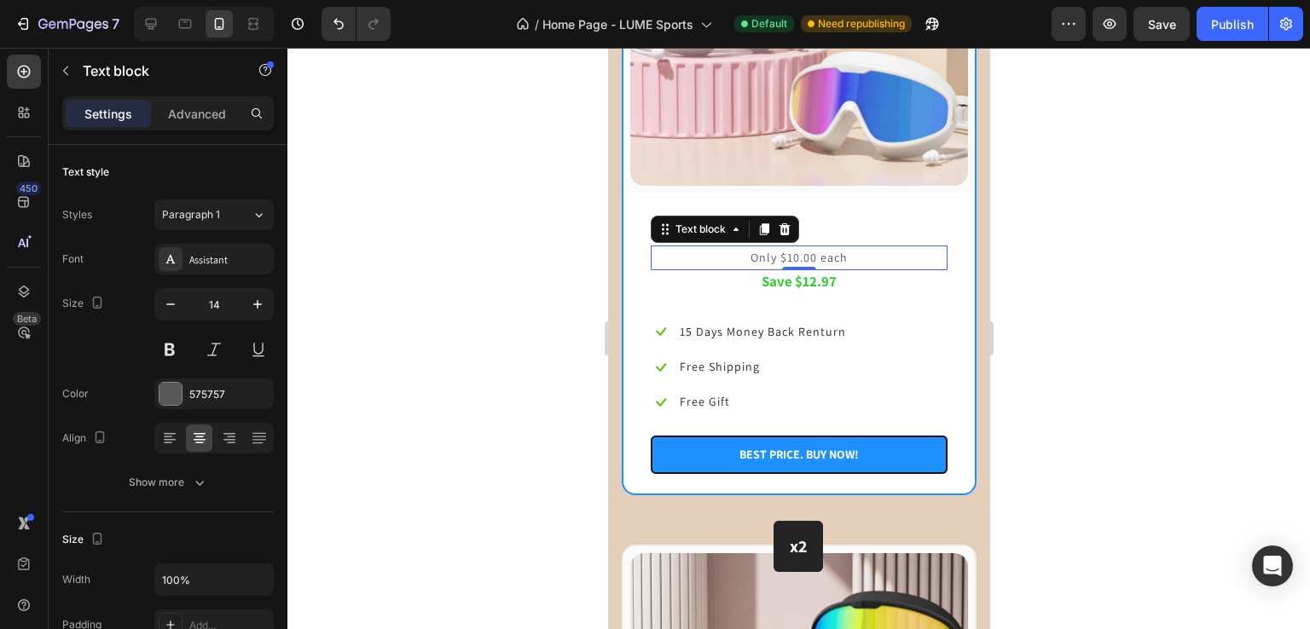
click at [426, 172] on div at bounding box center [798, 339] width 1022 height 582
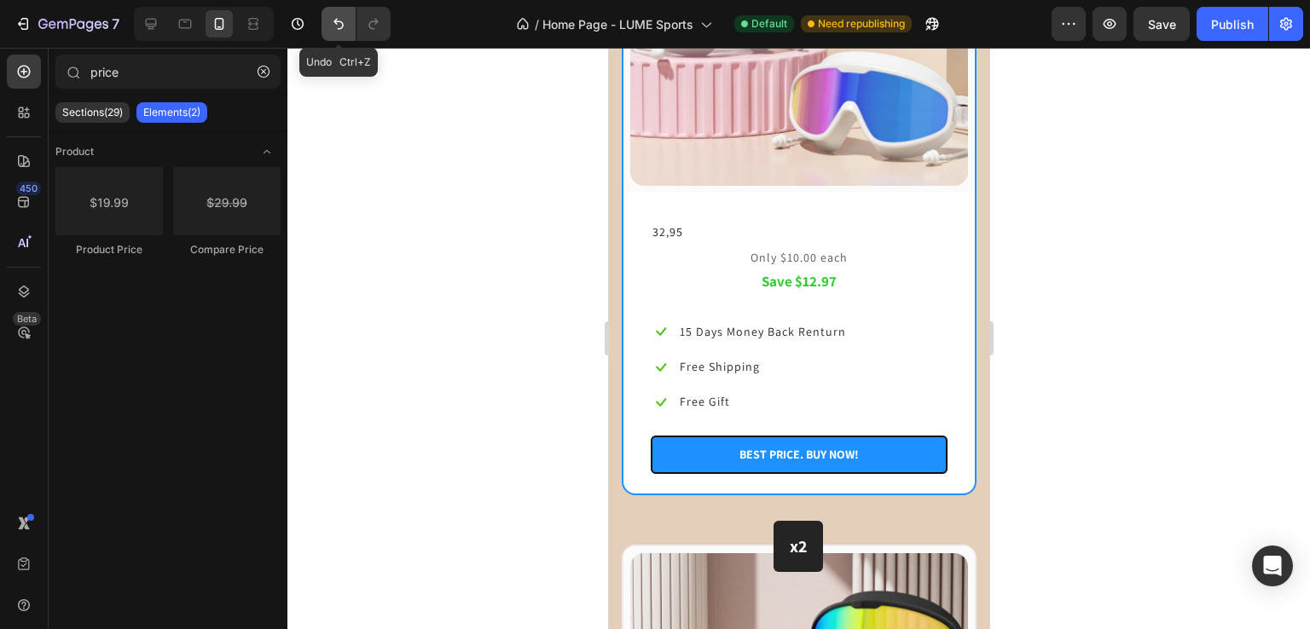
click at [334, 13] on button "Undo/Redo" at bounding box center [338, 24] width 34 height 34
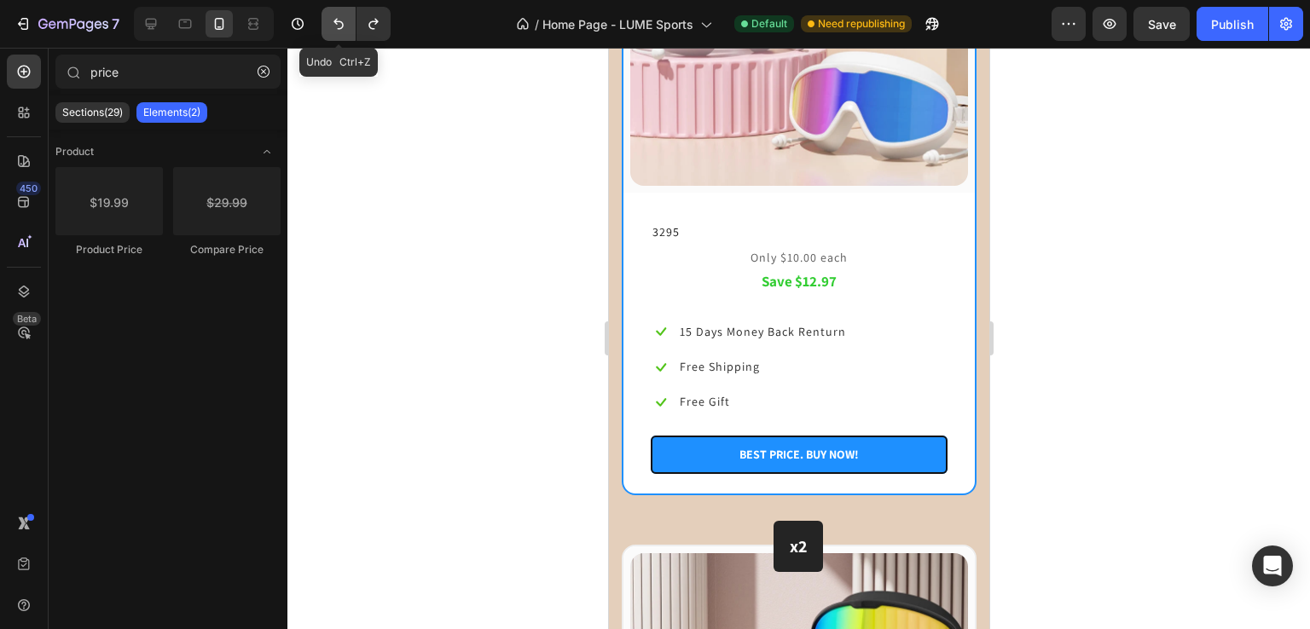
click at [334, 13] on button "Undo/Redo" at bounding box center [338, 24] width 34 height 34
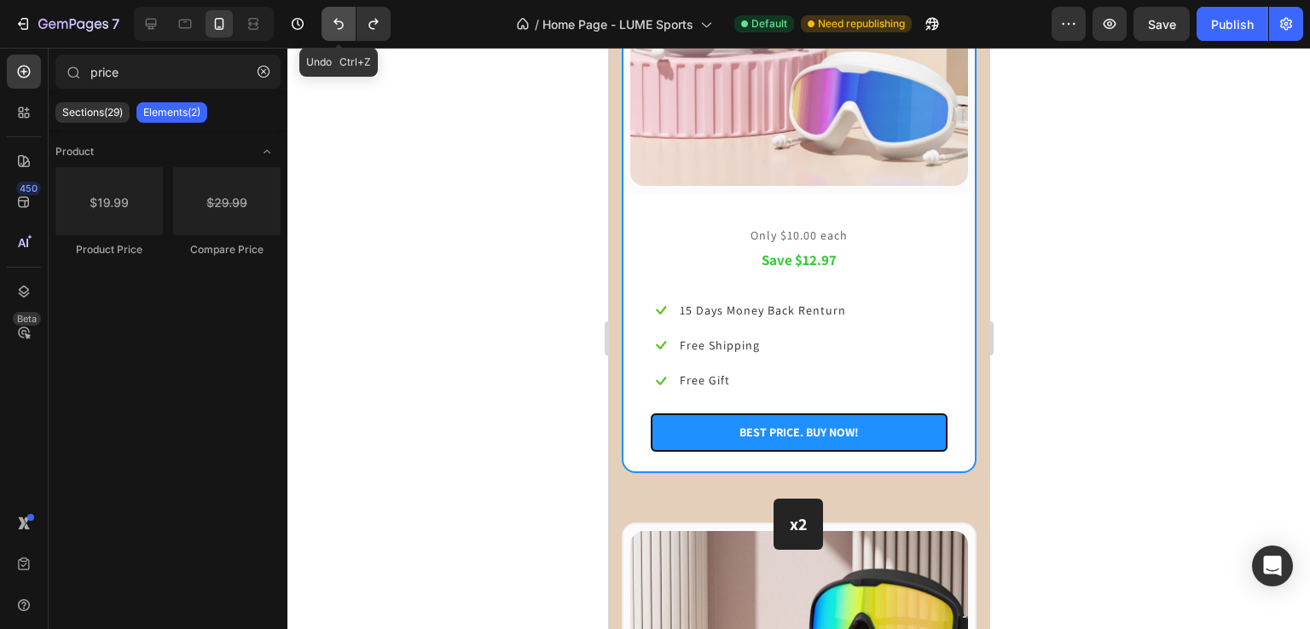
click at [334, 13] on button "Undo/Redo" at bounding box center [338, 24] width 34 height 34
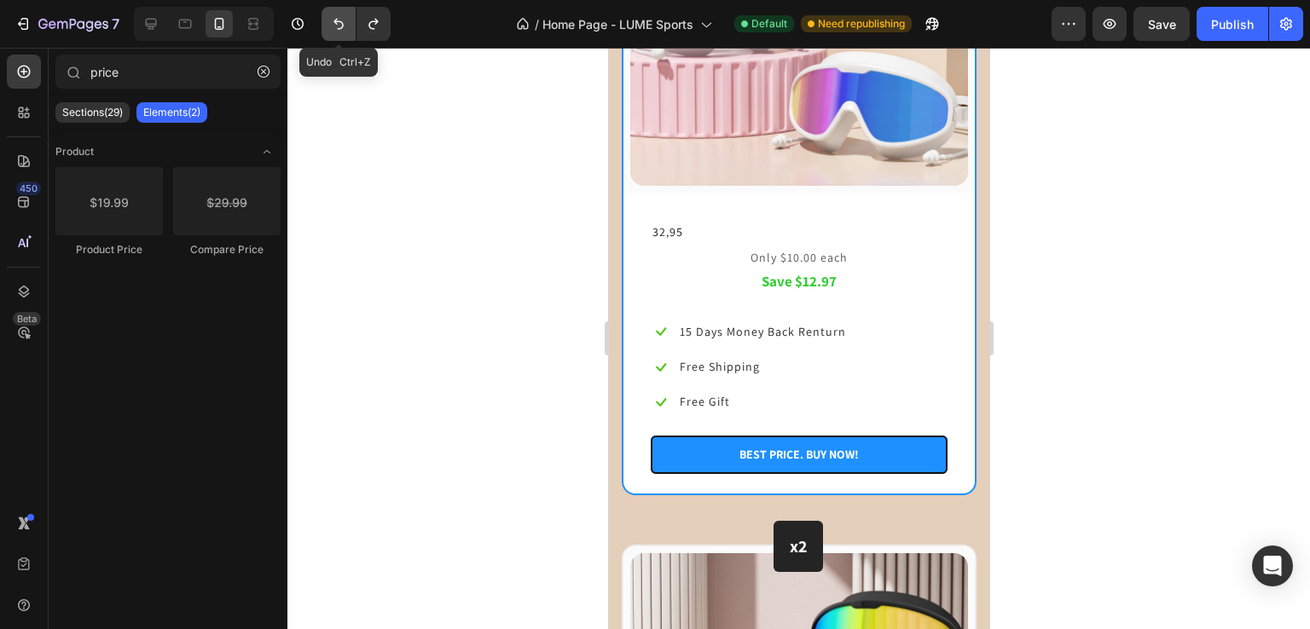
click at [334, 13] on button "Undo/Redo" at bounding box center [338, 24] width 34 height 34
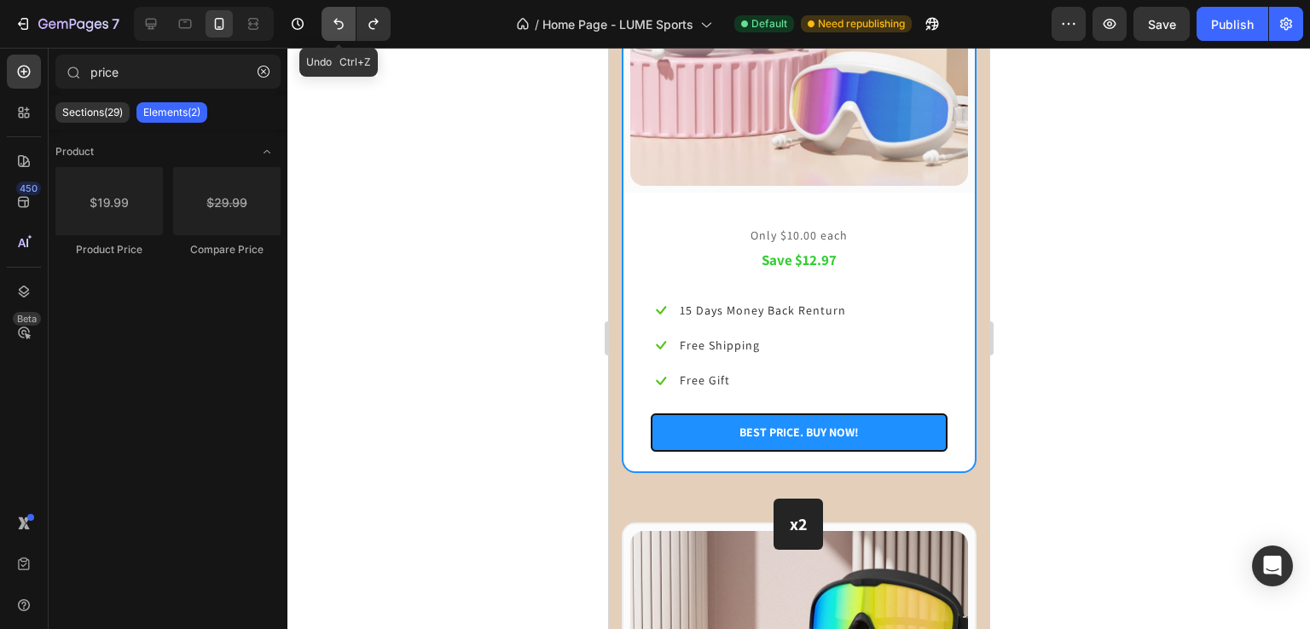
click at [334, 13] on button "Undo/Redo" at bounding box center [338, 24] width 34 height 34
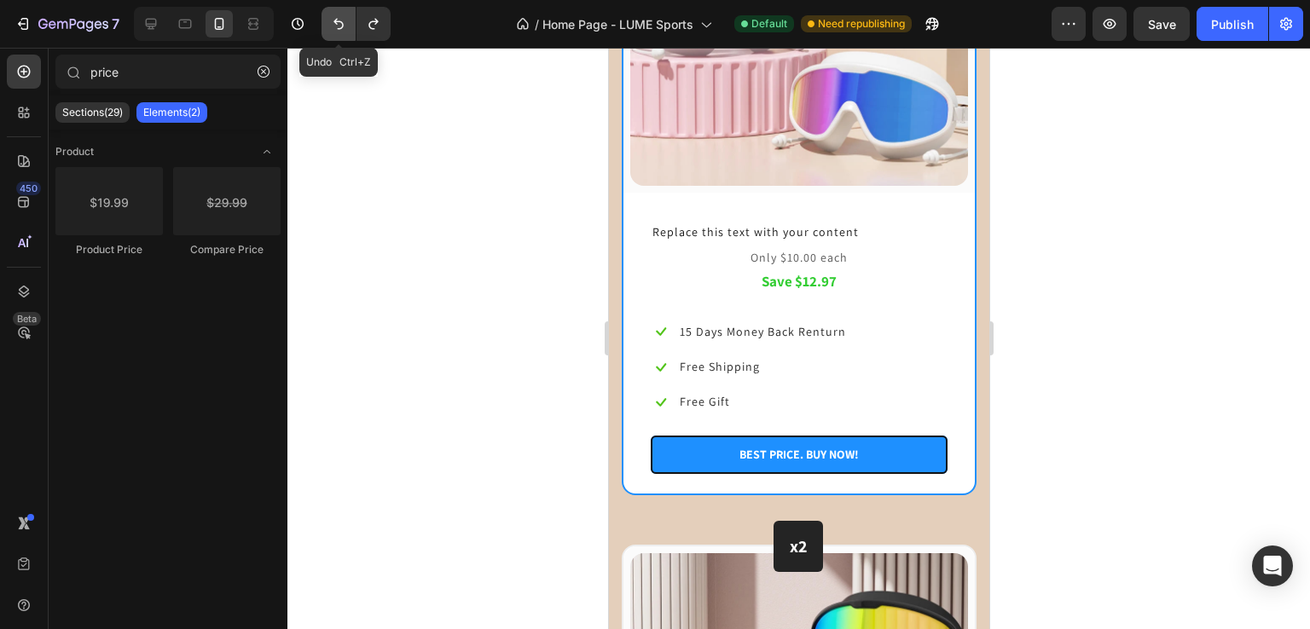
click at [334, 13] on button "Undo/Redo" at bounding box center [338, 24] width 34 height 34
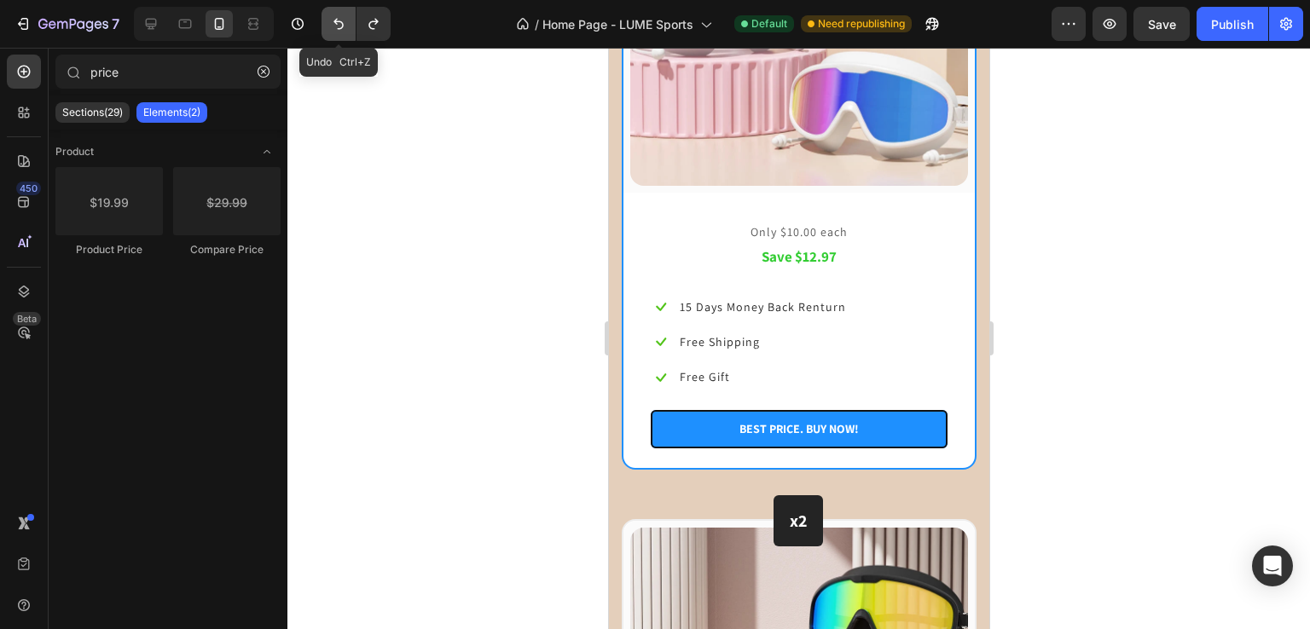
click at [334, 13] on button "Undo/Redo" at bounding box center [338, 24] width 34 height 34
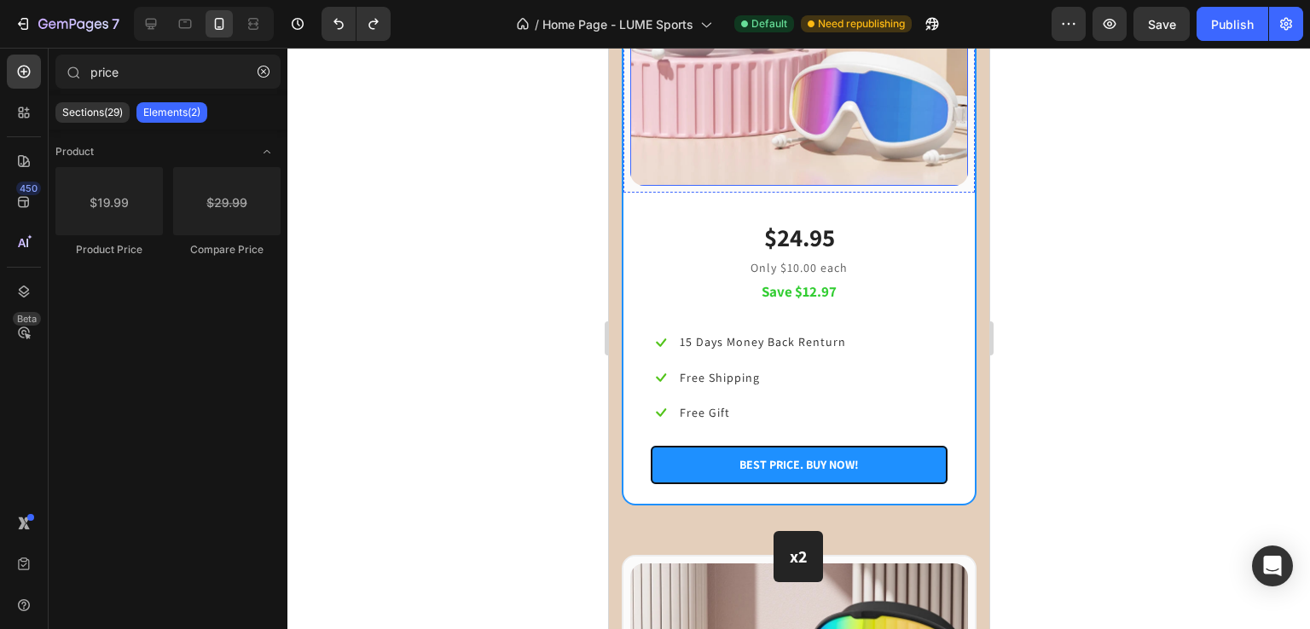
click at [697, 119] on img at bounding box center [798, 17] width 338 height 338
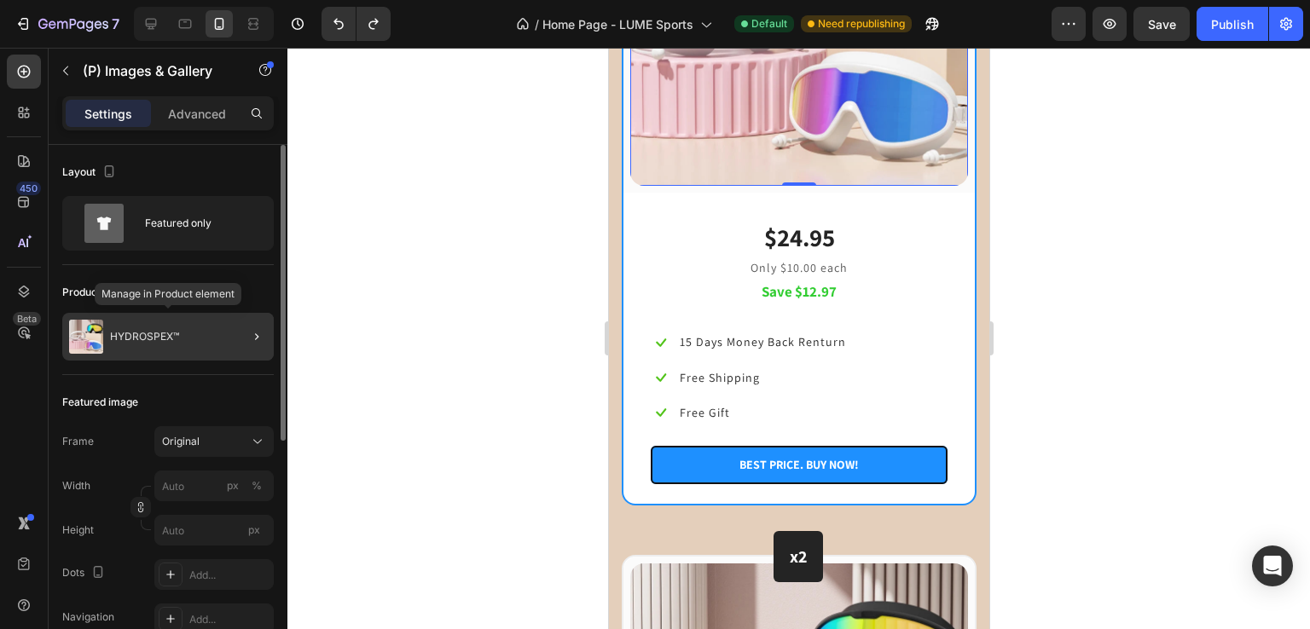
click at [133, 331] on p "HYDROSPEX™" at bounding box center [144, 337] width 69 height 12
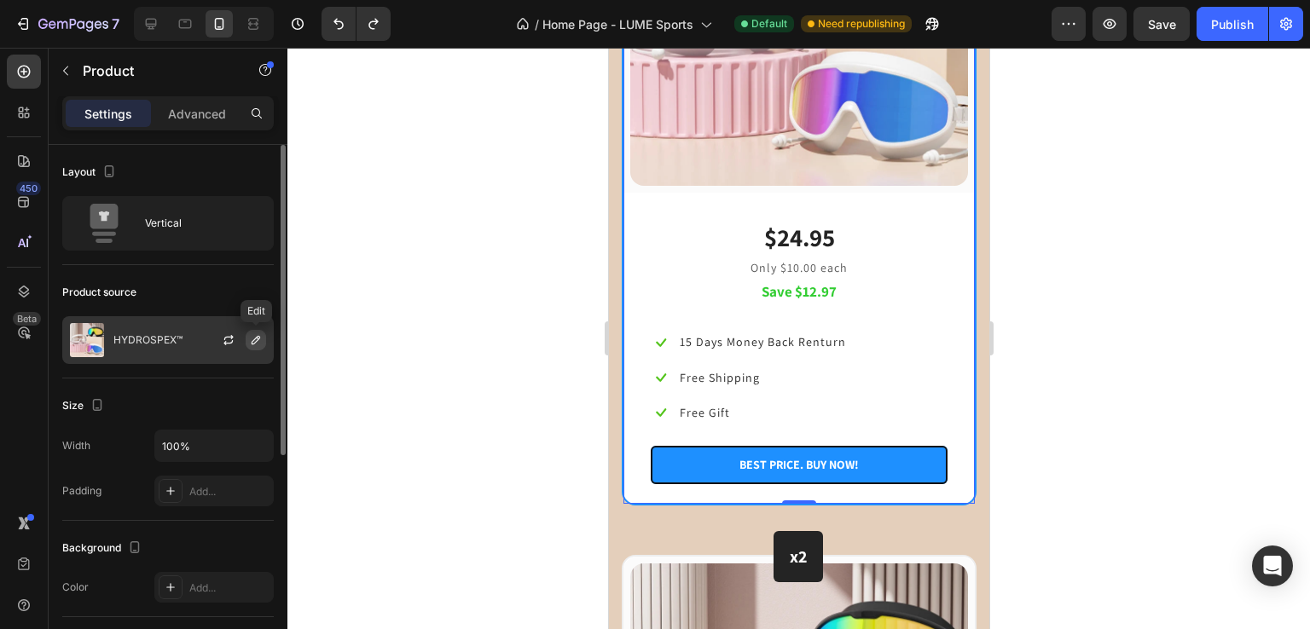
click at [256, 349] on button "button" at bounding box center [256, 340] width 20 height 20
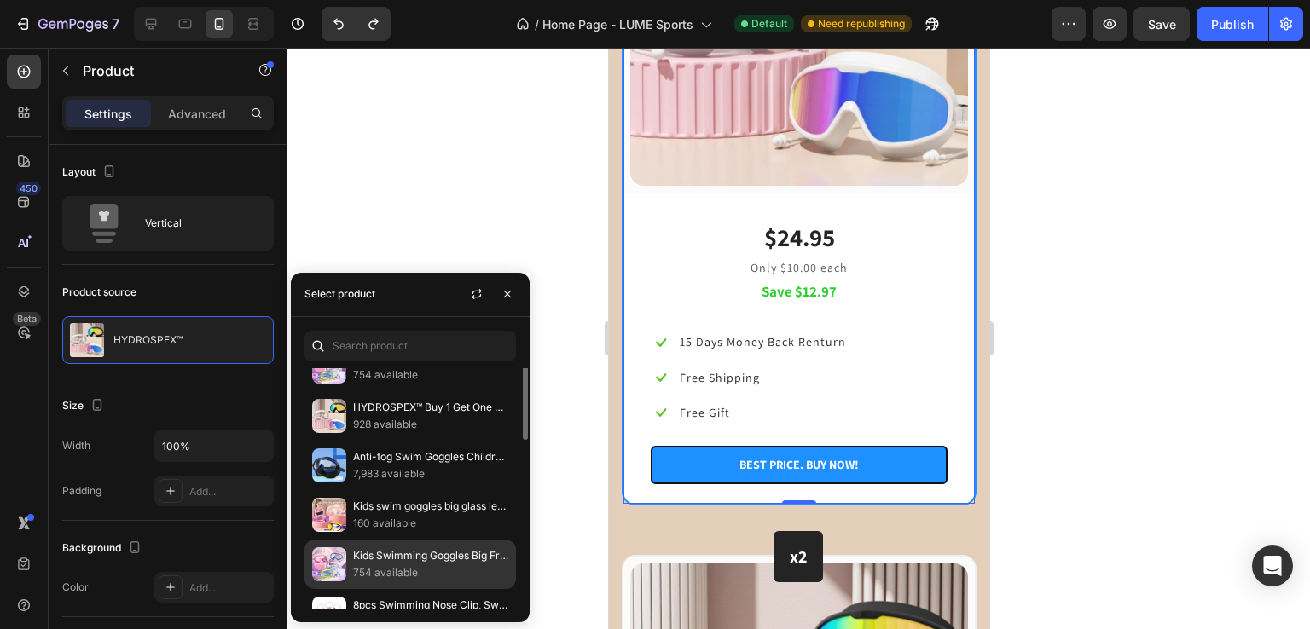
scroll to position [0, 0]
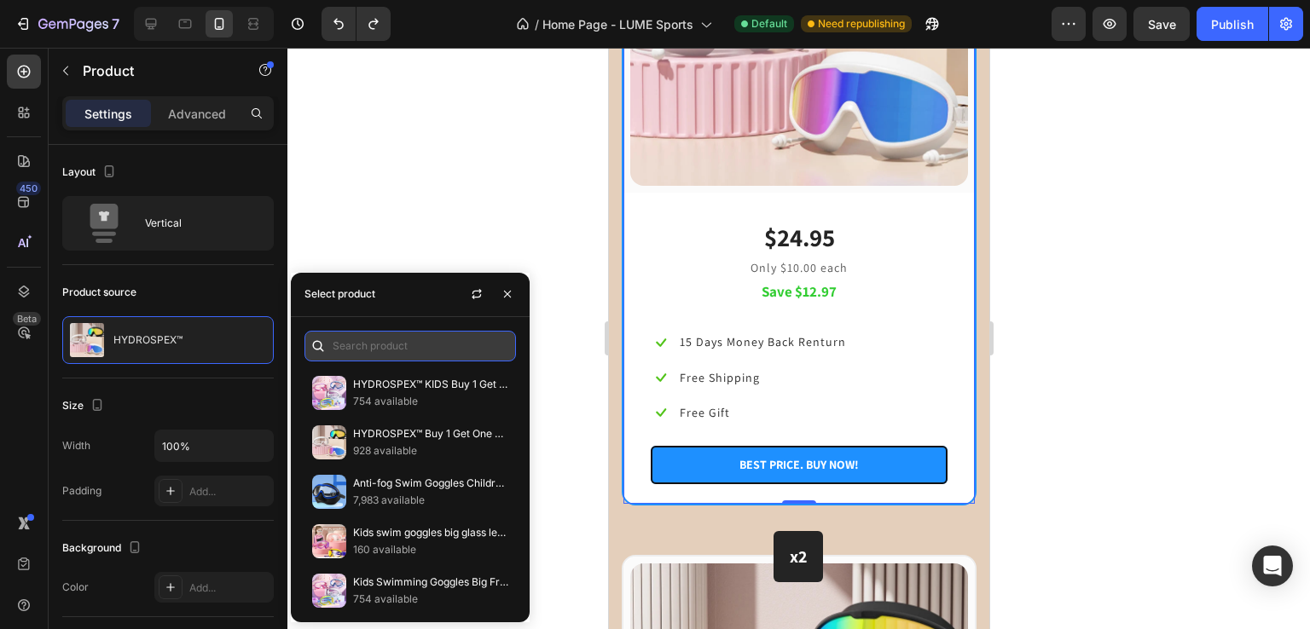
click at [384, 350] on input "text" at bounding box center [409, 346] width 211 height 31
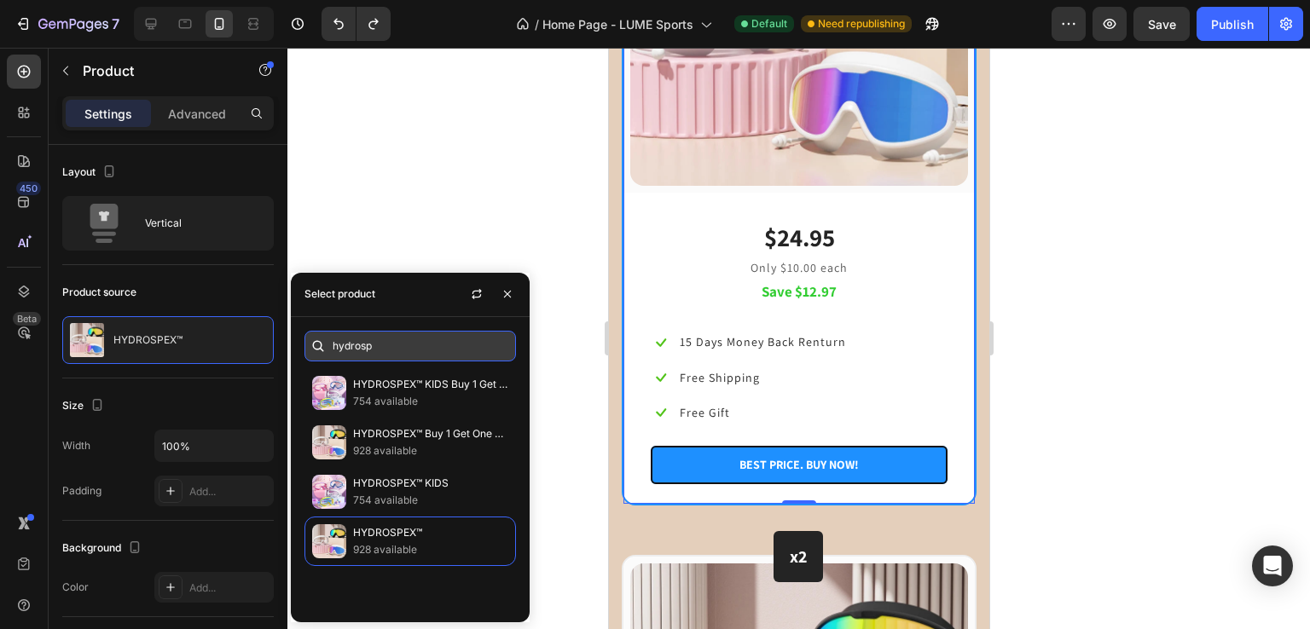
type input "hydrospe"
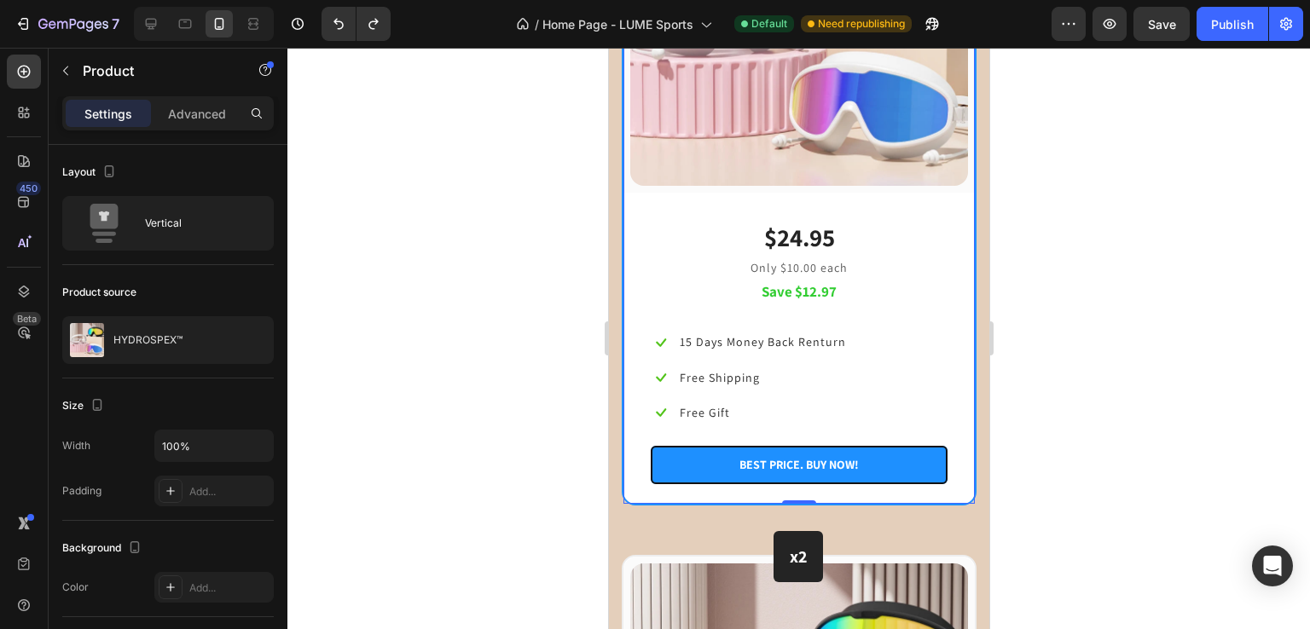
click at [417, 212] on div at bounding box center [798, 339] width 1022 height 582
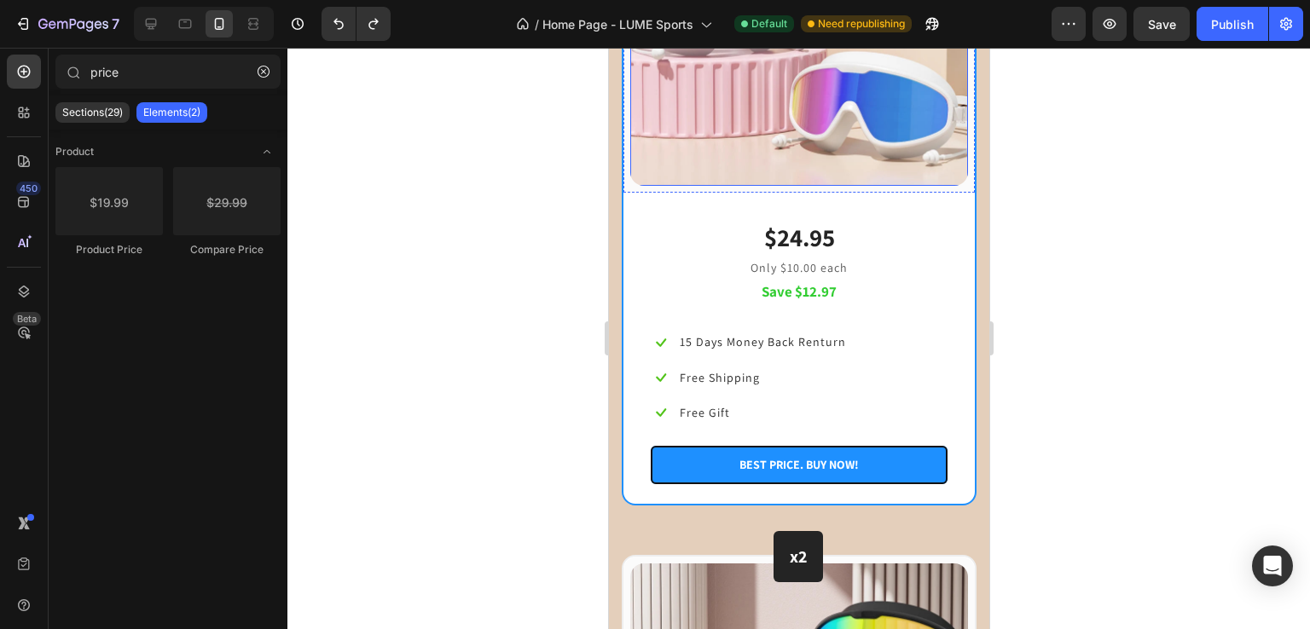
click at [773, 117] on img at bounding box center [798, 17] width 338 height 338
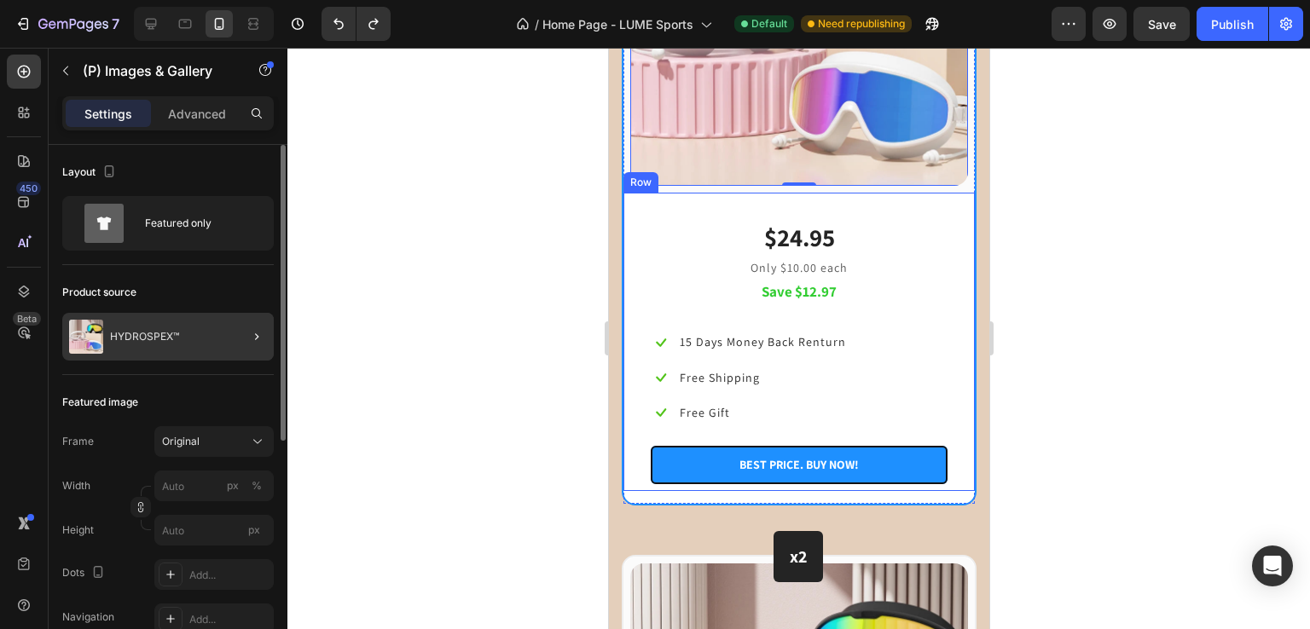
click at [259, 346] on div at bounding box center [250, 337] width 48 height 48
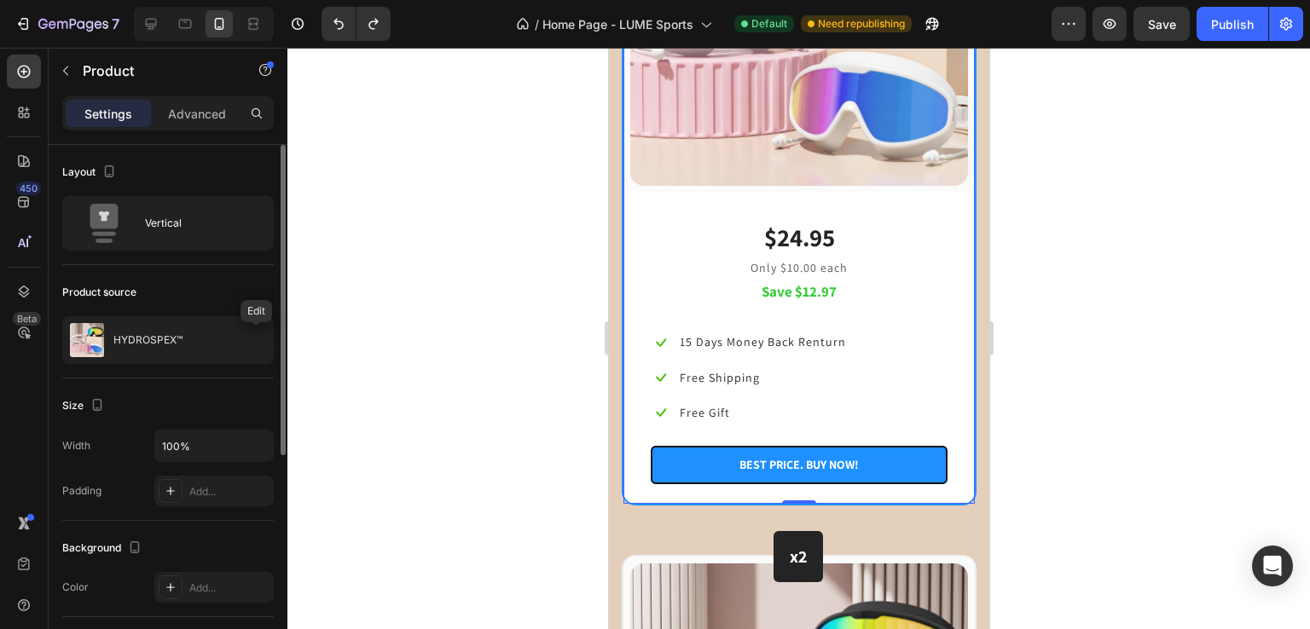
click at [0, 0] on button "button" at bounding box center [0, 0] width 0 height 0
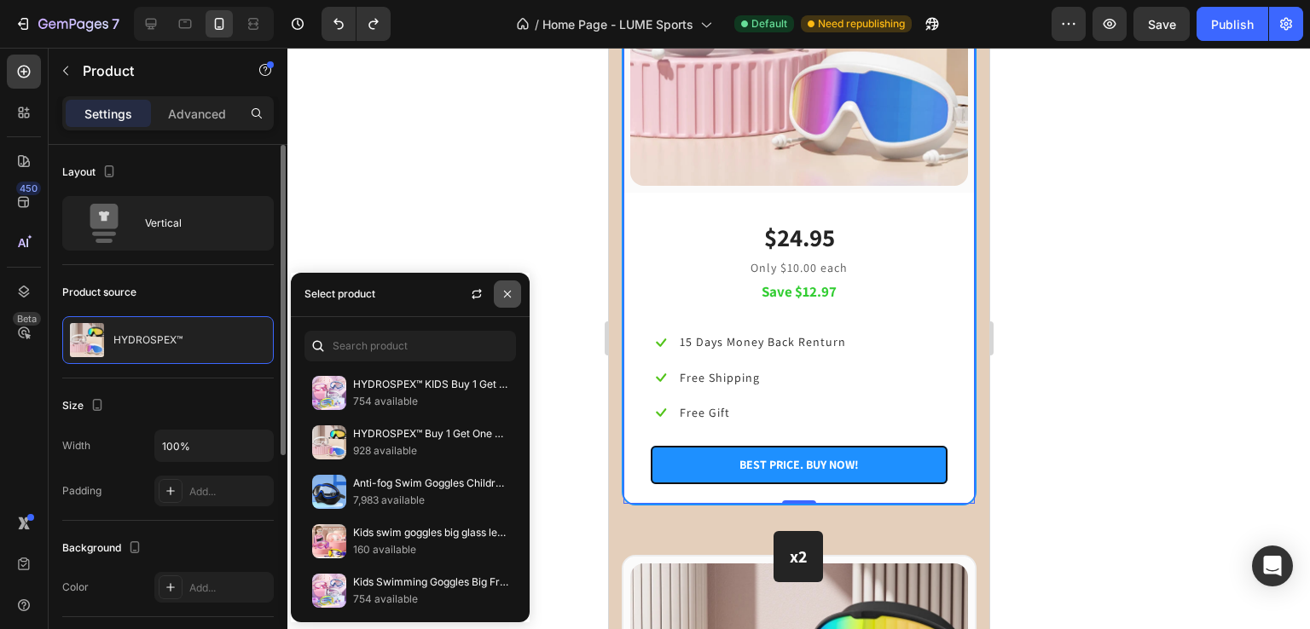
click at [506, 287] on button "button" at bounding box center [507, 294] width 27 height 27
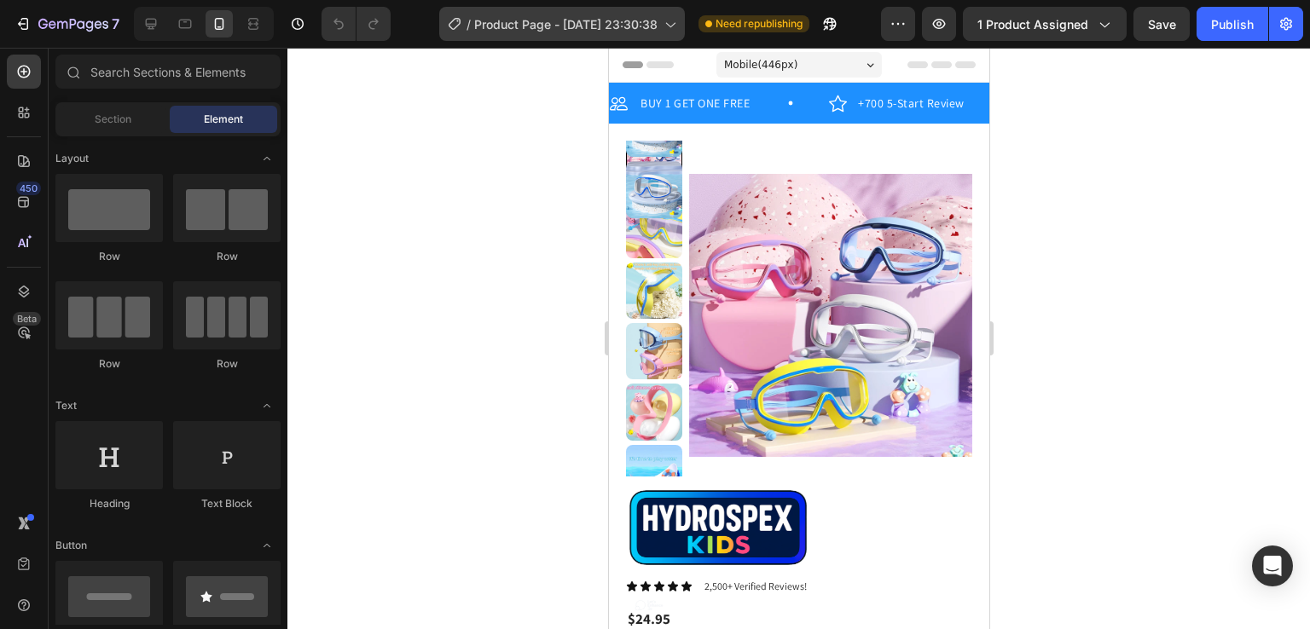
scroll to position [70, 0]
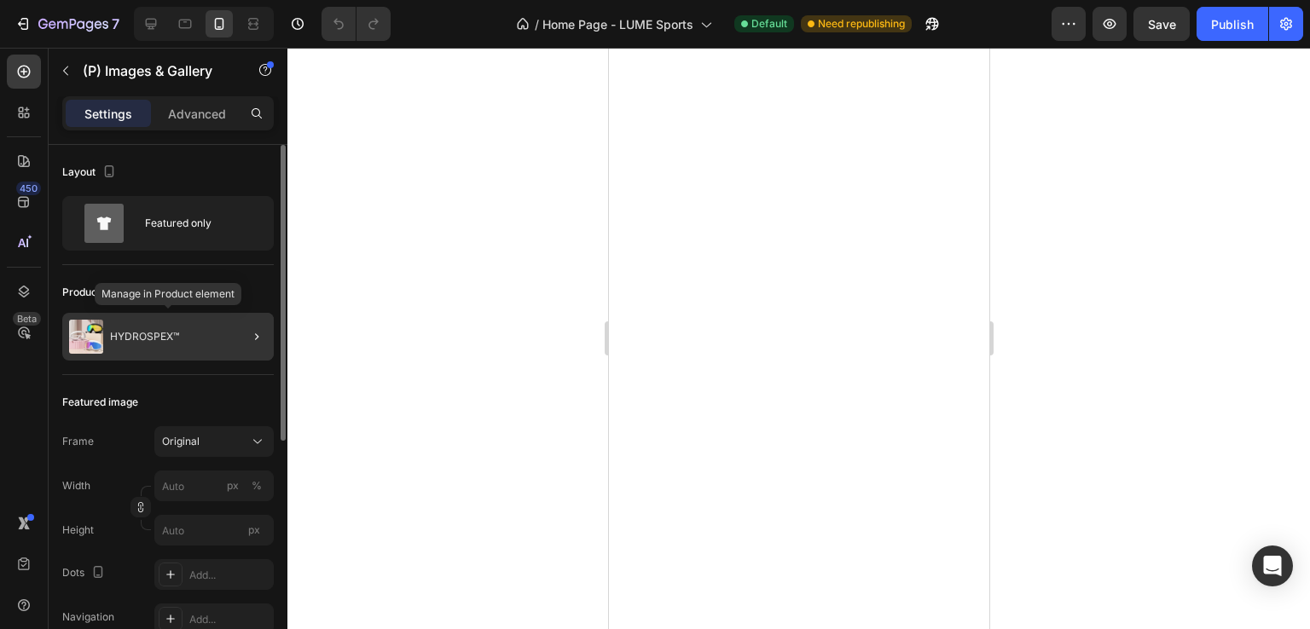
click at [215, 345] on div "HYDROSPEX™" at bounding box center [167, 337] width 211 height 48
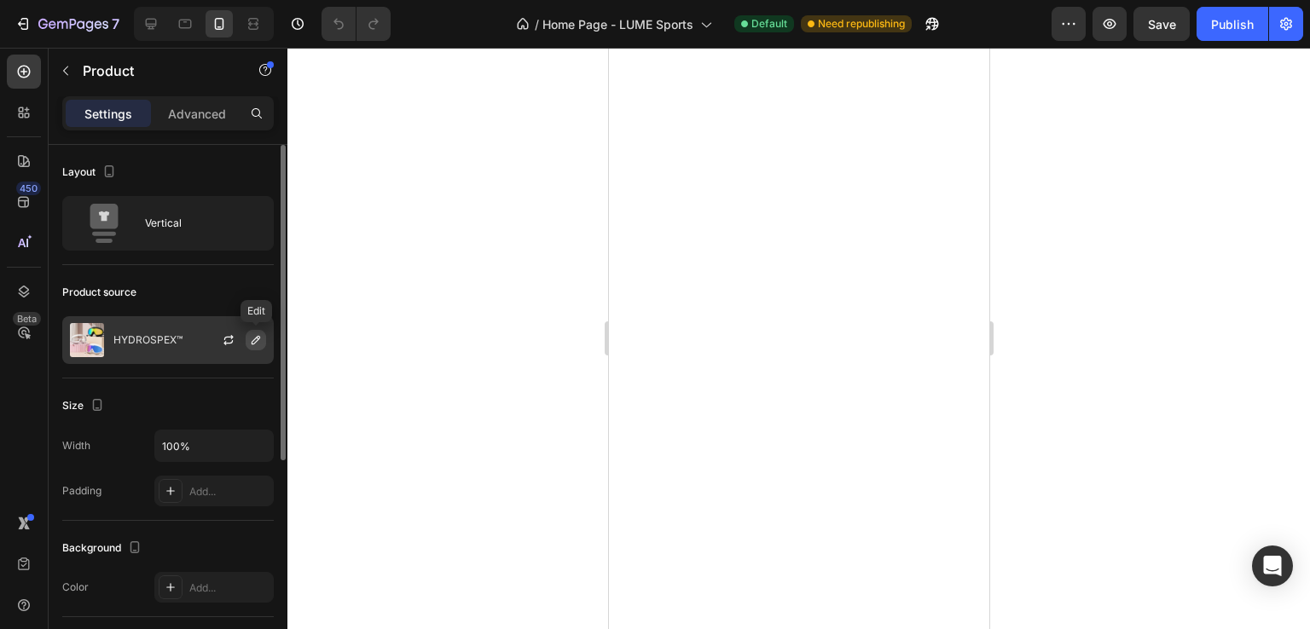
click at [258, 339] on icon "button" at bounding box center [256, 340] width 9 height 9
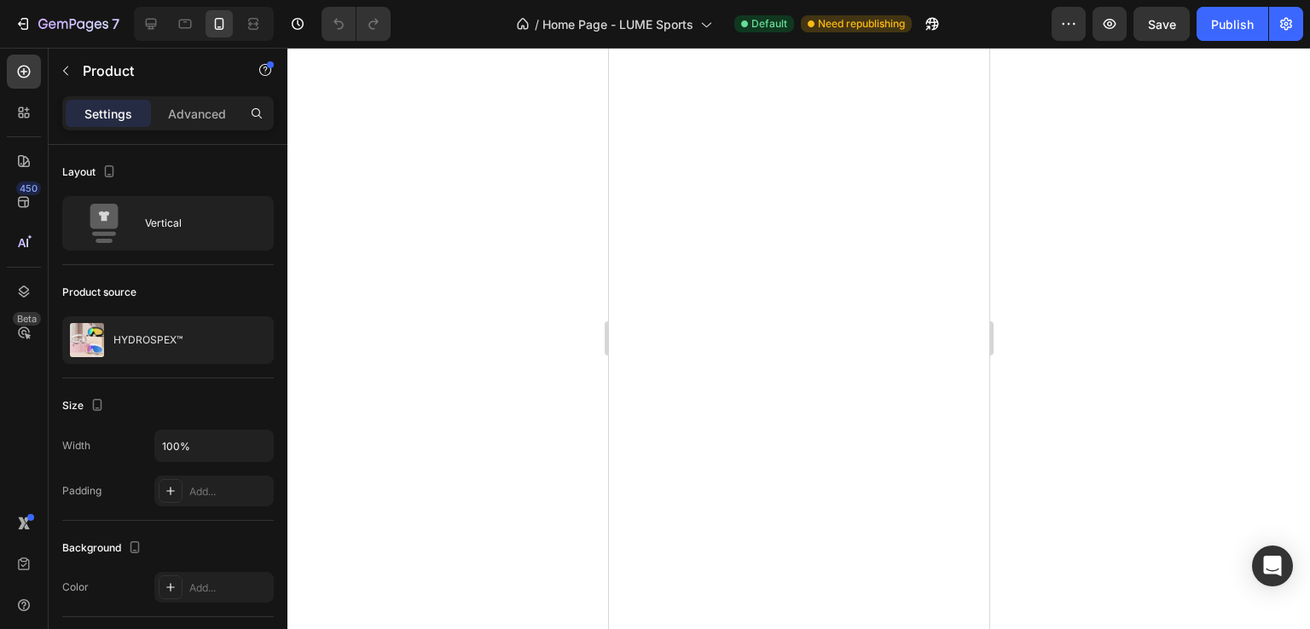
click at [445, 182] on div at bounding box center [798, 339] width 1022 height 582
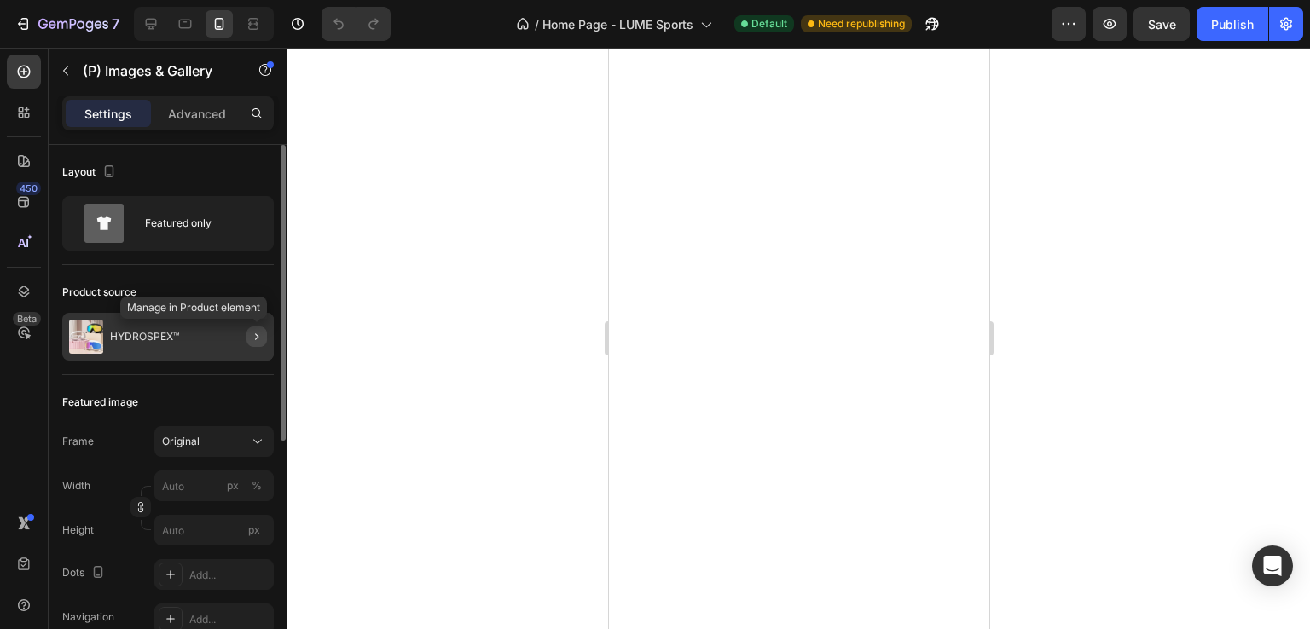
click at [256, 336] on icon "button" at bounding box center [257, 337] width 14 height 14
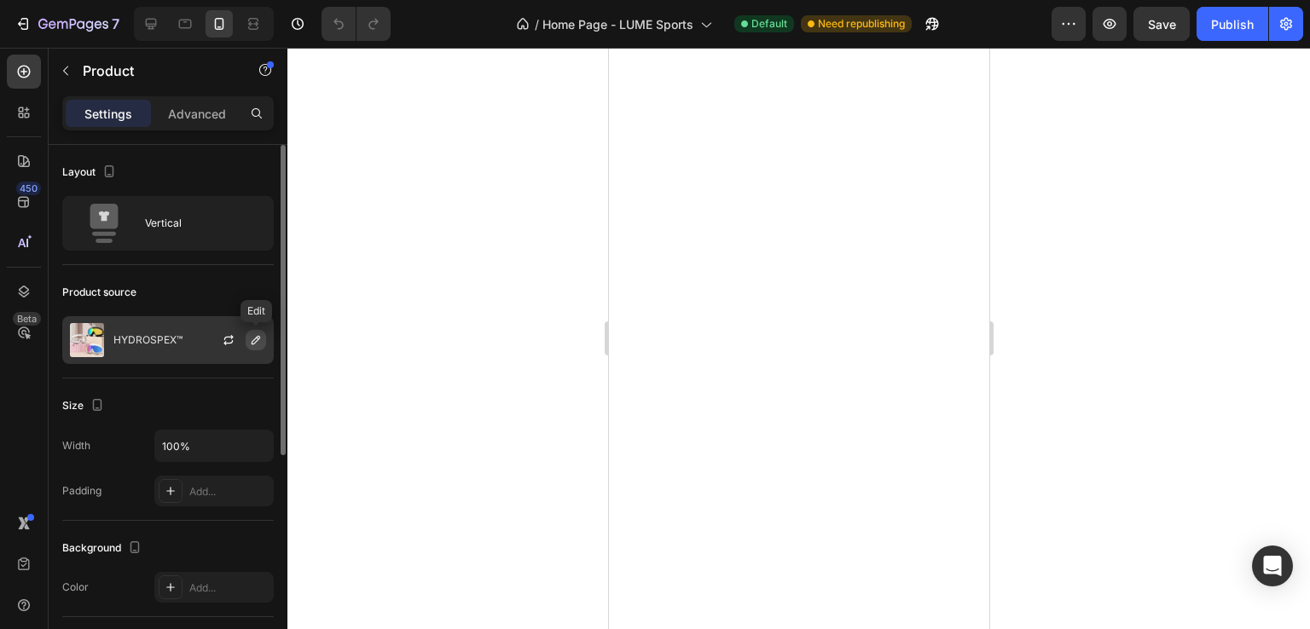
click at [252, 341] on icon "button" at bounding box center [256, 340] width 9 height 9
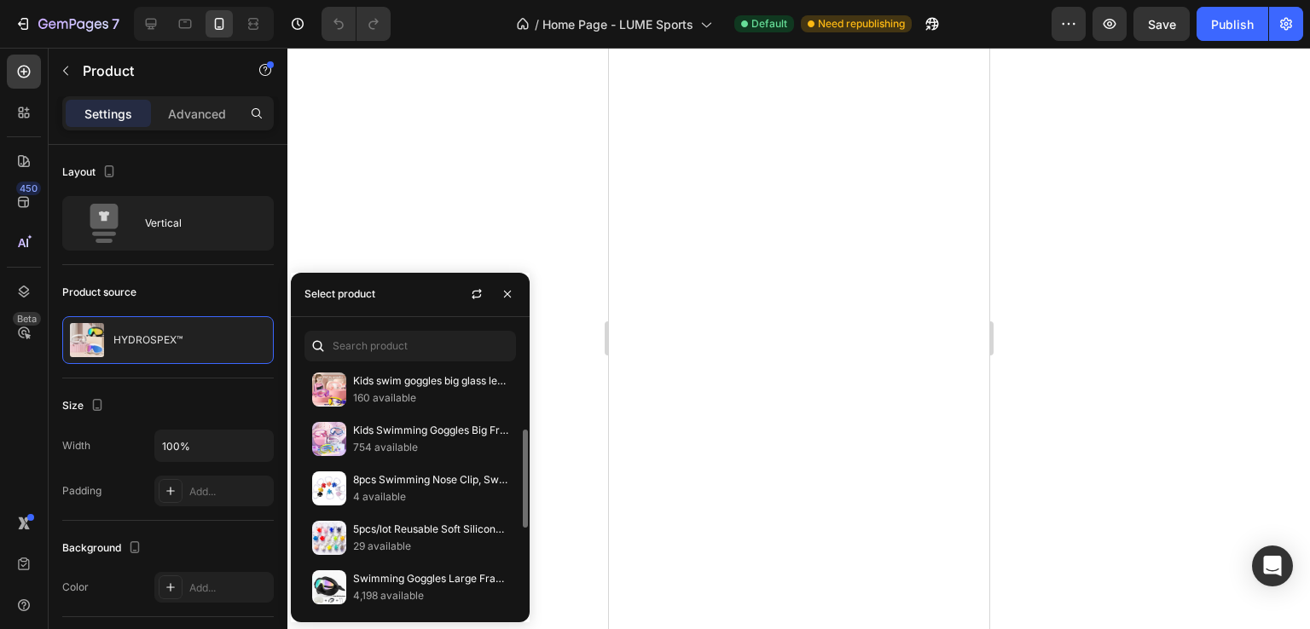
scroll to position [153, 0]
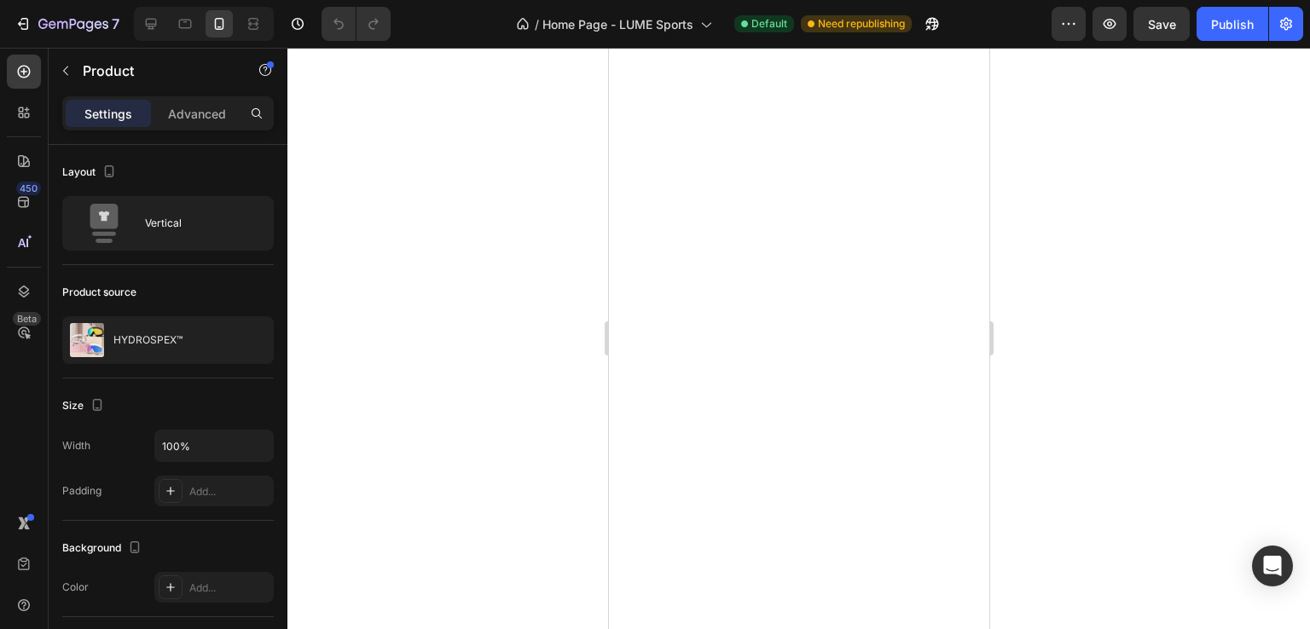
click at [440, 157] on div at bounding box center [798, 339] width 1022 height 582
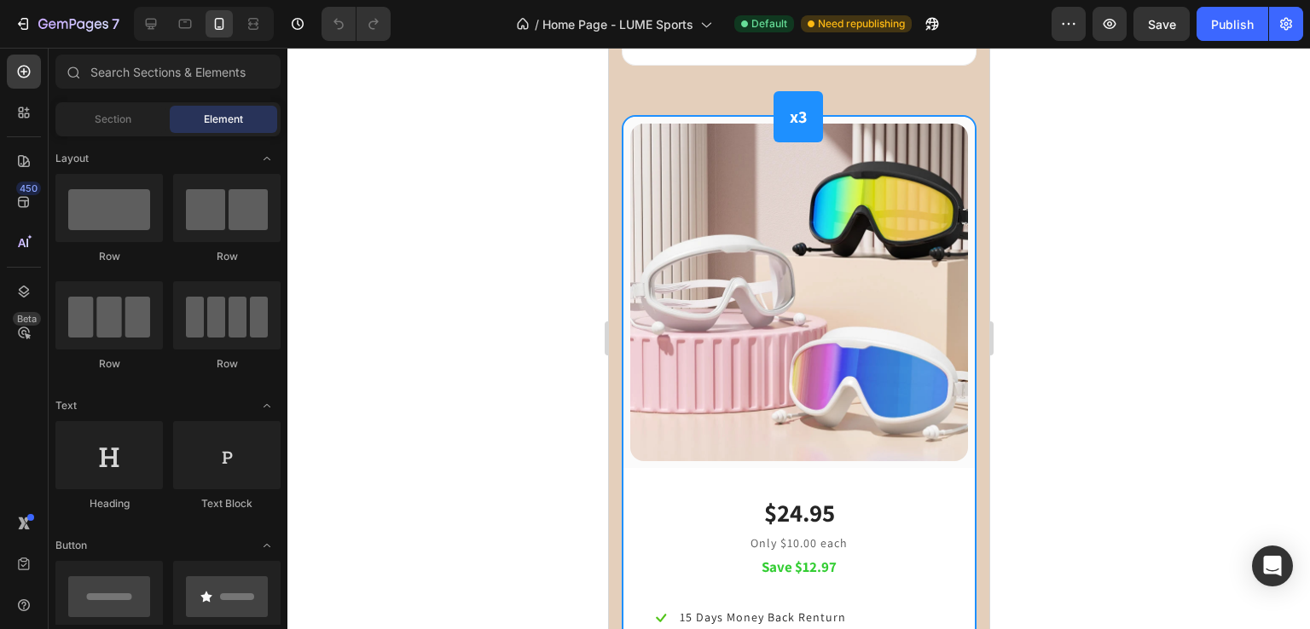
scroll to position [2113, 0]
click at [809, 385] on img at bounding box center [798, 293] width 338 height 338
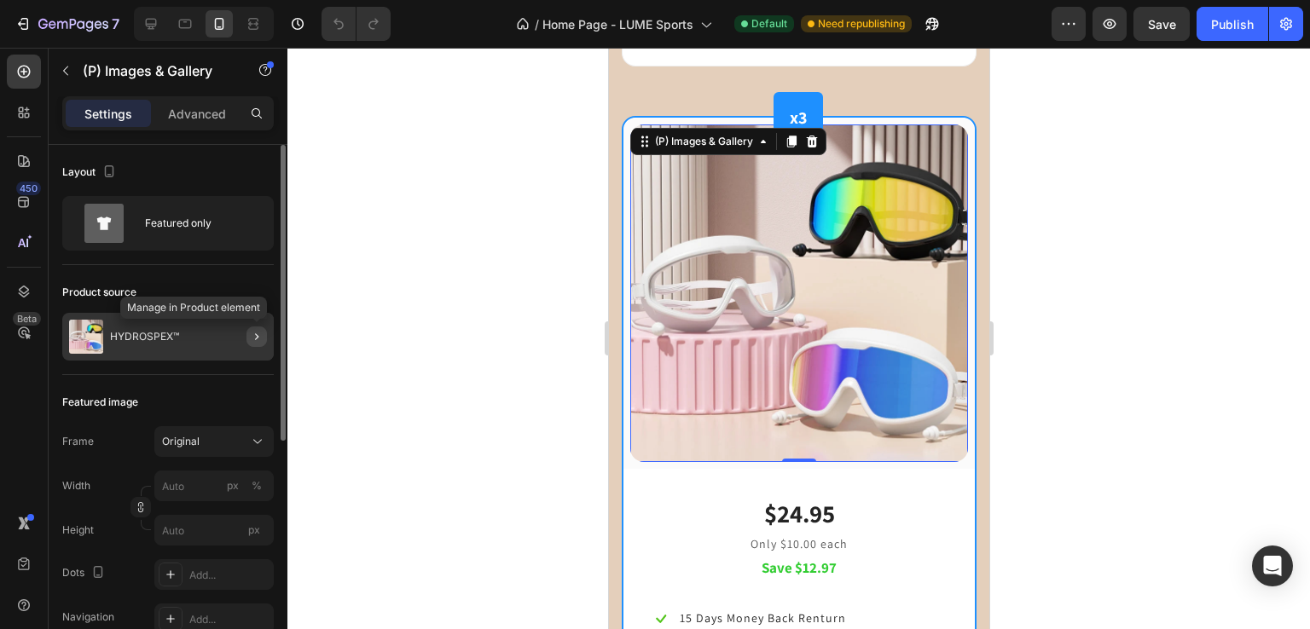
click at [260, 339] on icon "button" at bounding box center [257, 337] width 14 height 14
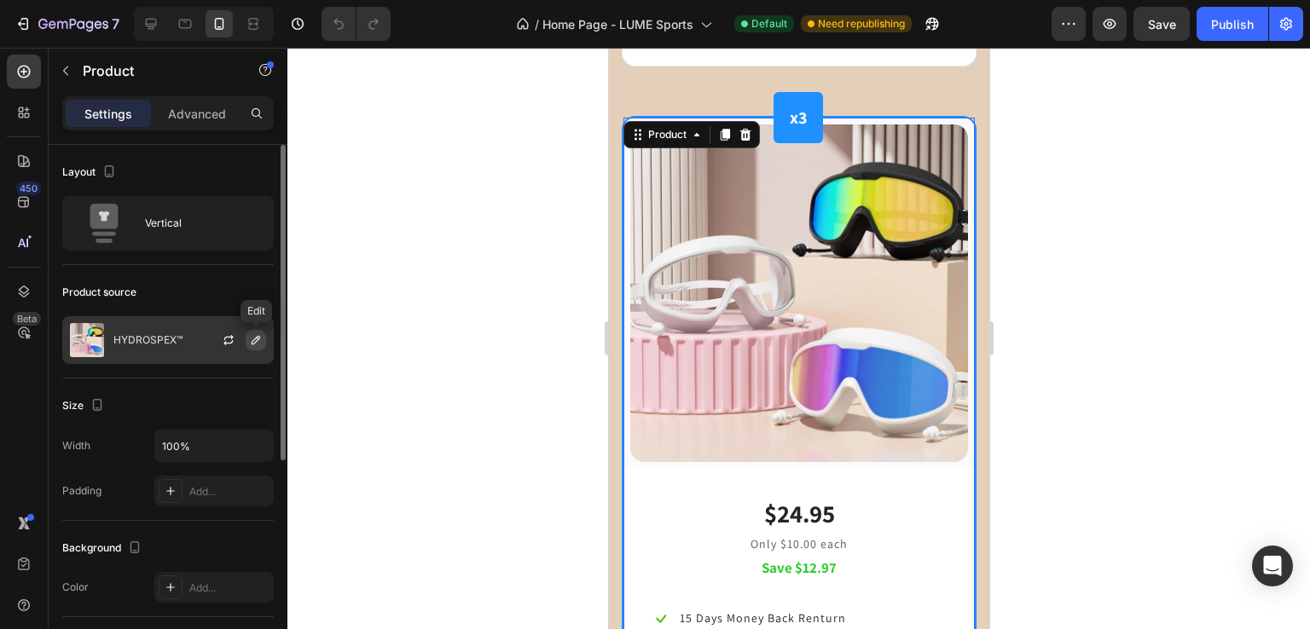
click at [252, 340] on icon "button" at bounding box center [256, 340] width 9 height 9
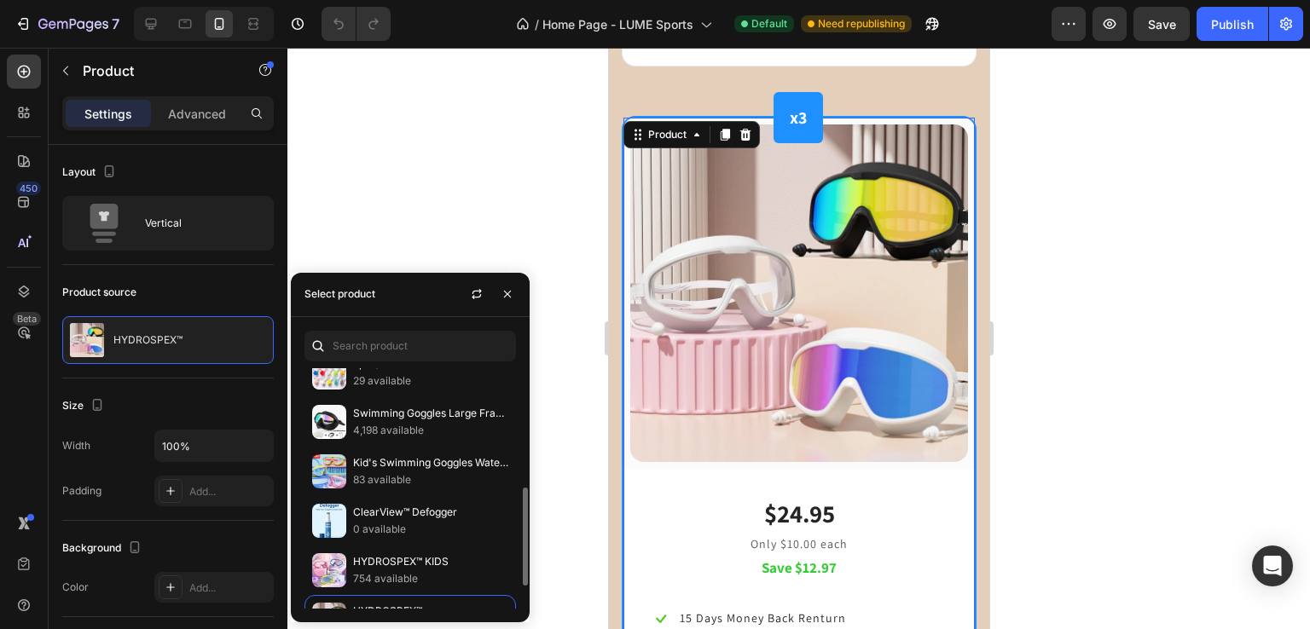
scroll to position [348, 0]
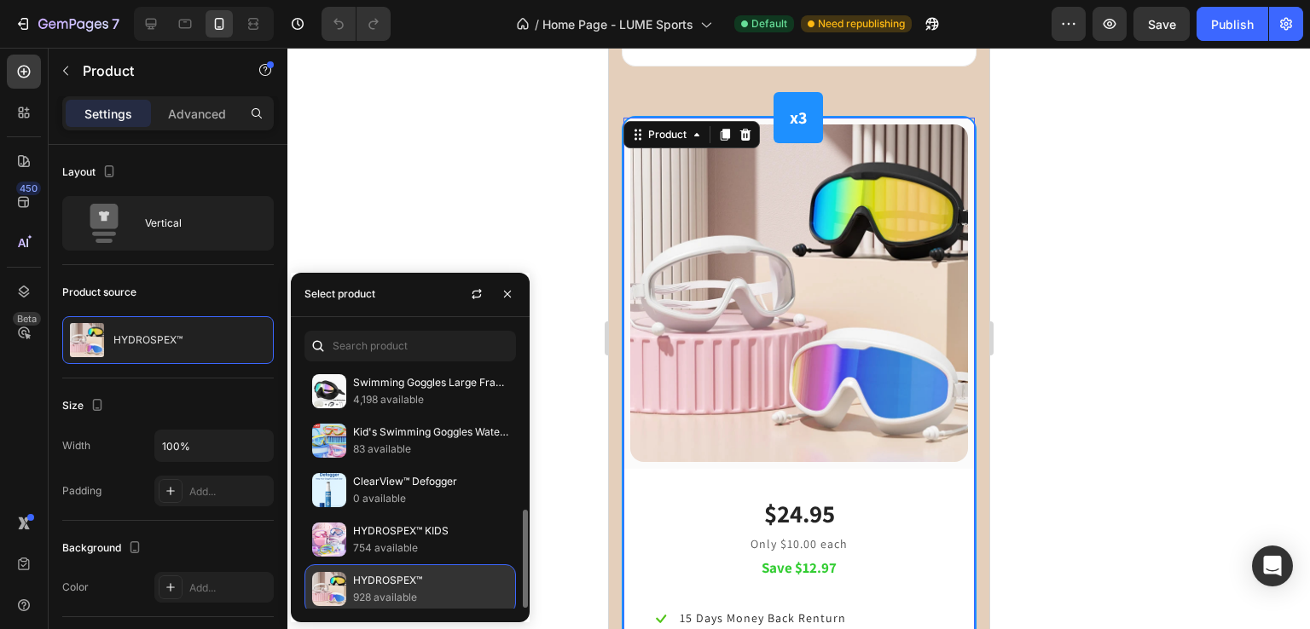
click at [471, 589] on p "928 available" at bounding box center [430, 597] width 155 height 17
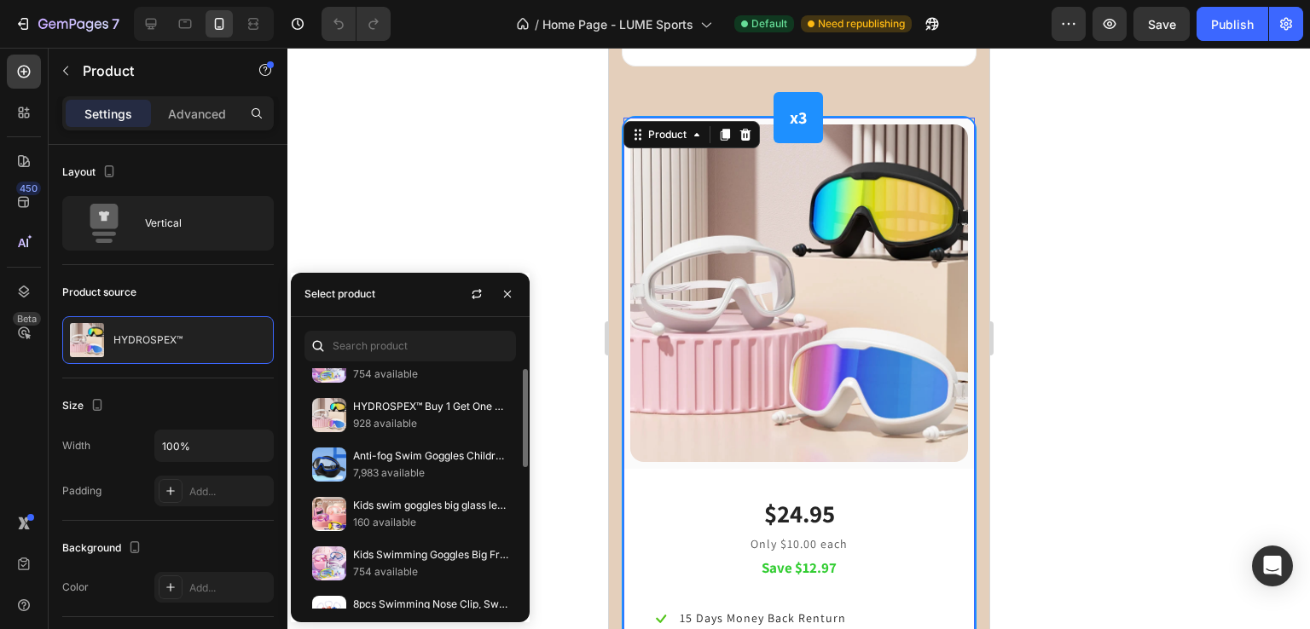
scroll to position [0, 0]
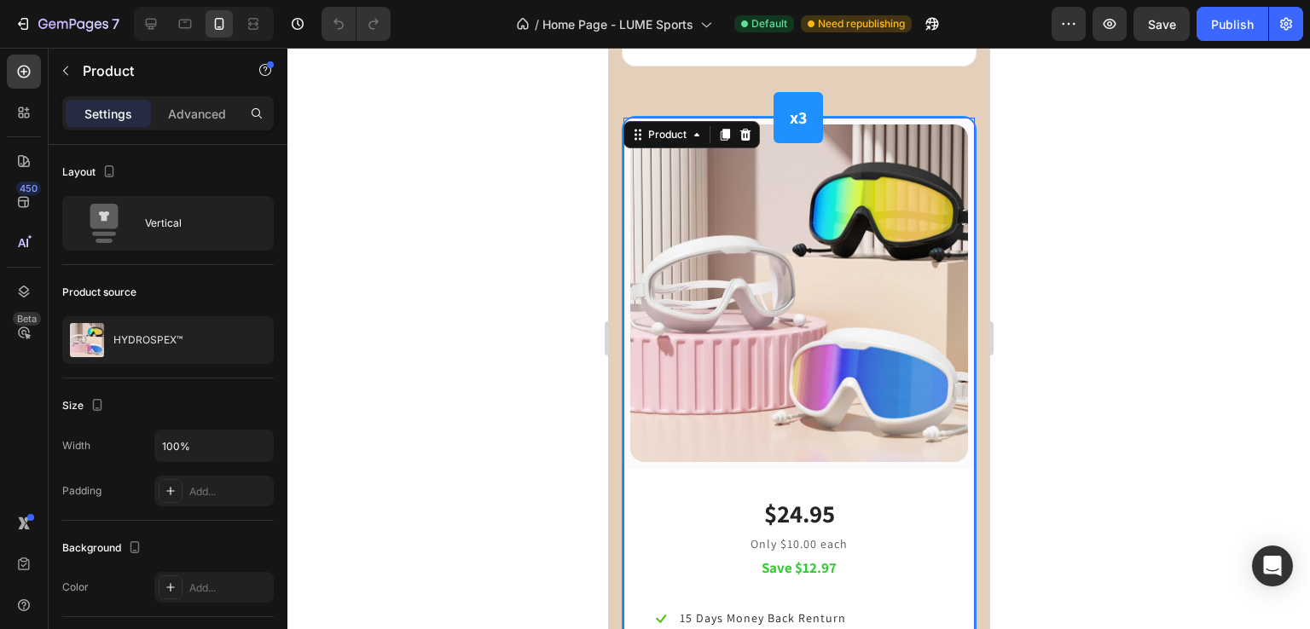
click at [460, 223] on div at bounding box center [798, 339] width 1022 height 582
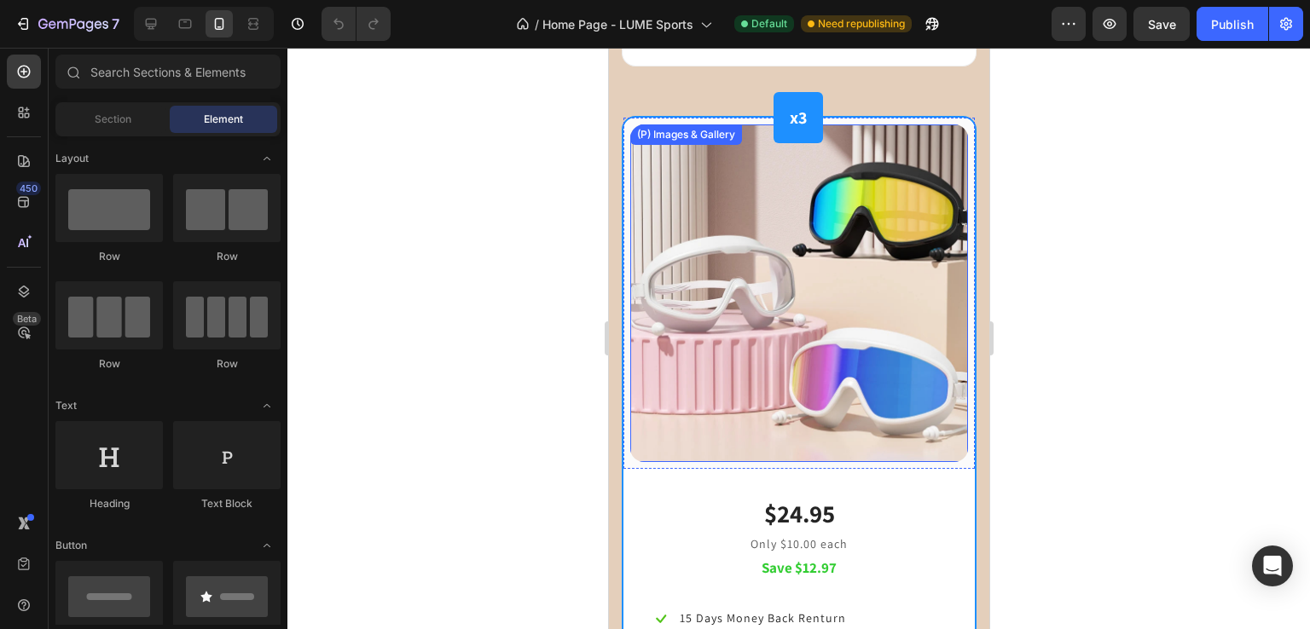
click at [669, 197] on img at bounding box center [798, 293] width 338 height 338
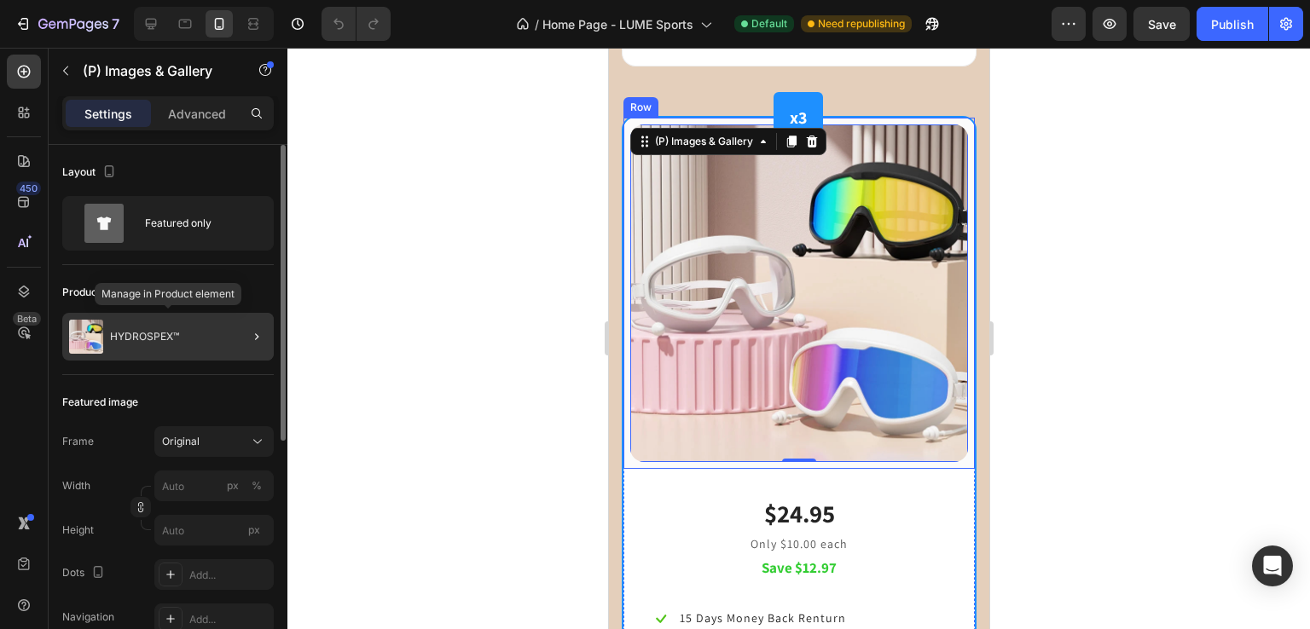
click at [184, 349] on div "HYDROSPEX™" at bounding box center [167, 337] width 211 height 48
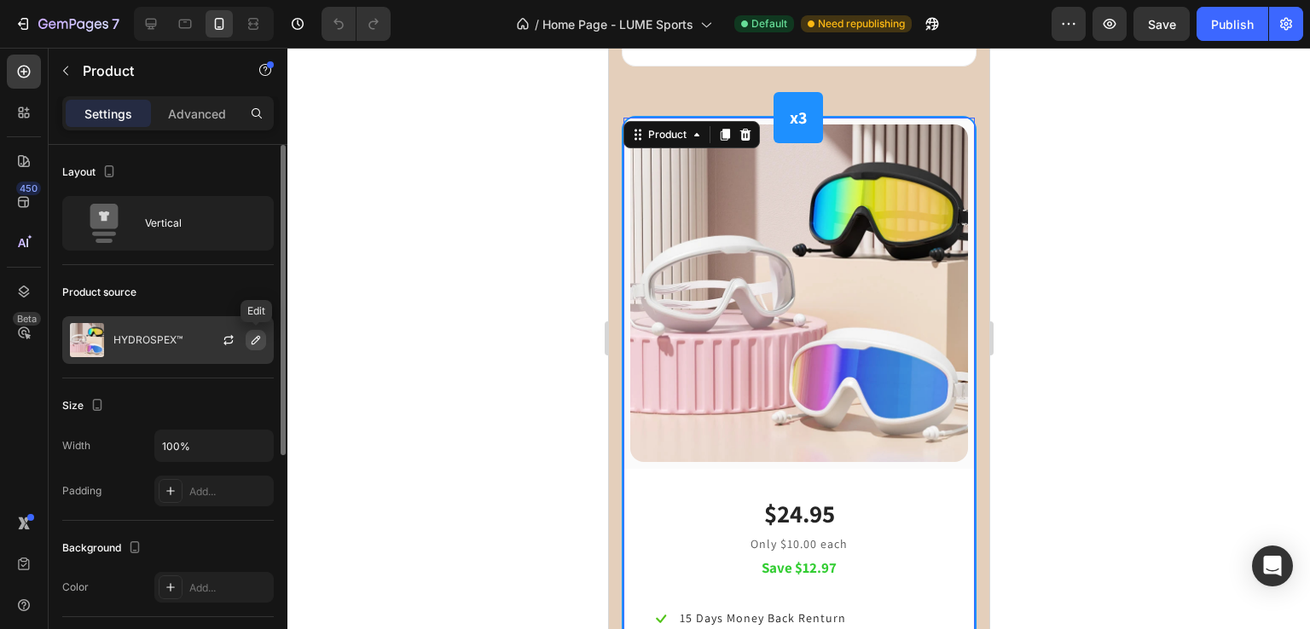
click at [252, 344] on icon "button" at bounding box center [256, 340] width 14 height 14
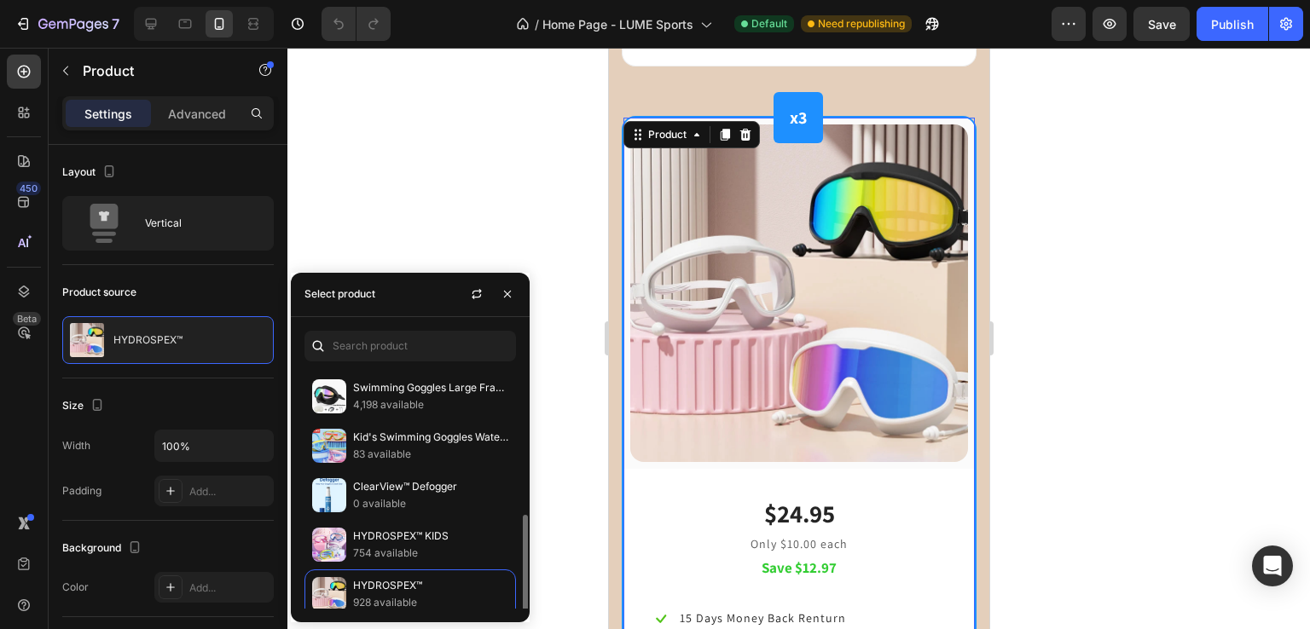
scroll to position [348, 0]
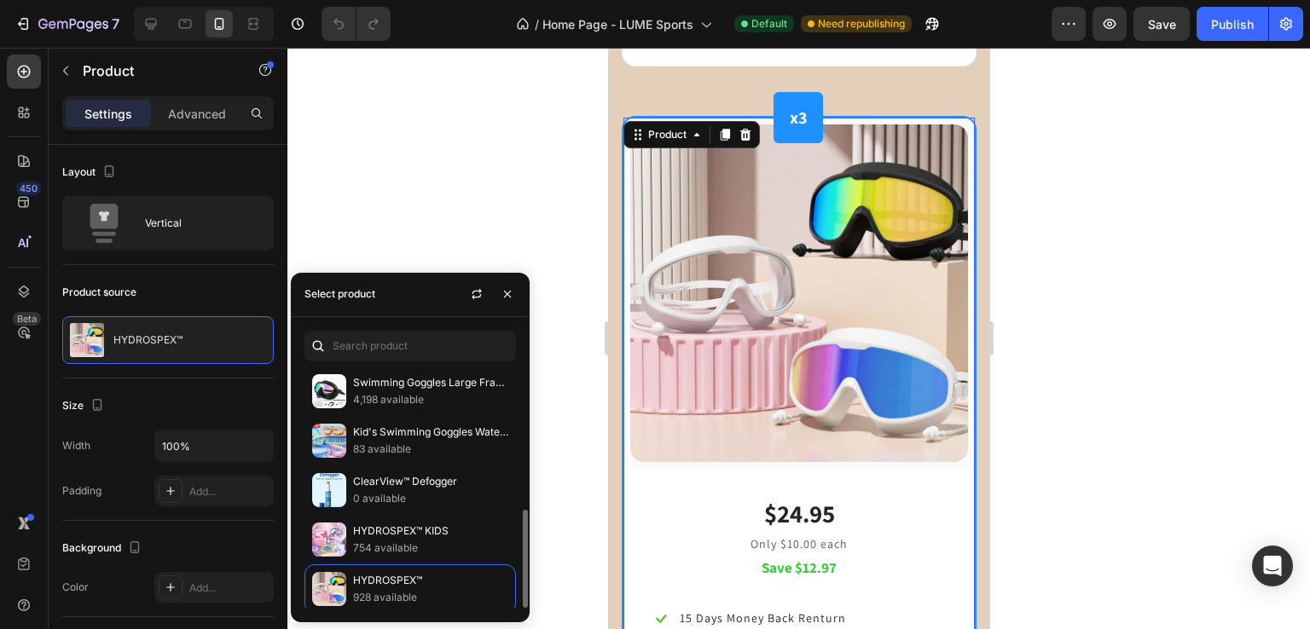
click at [433, 202] on div at bounding box center [798, 339] width 1022 height 582
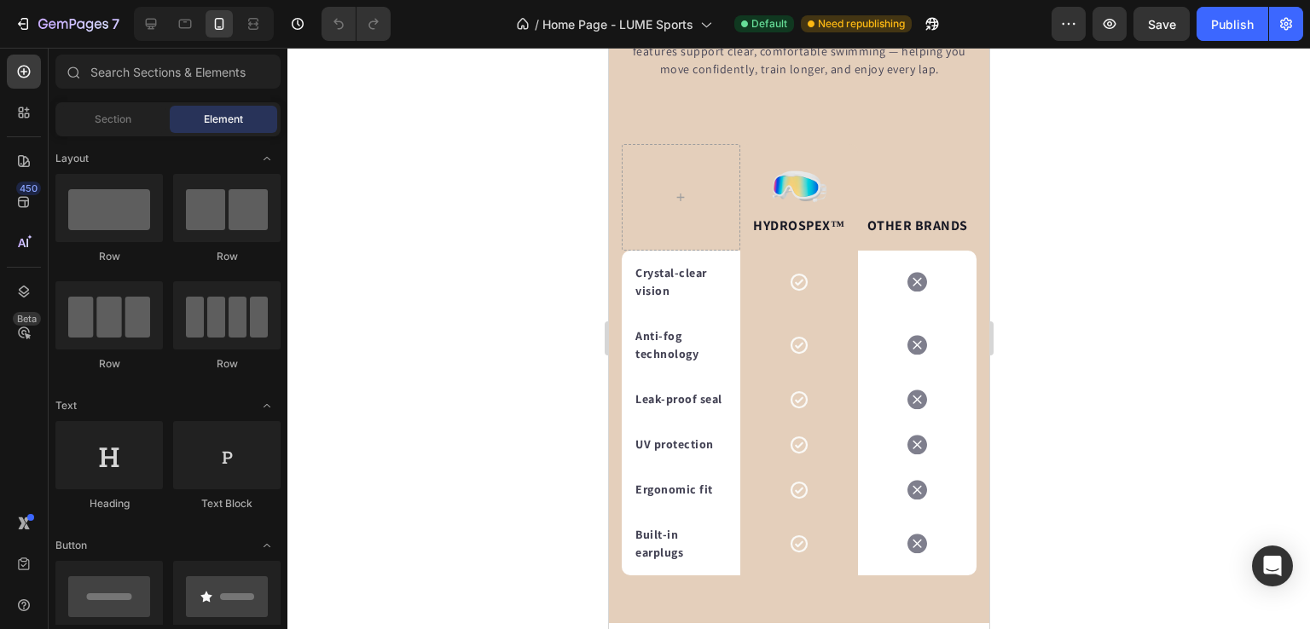
scroll to position [5420, 0]
click at [613, 335] on div "HYDROSPEX™ Text block Image Row OTHER BRANDS Text block Row Crystal-clear visio…" at bounding box center [798, 346] width 380 height 460
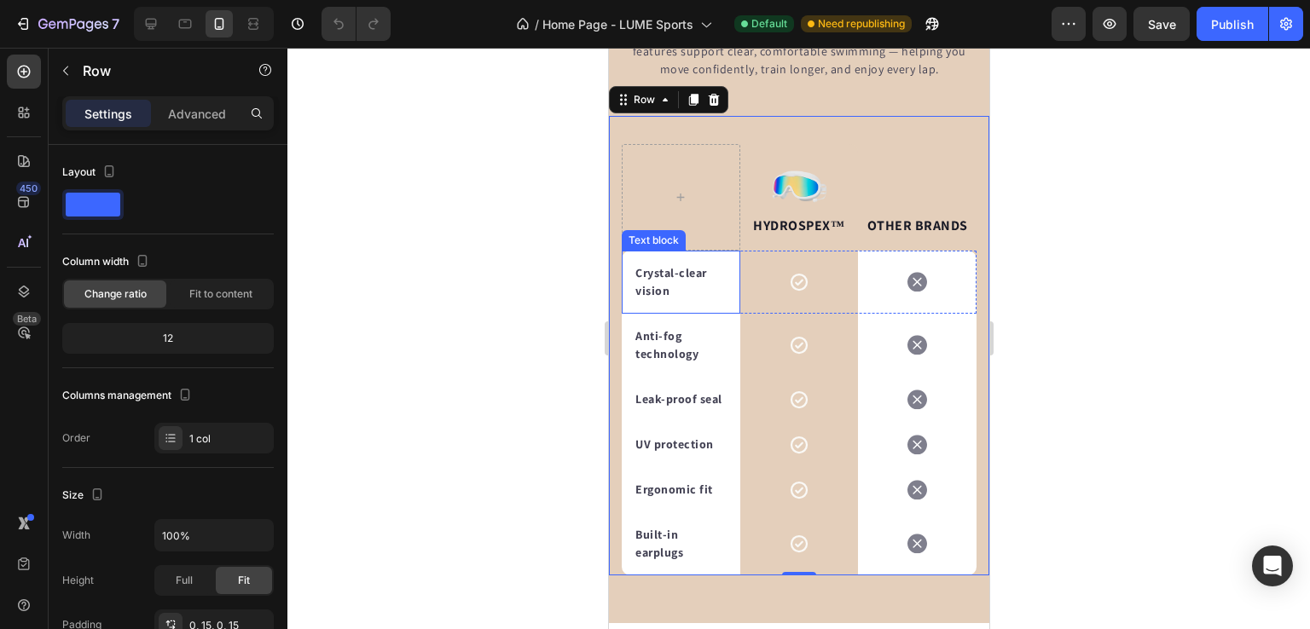
click at [627, 314] on div "Crystal-clear vision Text block" at bounding box center [680, 282] width 119 height 63
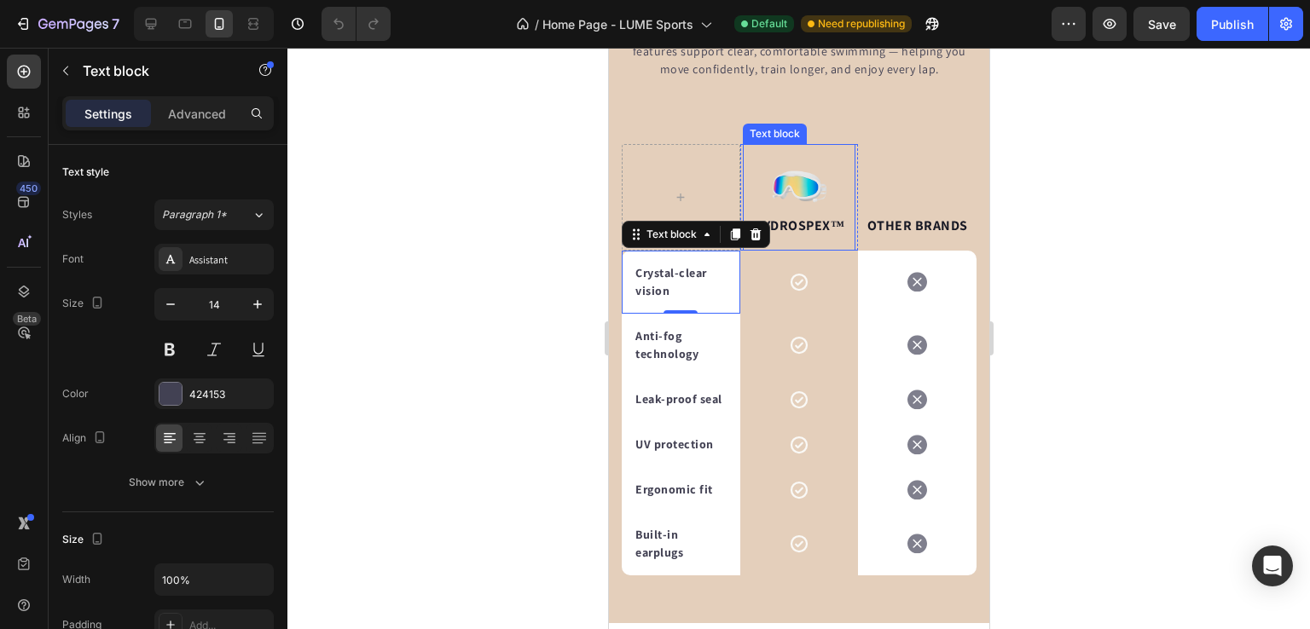
click at [747, 244] on div "HYDROSPEX™ Text block" at bounding box center [798, 197] width 113 height 107
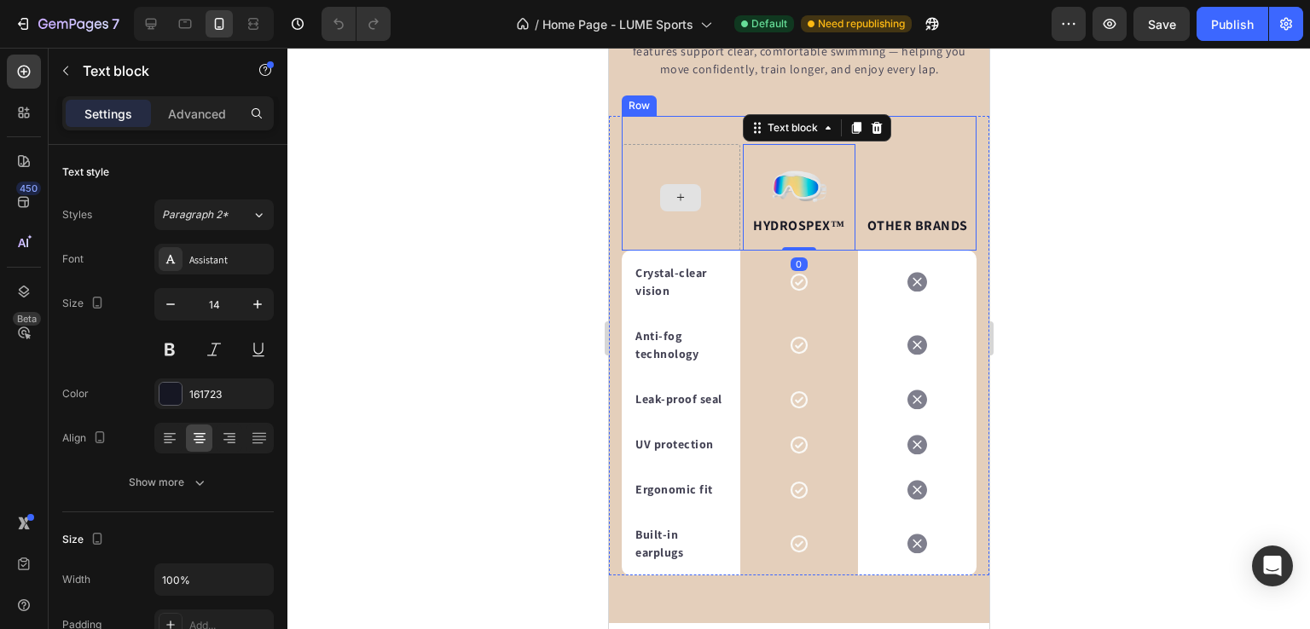
click at [706, 251] on div at bounding box center [680, 197] width 119 height 107
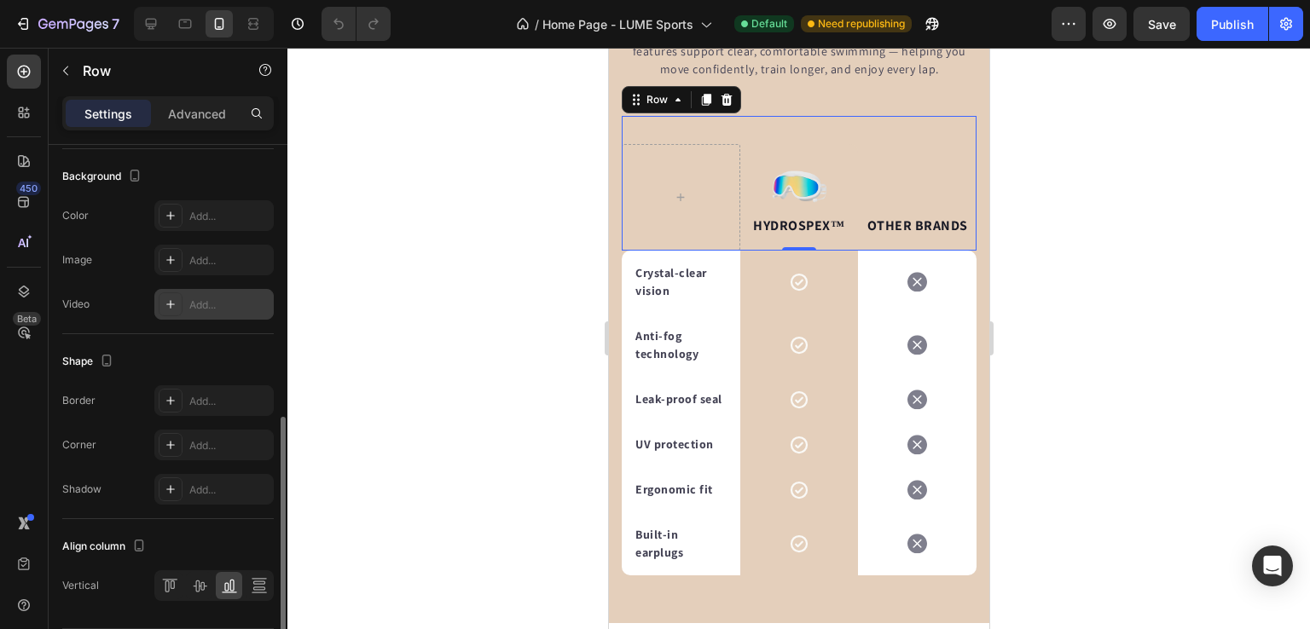
scroll to position [608, 0]
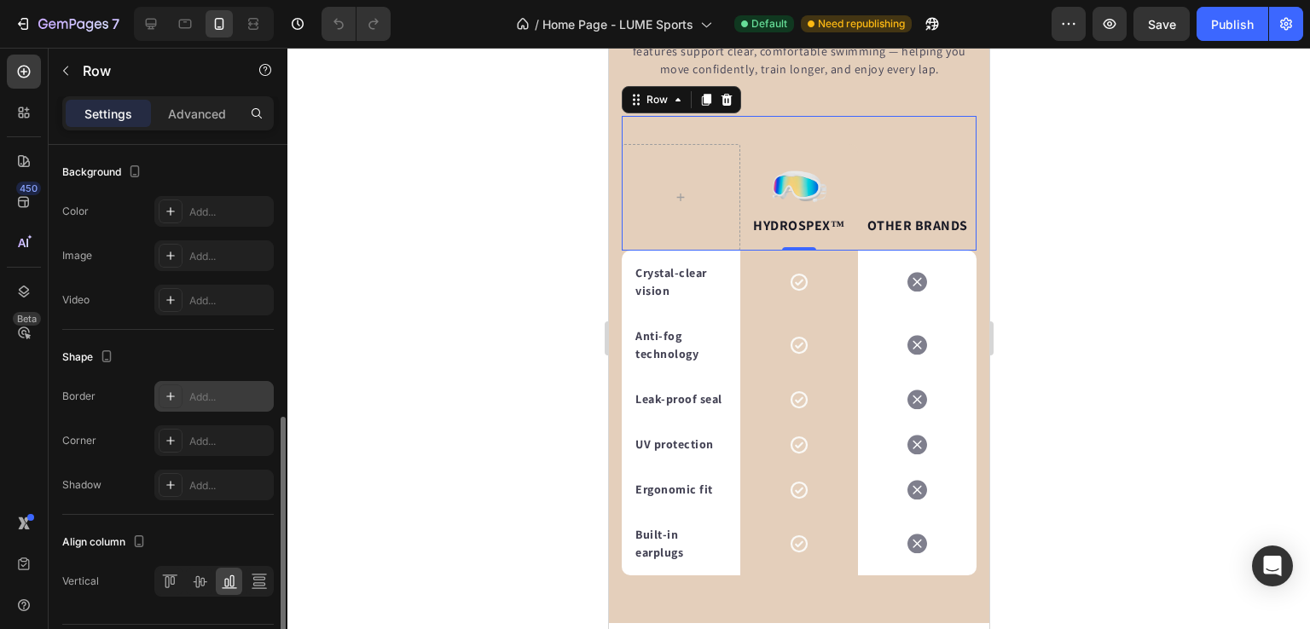
click at [200, 390] on div "Add..." at bounding box center [229, 397] width 80 height 15
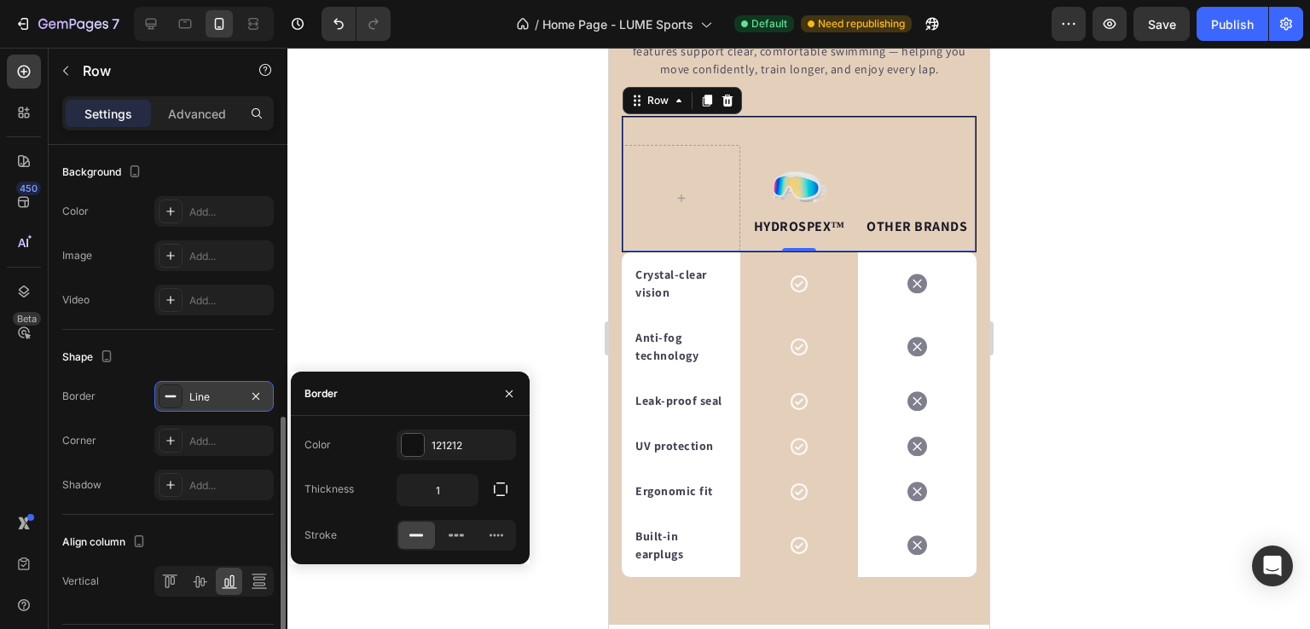
click at [437, 466] on div "Color 121212 Thickness 1 Stroke" at bounding box center [410, 490] width 239 height 121
click at [439, 450] on div "121212" at bounding box center [455, 445] width 49 height 15
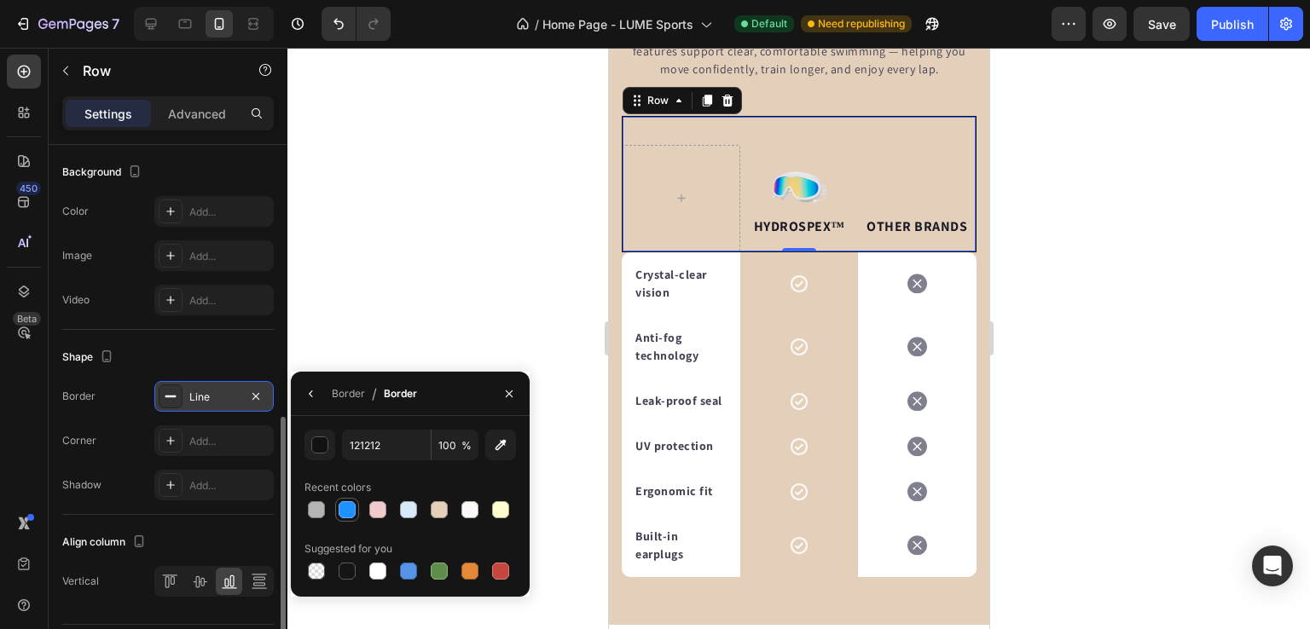
click at [348, 512] on div at bounding box center [347, 509] width 17 height 17
type input "1E90FF"
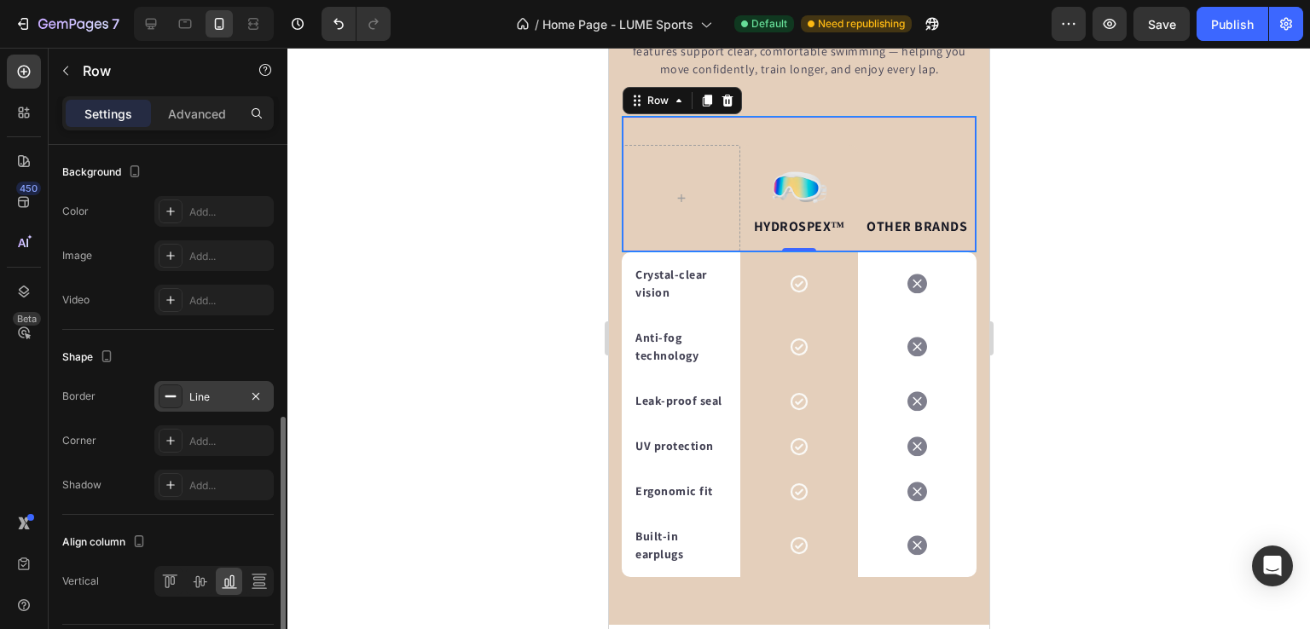
click at [470, 332] on div at bounding box center [798, 339] width 1022 height 582
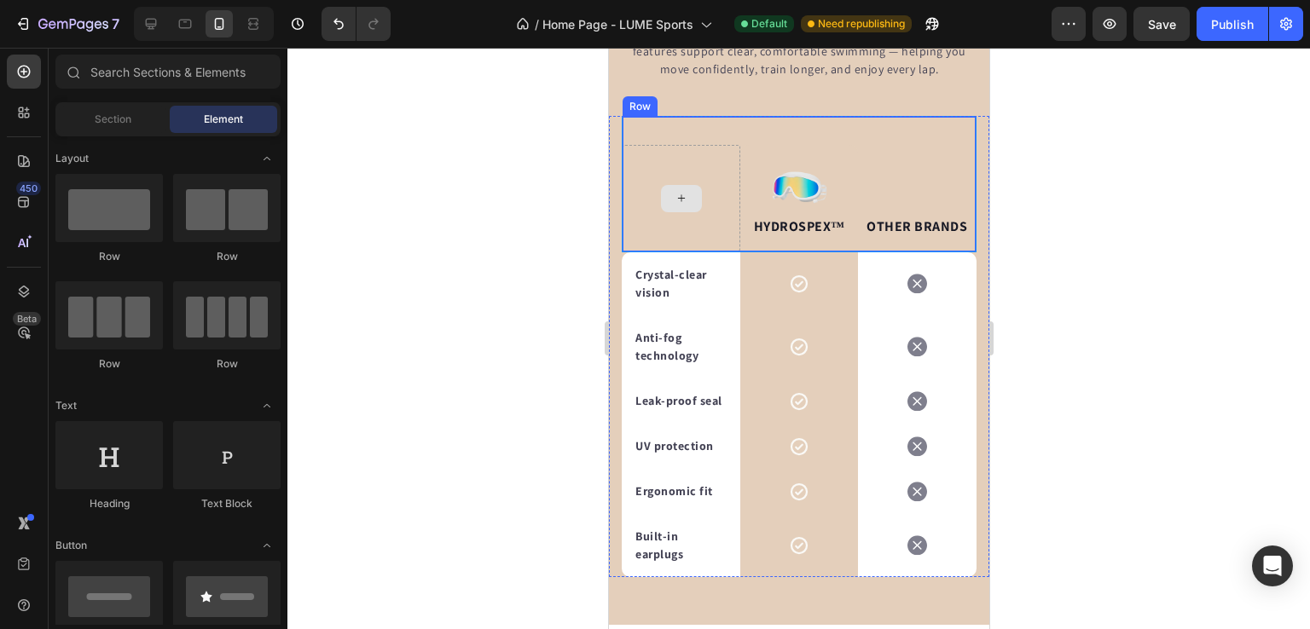
click at [655, 252] on div at bounding box center [681, 198] width 118 height 107
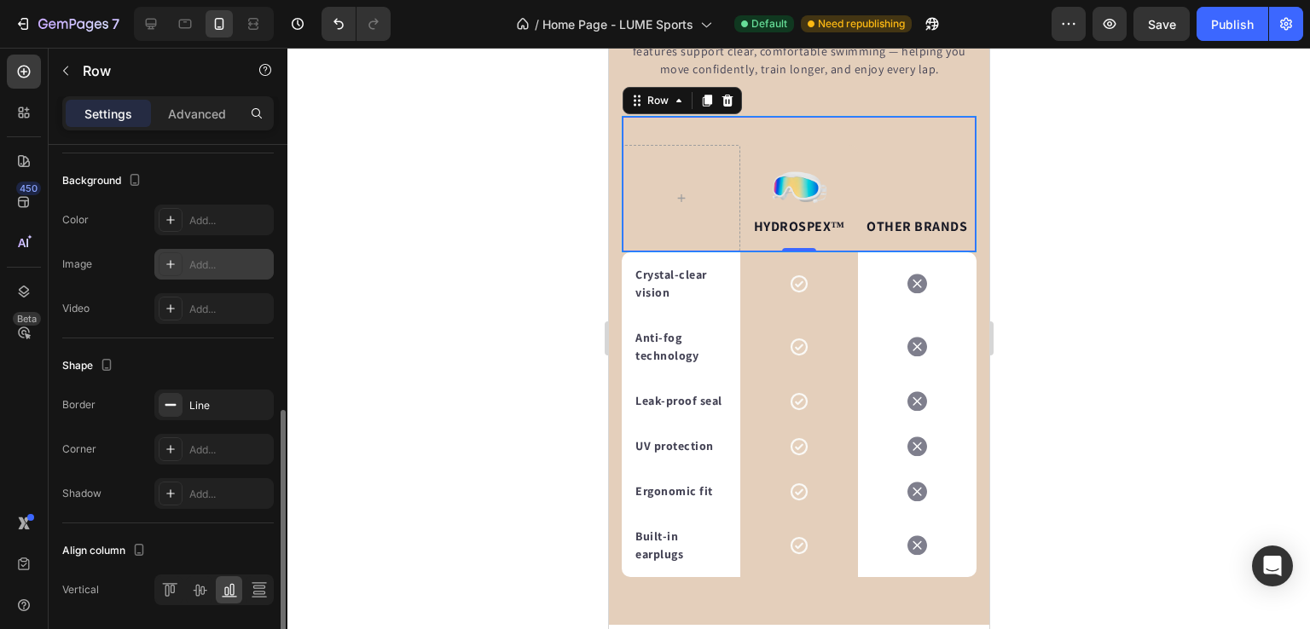
scroll to position [600, 0]
click at [215, 399] on div "Line" at bounding box center [213, 404] width 49 height 15
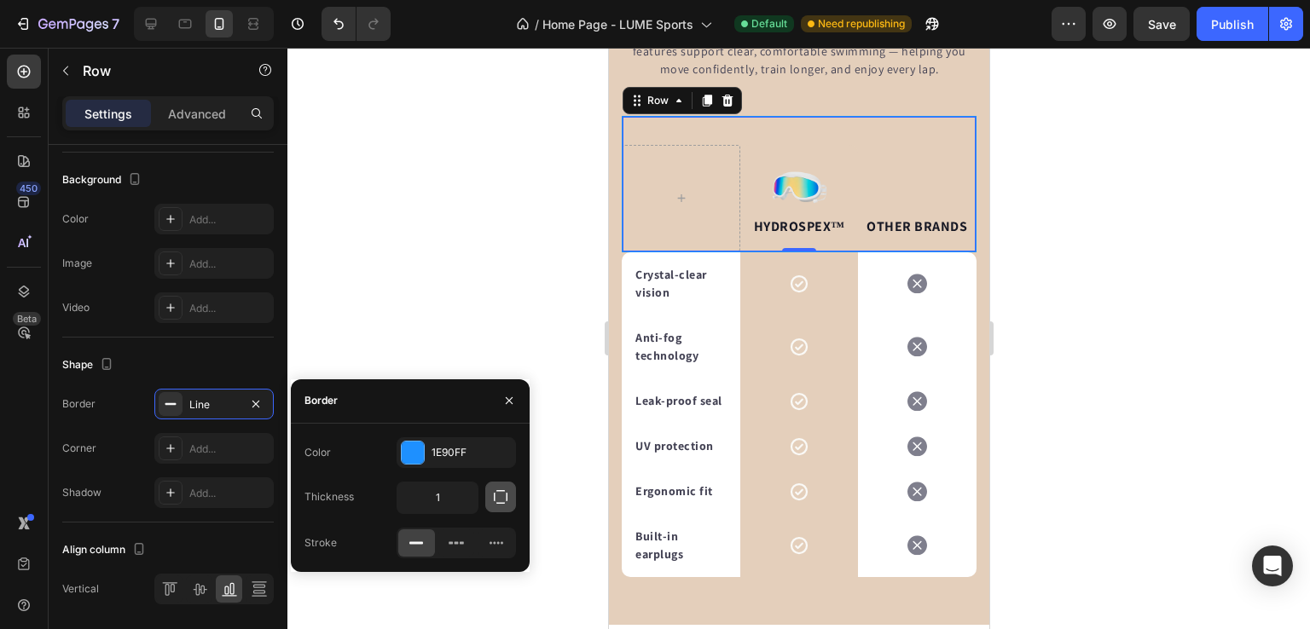
click at [501, 507] on button "button" at bounding box center [500, 497] width 31 height 31
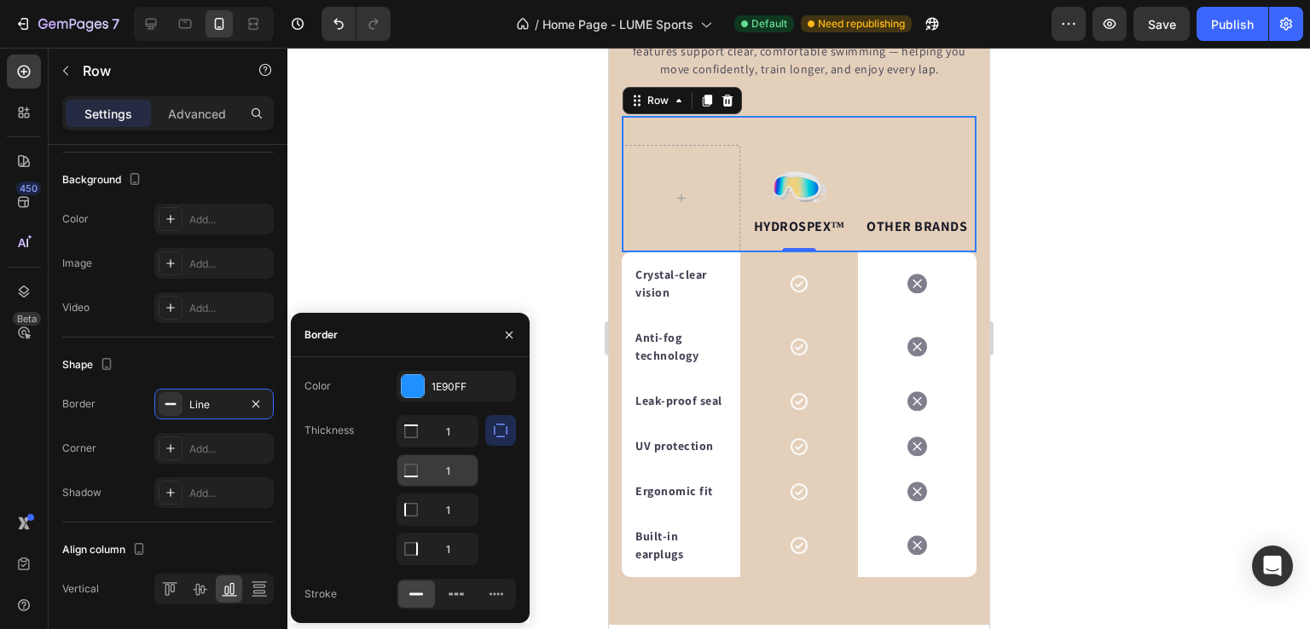
click at [446, 447] on input "1" at bounding box center [437, 431] width 80 height 31
click at [448, 429] on input "1" at bounding box center [437, 431] width 80 height 31
type input "0"
type input "4"
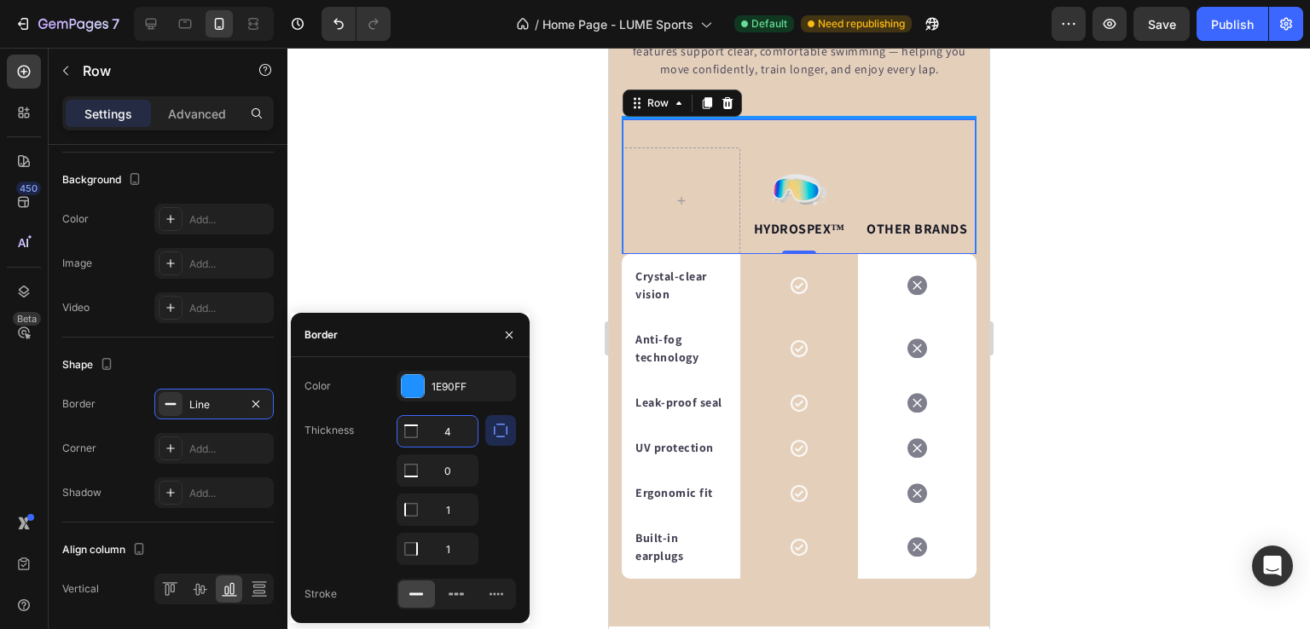
click at [457, 437] on input "4" at bounding box center [437, 431] width 80 height 31
click at [453, 473] on input "0" at bounding box center [437, 470] width 80 height 31
type input "0"
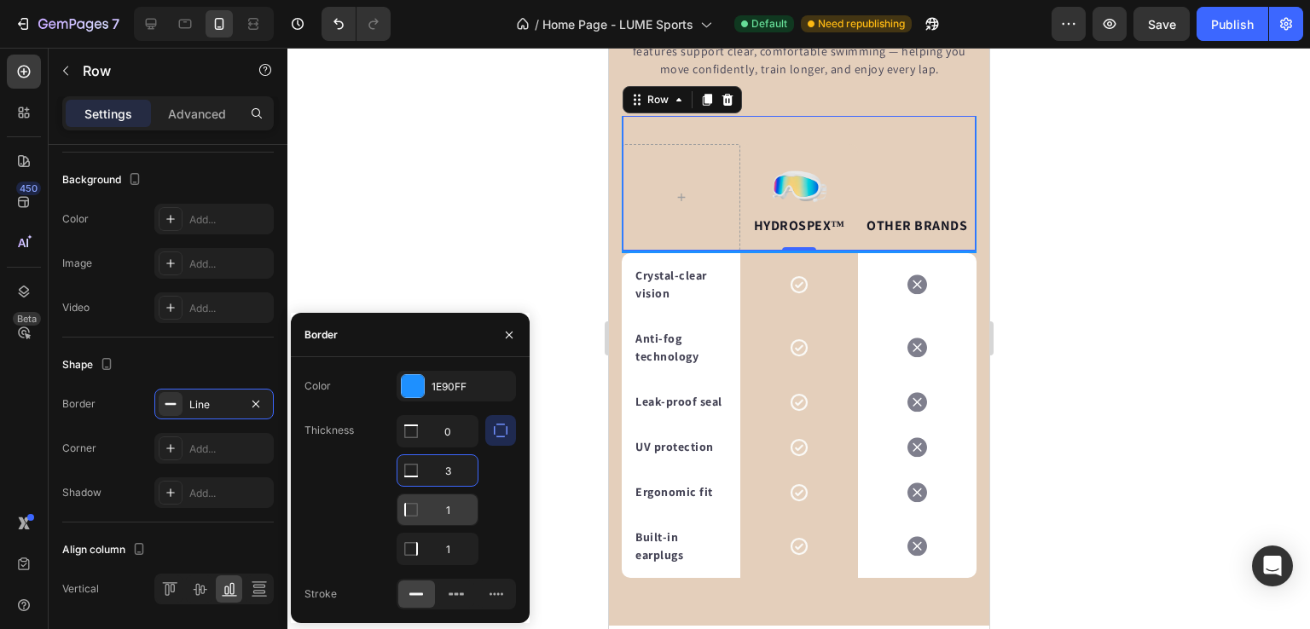
type input "3"
click at [451, 447] on input "1" at bounding box center [437, 431] width 80 height 31
click at [451, 507] on input "1" at bounding box center [437, 510] width 80 height 31
click at [450, 447] on input "1" at bounding box center [437, 431] width 80 height 31
type input "0"
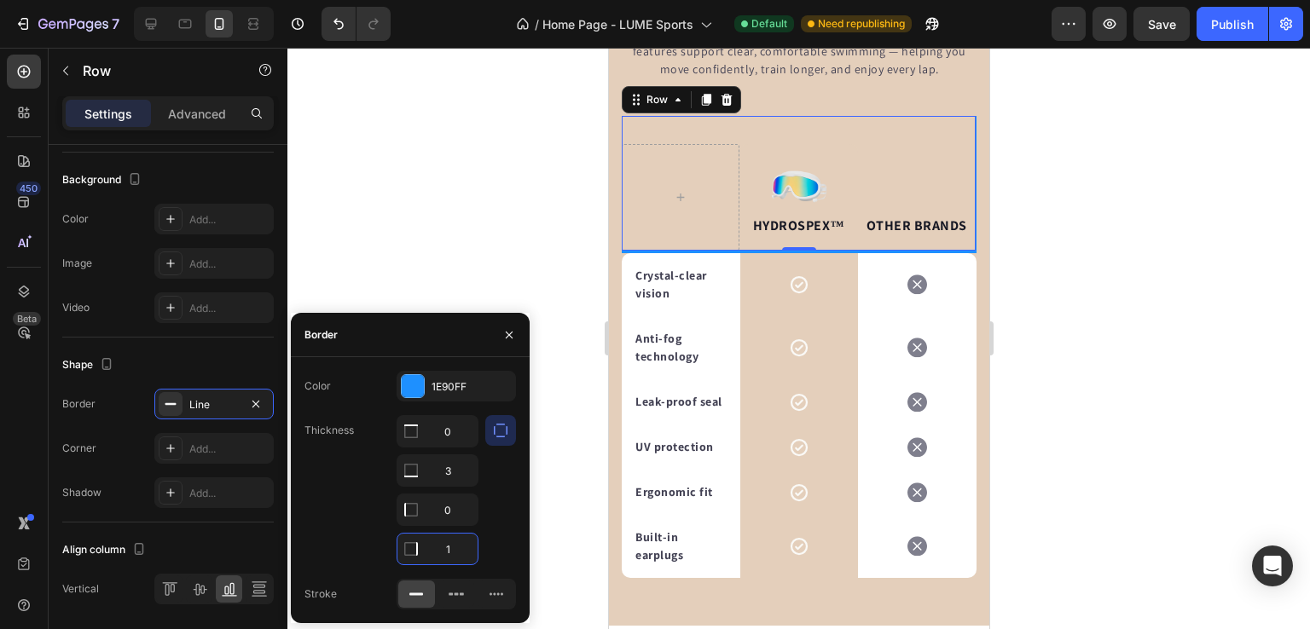
click at [450, 547] on input "1" at bounding box center [437, 549] width 80 height 31
click at [547, 485] on div at bounding box center [798, 339] width 1022 height 582
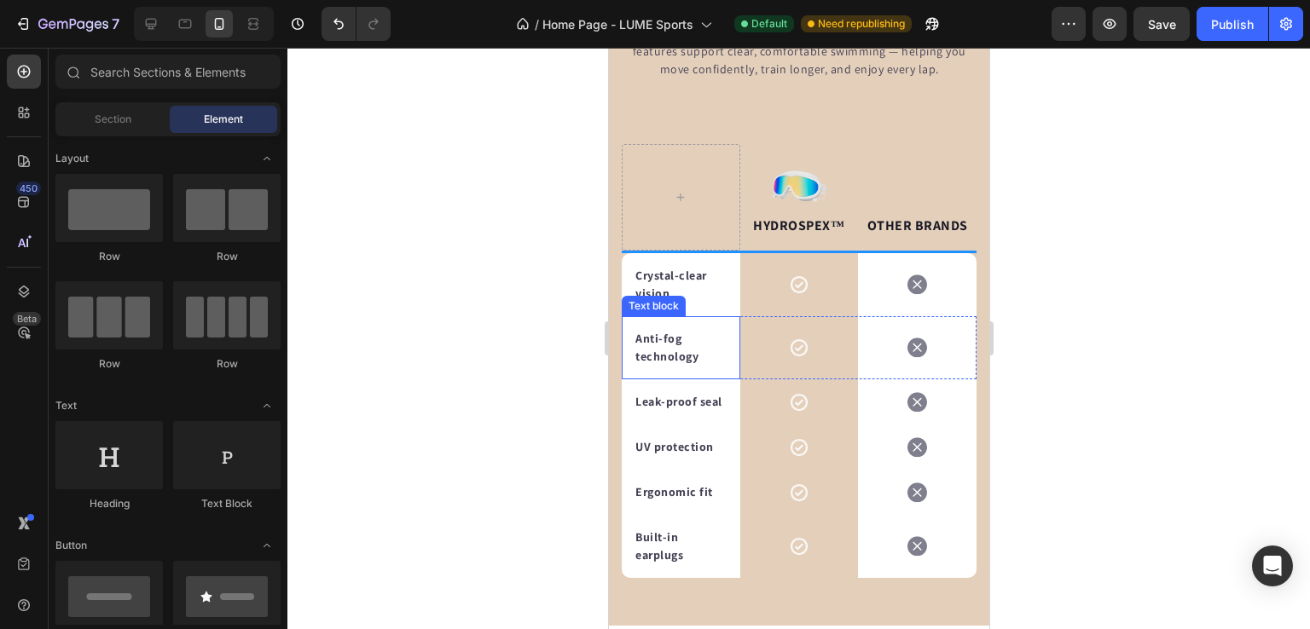
click at [727, 379] on div "Anti-fog technology Text block" at bounding box center [680, 347] width 119 height 63
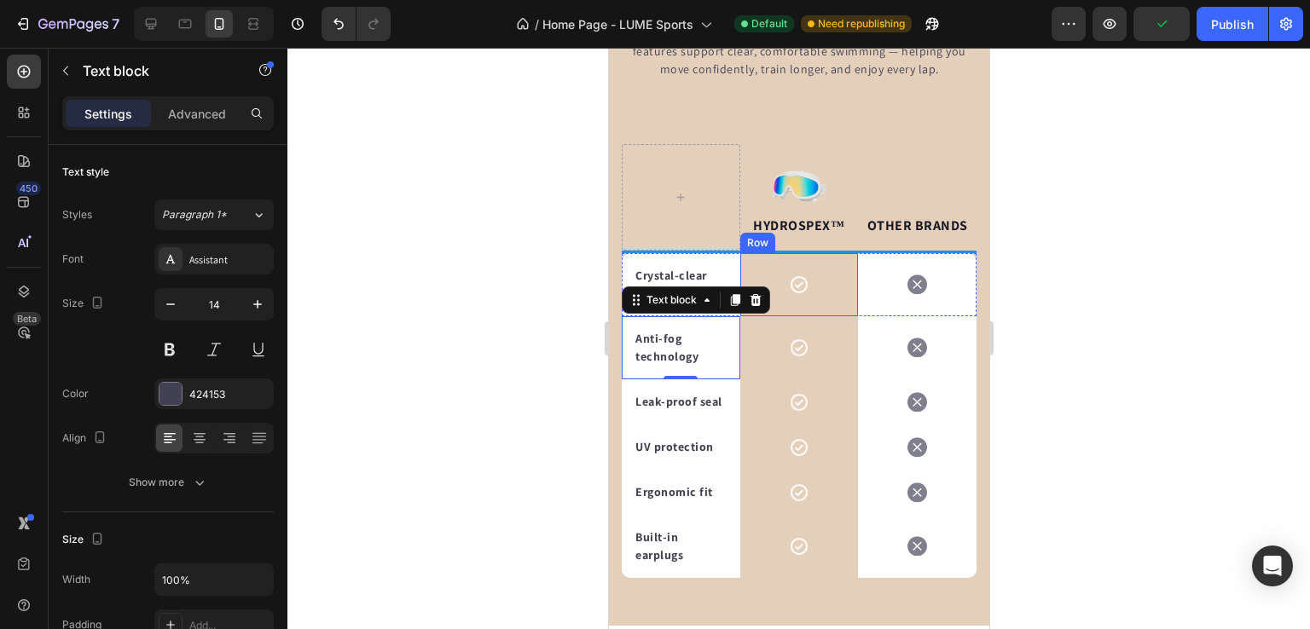
click at [751, 316] on div "Icon Row" at bounding box center [798, 284] width 119 height 63
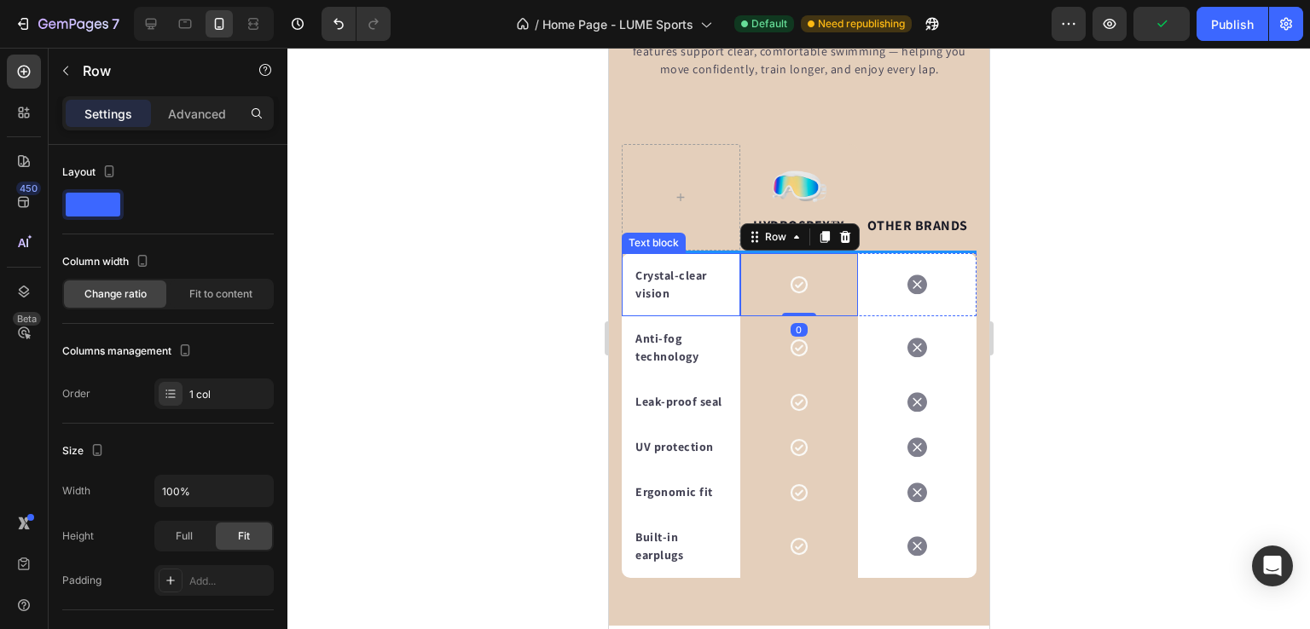
click at [725, 316] on div "Crystal-clear vision Text block" at bounding box center [680, 284] width 119 height 63
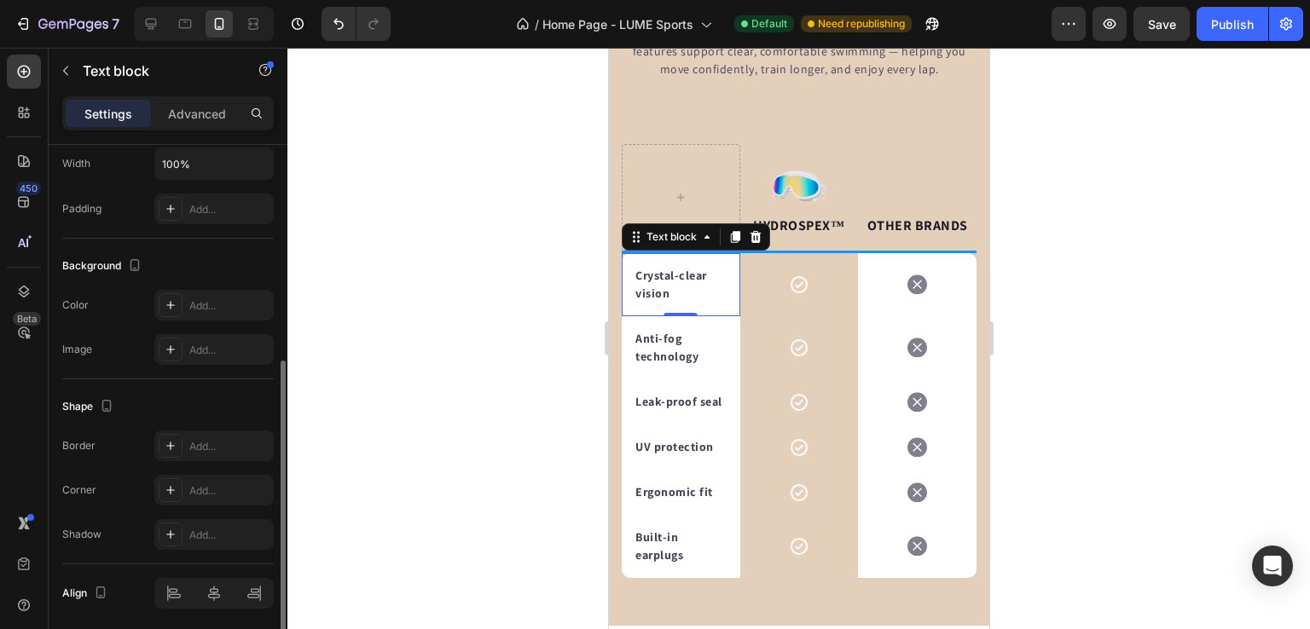
scroll to position [414, 0]
click at [224, 434] on div "Add..." at bounding box center [213, 448] width 119 height 31
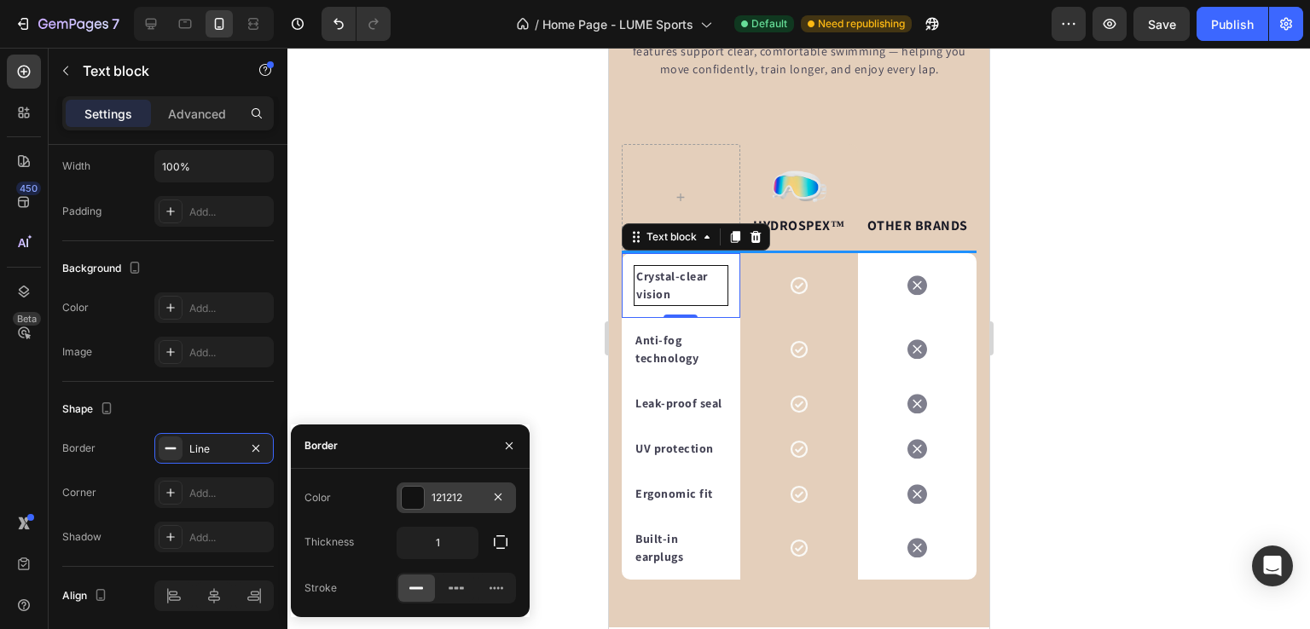
click at [409, 498] on div at bounding box center [413, 498] width 22 height 22
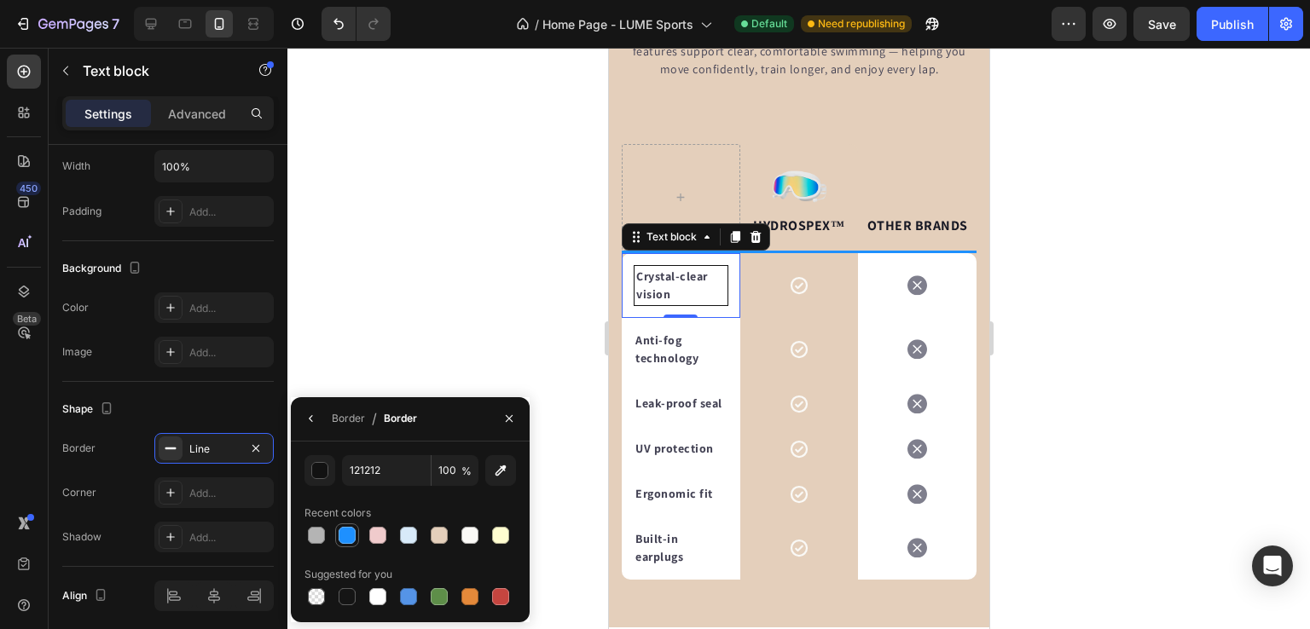
click at [349, 525] on div at bounding box center [347, 535] width 20 height 20
type input "1E90FF"
click at [431, 315] on div at bounding box center [798, 339] width 1022 height 582
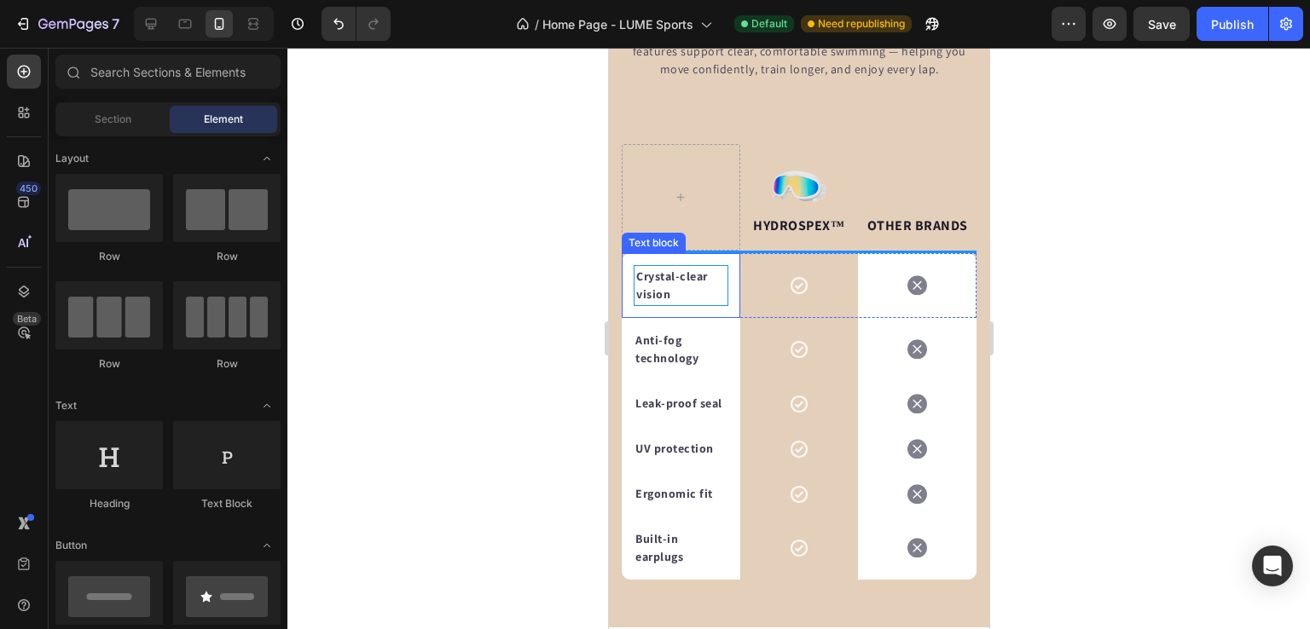
click at [719, 304] on p "Crystal-clear vision" at bounding box center [680, 286] width 90 height 36
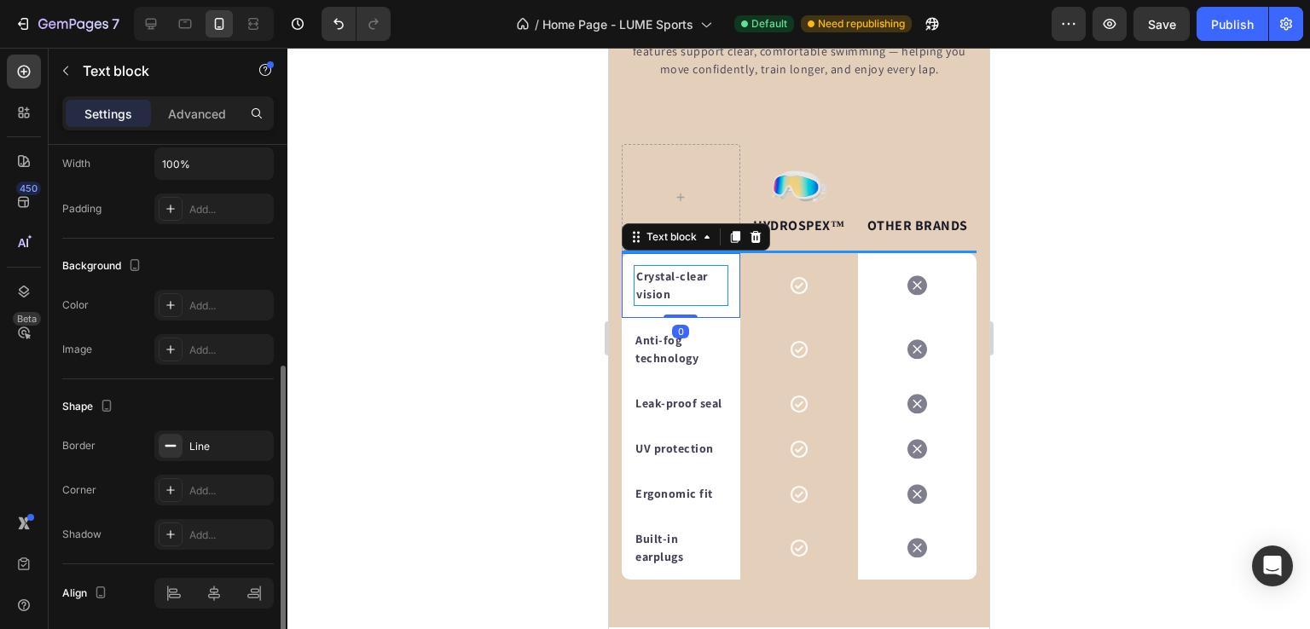
scroll to position [422, 0]
click at [257, 434] on icon "button" at bounding box center [256, 440] width 14 height 14
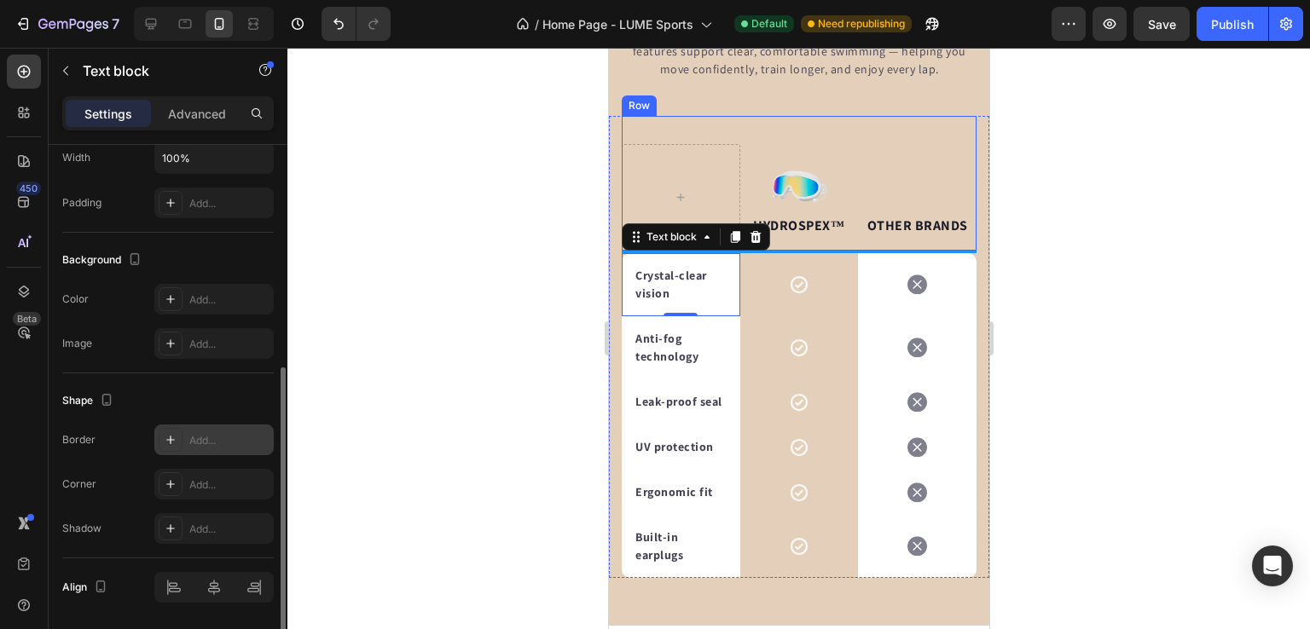
click at [696, 209] on div "HYDROSPEX™ Text block Image Row OTHER BRANDS Text block Row" at bounding box center [798, 184] width 355 height 137
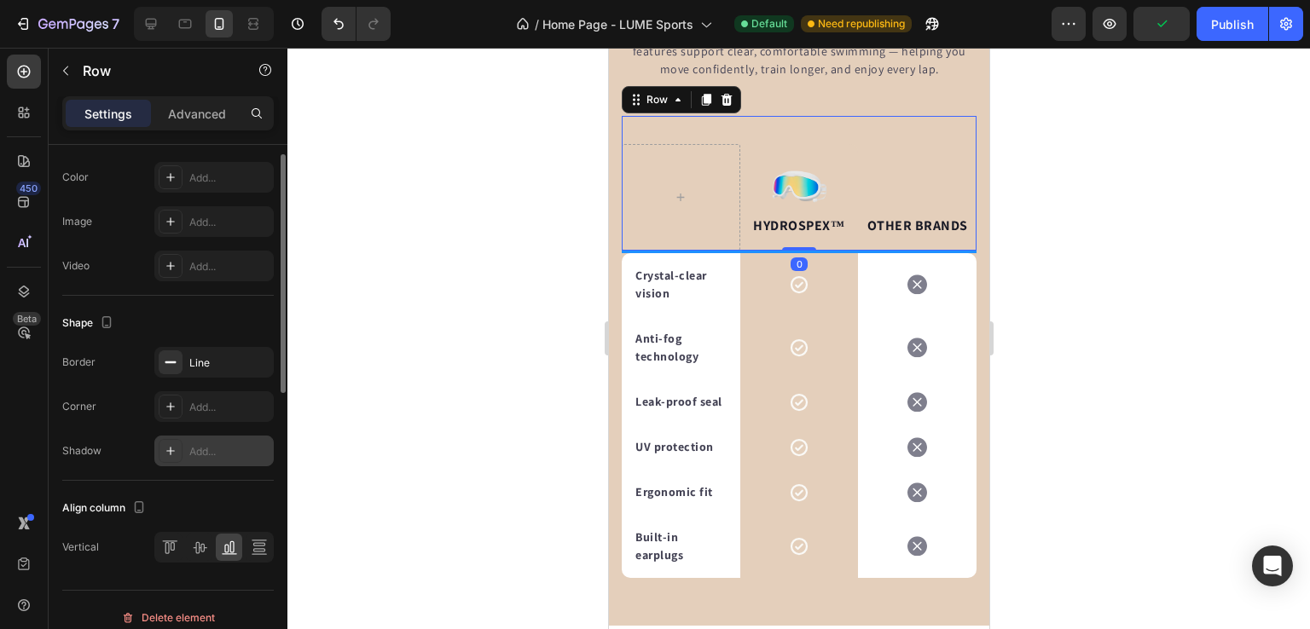
scroll to position [655, 0]
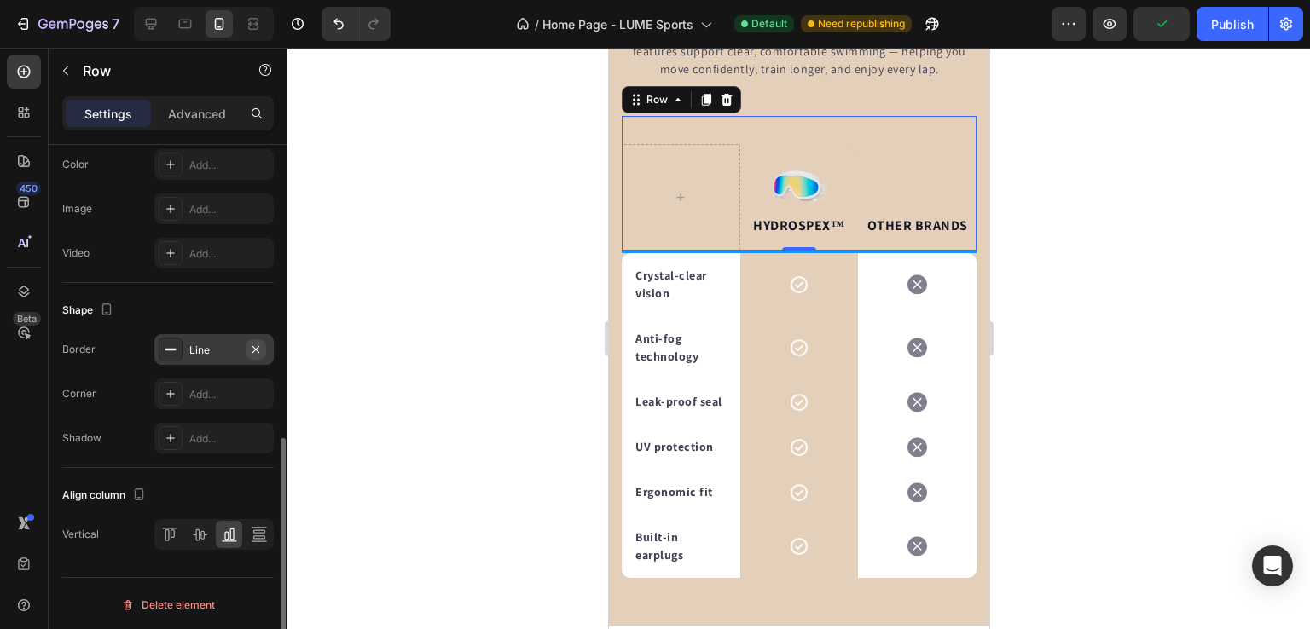
click at [262, 343] on icon "button" at bounding box center [256, 350] width 14 height 14
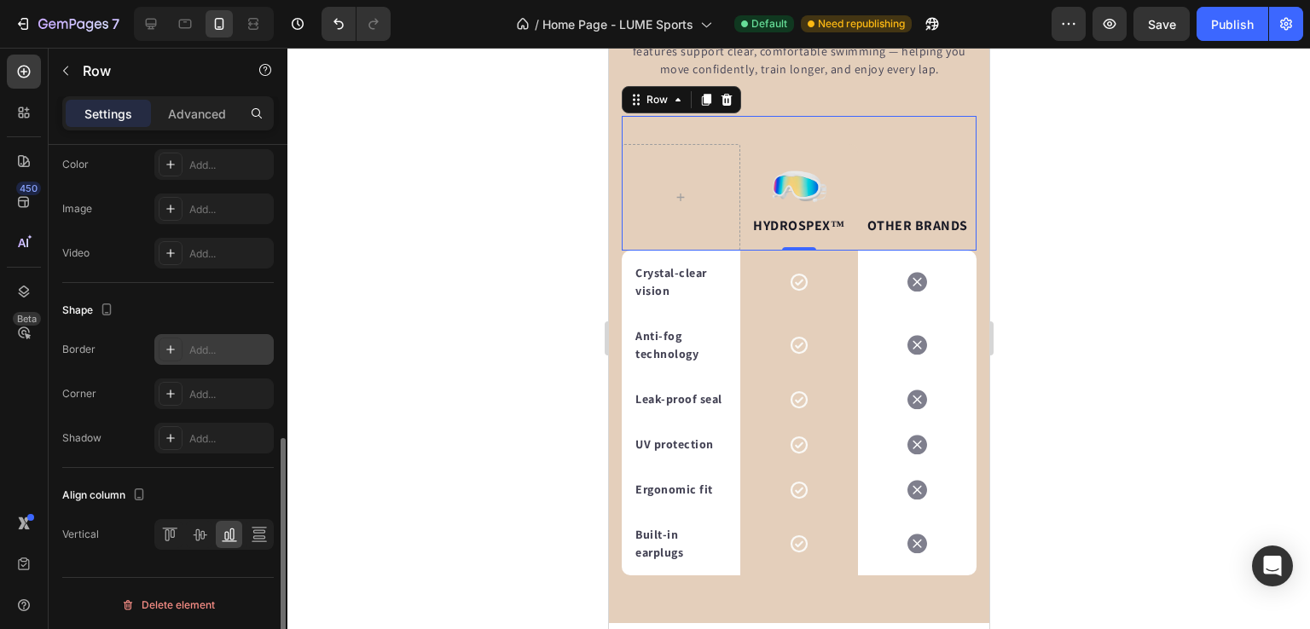
click at [401, 339] on div at bounding box center [798, 339] width 1022 height 582
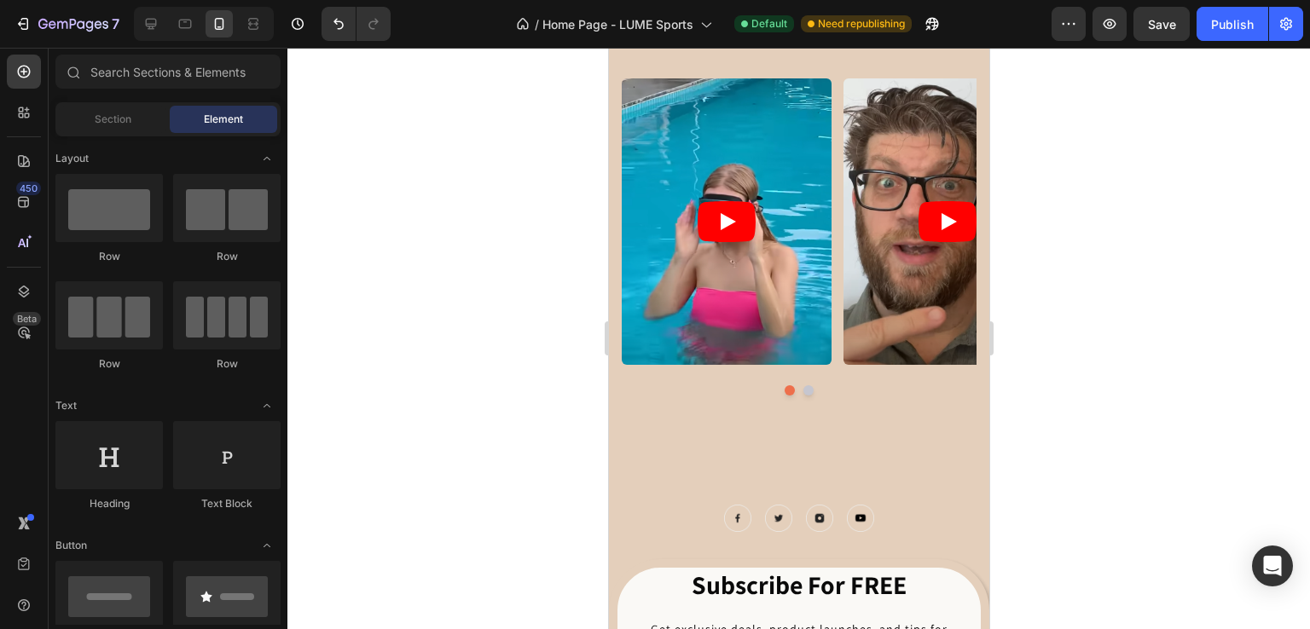
scroll to position [7383, 0]
click at [748, 287] on article at bounding box center [726, 222] width 210 height 287
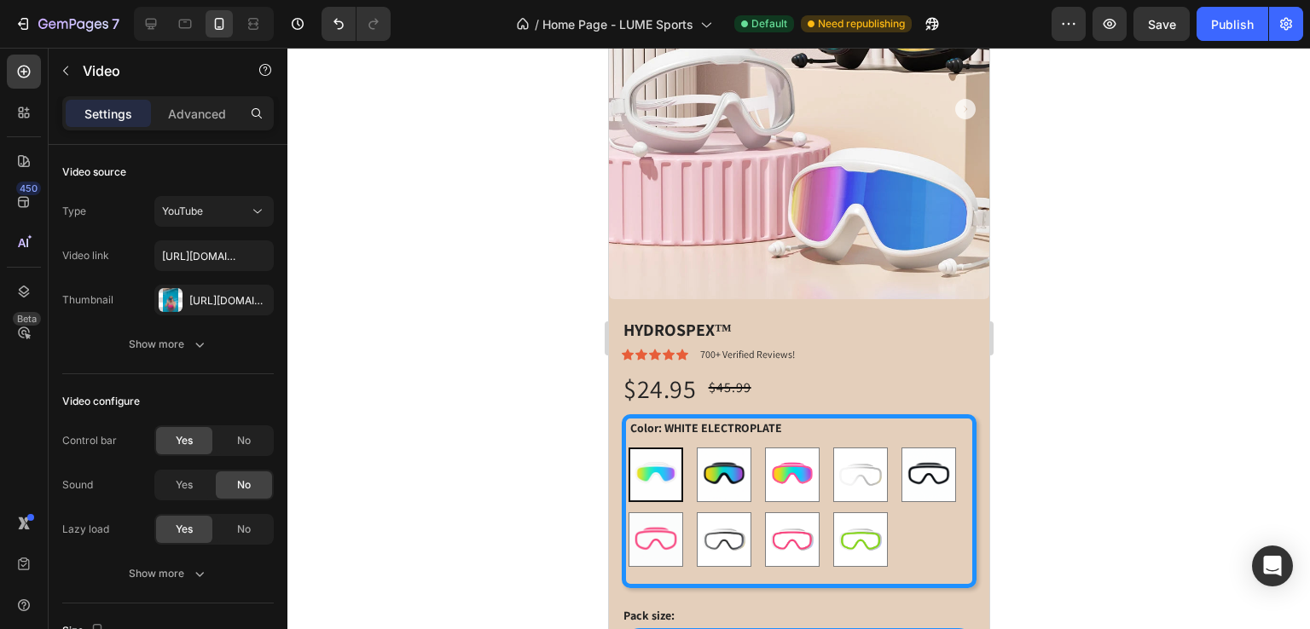
scroll to position [750, 0]
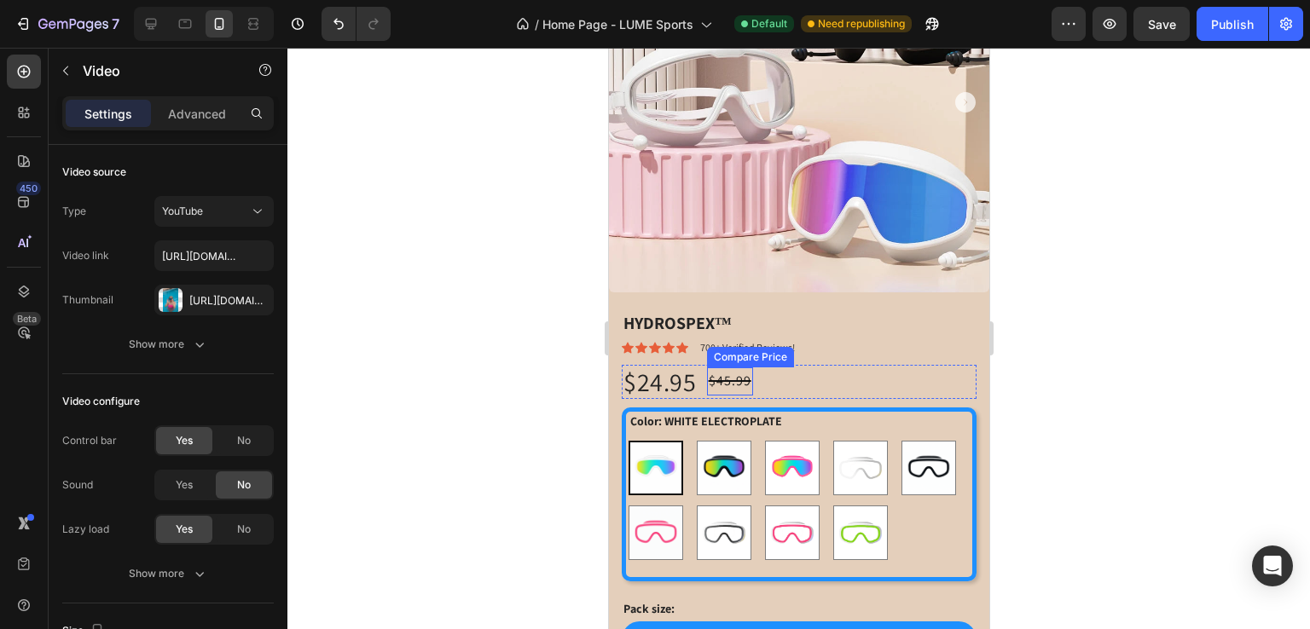
click at [752, 368] on div "$45.99" at bounding box center [729, 382] width 46 height 28
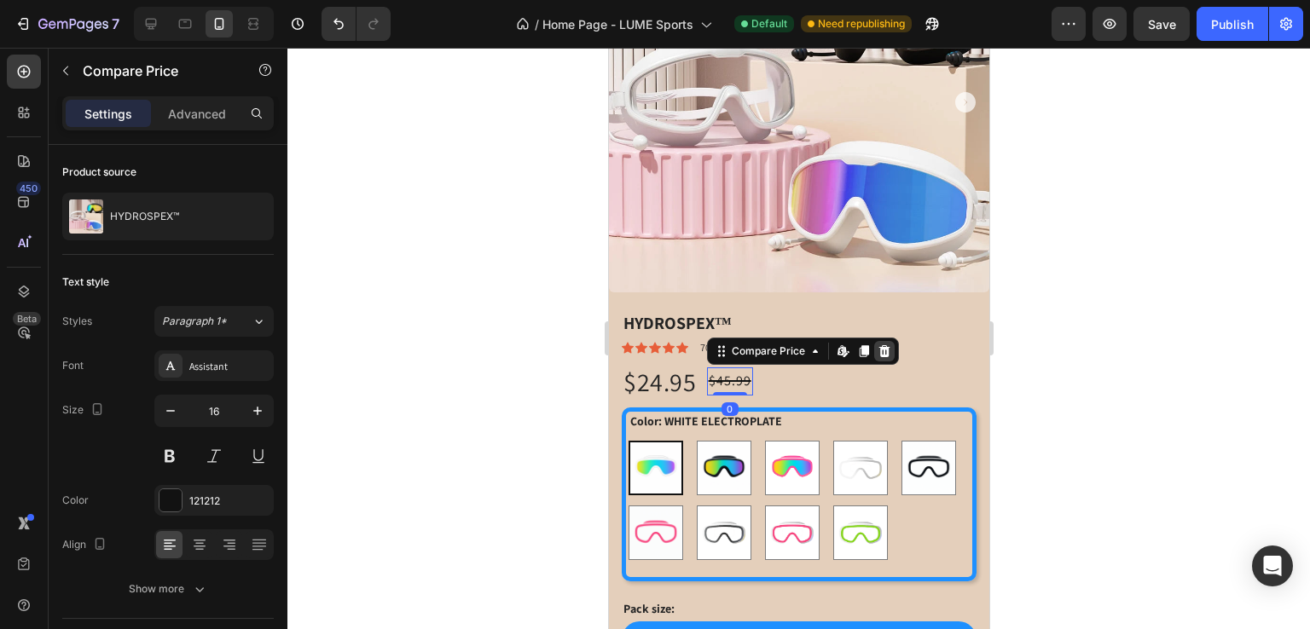
click at [889, 345] on icon at bounding box center [882, 351] width 11 height 12
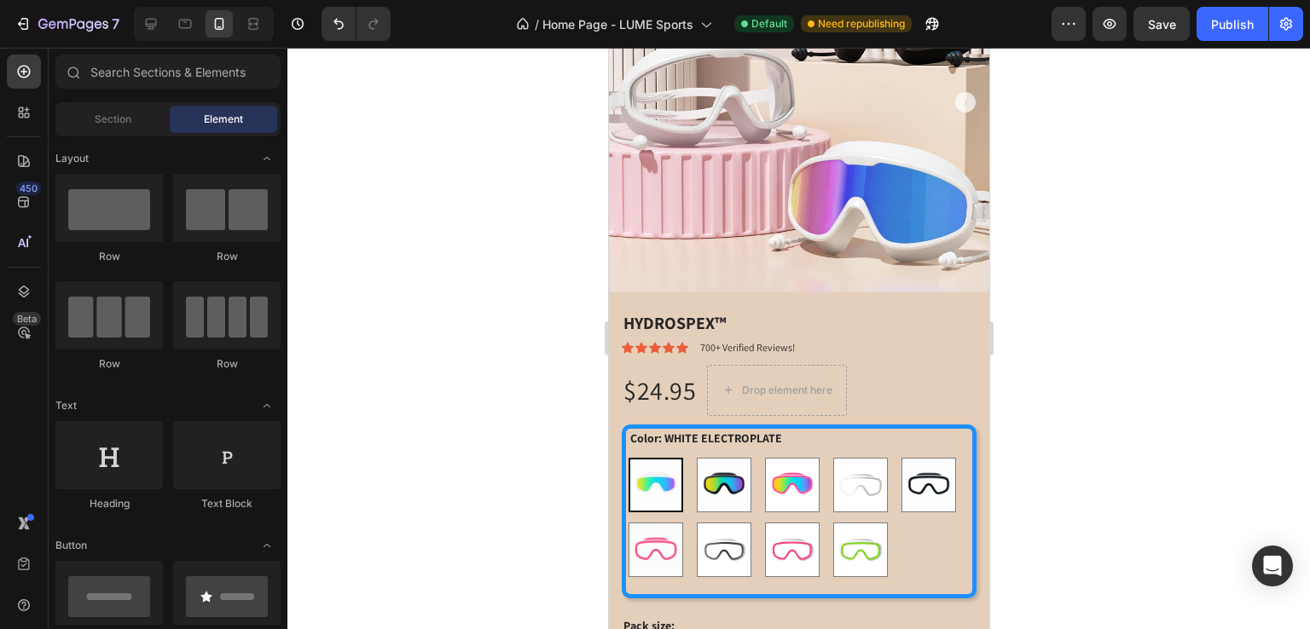
click at [481, 415] on div at bounding box center [798, 339] width 1022 height 582
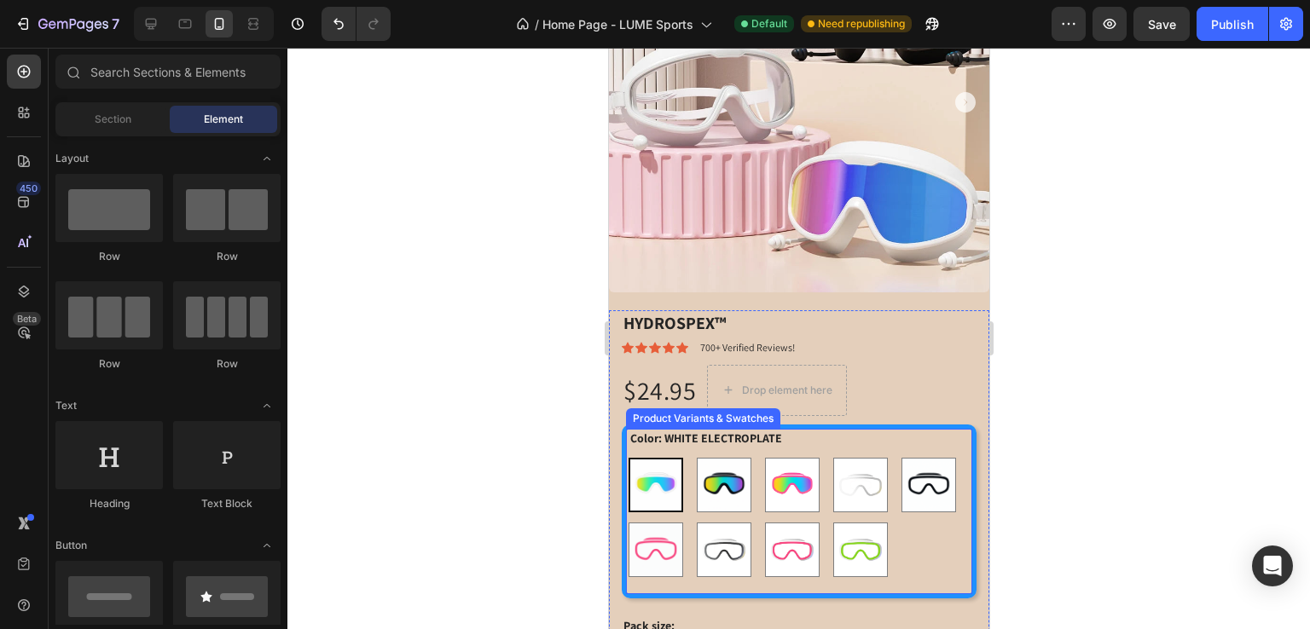
scroll to position [945, 0]
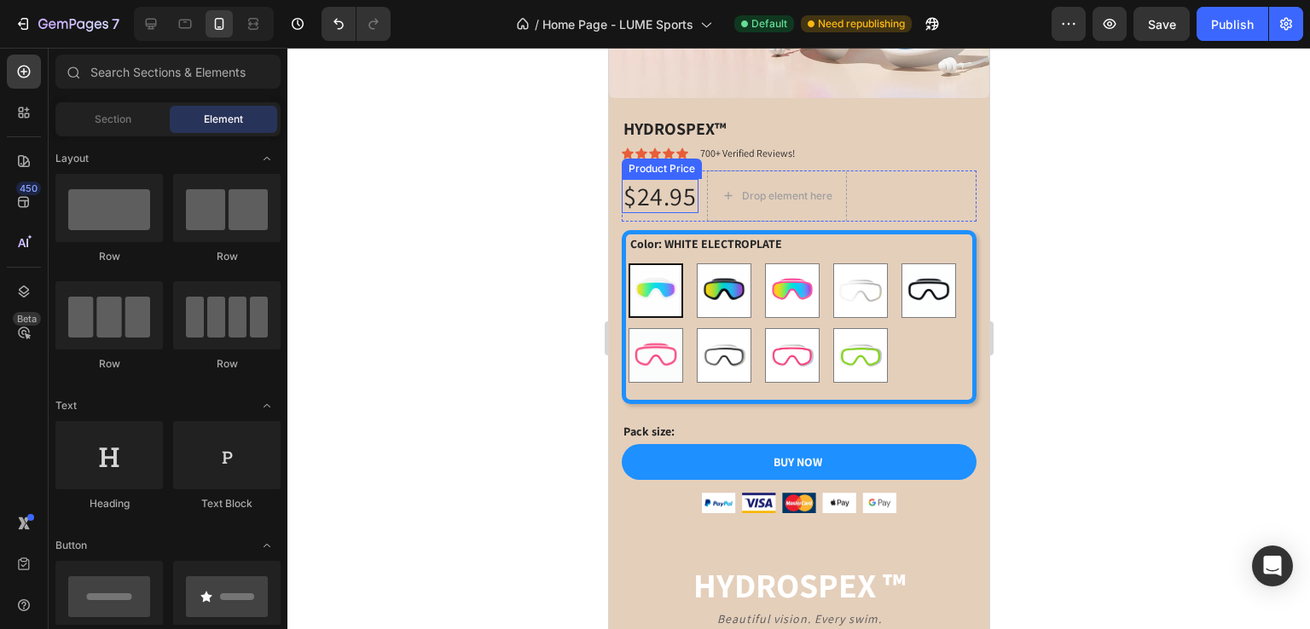
click at [686, 180] on div "$24.95" at bounding box center [659, 196] width 77 height 34
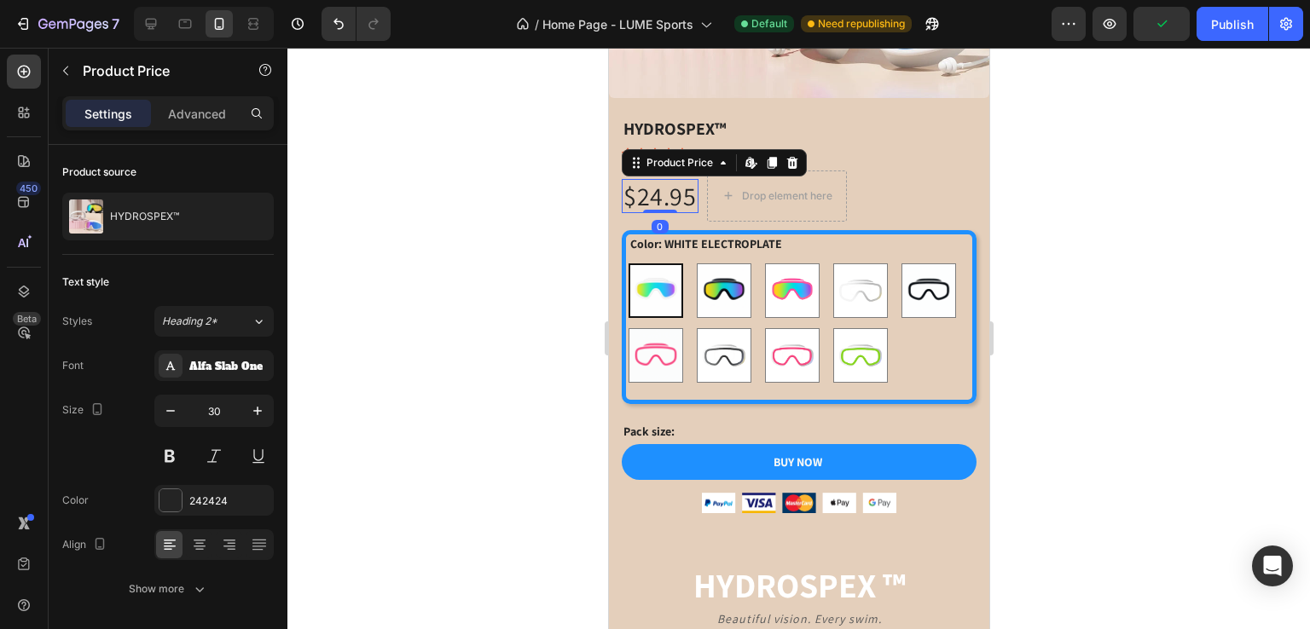
click at [577, 228] on div at bounding box center [798, 339] width 1022 height 582
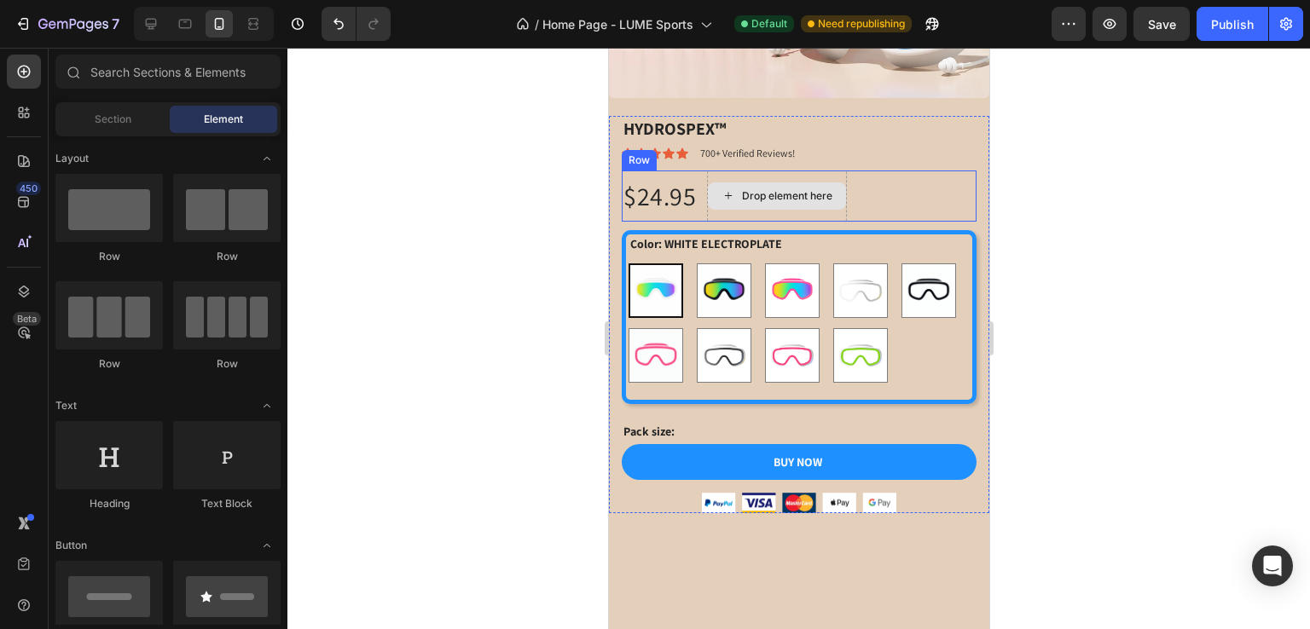
scroll to position [643, 0]
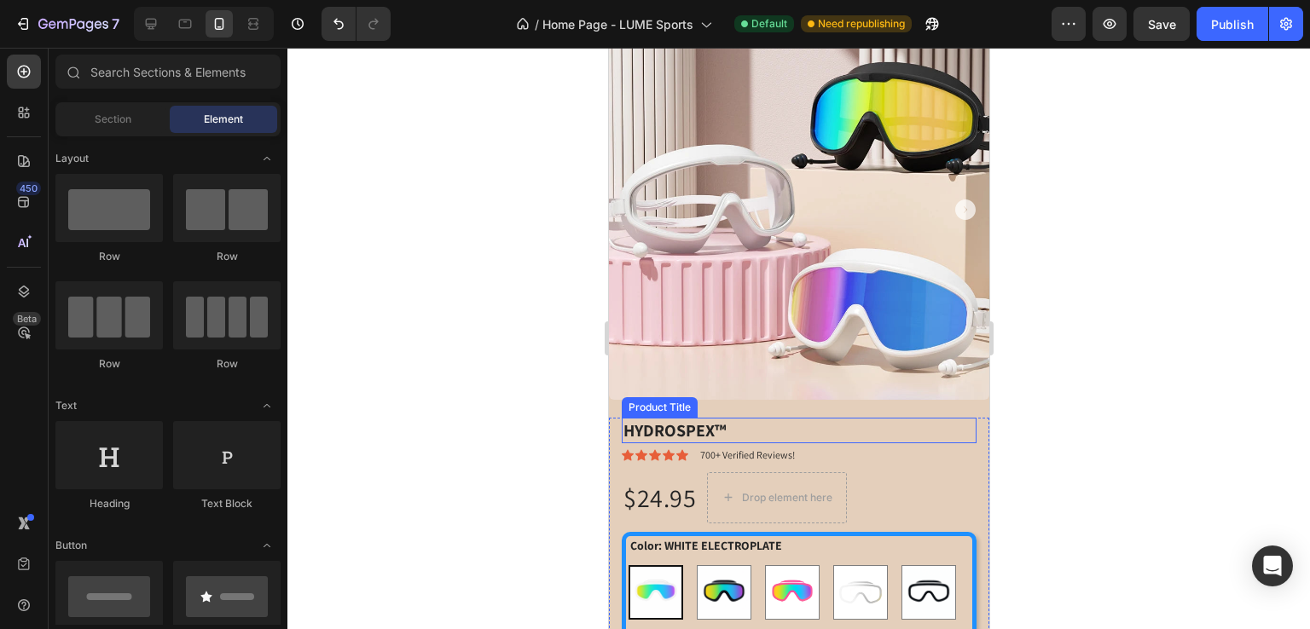
click at [689, 418] on h1 "HYDROSPEX™" at bounding box center [798, 431] width 355 height 26
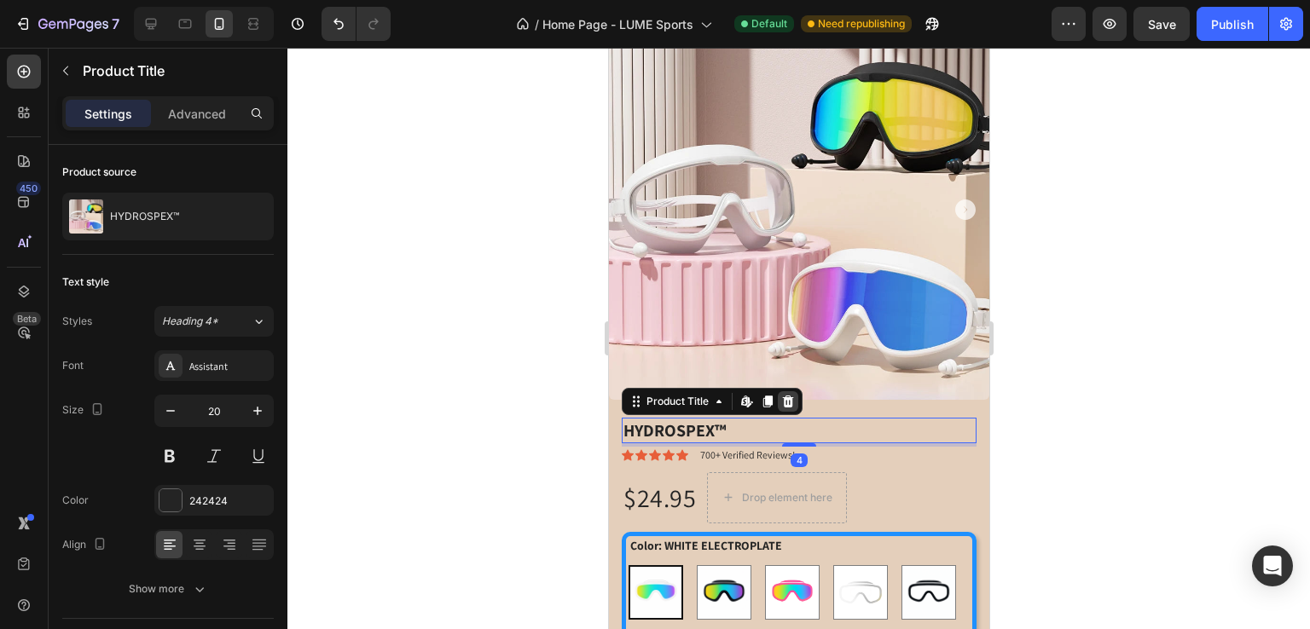
click at [792, 395] on icon at bounding box center [787, 402] width 14 height 14
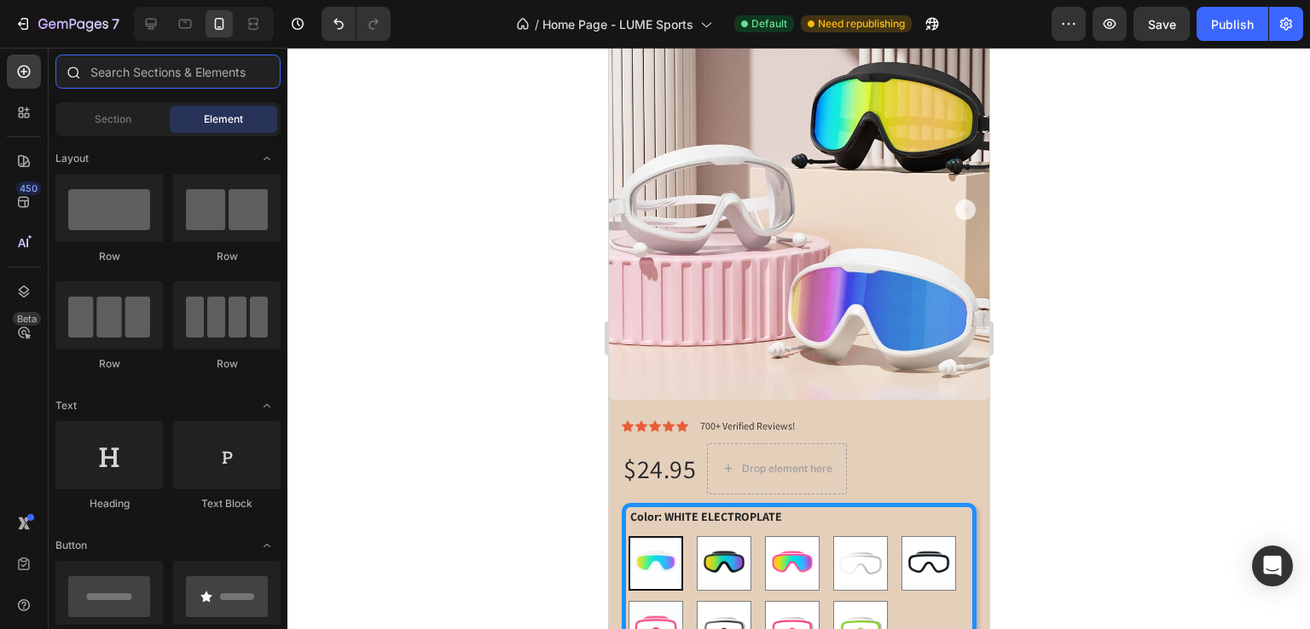
click at [165, 72] on input "text" at bounding box center [167, 72] width 225 height 34
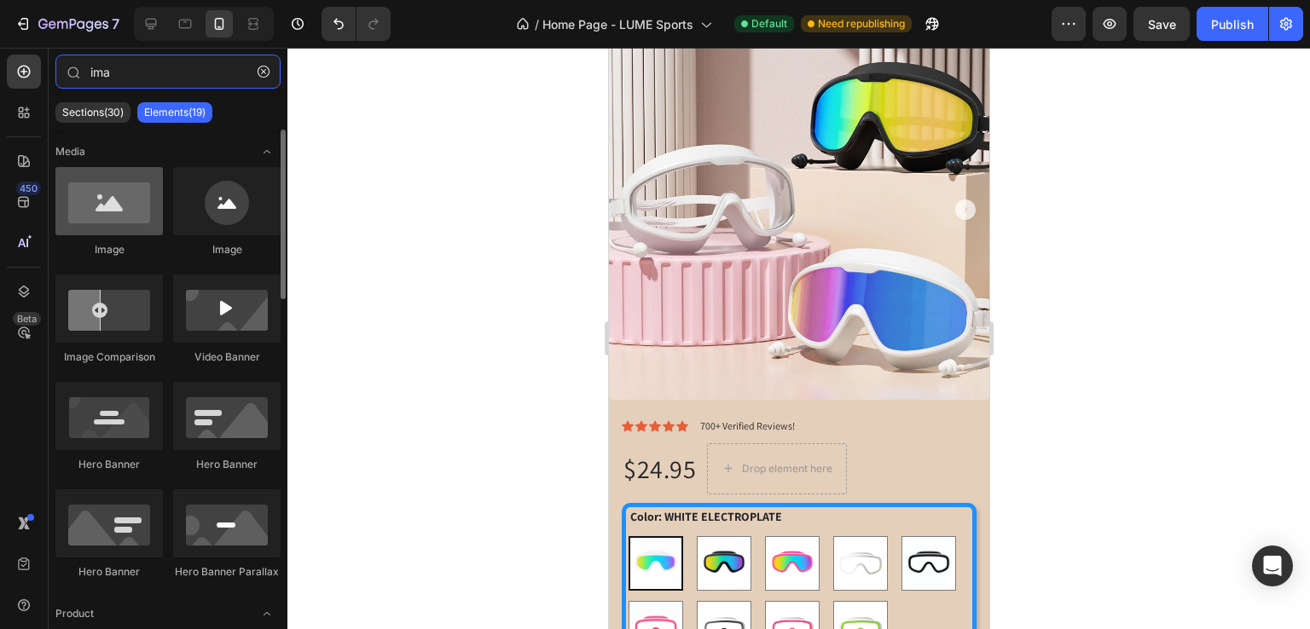
type input "ima"
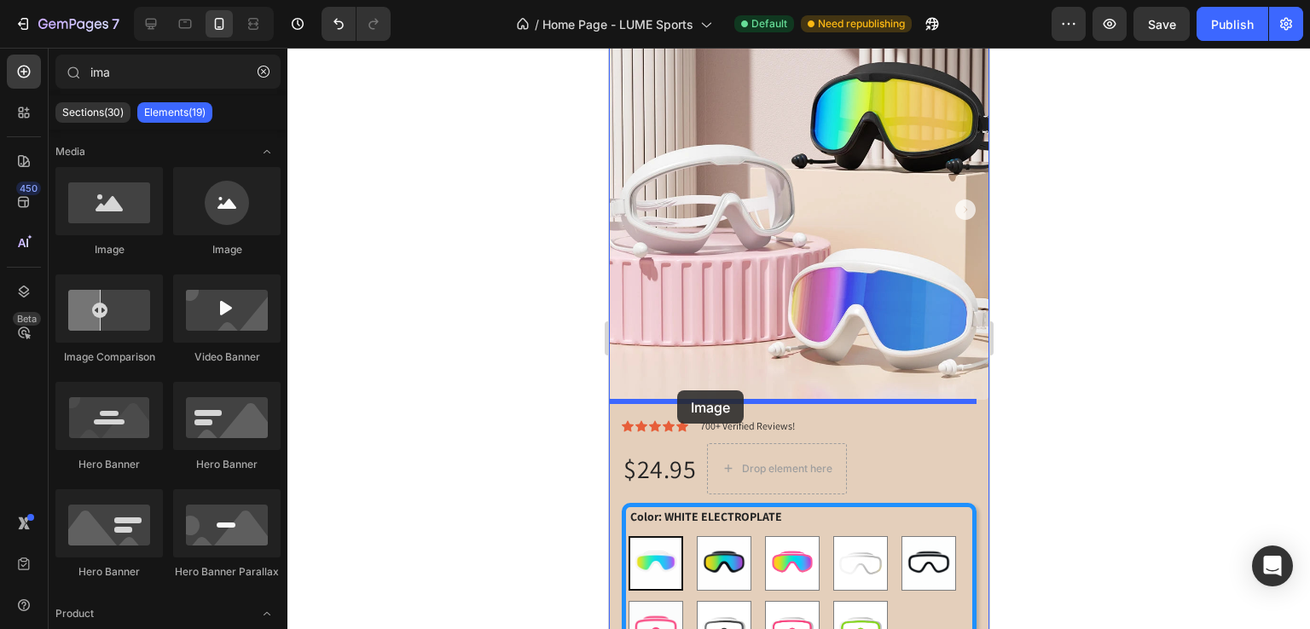
drag, startPoint x: 761, startPoint y: 275, endPoint x: 676, endPoint y: 391, distance: 143.4
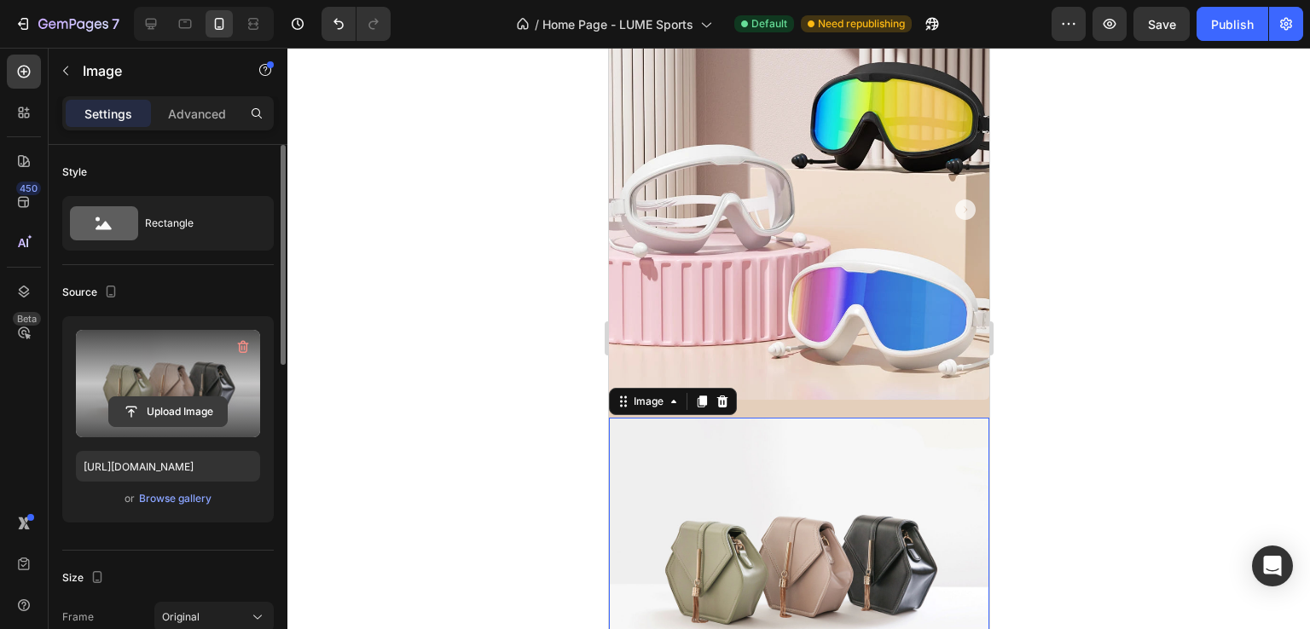
click at [159, 408] on input "file" at bounding box center [168, 411] width 118 height 29
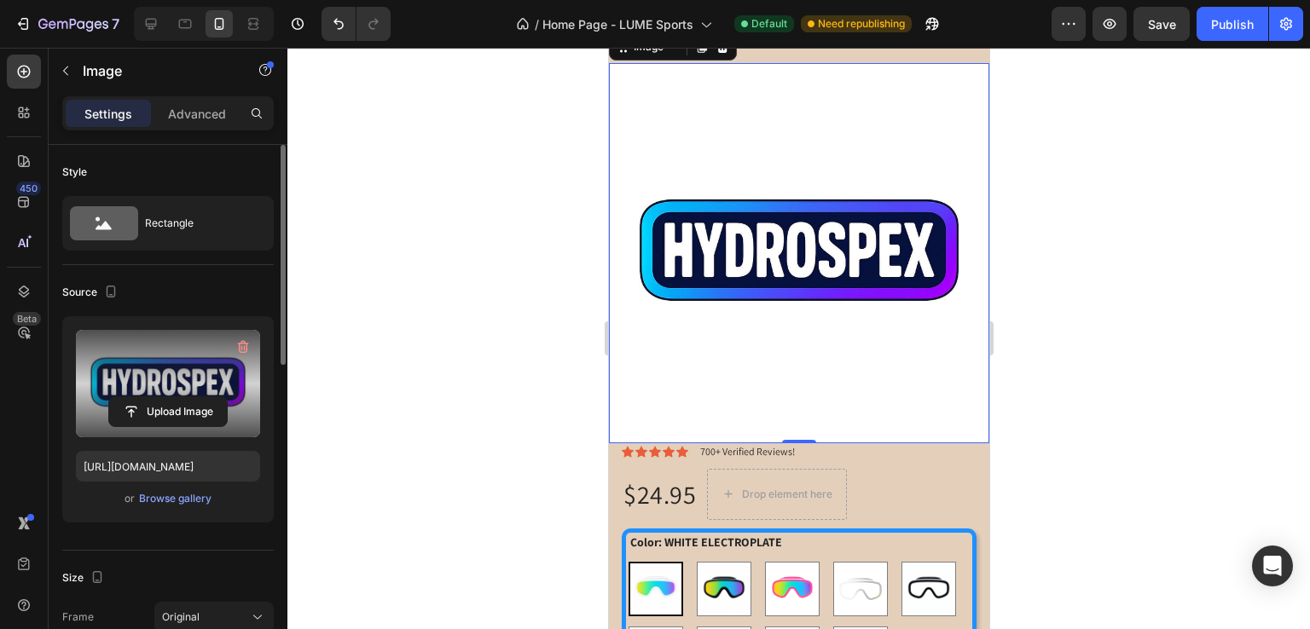
scroll to position [1004, 0]
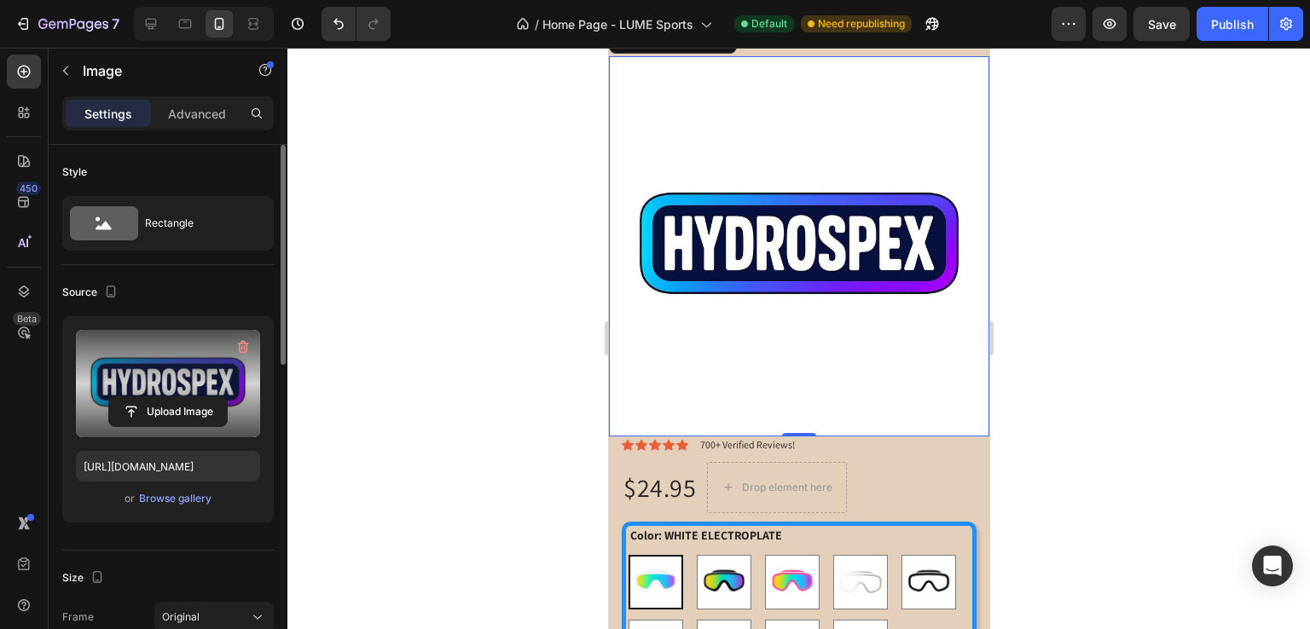
click at [753, 368] on img at bounding box center [798, 246] width 380 height 380
click at [188, 496] on div "Browse gallery" at bounding box center [175, 498] width 72 height 15
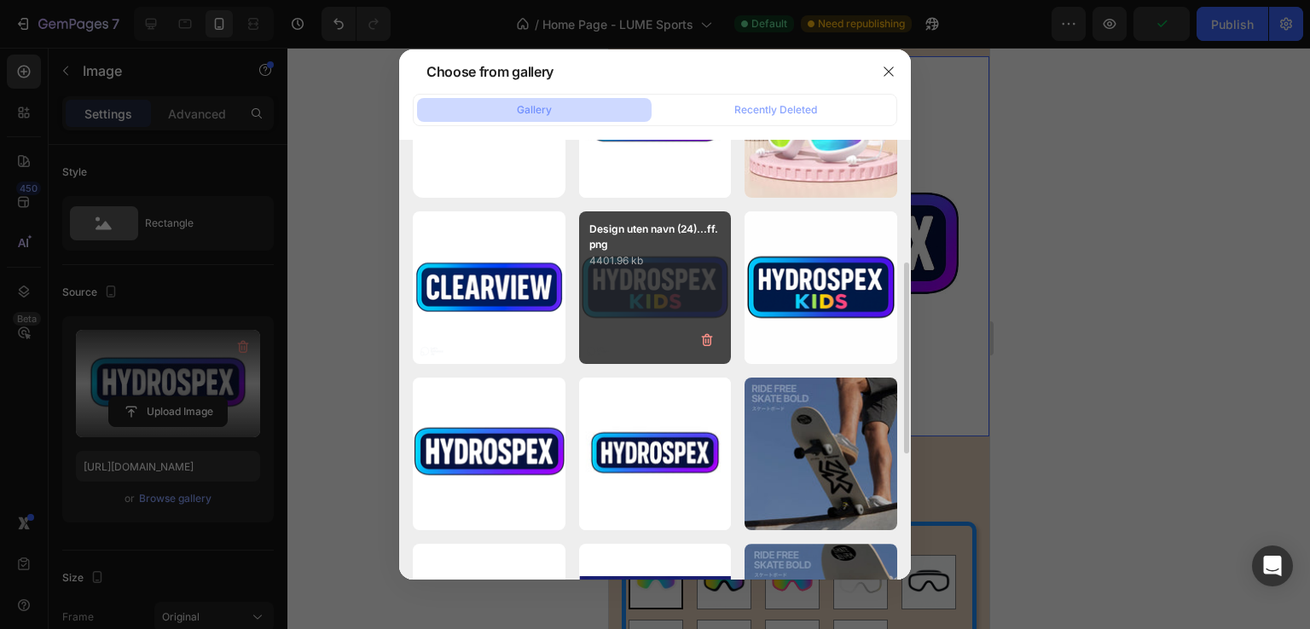
scroll to position [177, 0]
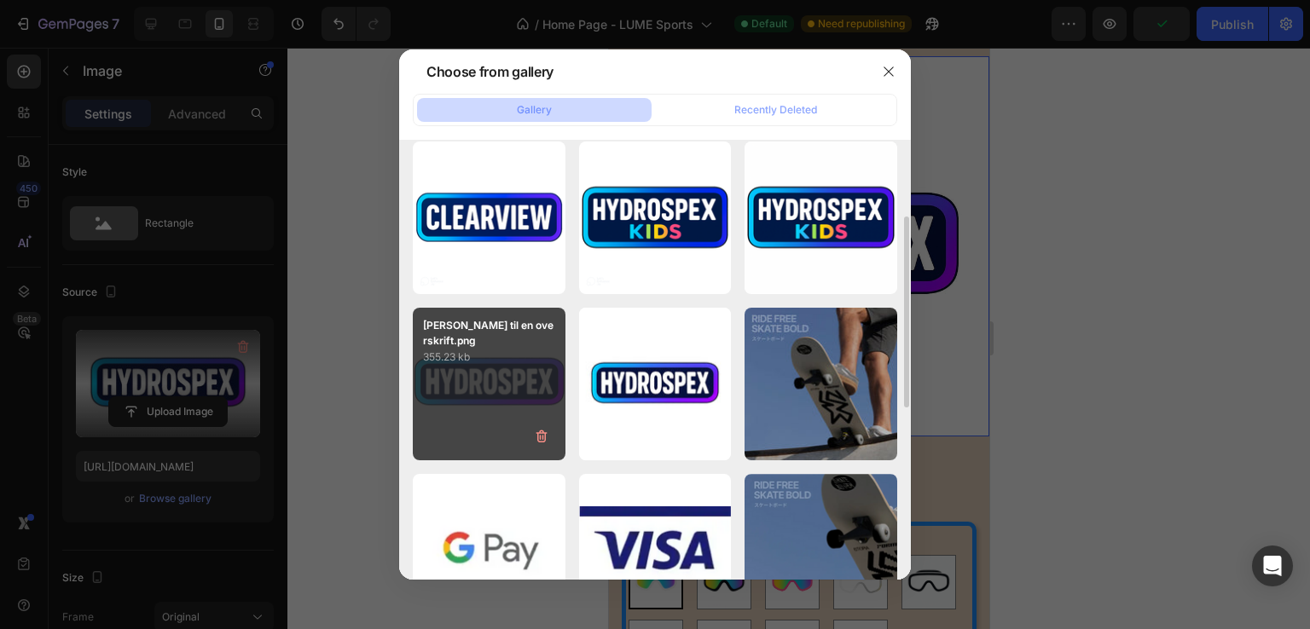
click at [522, 424] on div "[PERSON_NAME] til en overskrift.png 355.23 kb" at bounding box center [489, 384] width 153 height 153
type input "[URL][DOMAIN_NAME]"
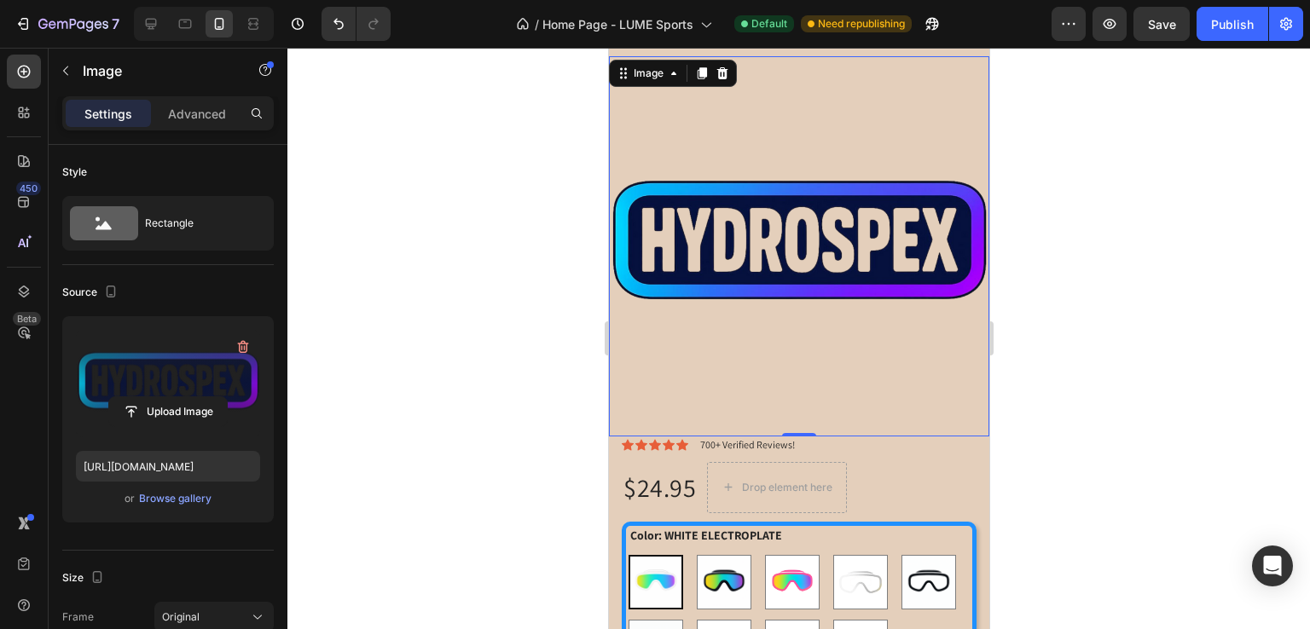
click at [717, 292] on img at bounding box center [798, 246] width 380 height 380
click at [690, 230] on img at bounding box center [798, 246] width 380 height 380
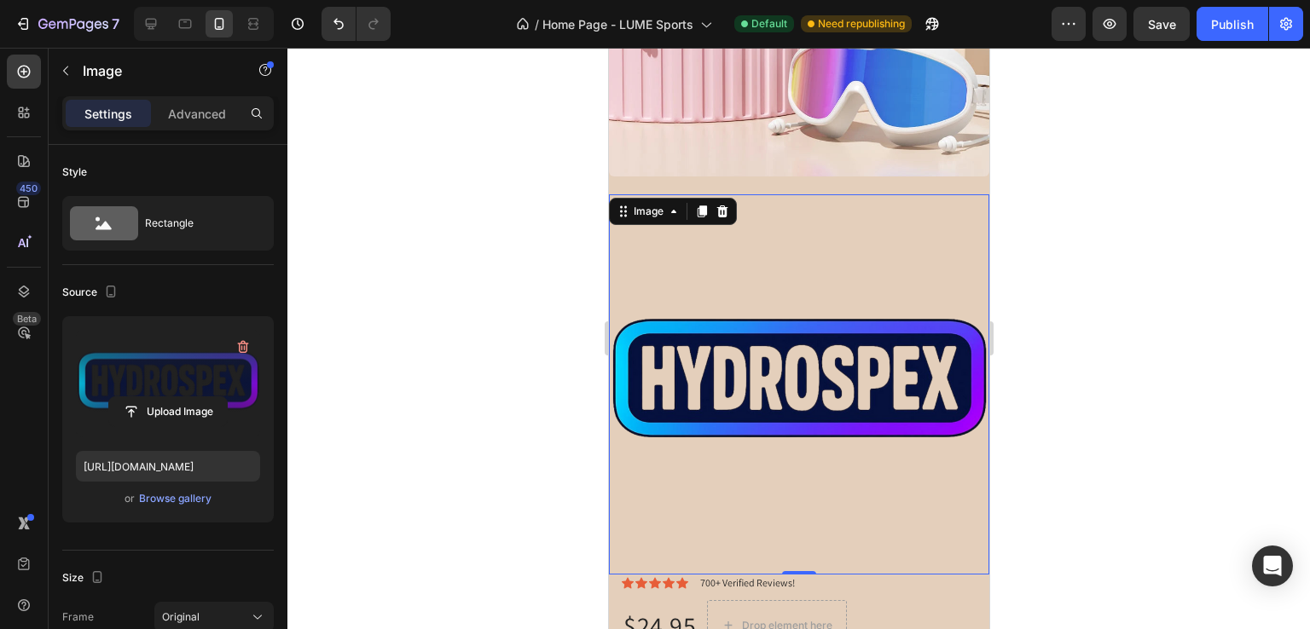
click at [767, 354] on img at bounding box center [798, 384] width 380 height 380
click at [671, 205] on icon at bounding box center [673, 212] width 14 height 14
click at [208, 107] on p "Advanced" at bounding box center [197, 114] width 58 height 18
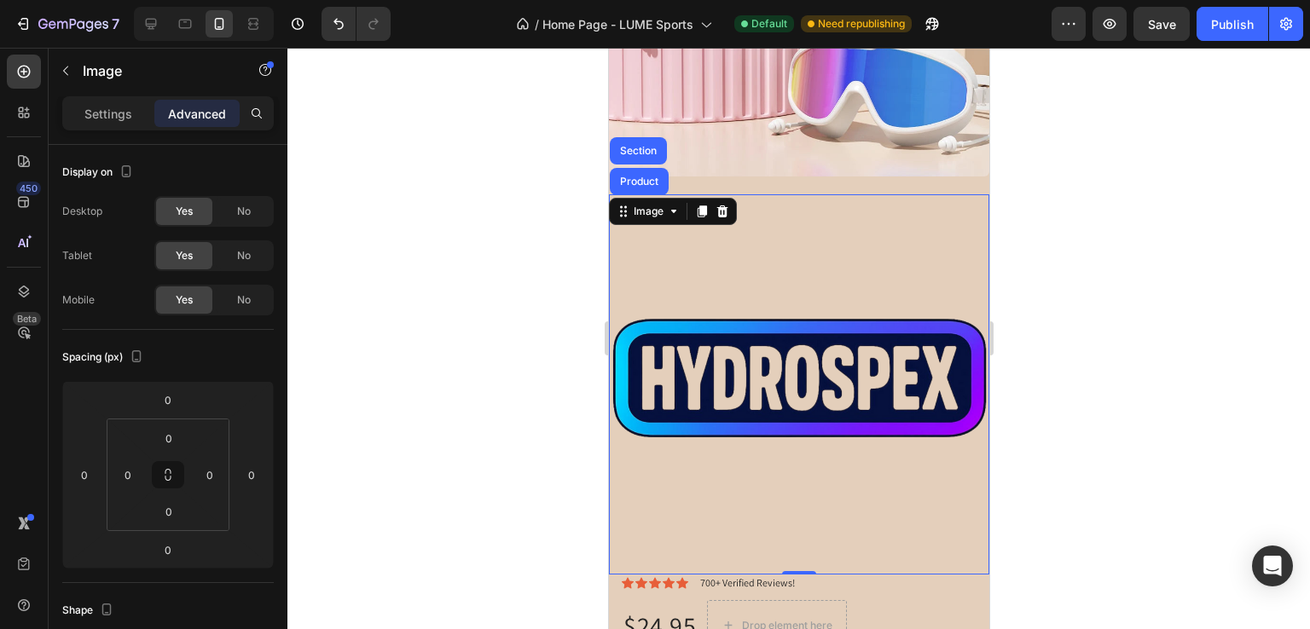
click at [625, 263] on img at bounding box center [798, 384] width 380 height 380
click at [174, 388] on input "0" at bounding box center [168, 400] width 34 height 26
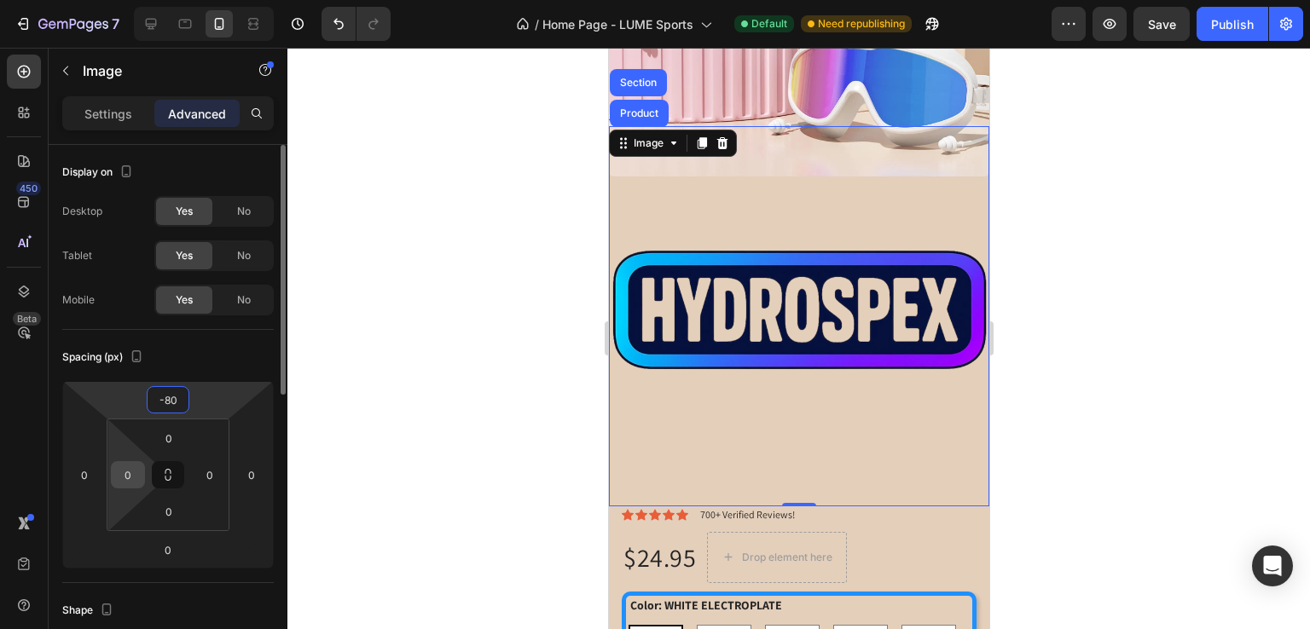
type input "-80"
click at [138, 477] on input "0" at bounding box center [128, 475] width 26 height 26
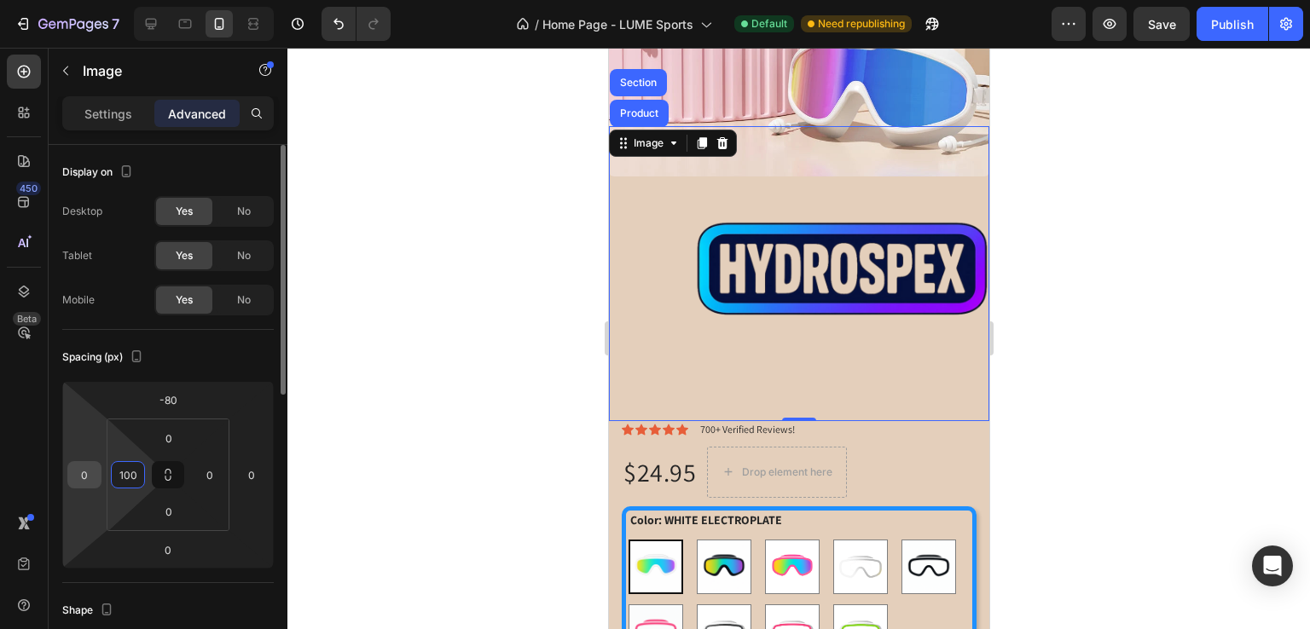
type input "100"
click at [85, 476] on input "0" at bounding box center [85, 475] width 26 height 26
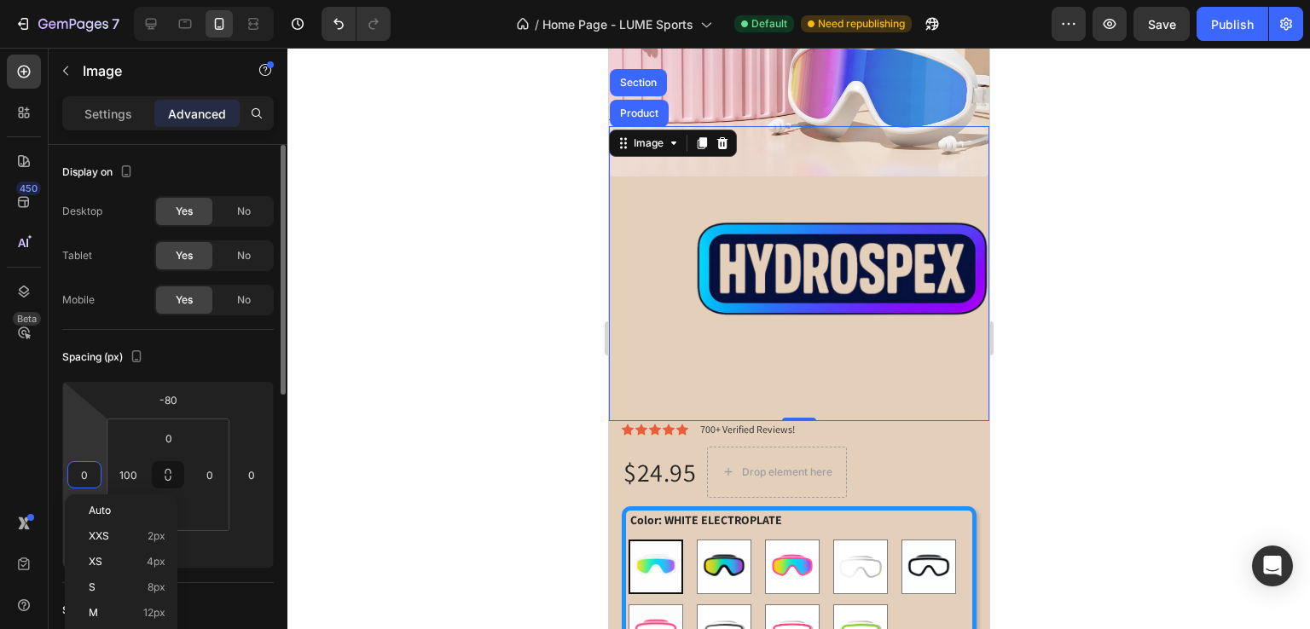
click at [85, 476] on input "0" at bounding box center [85, 475] width 26 height 26
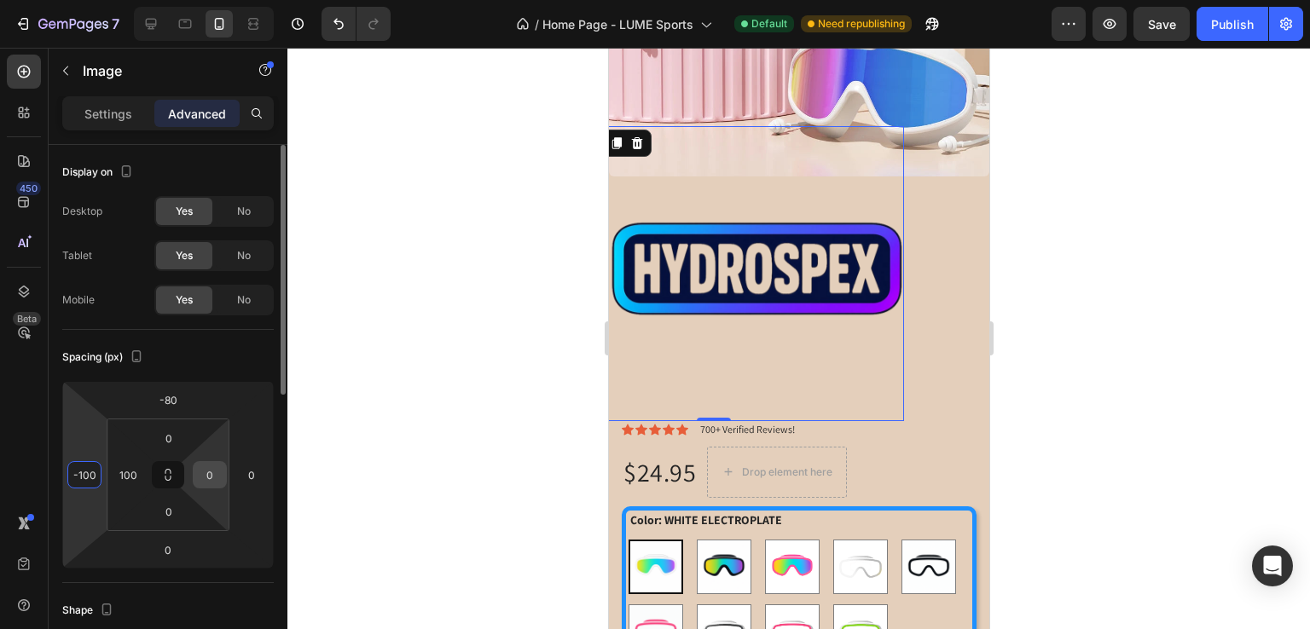
type input "-100"
click at [214, 482] on input "0" at bounding box center [210, 475] width 26 height 26
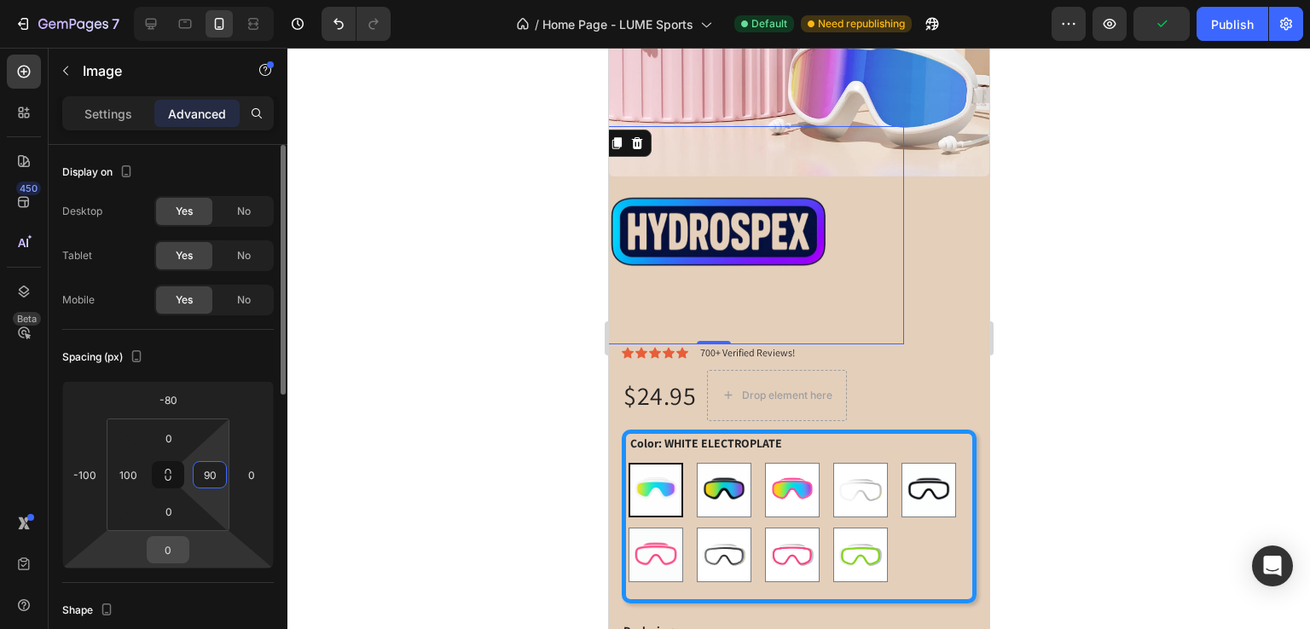
type input "90"
click at [174, 549] on input "0" at bounding box center [168, 550] width 34 height 26
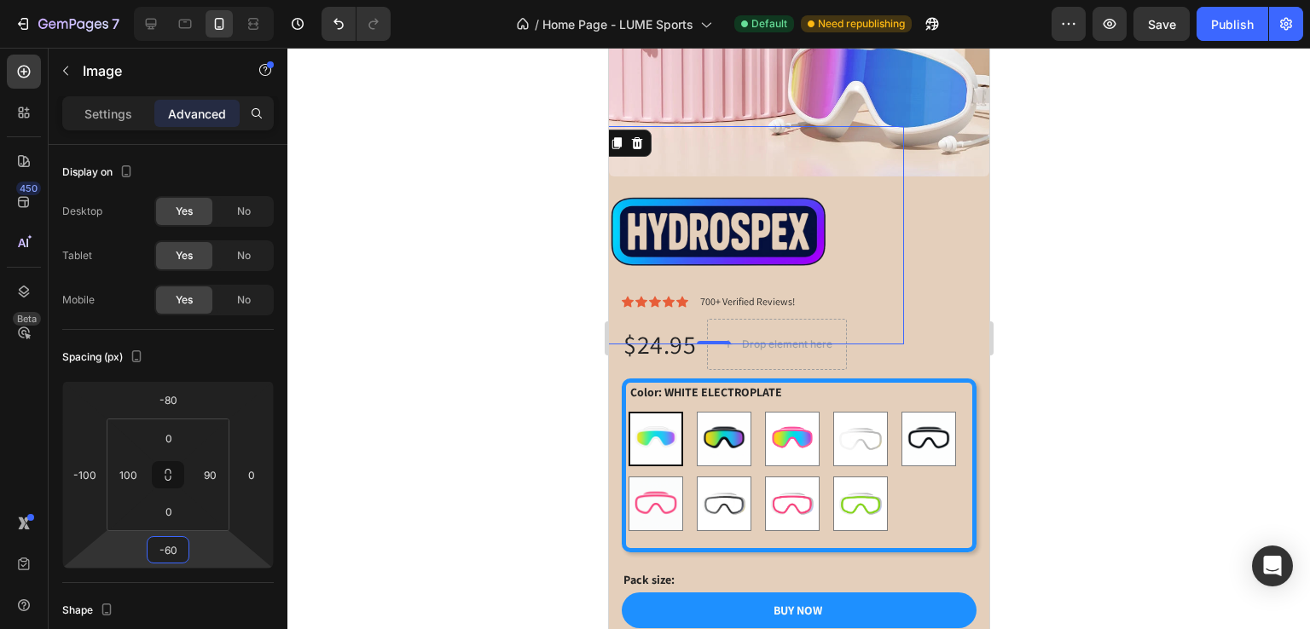
type input "-6"
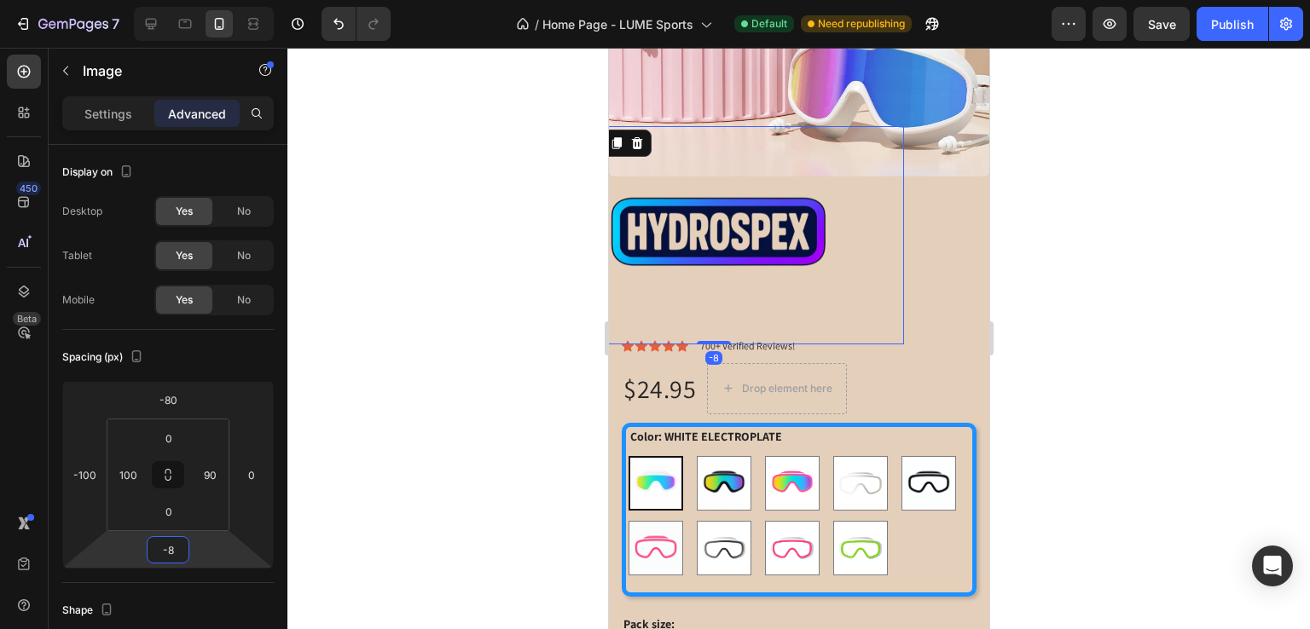
type input "-80"
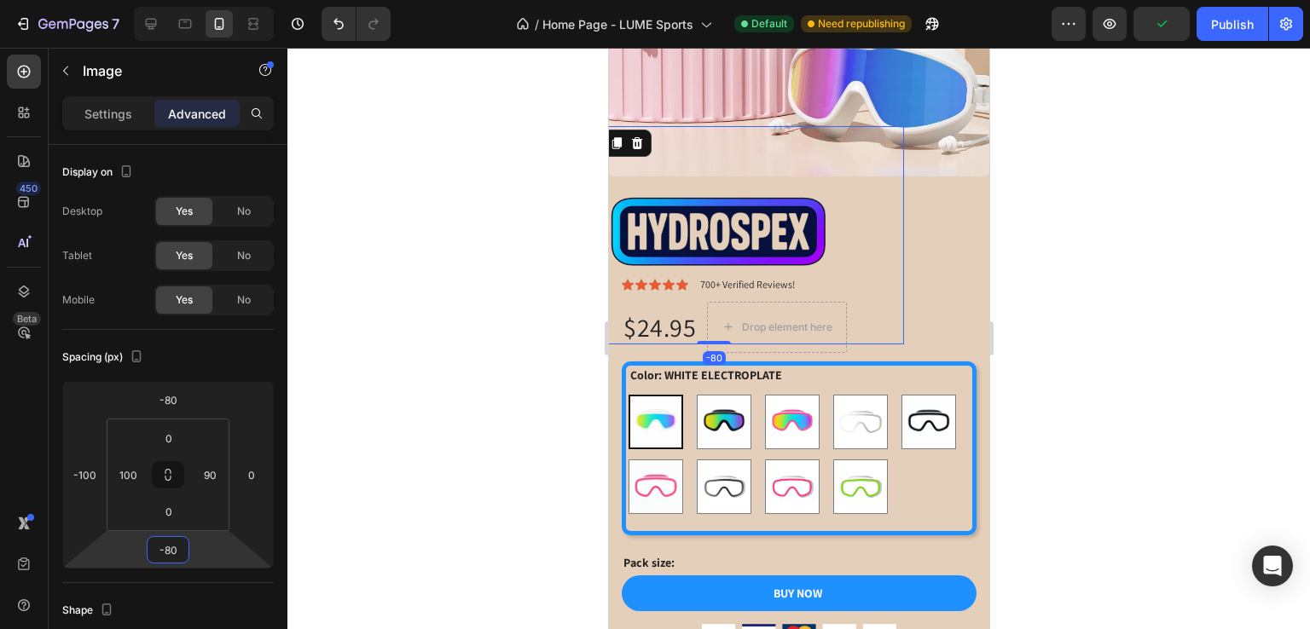
click at [507, 279] on div at bounding box center [798, 339] width 1022 height 582
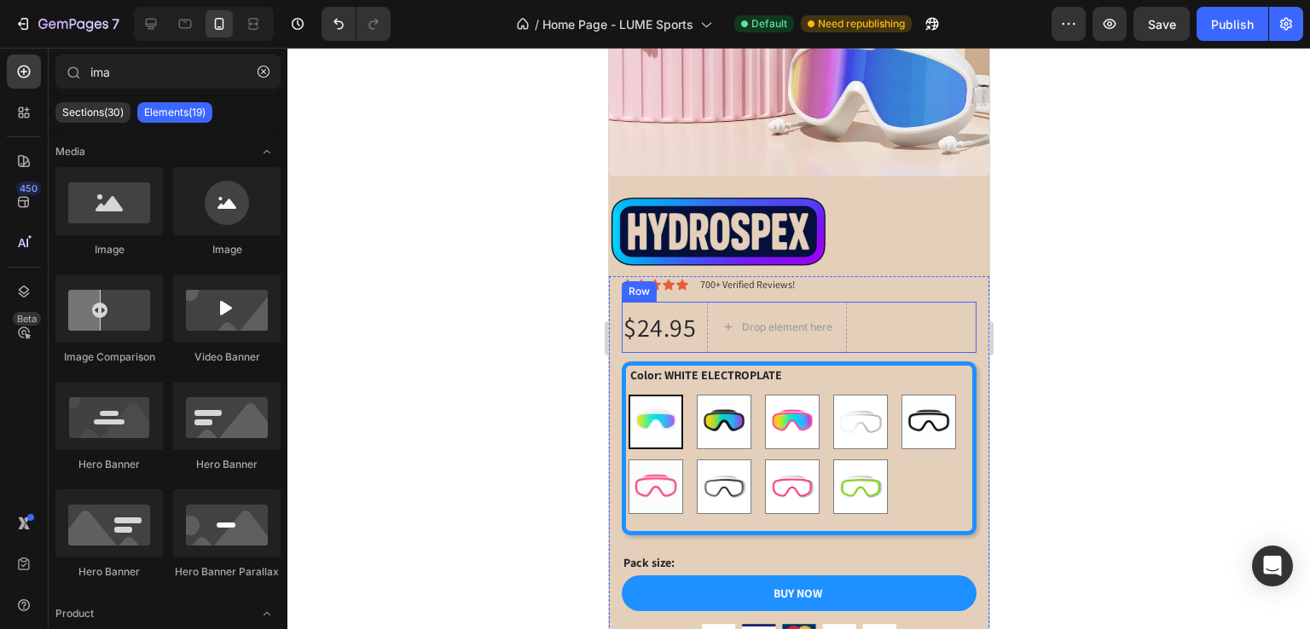
scroll to position [716, 0]
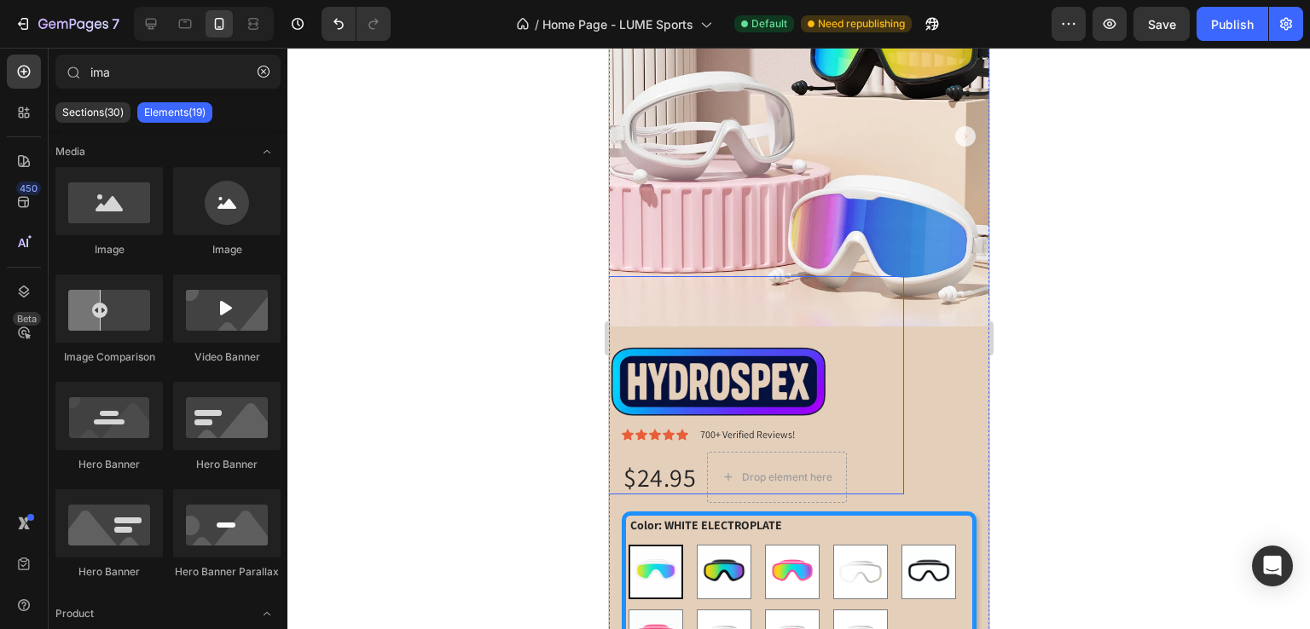
click at [463, 310] on div at bounding box center [798, 339] width 1022 height 582
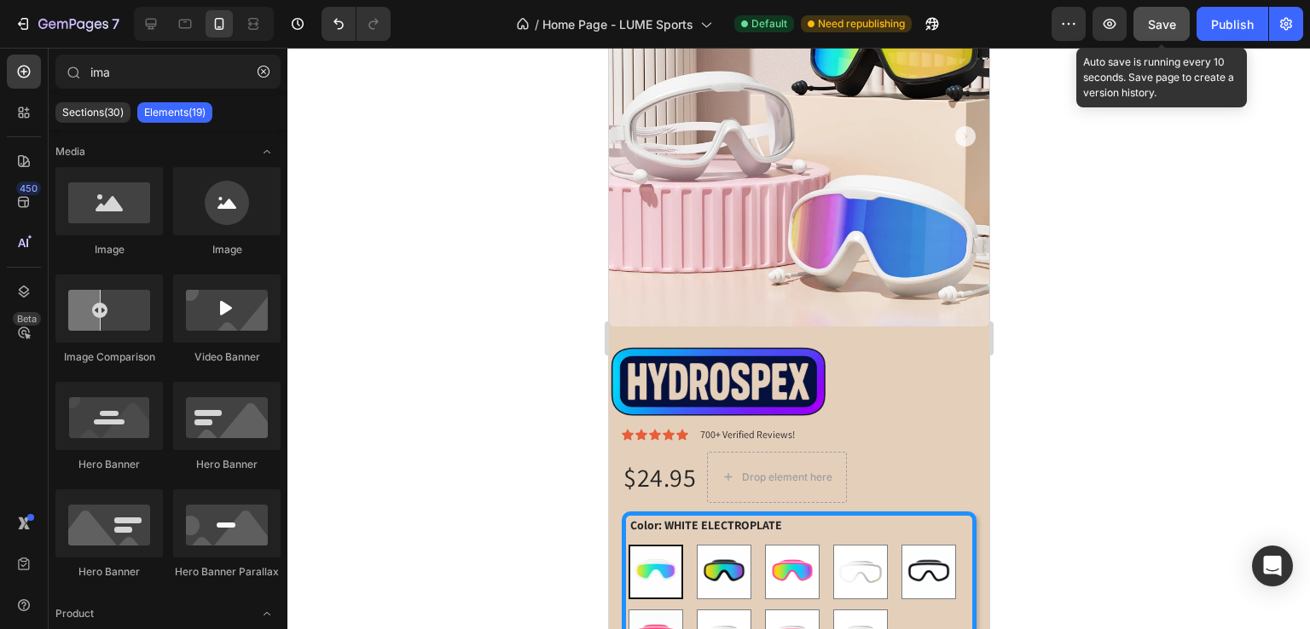
click at [1171, 22] on span "Save" at bounding box center [1162, 24] width 28 height 14
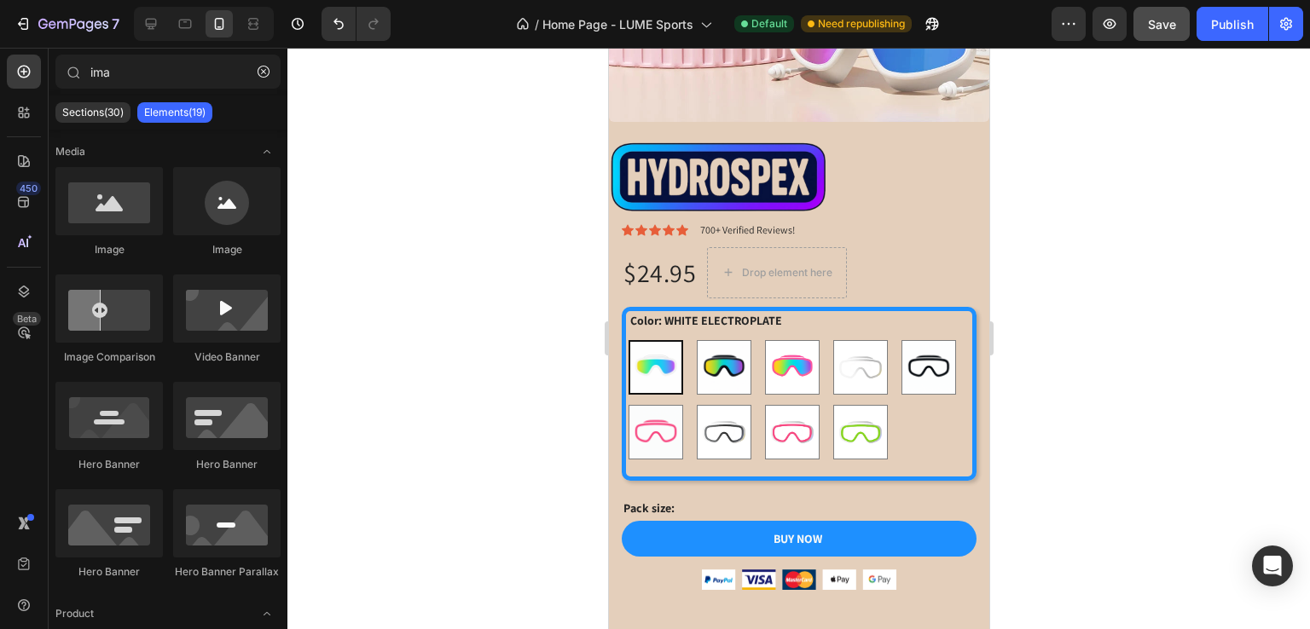
scroll to position [1107, 0]
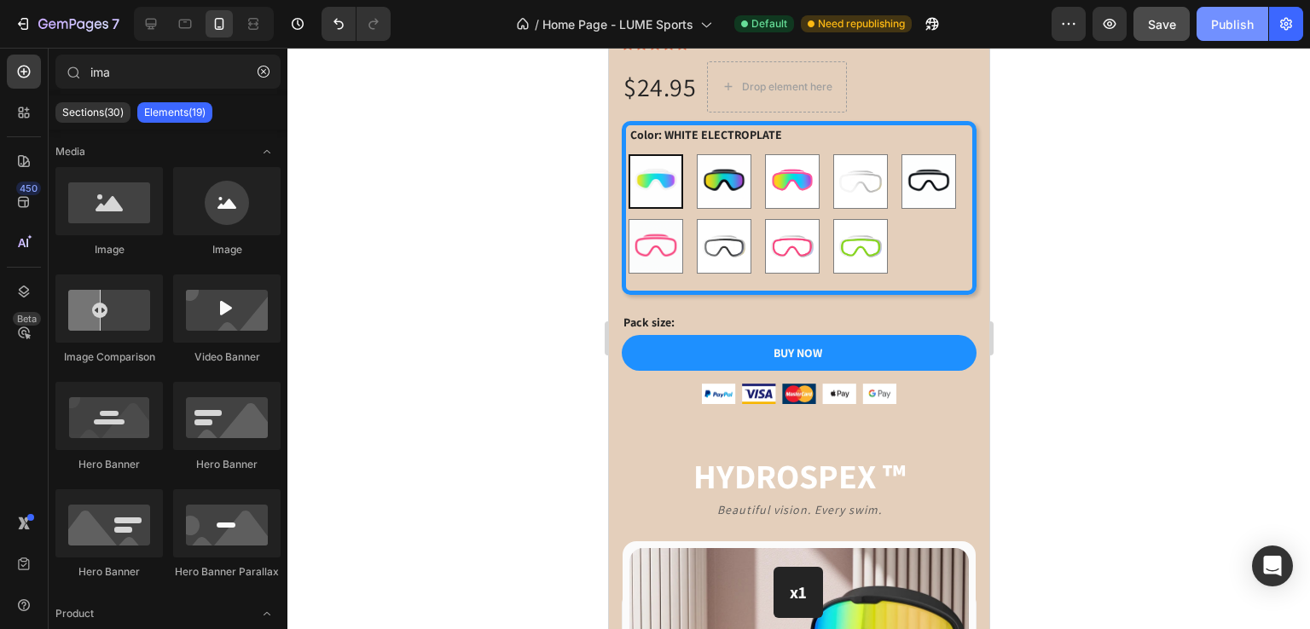
click at [1248, 25] on div "Publish" at bounding box center [1232, 24] width 43 height 18
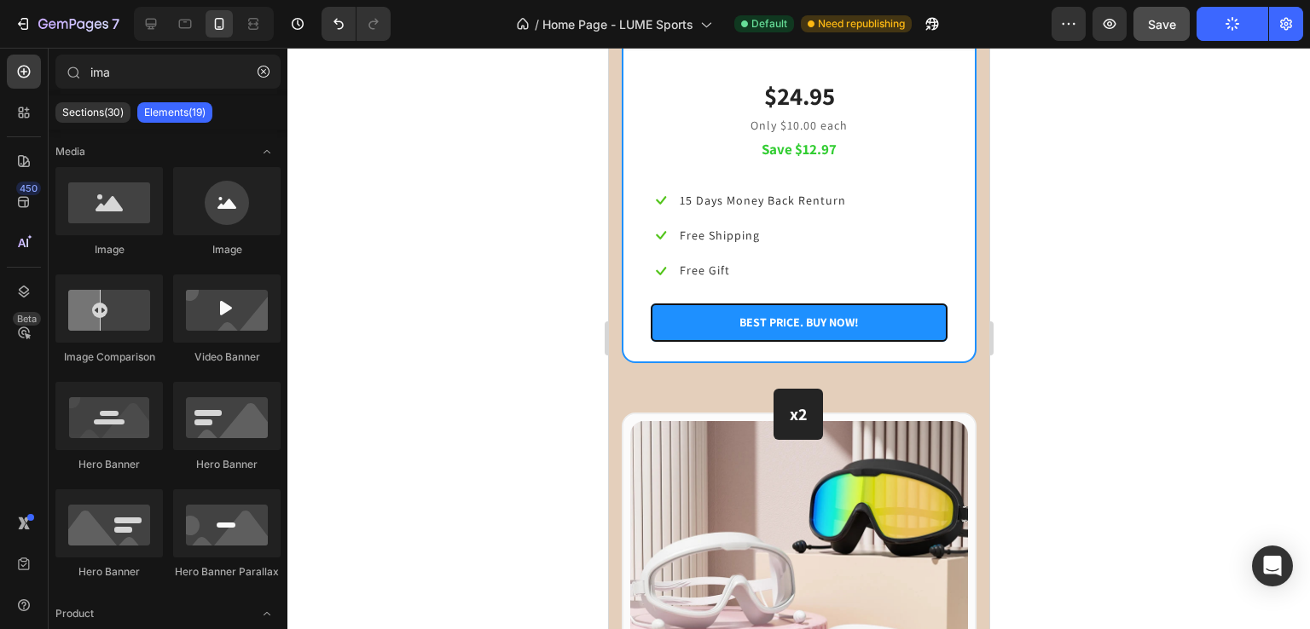
scroll to position [2589, 0]
